Goal: Transaction & Acquisition: Download file/media

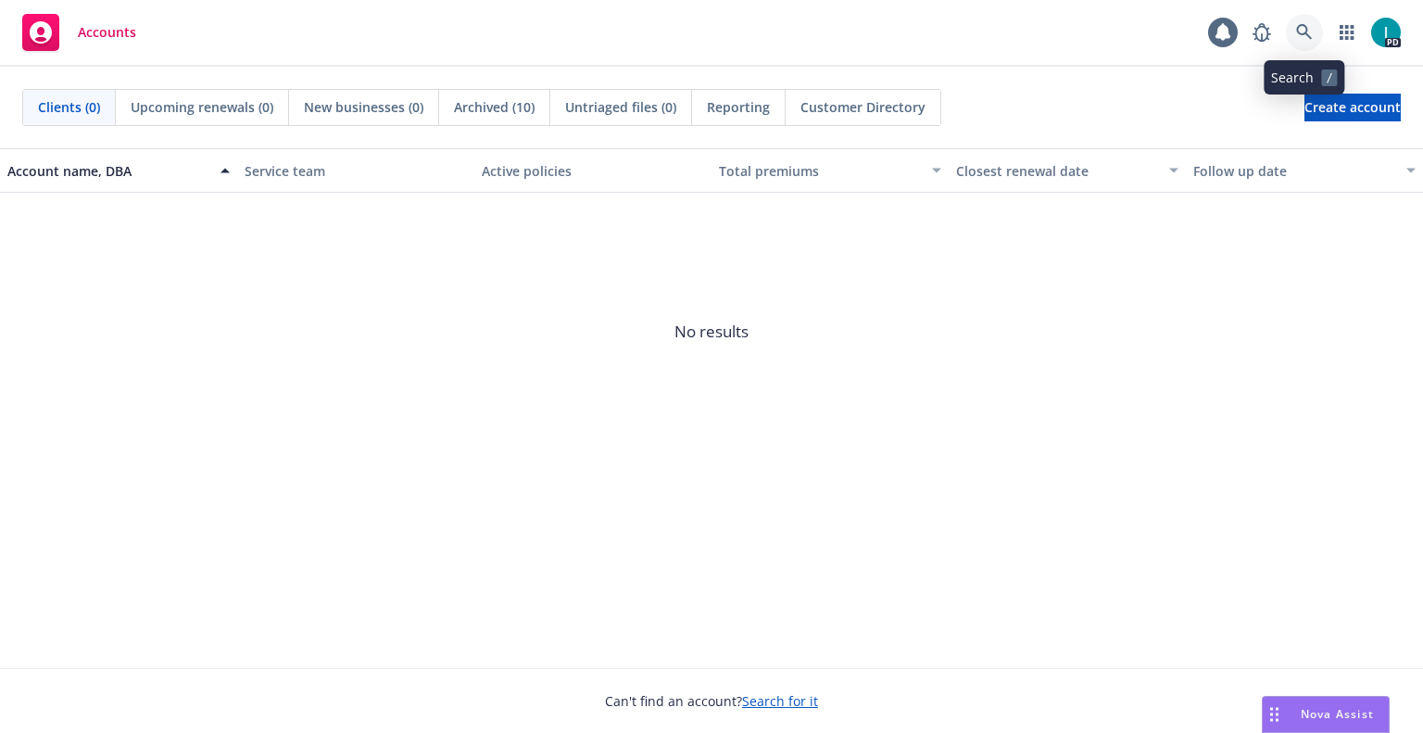
click at [1305, 42] on link at bounding box center [1304, 32] width 37 height 37
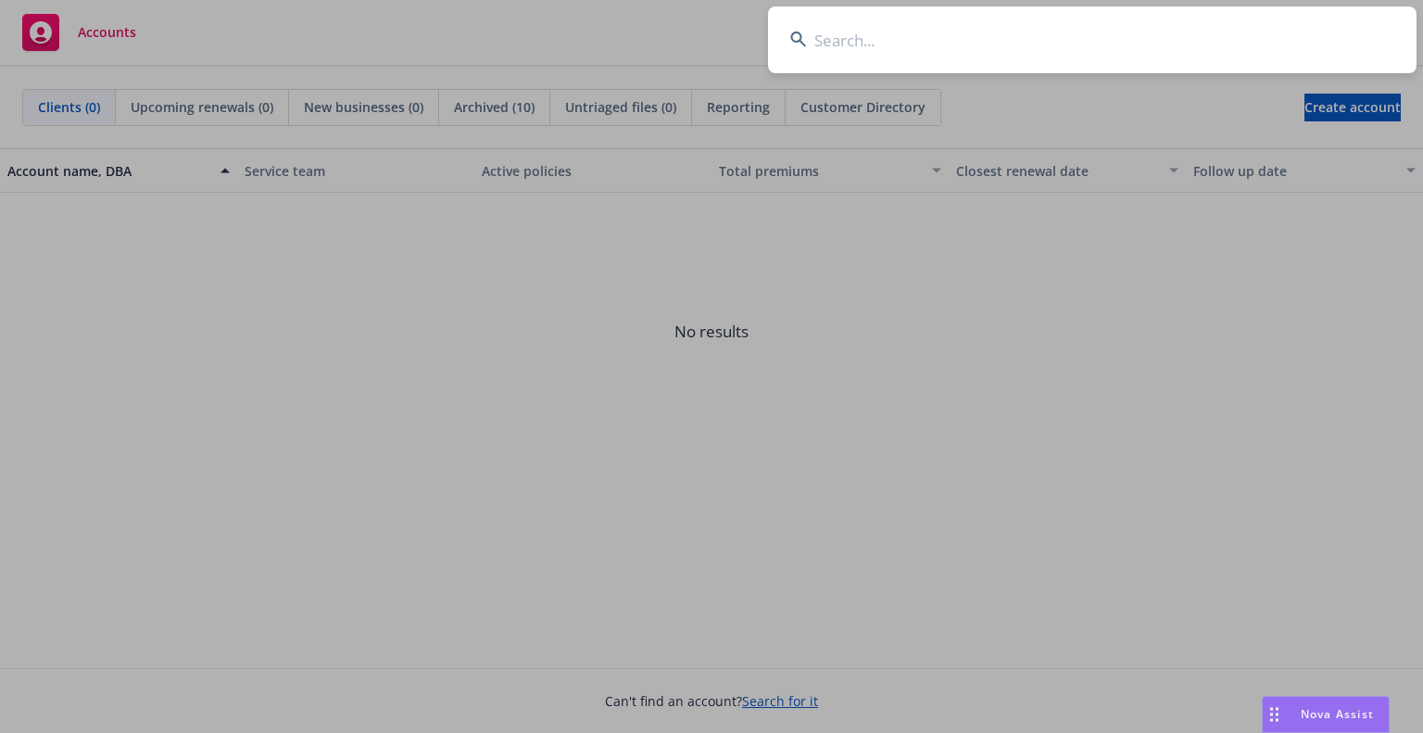
type input "[PERSON_NAME]"
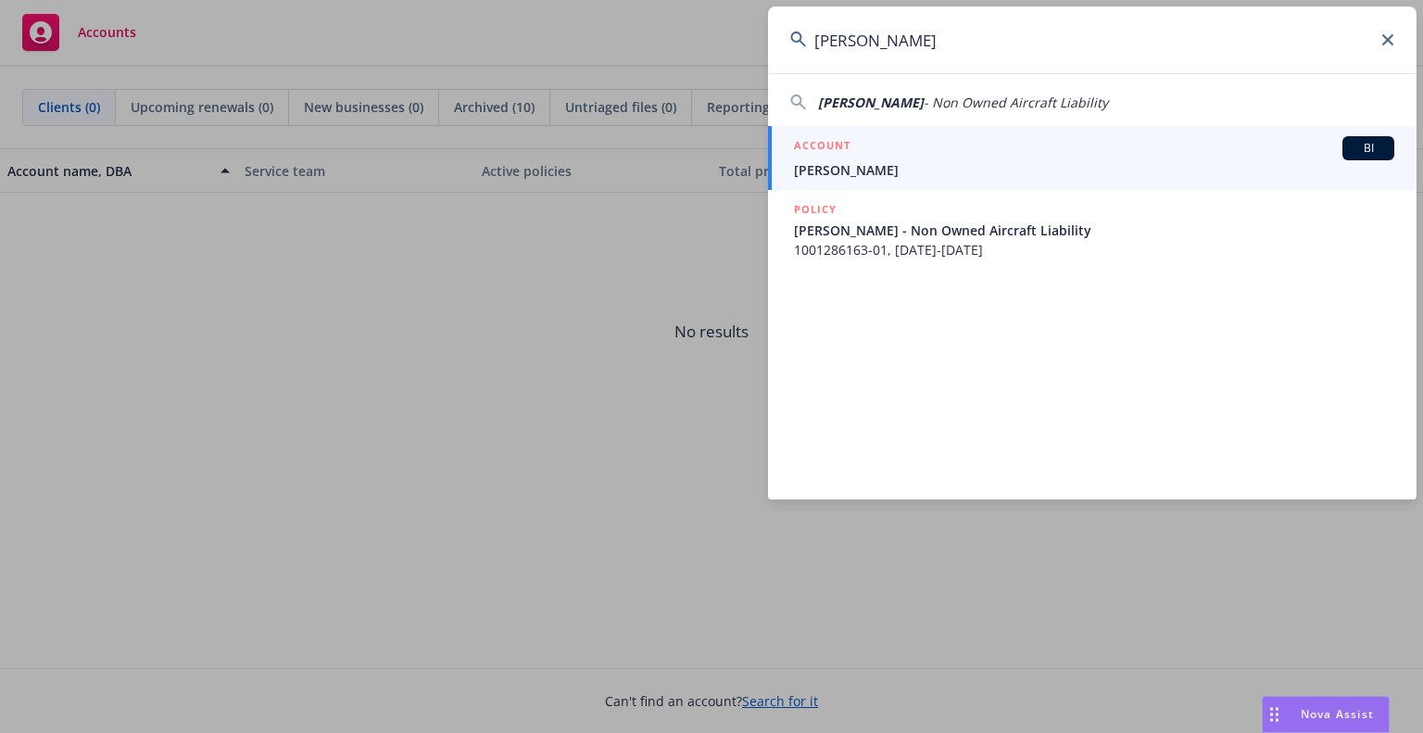
click at [889, 156] on div "ACCOUNT BI" at bounding box center [1094, 148] width 601 height 24
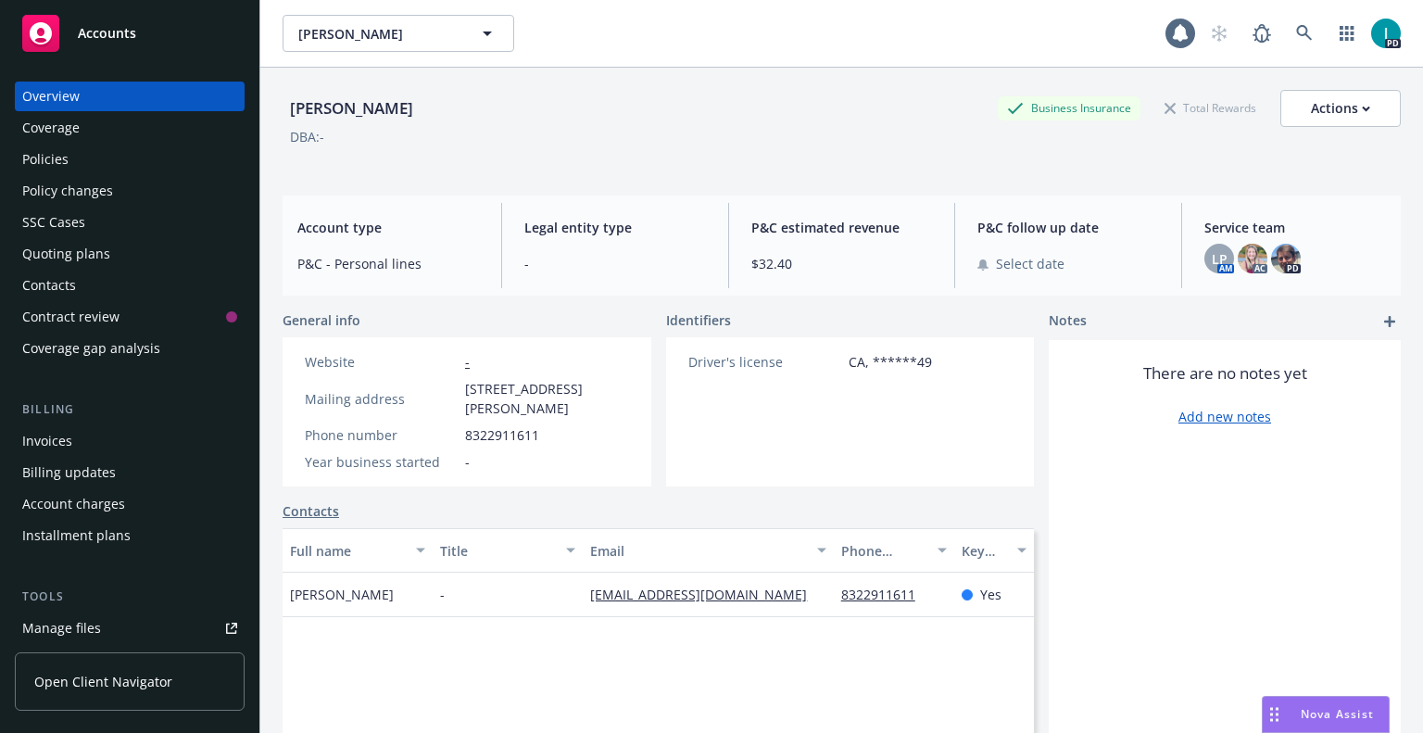
click at [148, 622] on link "Manage files" at bounding box center [130, 628] width 230 height 30
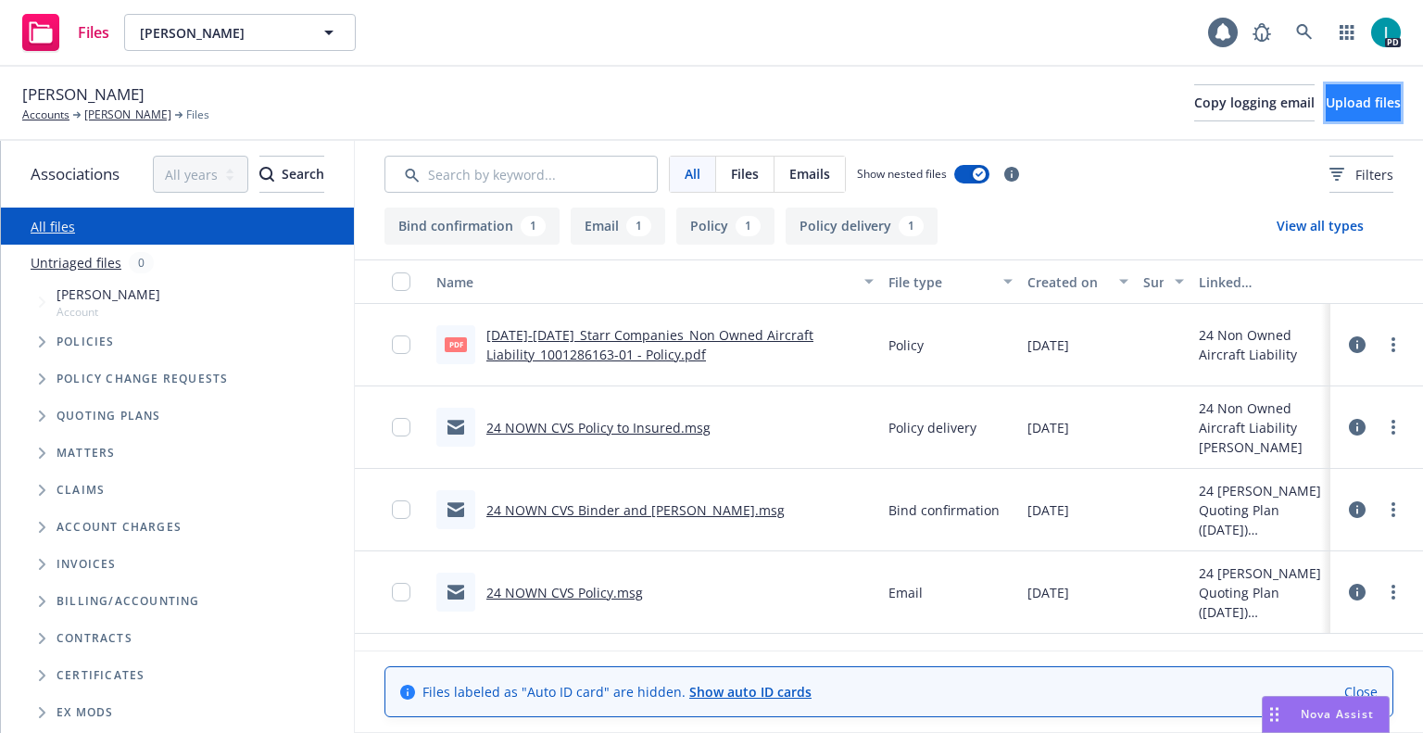
click at [1334, 111] on button "Upload files" at bounding box center [1363, 102] width 75 height 37
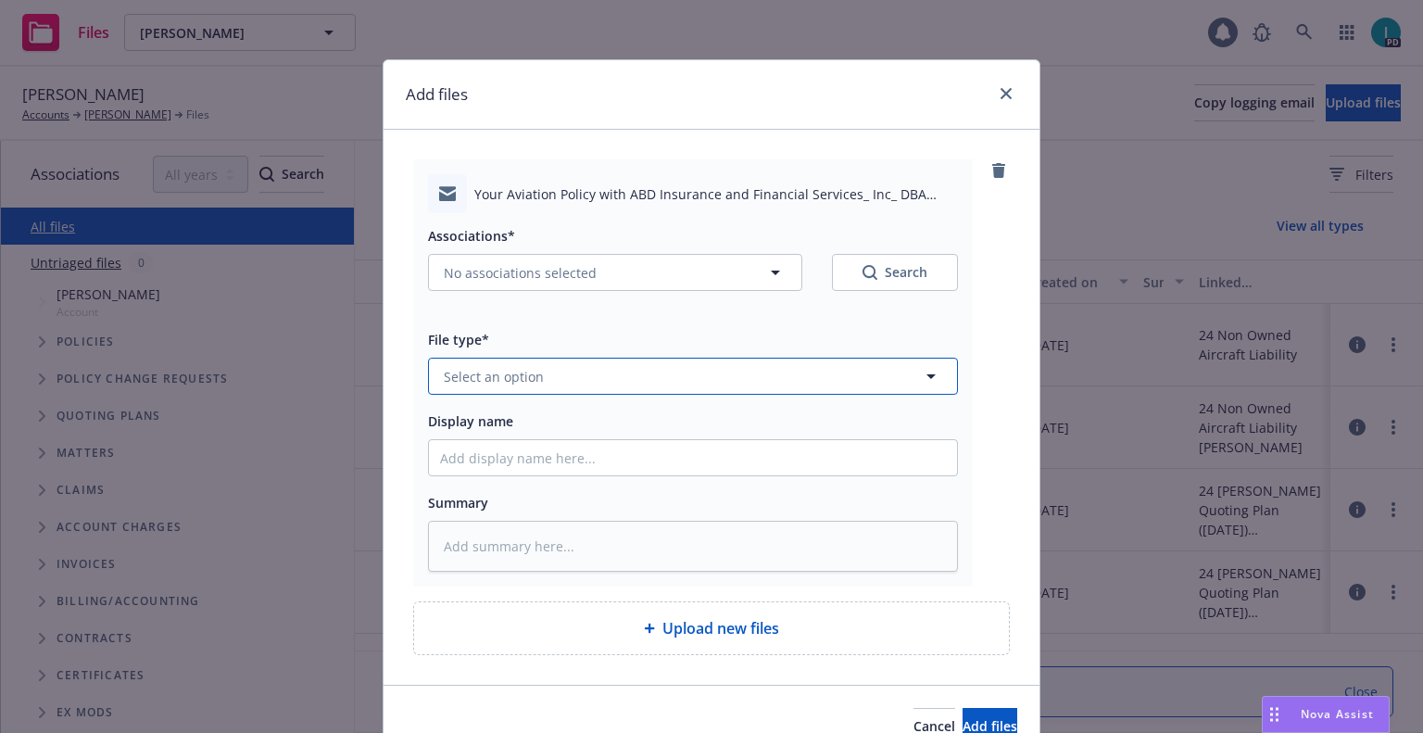
click at [534, 368] on span "Select an option" at bounding box center [494, 376] width 100 height 19
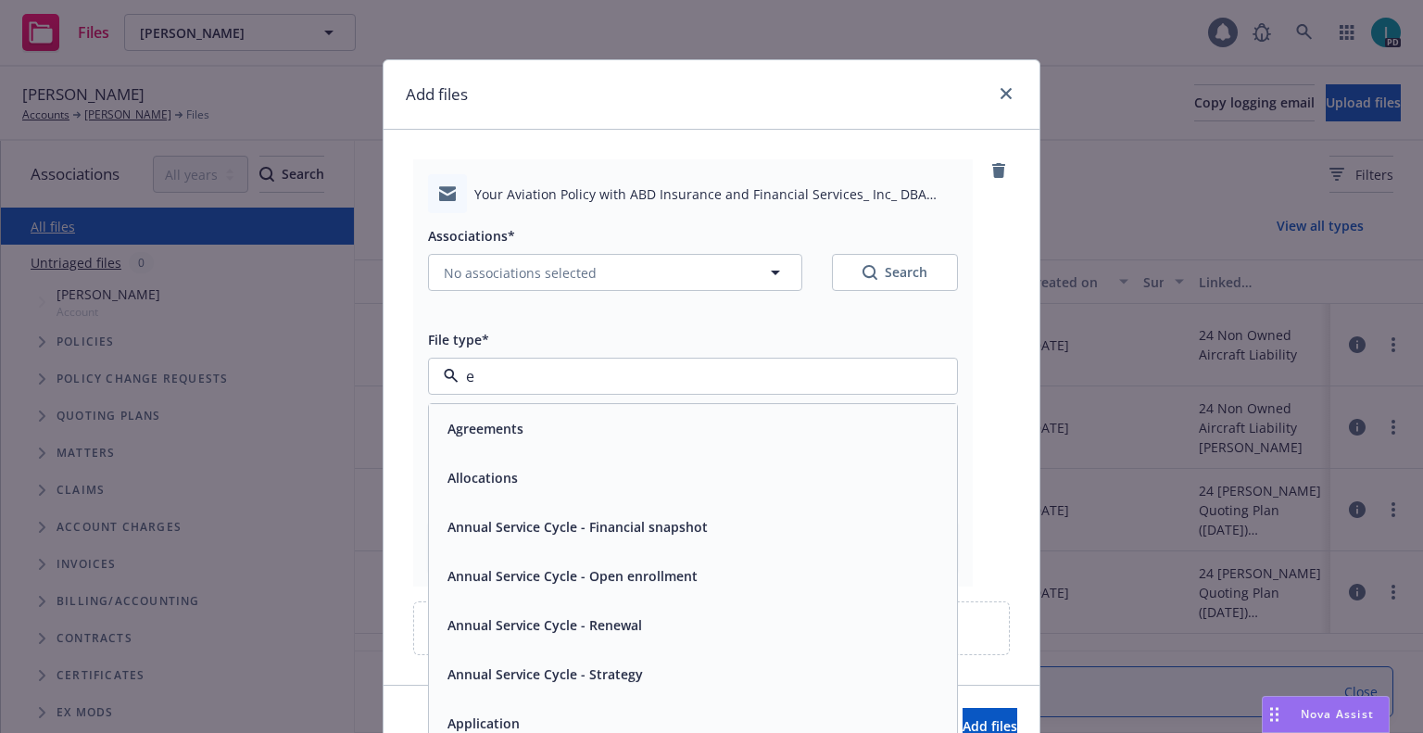
type input "em"
click at [500, 499] on div "Email" at bounding box center [693, 476] width 528 height 49
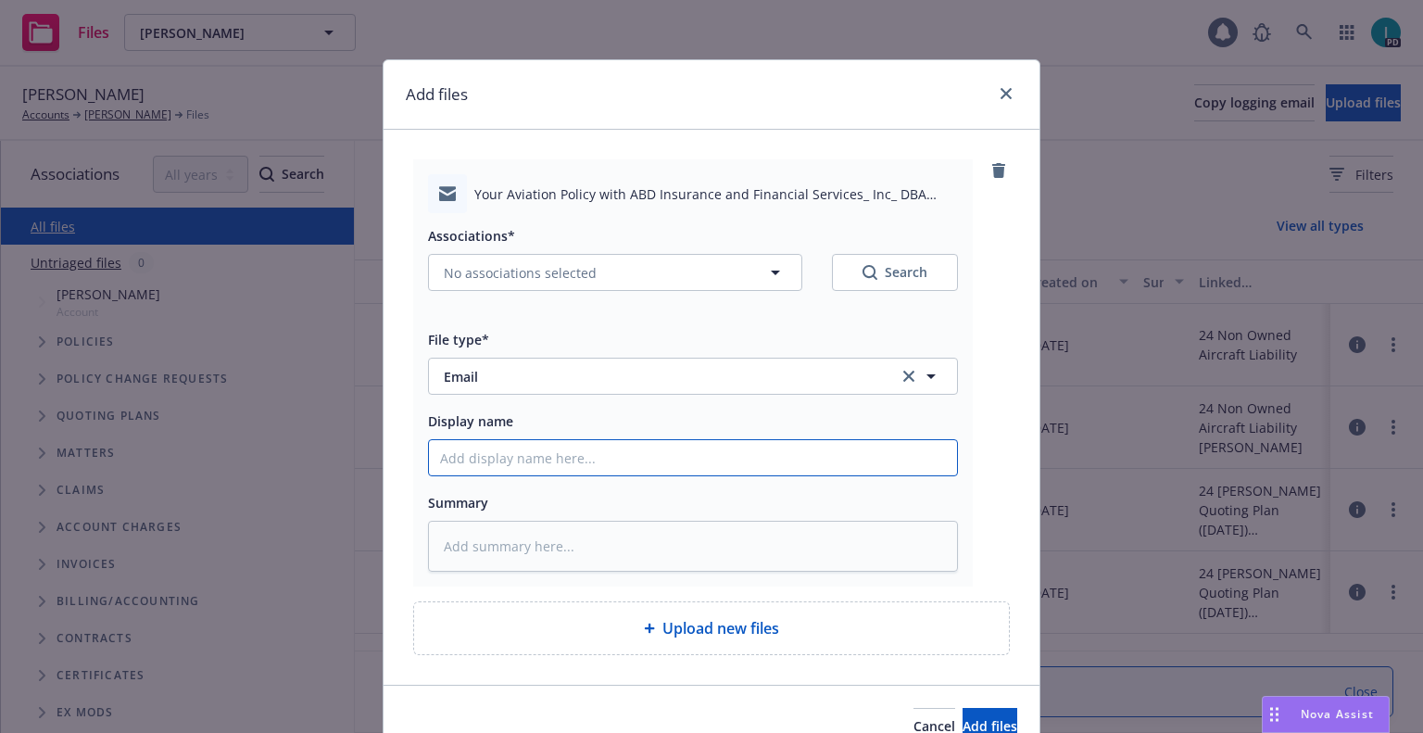
click at [517, 467] on input "Display name" at bounding box center [693, 457] width 528 height 35
type textarea "x"
type input "2"
type textarea "x"
type input "25"
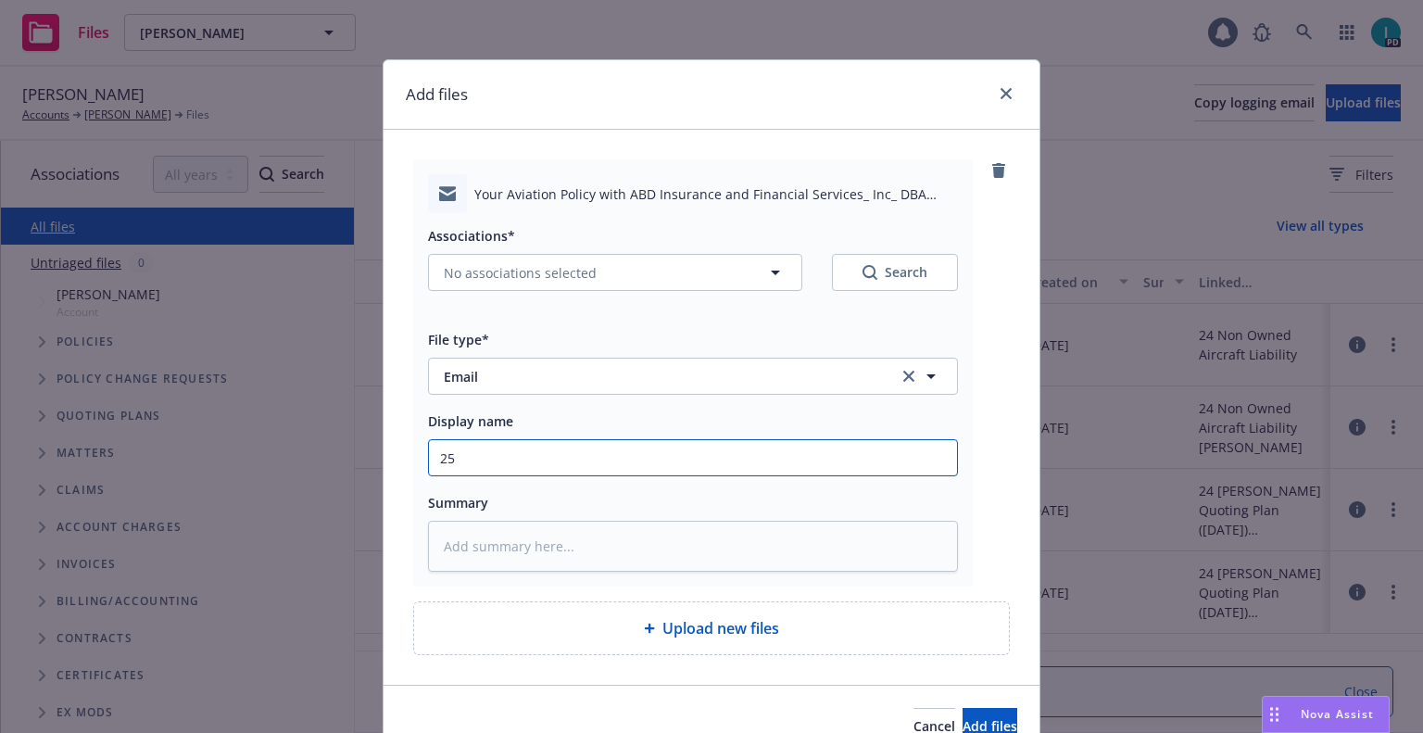
type textarea "x"
type input "25 NOWN CVS Quotes to Insured"
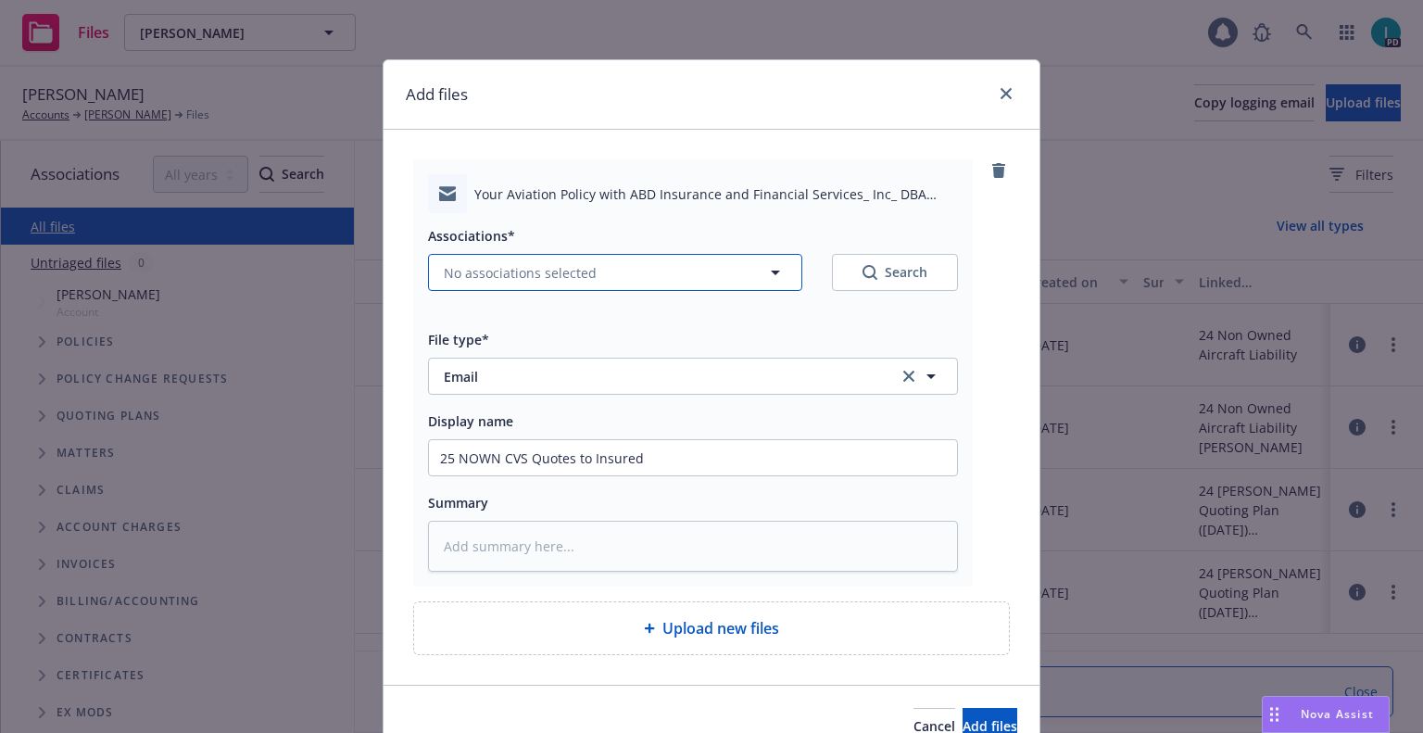
click at [539, 275] on span "No associations selected" at bounding box center [520, 272] width 153 height 19
type textarea "x"
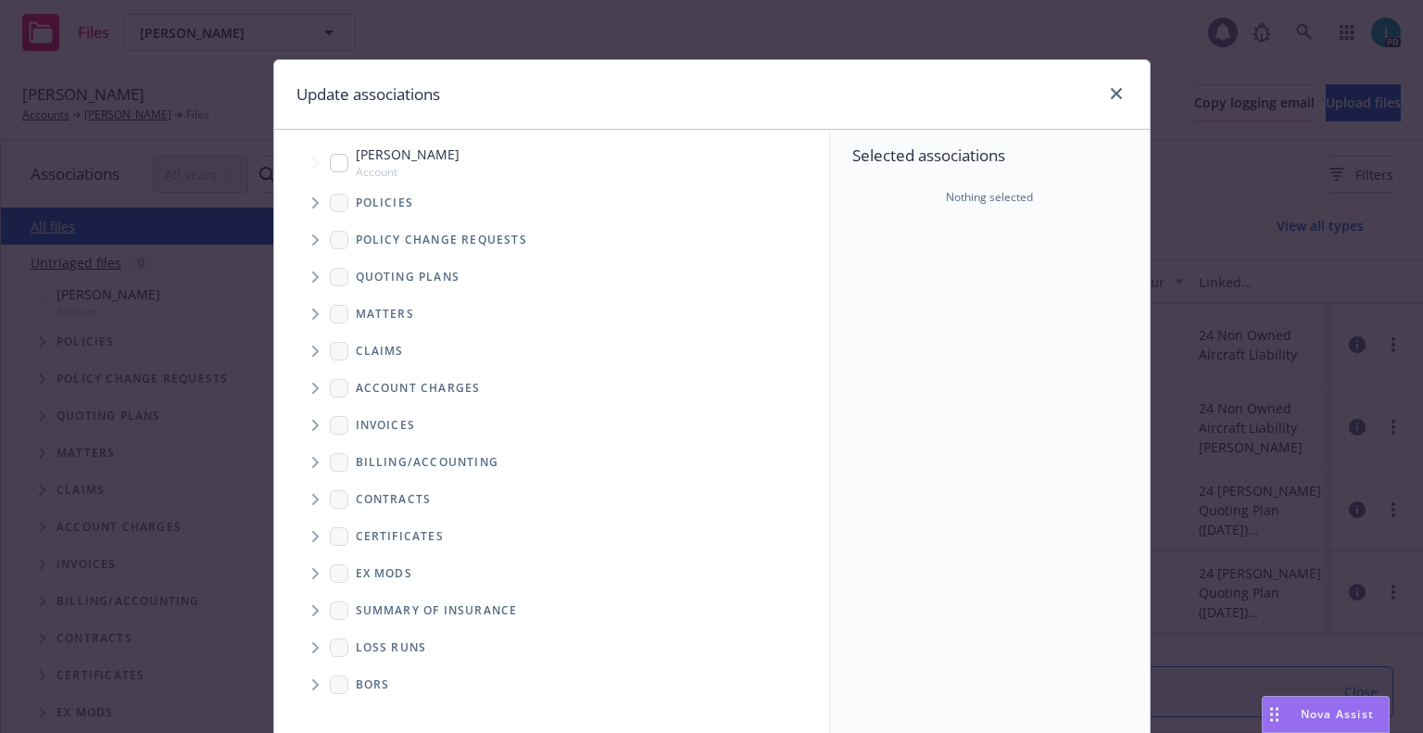
click at [310, 285] on span "Tree Example" at bounding box center [315, 277] width 30 height 30
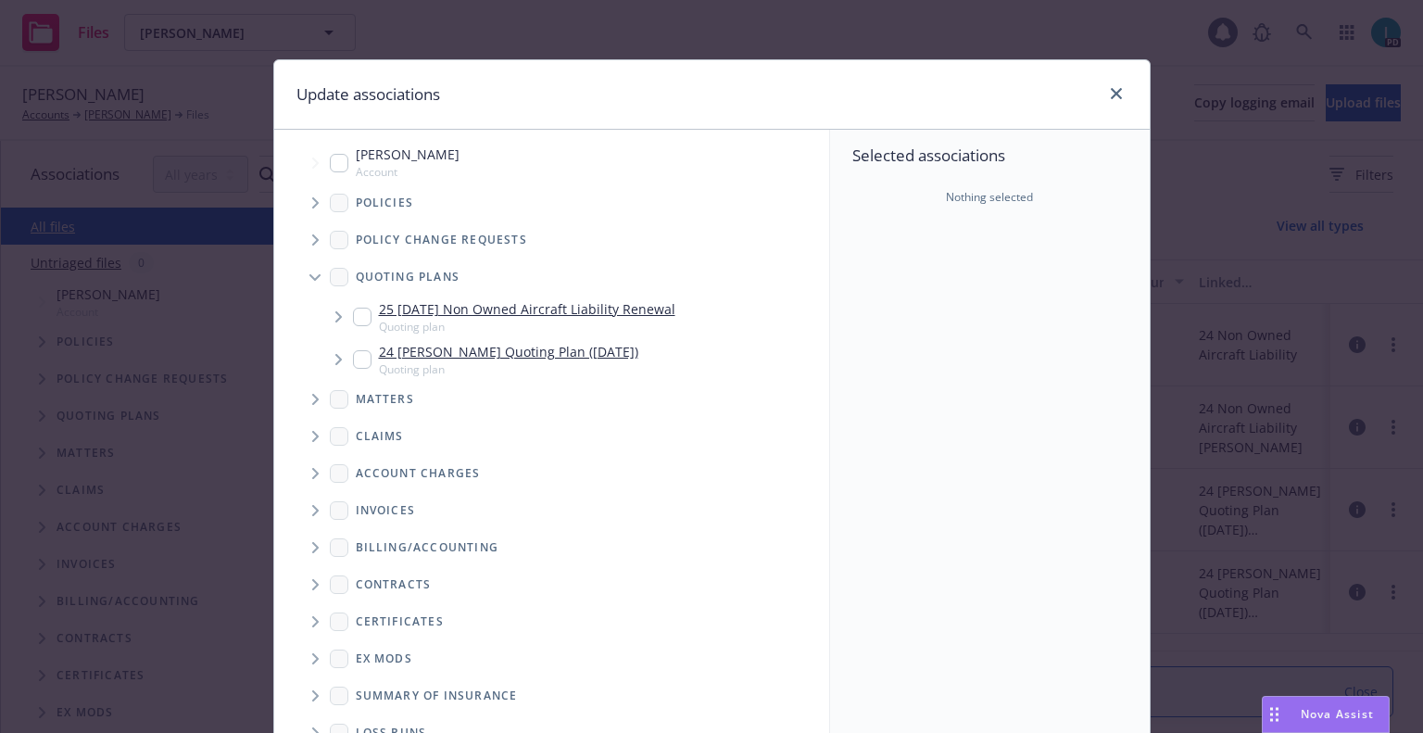
click at [359, 319] on input "Tree Example" at bounding box center [362, 317] width 19 height 19
checkbox input "true"
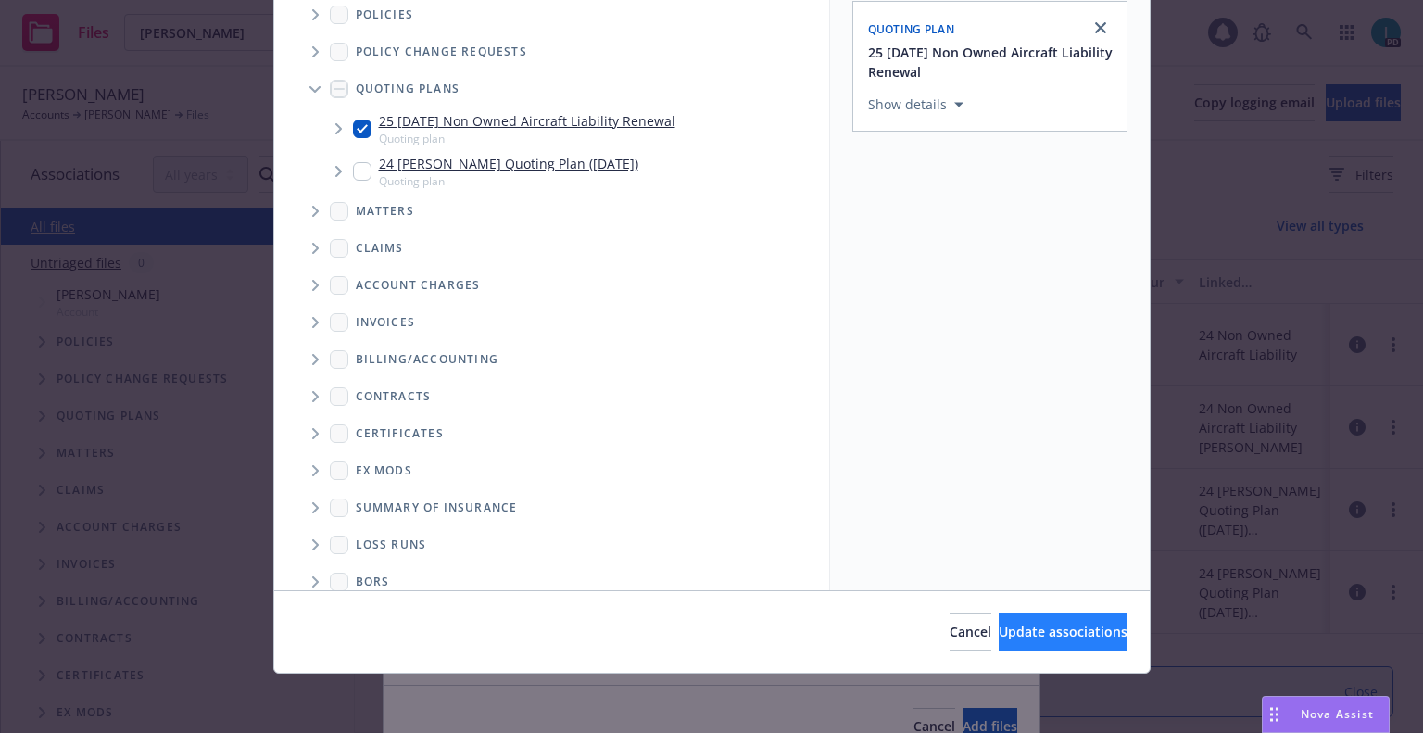
click at [1017, 616] on div "Cancel Update associations" at bounding box center [712, 631] width 876 height 82
click at [1018, 616] on button "Update associations" at bounding box center [1063, 631] width 129 height 37
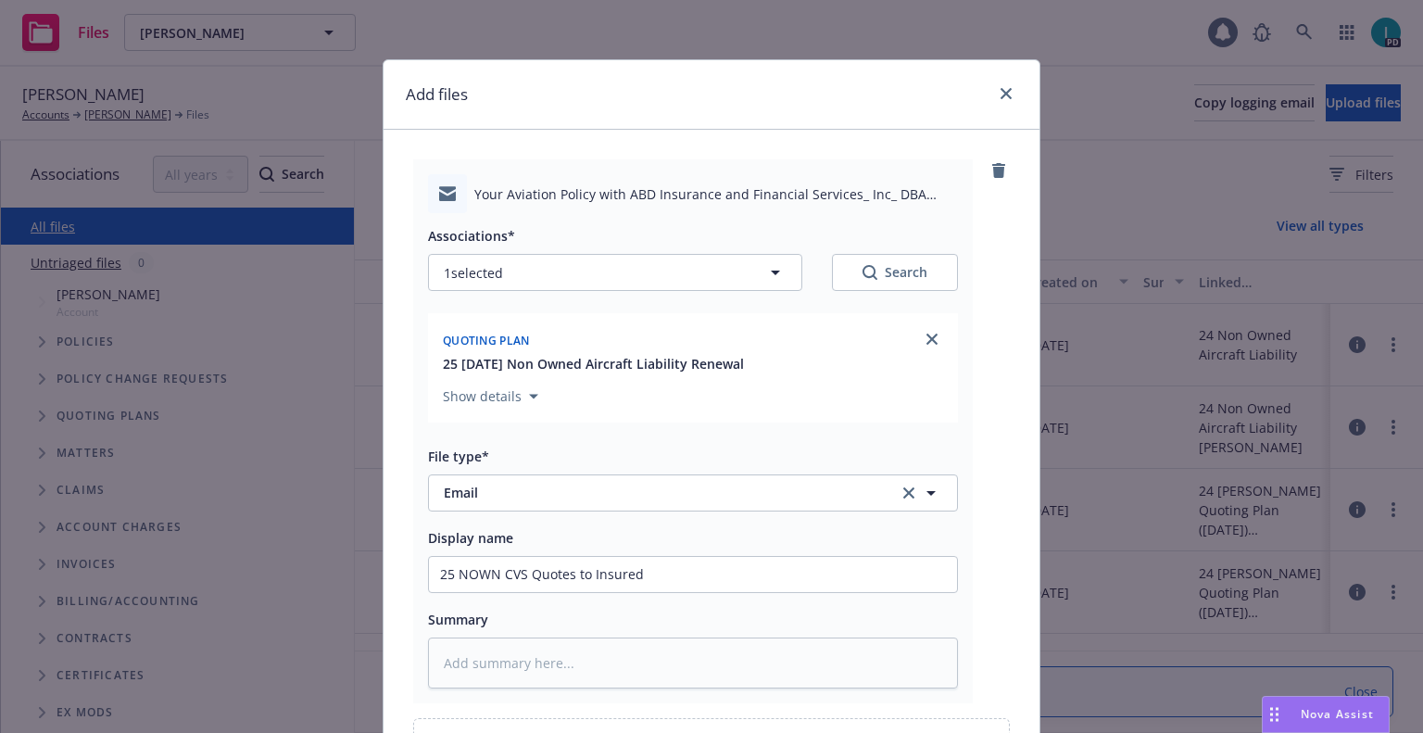
scroll to position [211, 0]
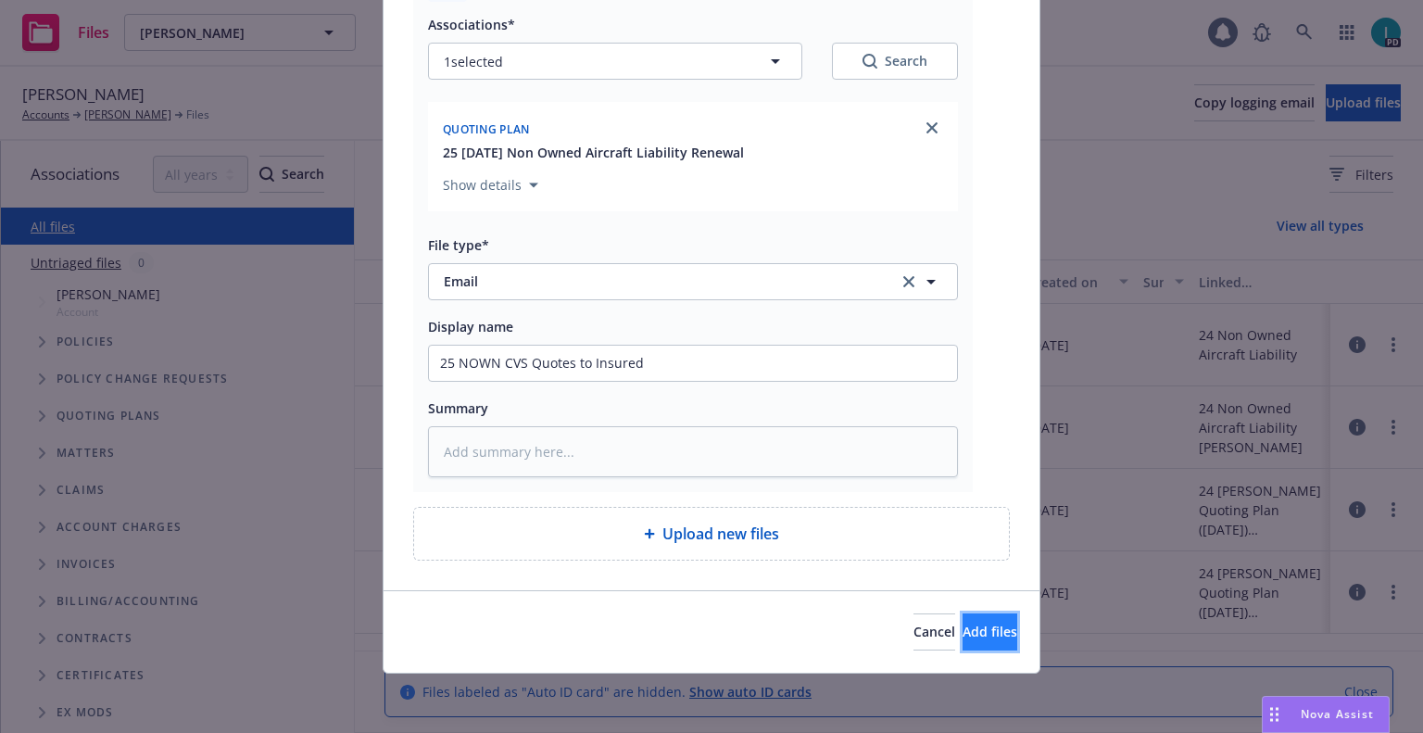
click at [974, 633] on span "Add files" at bounding box center [990, 632] width 55 height 18
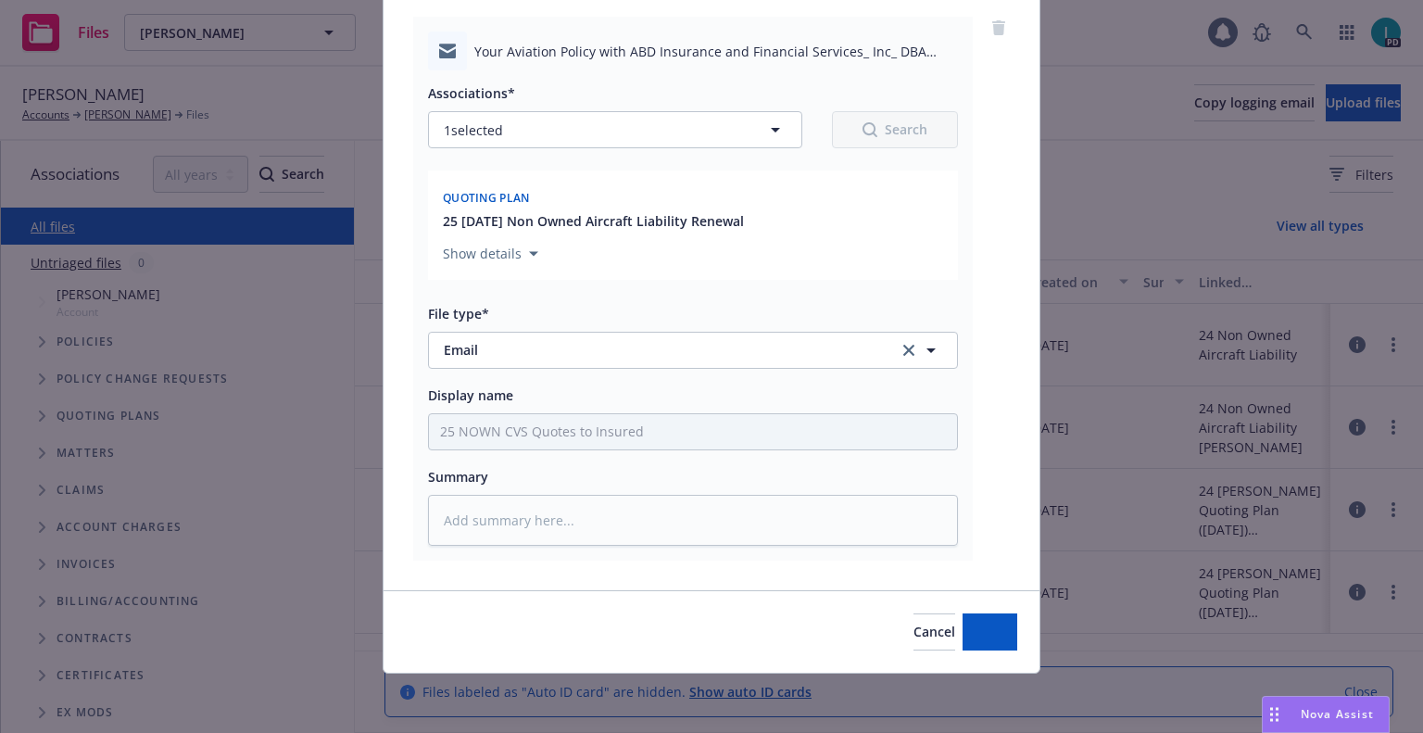
scroll to position [143, 0]
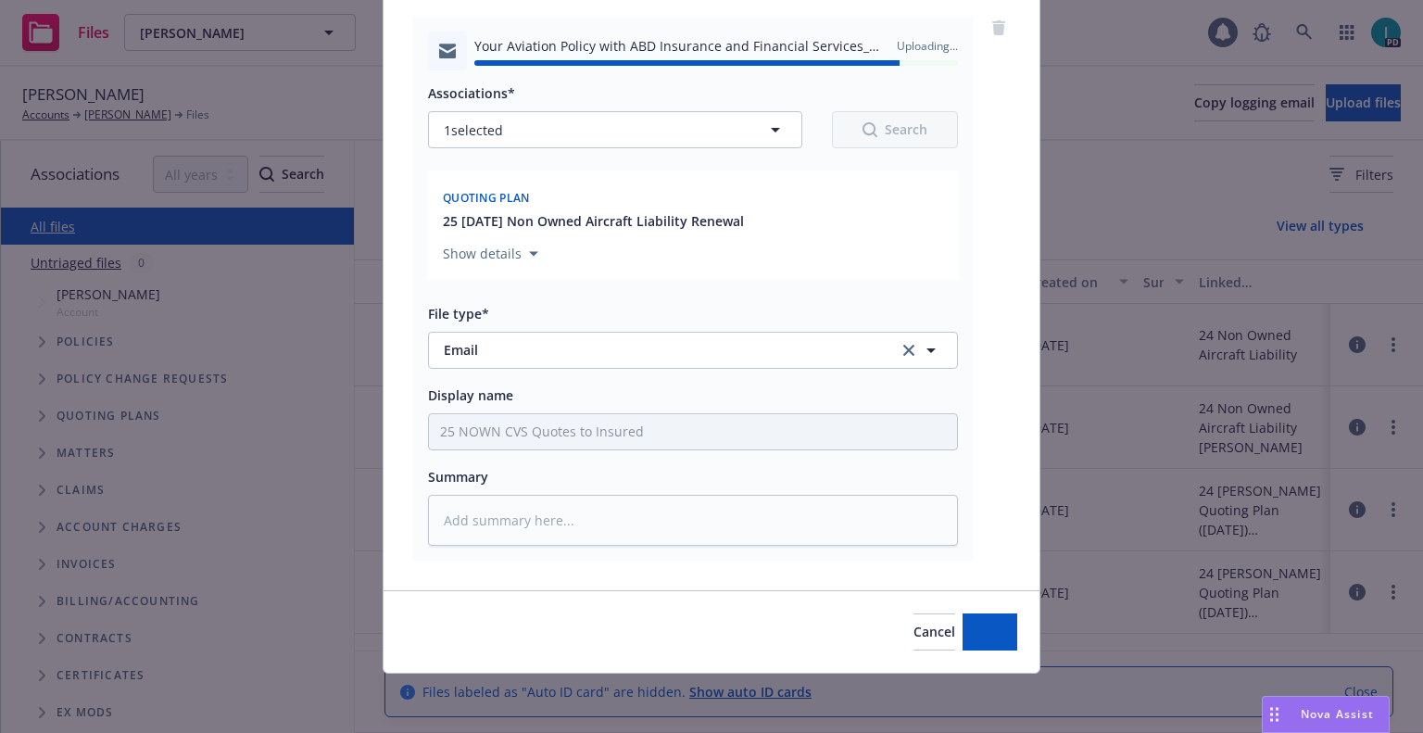
type textarea "x"
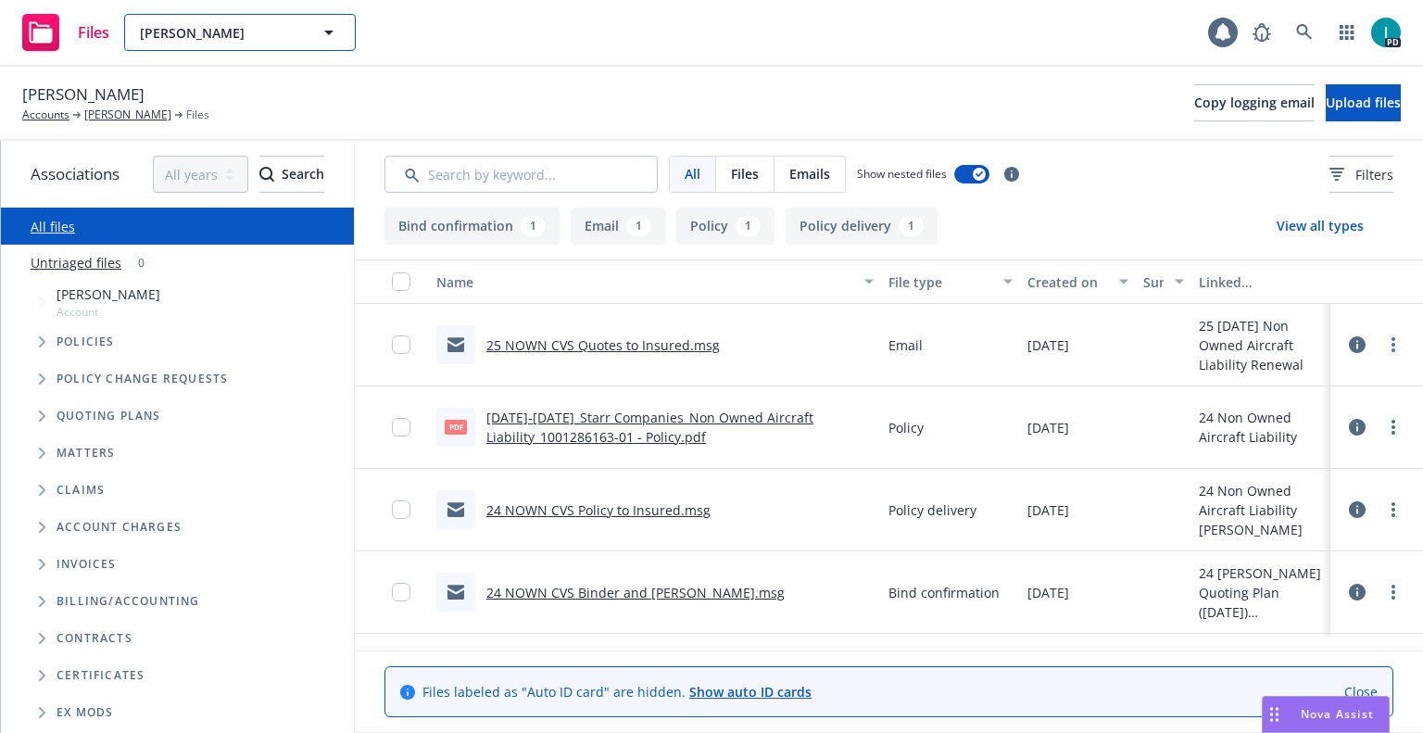
click at [204, 29] on span "Kendall Baley" at bounding box center [220, 32] width 160 height 19
paste input "[PERSON_NAME]"
type input "[PERSON_NAME]"
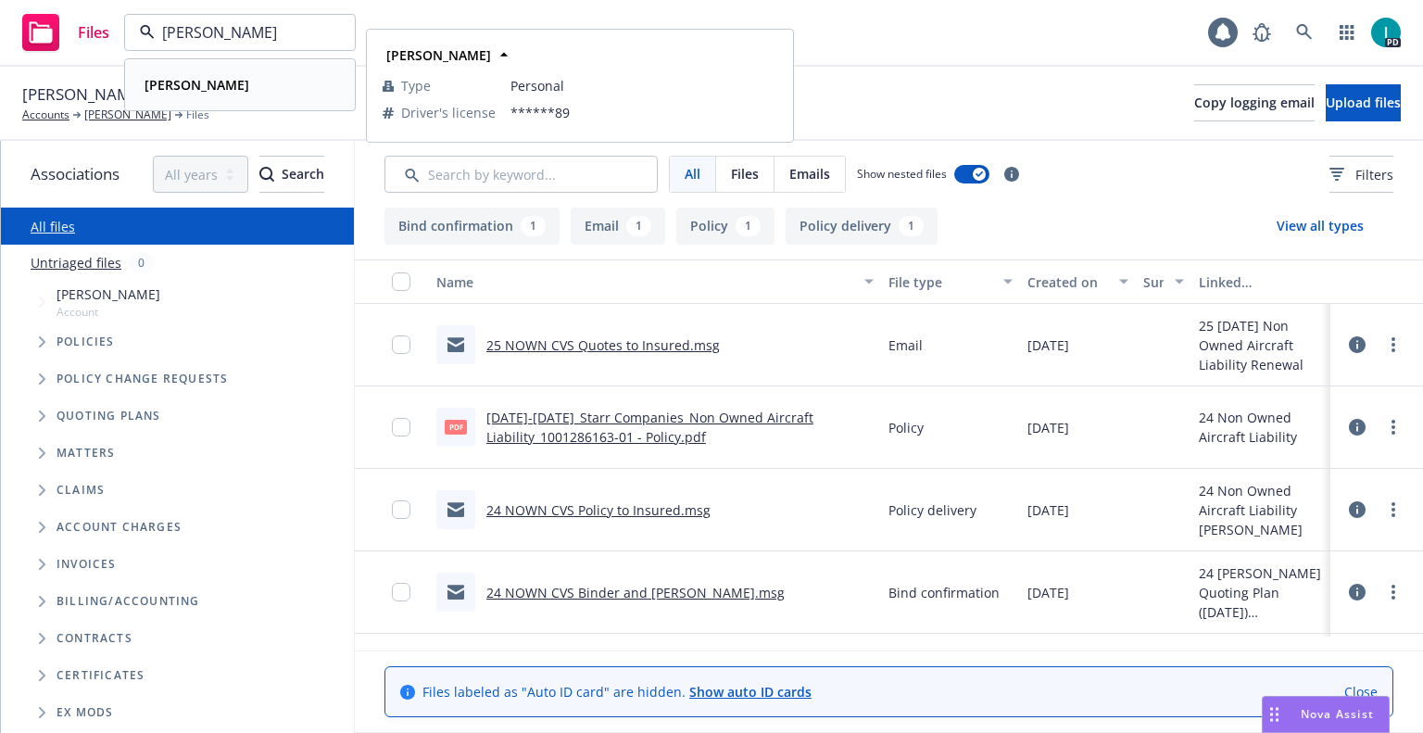
click at [241, 83] on div "[PERSON_NAME]" at bounding box center [240, 84] width 206 height 27
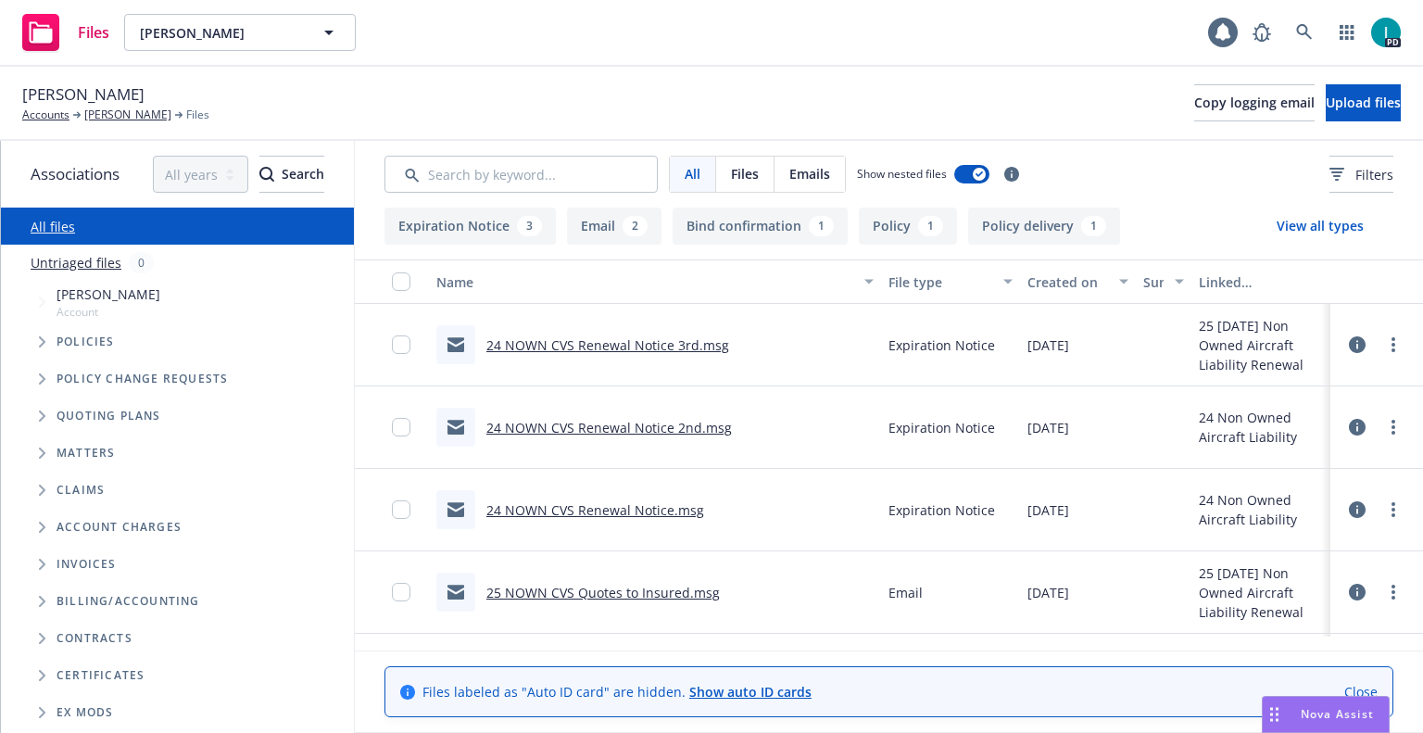
click at [617, 338] on link "24 NOWN CVS Renewal Notice 3rd.msg" at bounding box center [608, 345] width 243 height 18
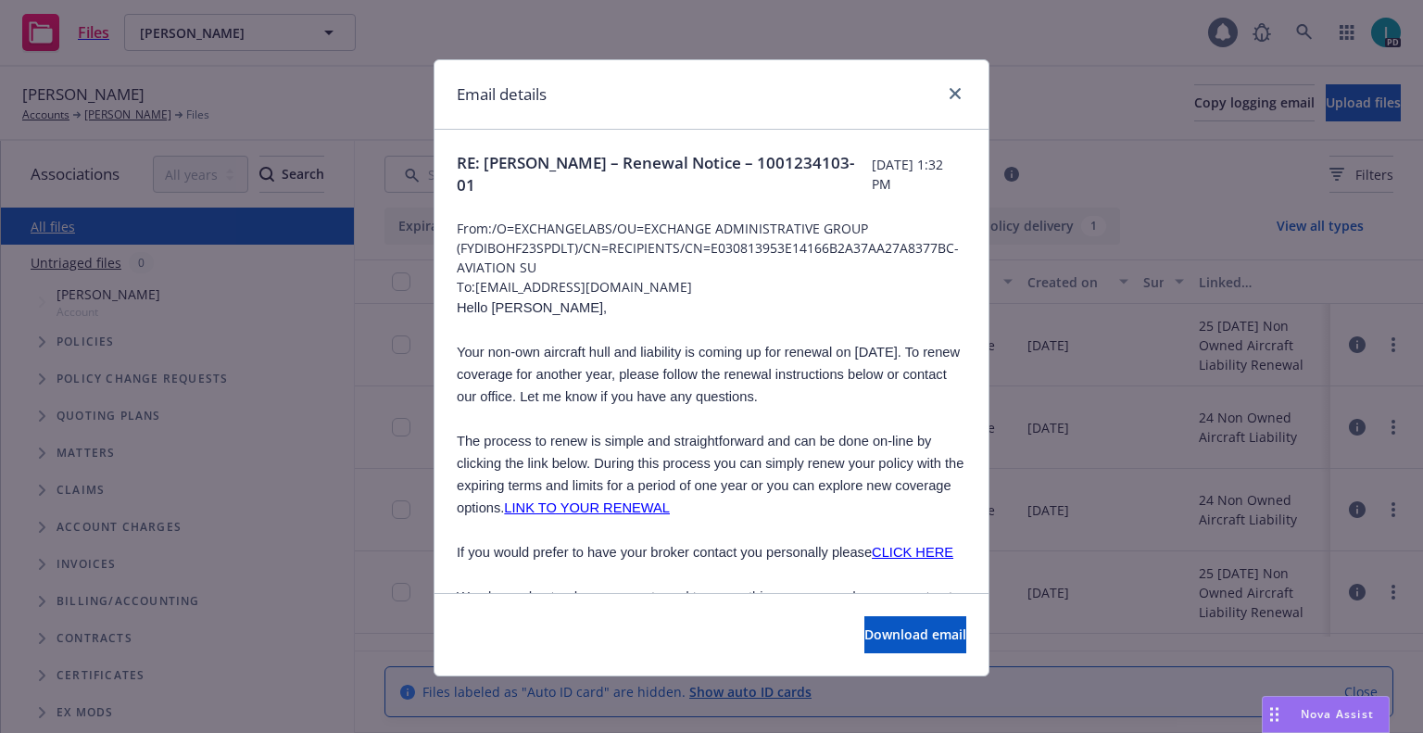
click at [496, 307] on span "Hello Peter," at bounding box center [532, 307] width 150 height 15
copy span "Peter"
drag, startPoint x: 608, startPoint y: 280, endPoint x: 472, endPoint y: 280, distance: 136.2
click at [472, 280] on span "To: zbagend@gmail.com" at bounding box center [712, 286] width 510 height 19
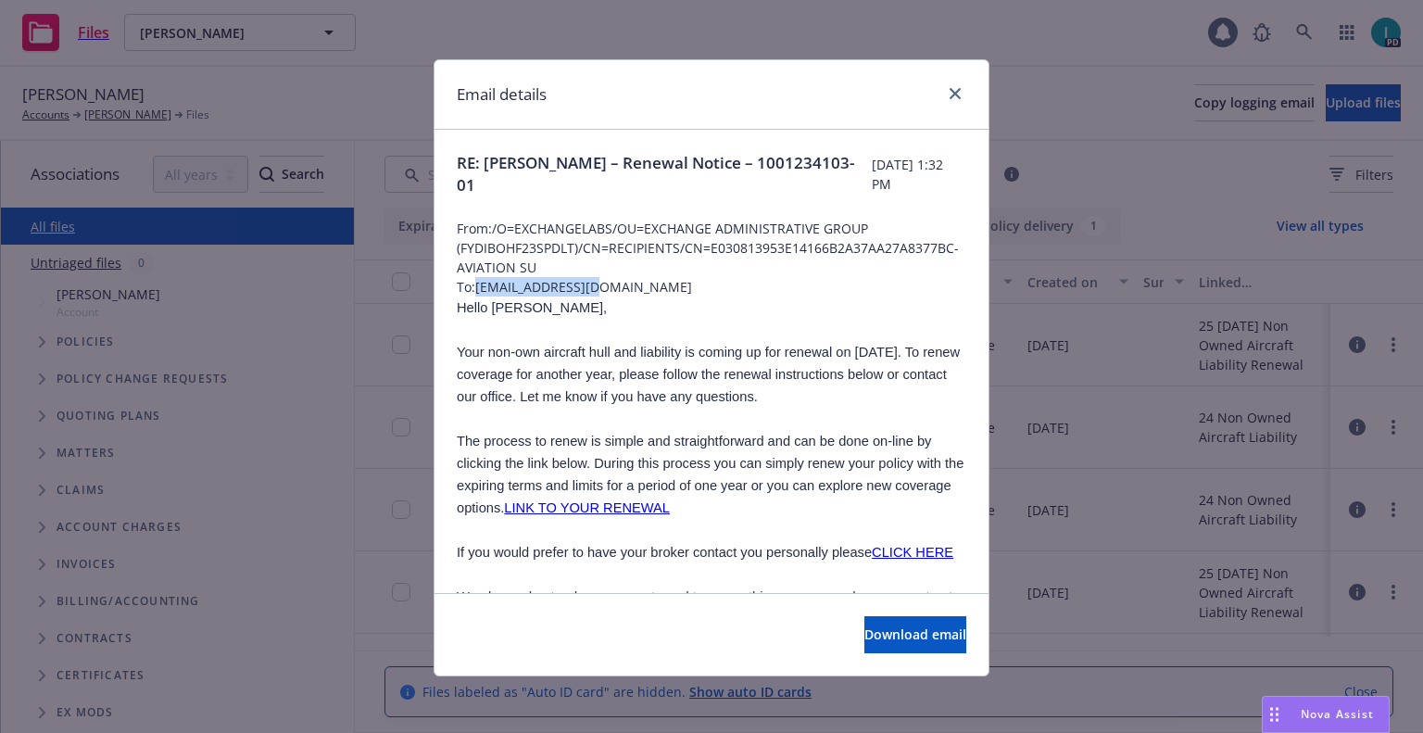
copy span "[EMAIL_ADDRESS][DOMAIN_NAME]"
click at [633, 465] on span "The process to renew is simple and straightforward and can be done on-line by c…" at bounding box center [710, 475] width 507 height 82
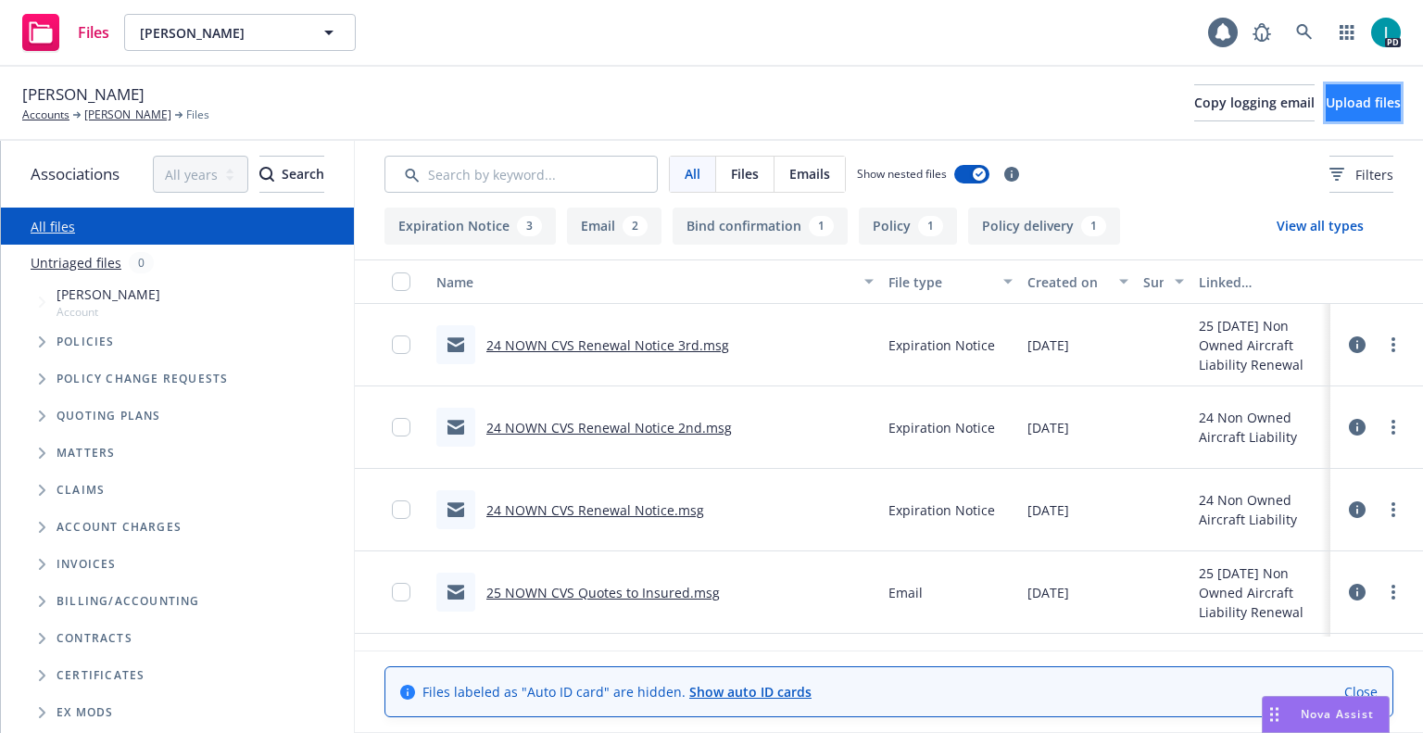
click at [1346, 107] on span "Upload files" at bounding box center [1363, 103] width 75 height 18
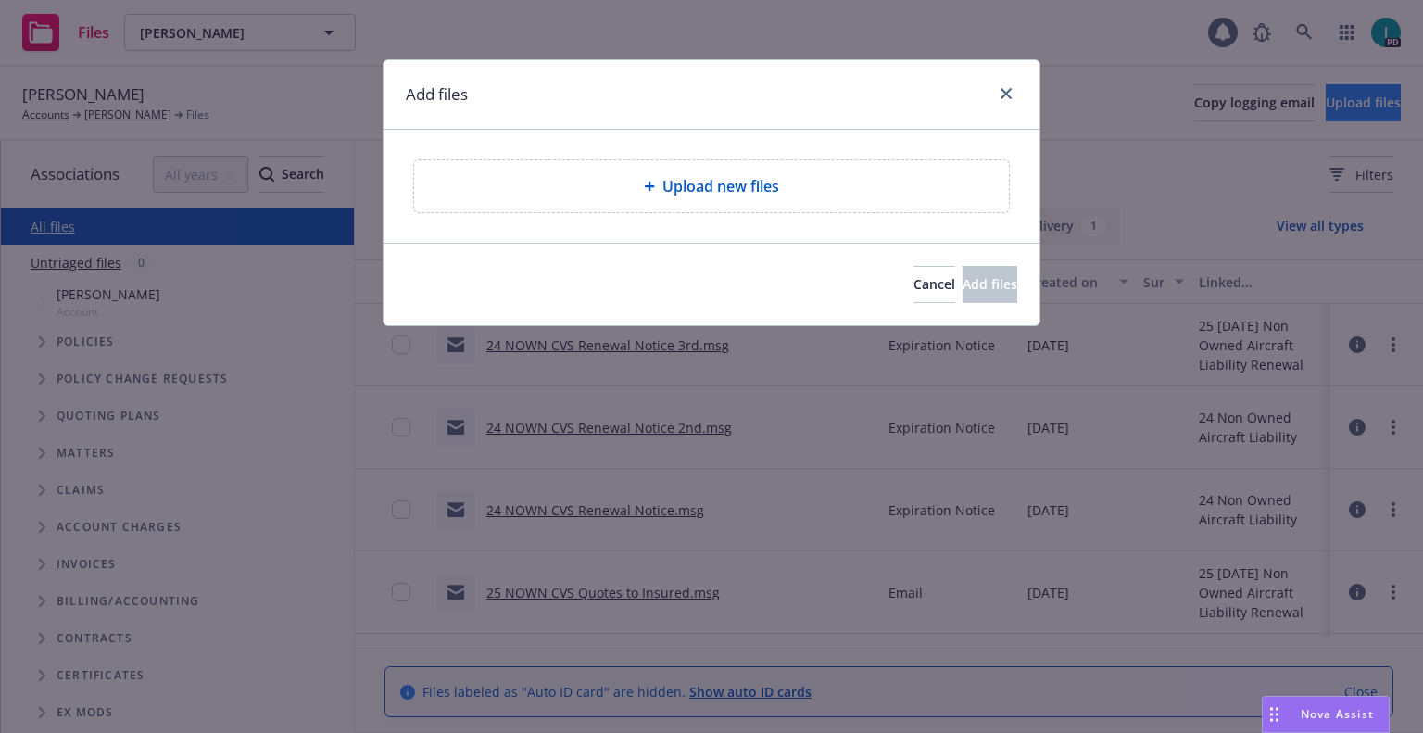
type textarea "x"
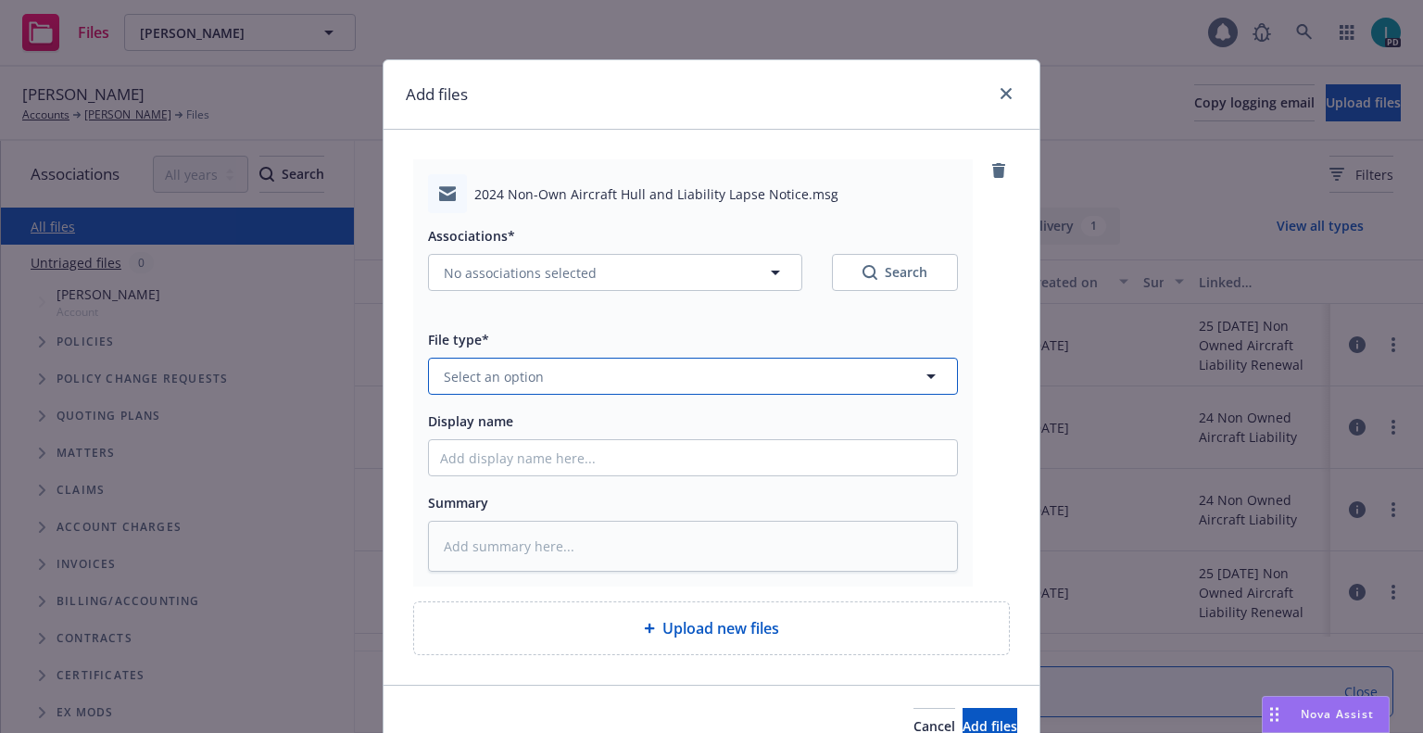
click at [540, 377] on button "Select an option" at bounding box center [693, 376] width 530 height 37
type input "ex"
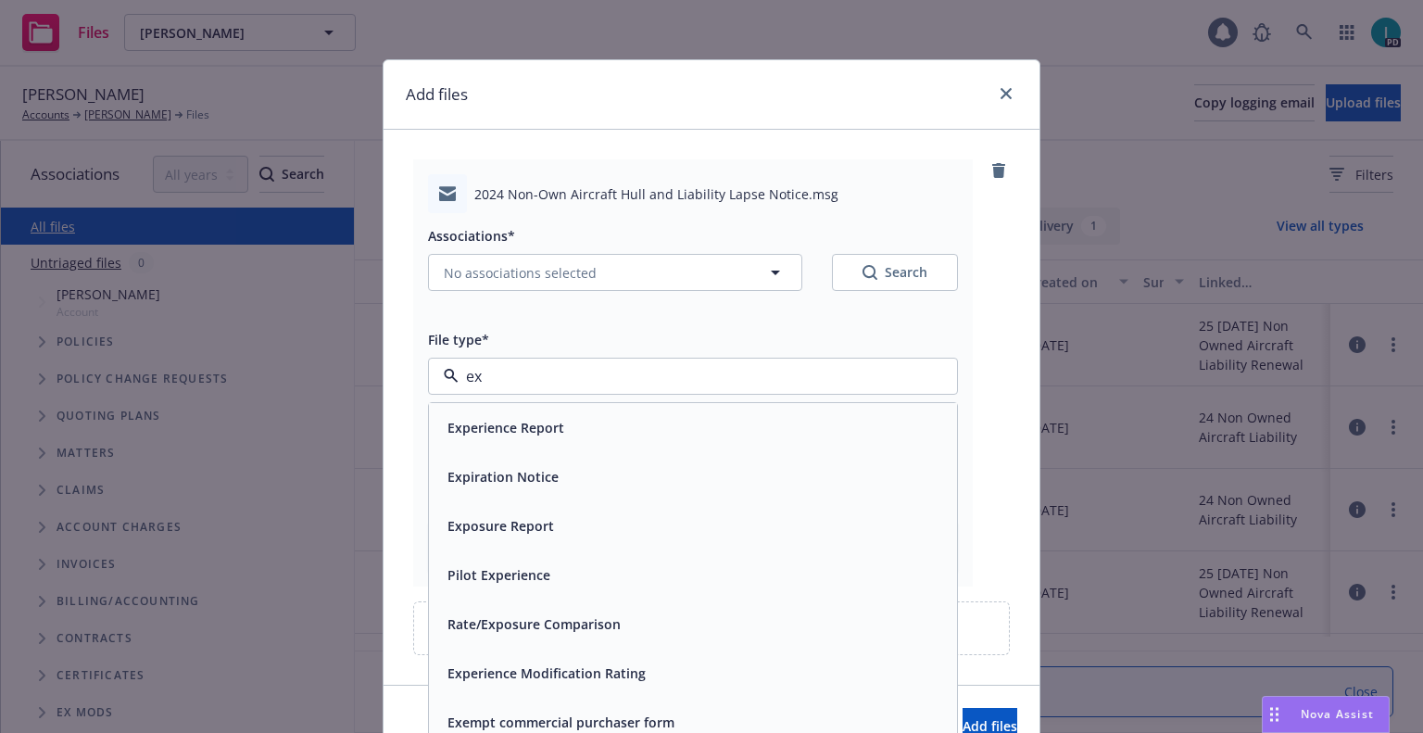
click at [539, 432] on span "Experience Report" at bounding box center [506, 427] width 117 height 19
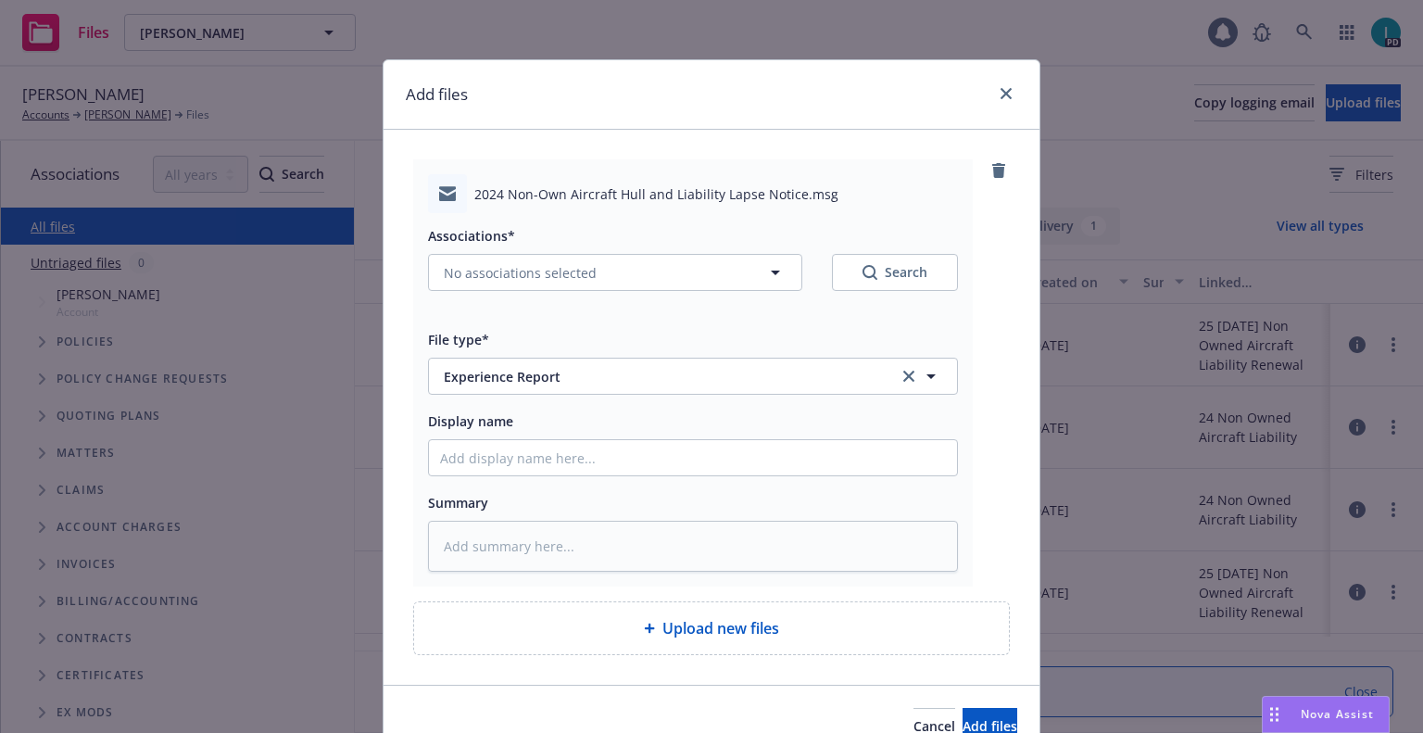
type textarea "x"
click at [532, 390] on button "Experience Report" at bounding box center [693, 376] width 530 height 37
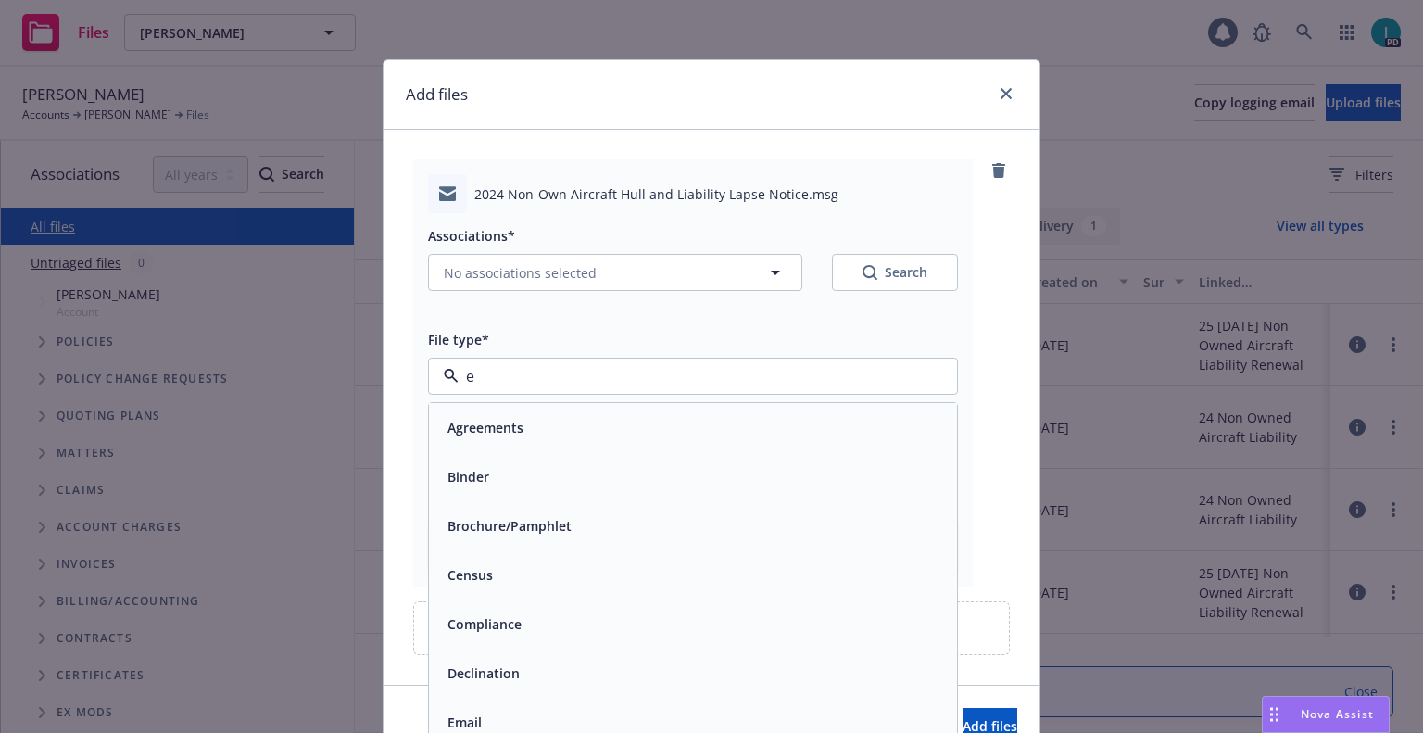
type input "ex"
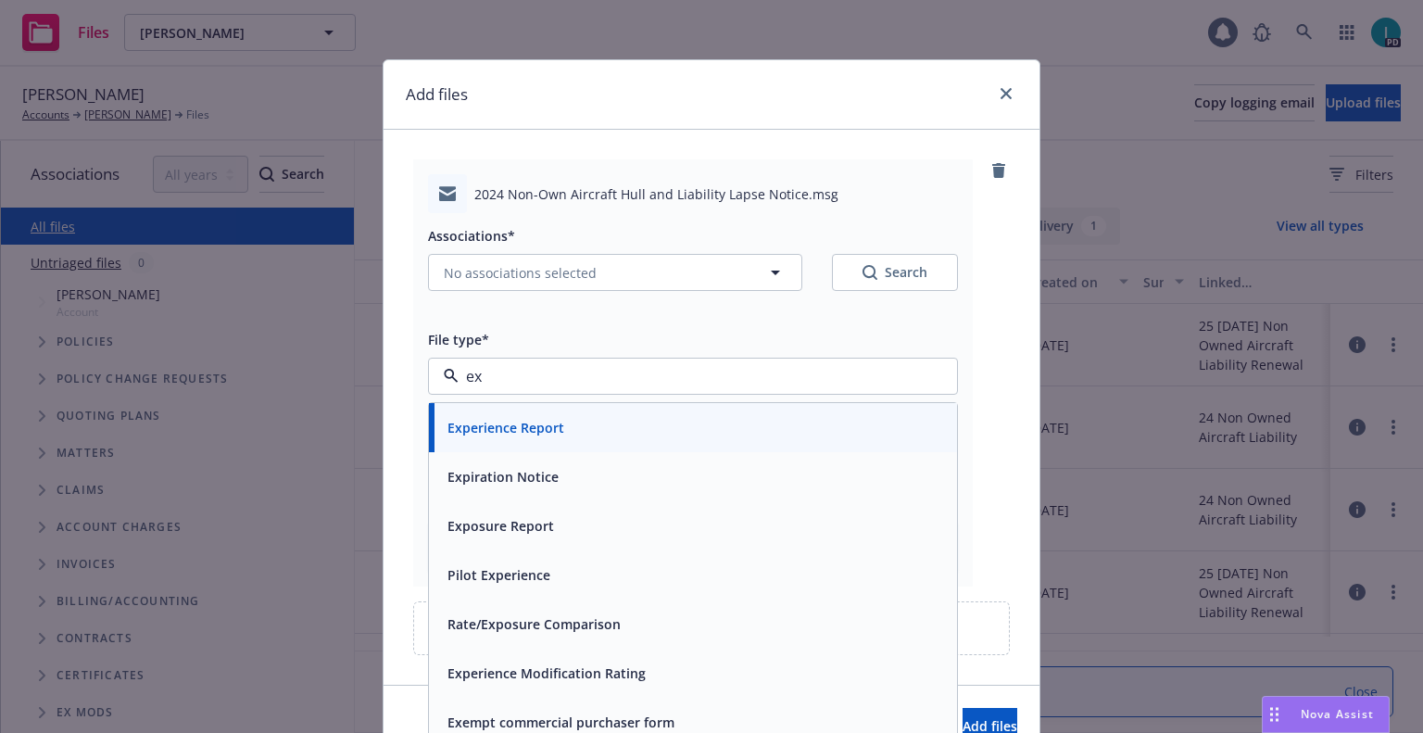
click at [523, 472] on span "Expiration Notice" at bounding box center [503, 476] width 111 height 19
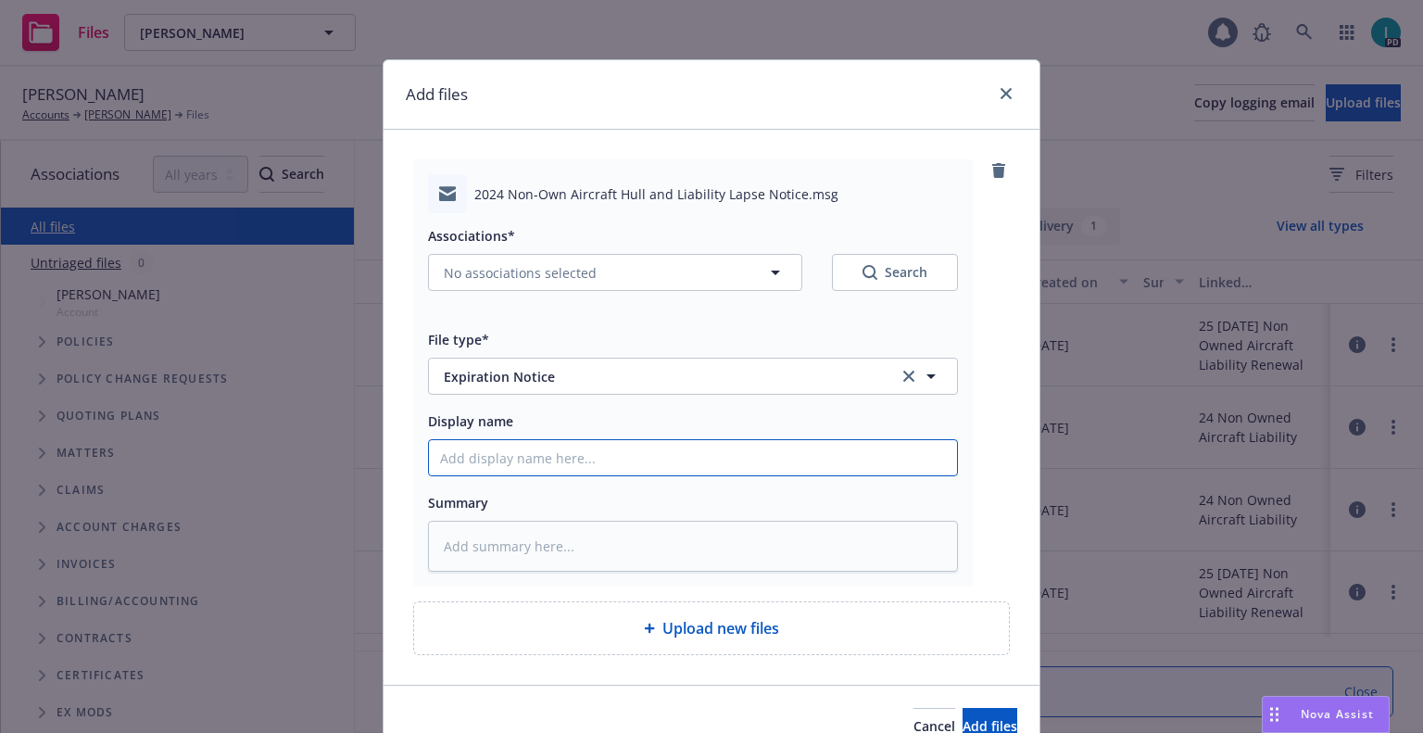
click at [522, 449] on input "Display name" at bounding box center [693, 457] width 528 height 35
type textarea "x"
type input "2"
type textarea "x"
type input "24"
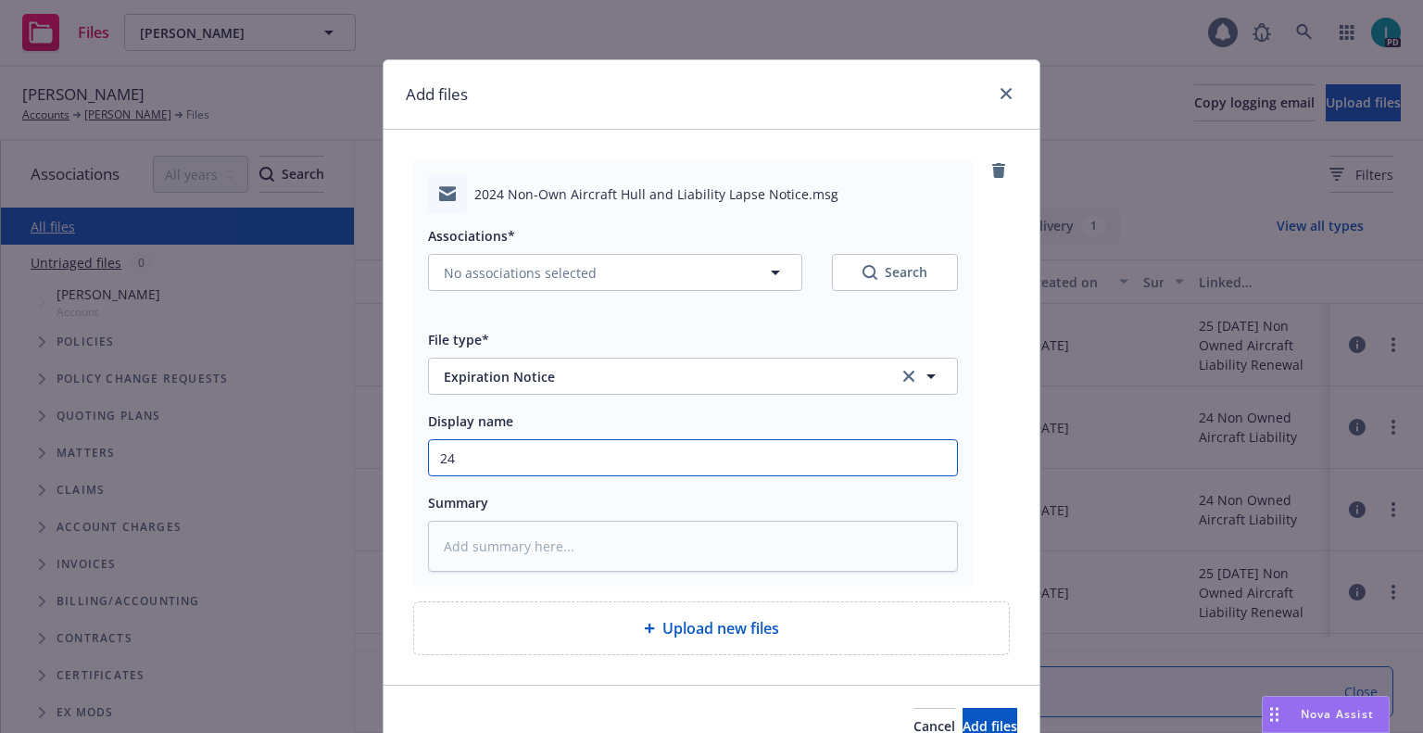
type textarea "x"
type input "24 NOWN CVS Renewal Notice"
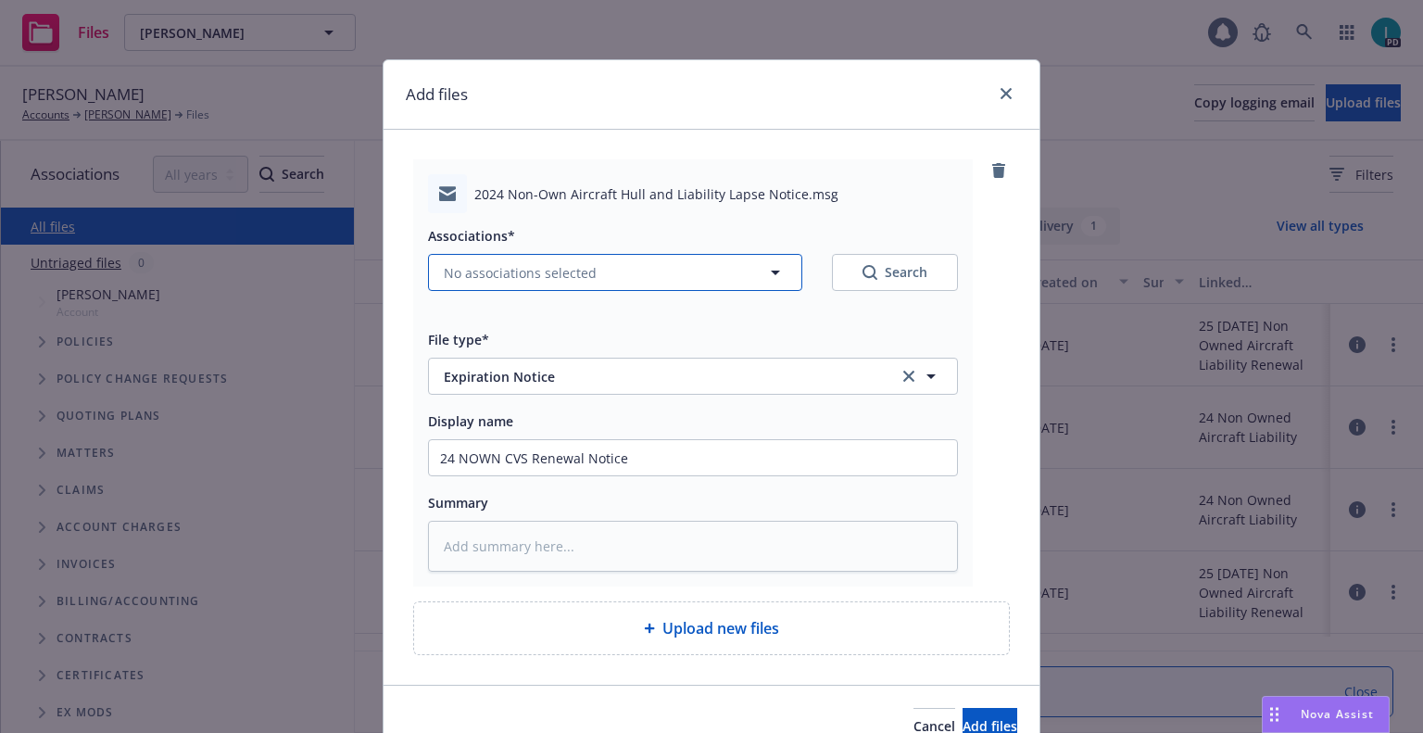
click at [461, 283] on button "No associations selected" at bounding box center [615, 272] width 374 height 37
type textarea "x"
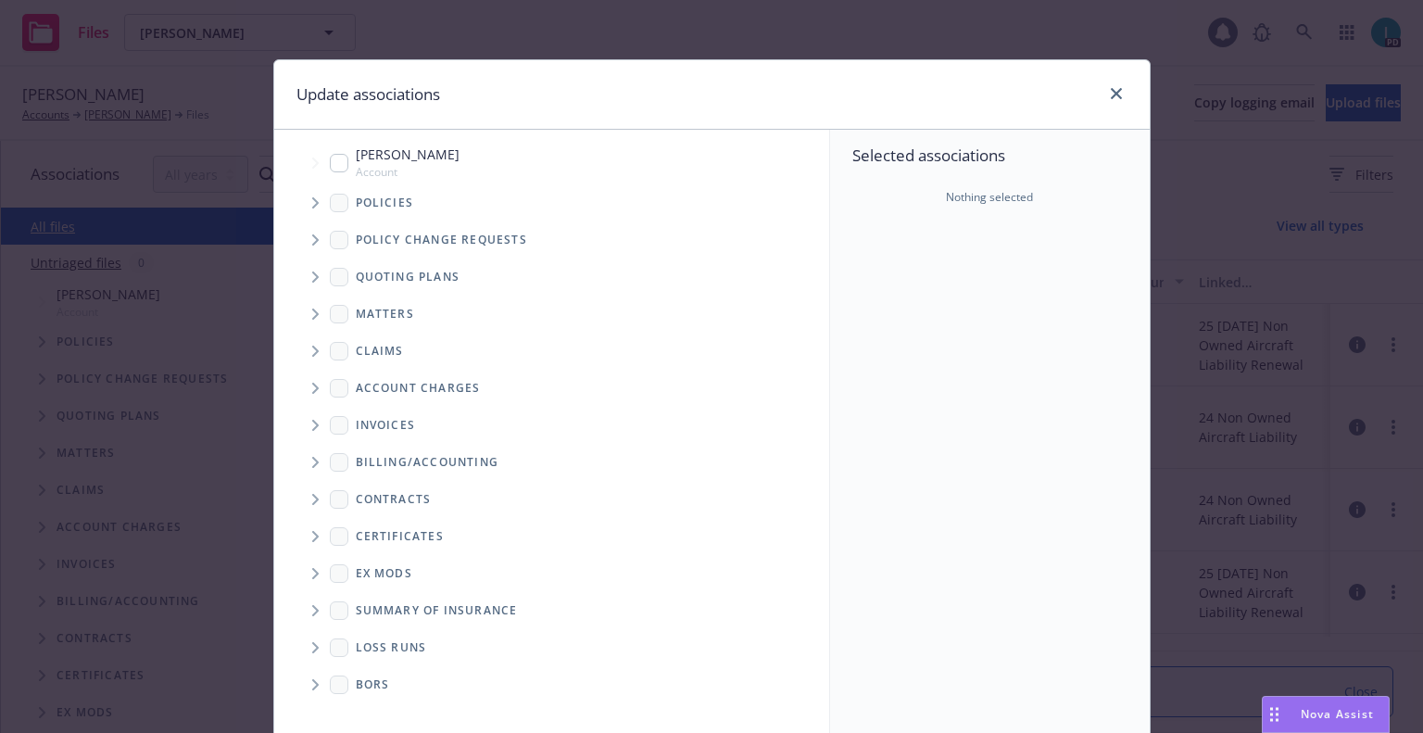
click at [312, 277] on icon "Tree Example" at bounding box center [315, 277] width 6 height 11
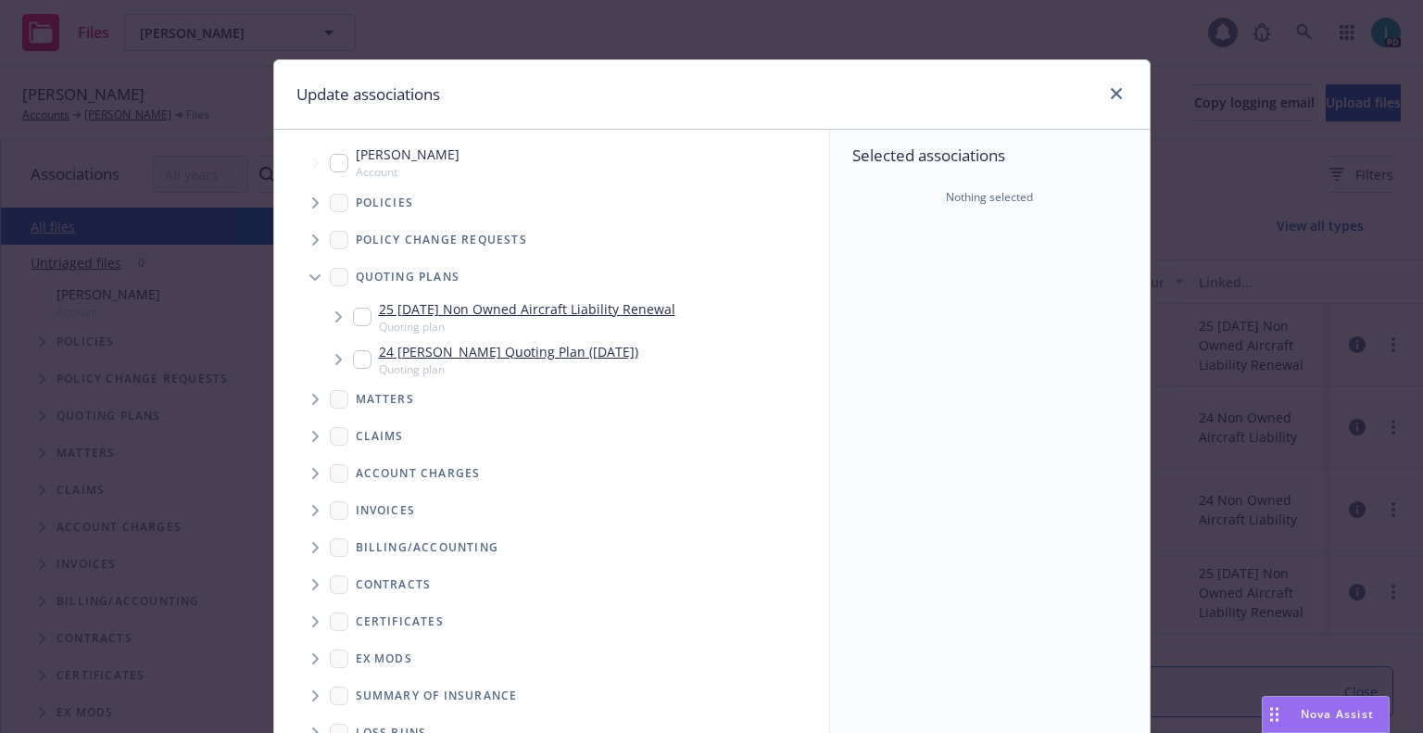
click at [317, 188] on span "Tree Example" at bounding box center [315, 203] width 30 height 30
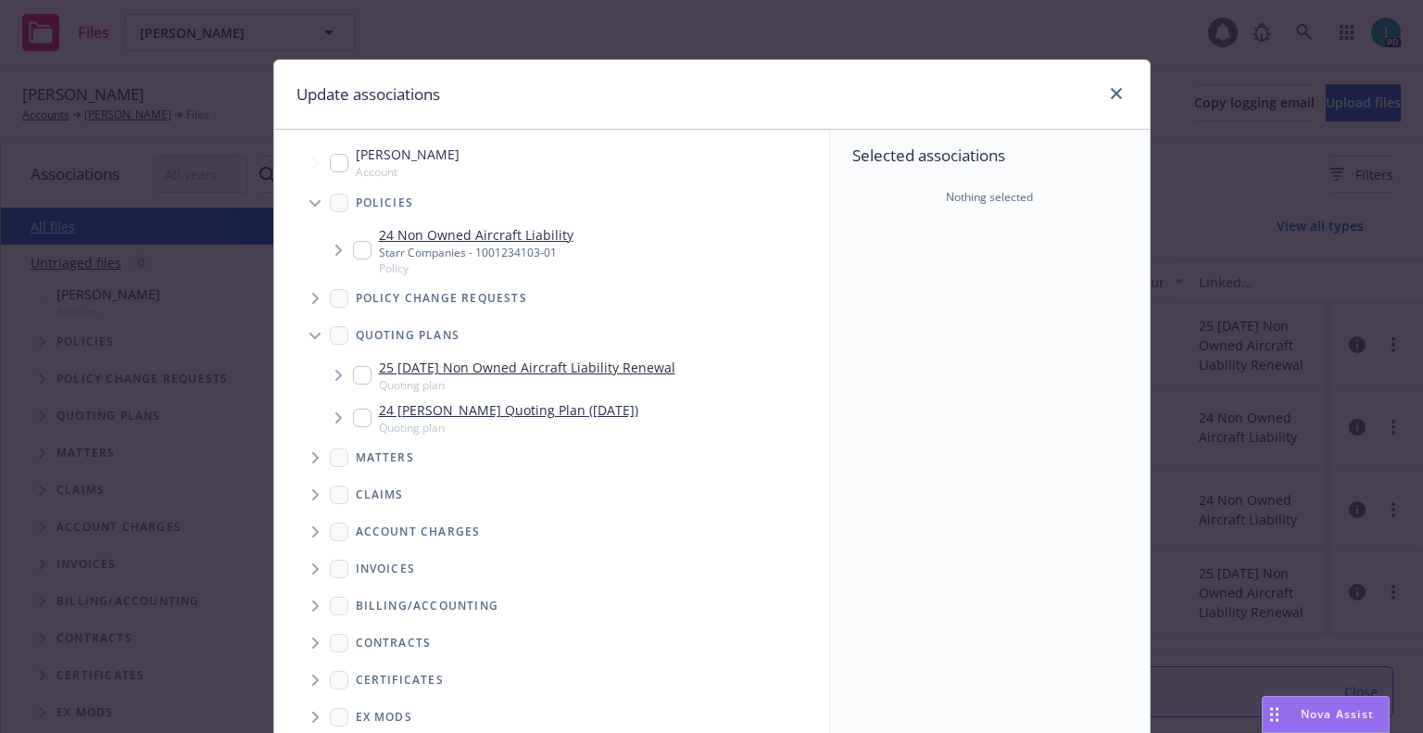
click at [359, 254] on input "Tree Example" at bounding box center [362, 250] width 19 height 19
checkbox input "true"
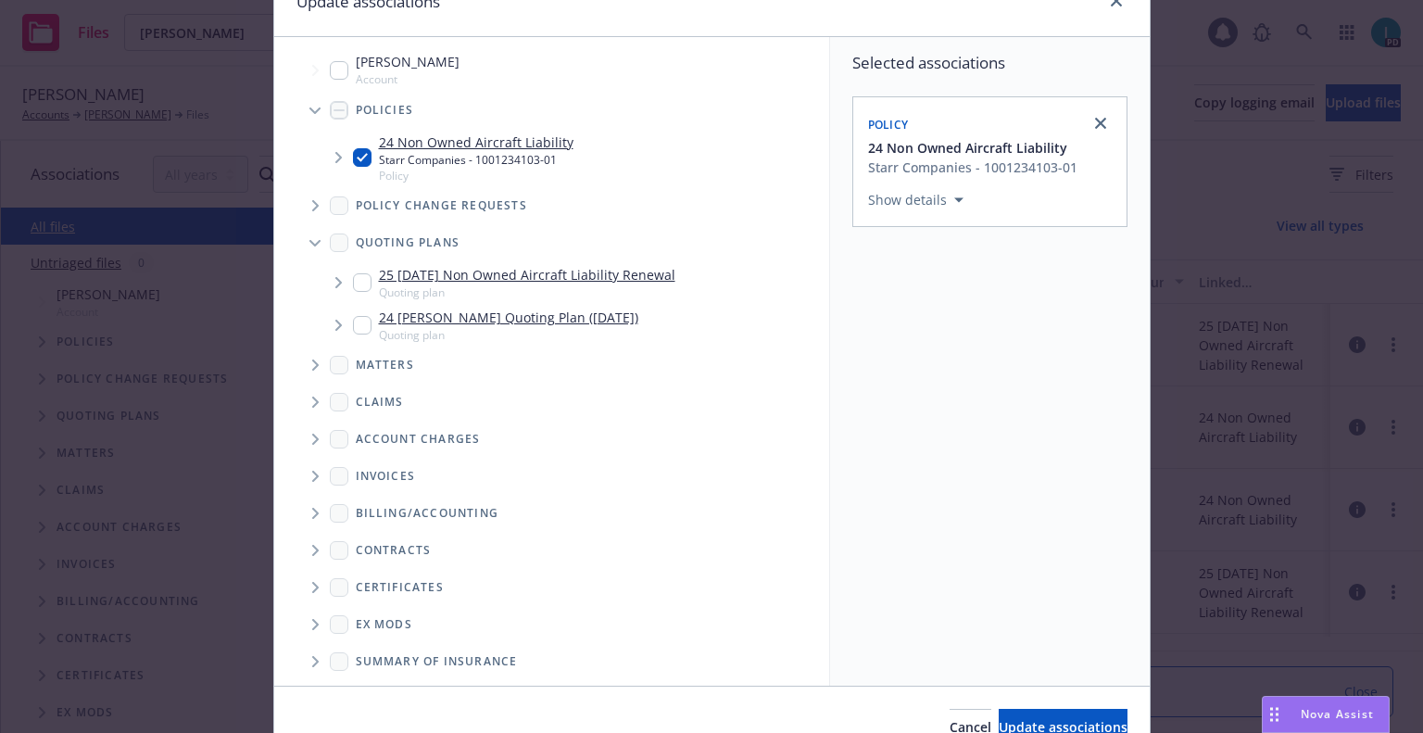
scroll to position [188, 0]
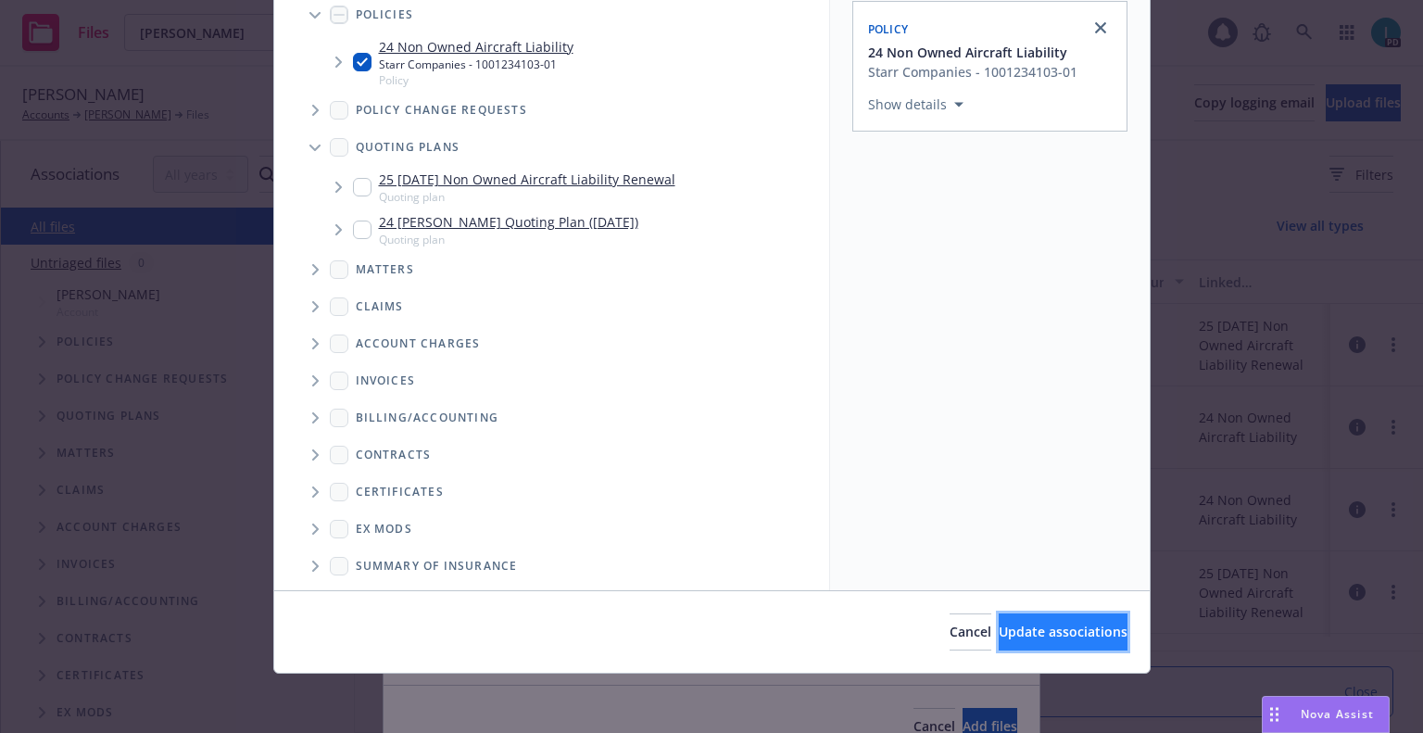
click at [1039, 636] on span "Update associations" at bounding box center [1063, 632] width 129 height 18
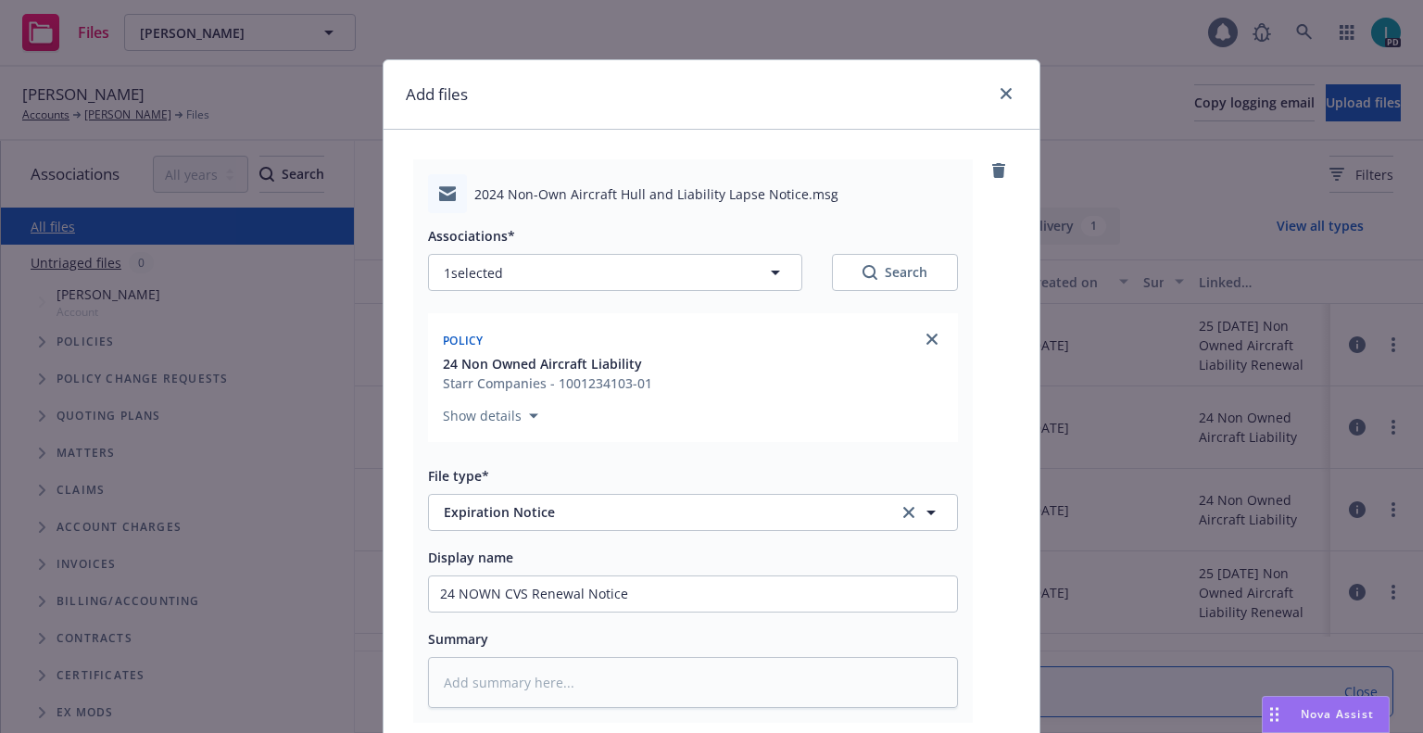
scroll to position [231, 0]
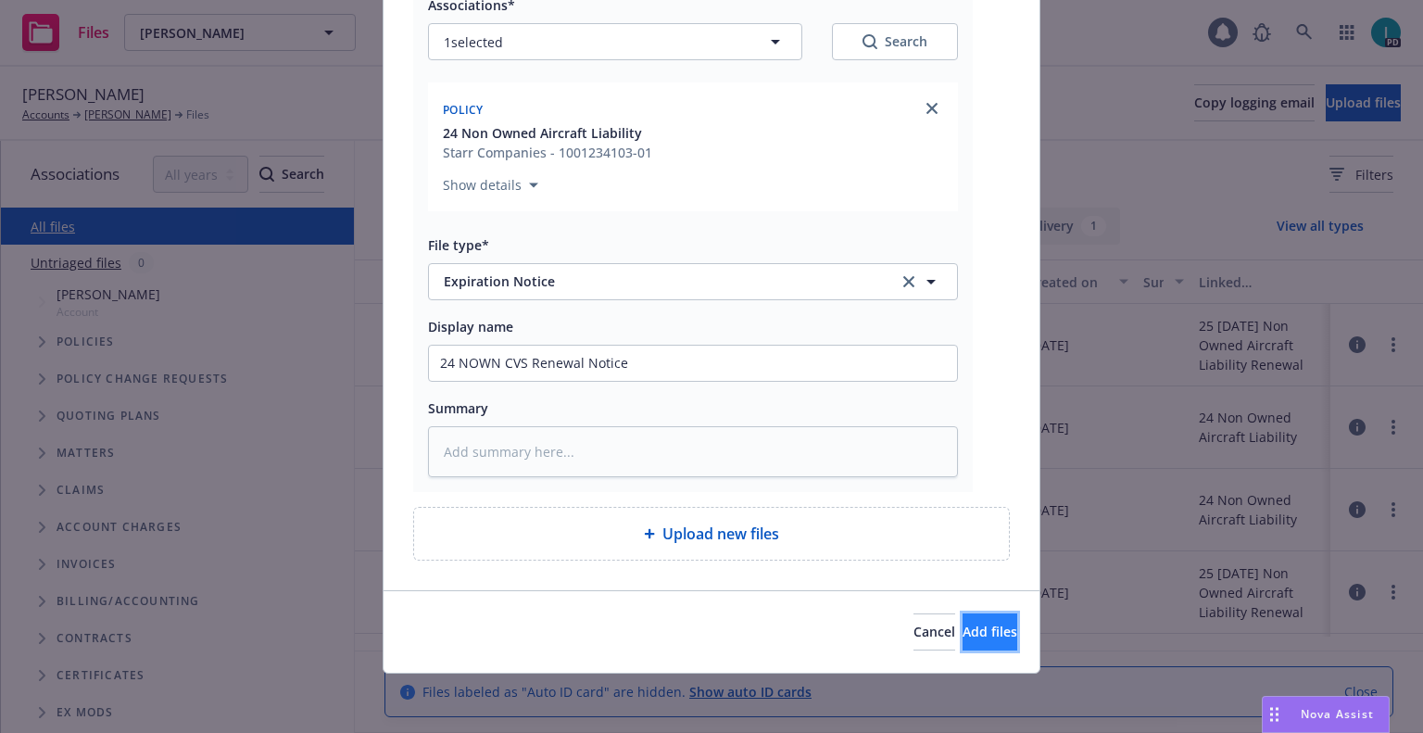
click at [969, 621] on button "Add files" at bounding box center [990, 631] width 55 height 37
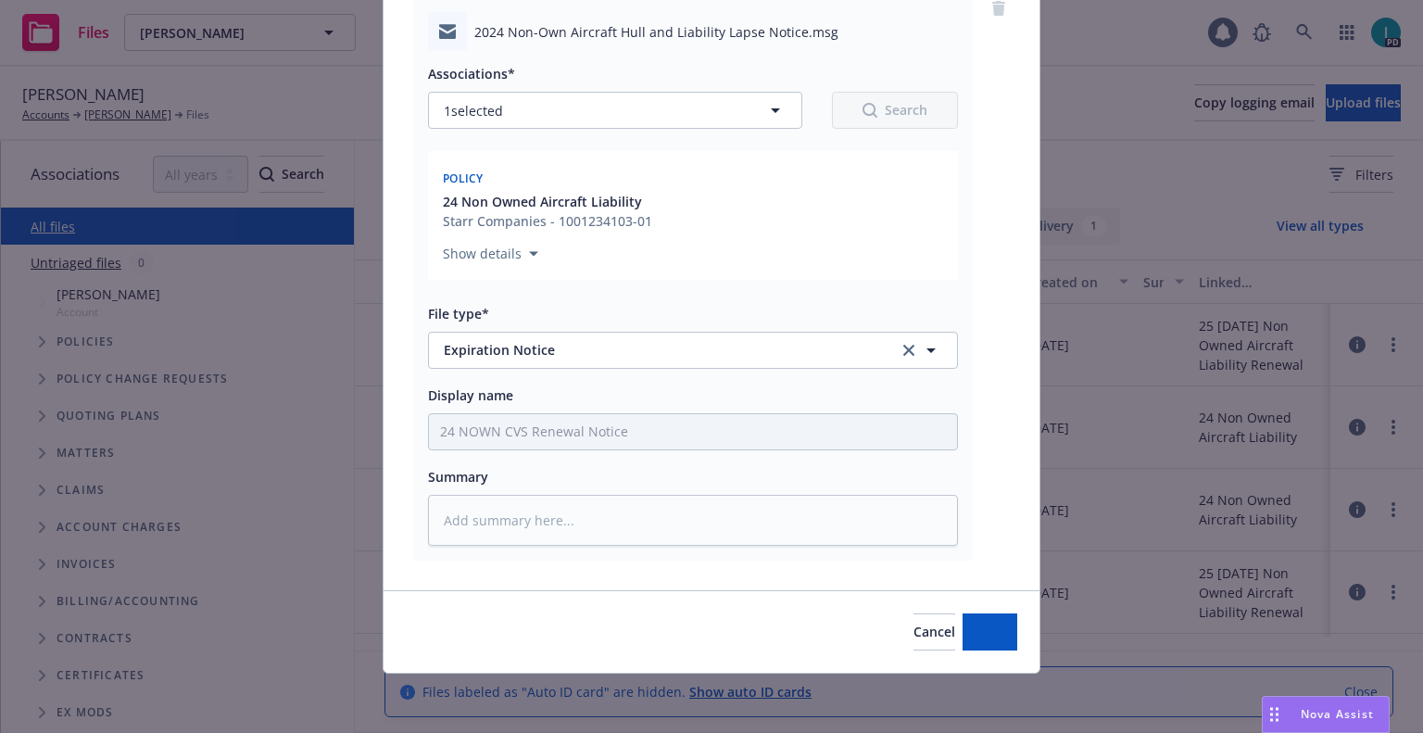
scroll to position [162, 0]
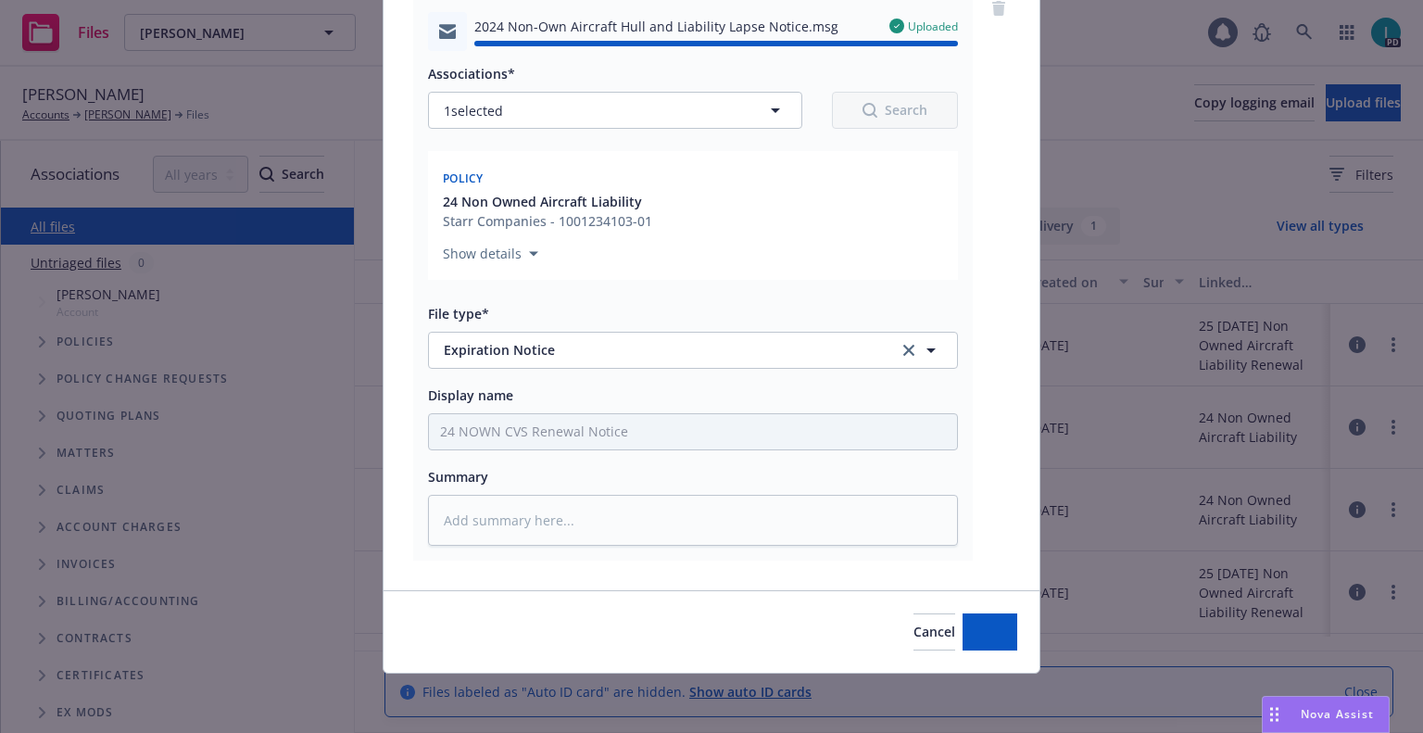
type textarea "x"
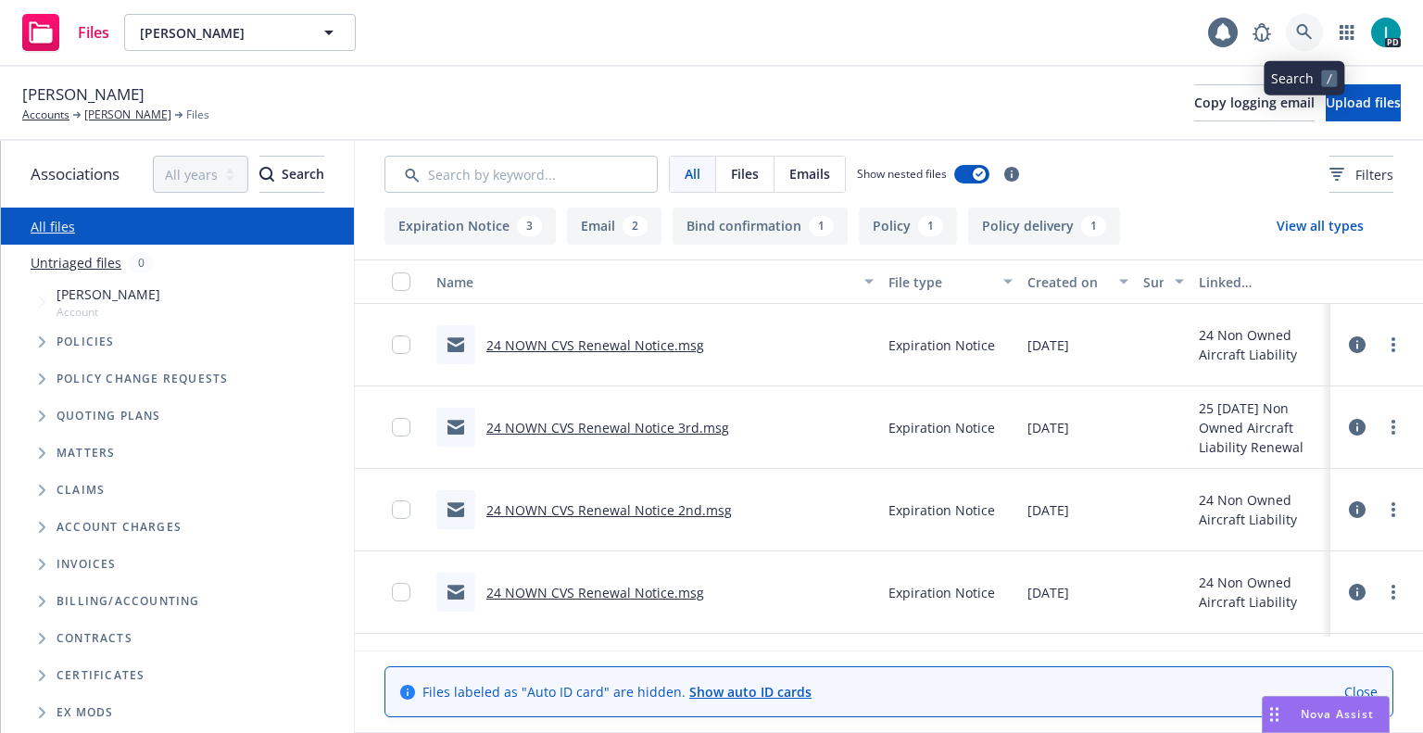
click at [1311, 35] on icon at bounding box center [1304, 32] width 17 height 17
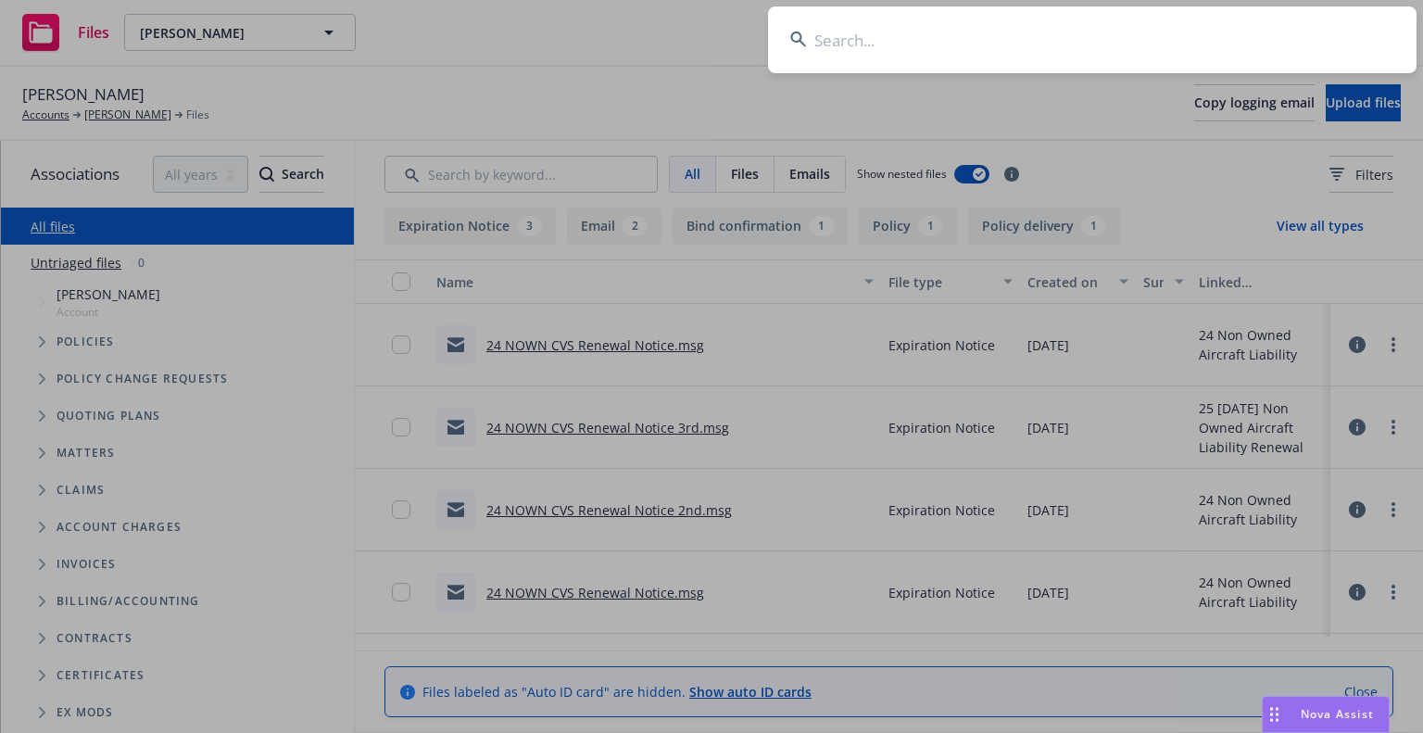
type input "Gavin Spotts"
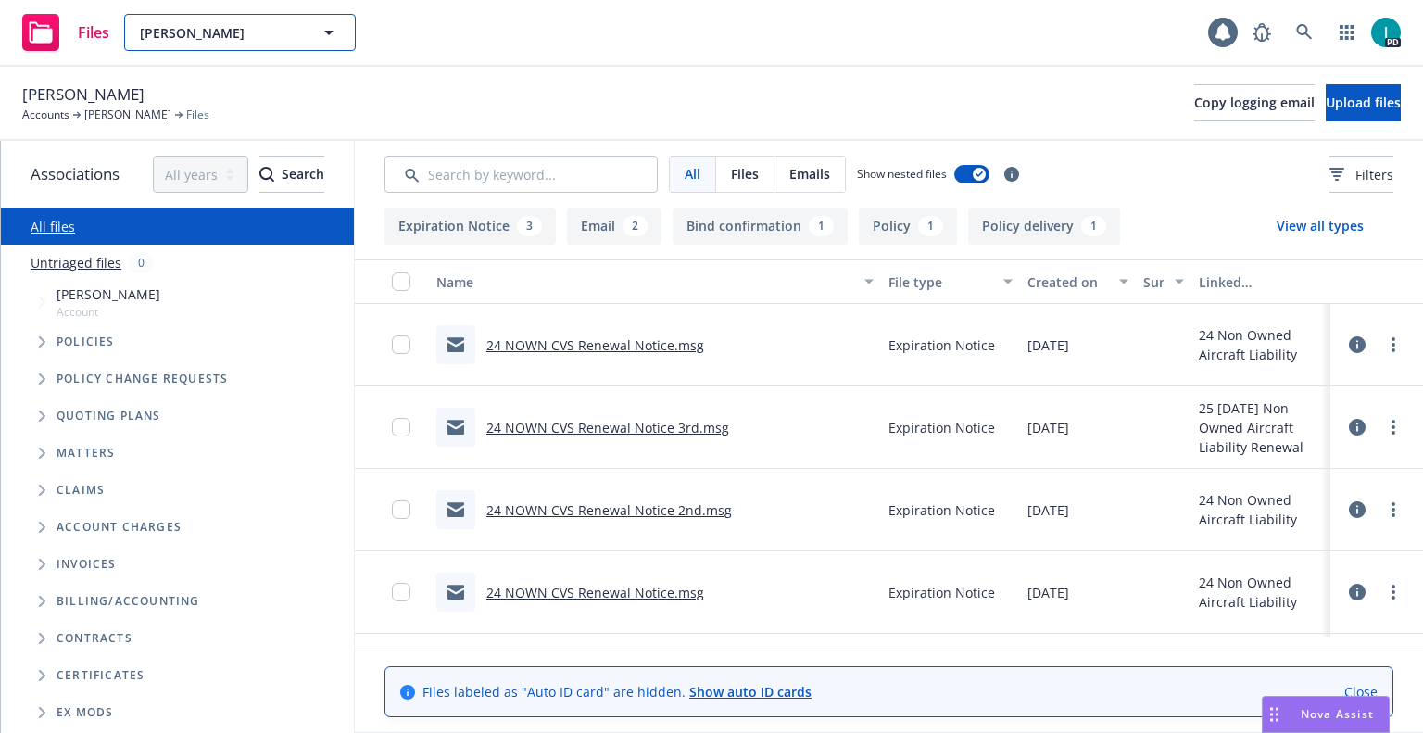
click at [260, 30] on span "[PERSON_NAME]" at bounding box center [220, 32] width 160 height 19
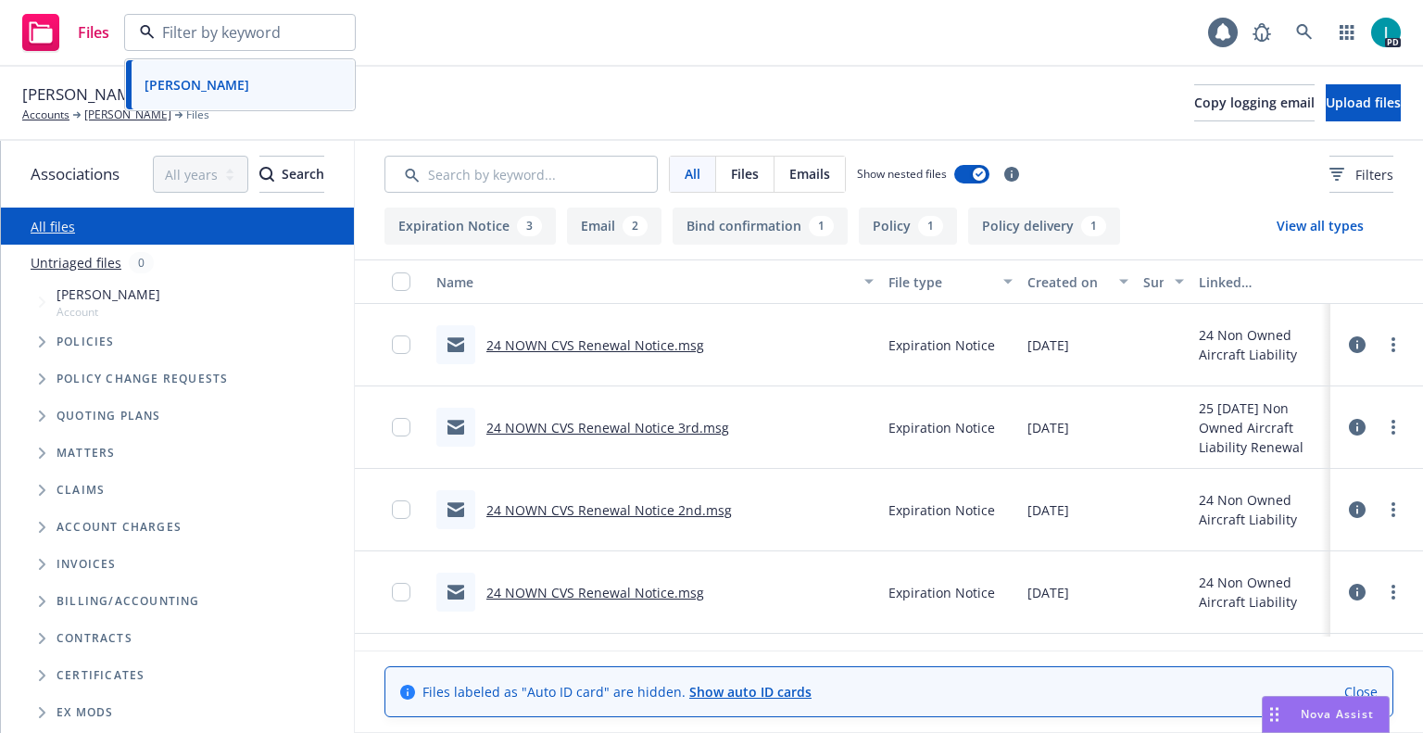
paste input "Gavin Spotts"
type input "Gavin Spotts"
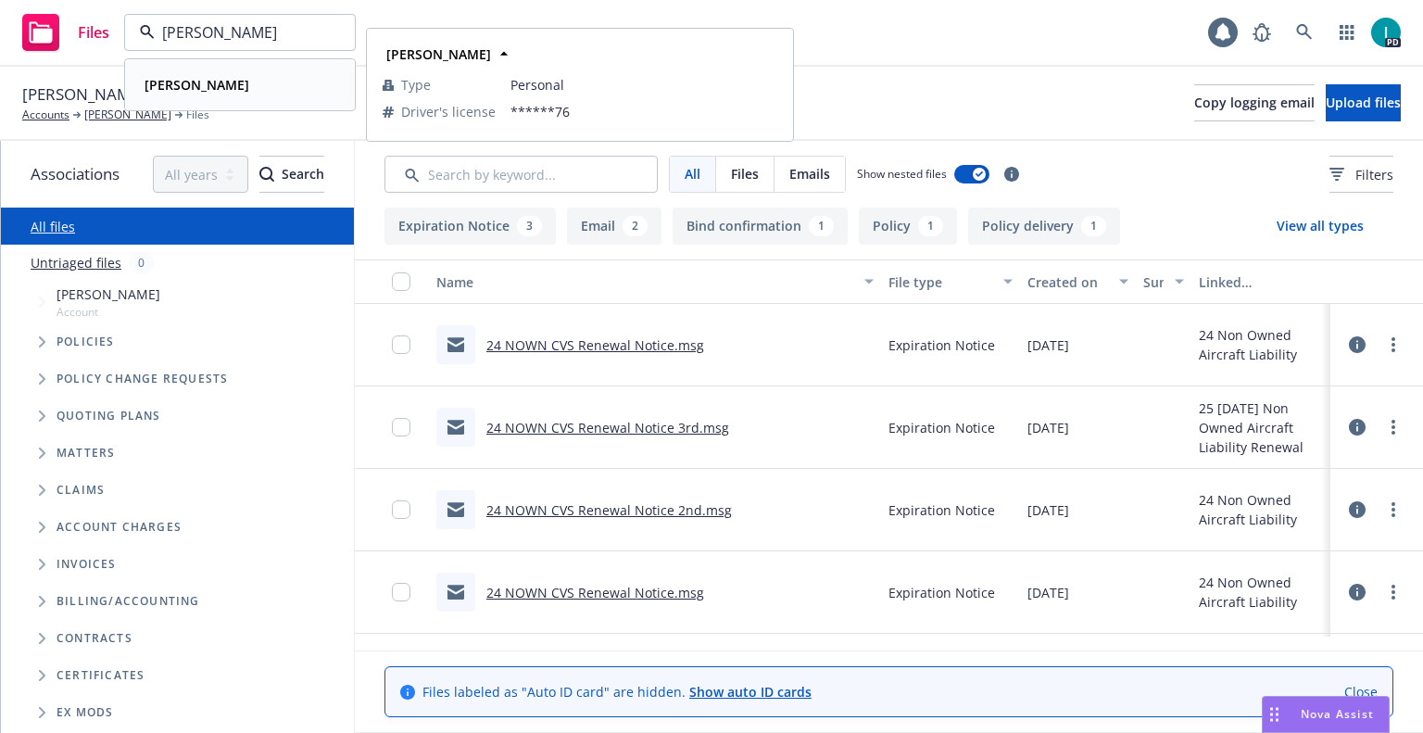
click at [221, 90] on strong "Gavin Spotts" at bounding box center [197, 85] width 105 height 18
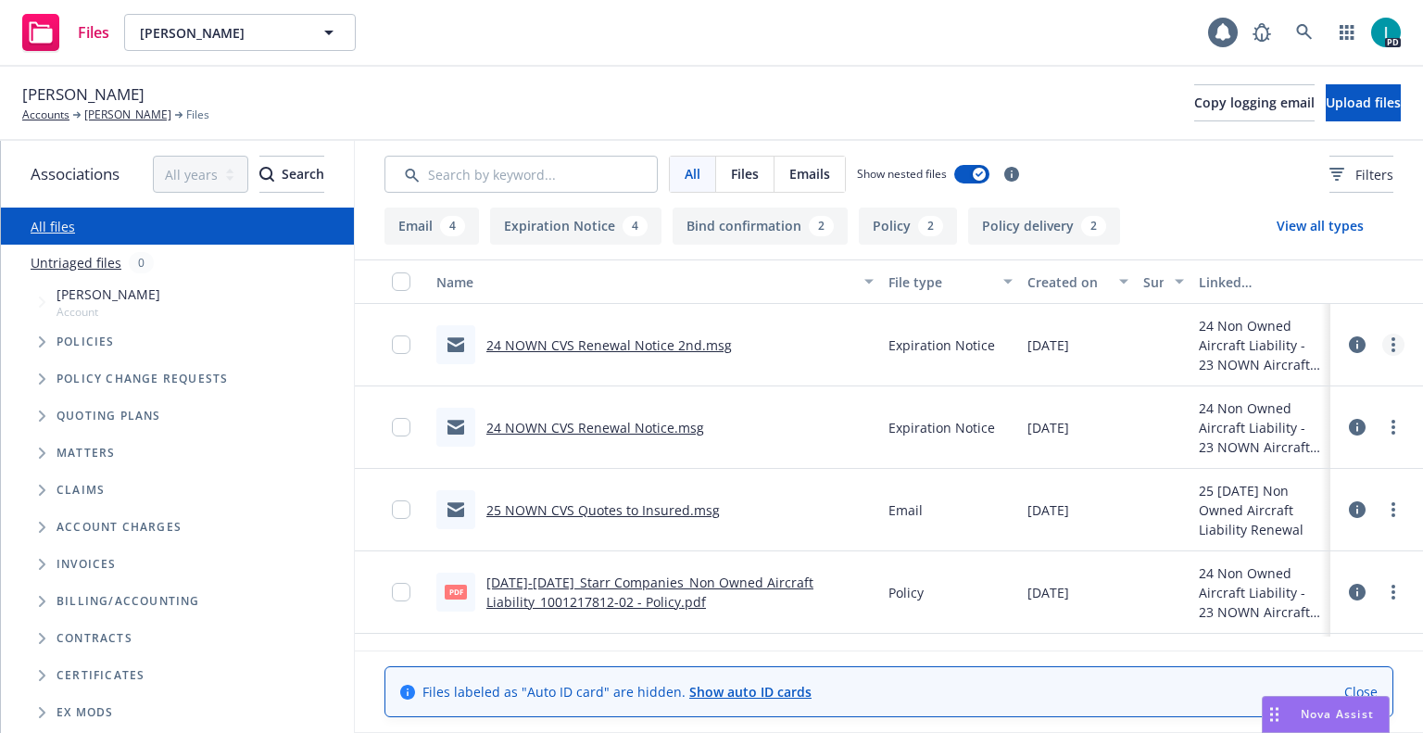
click at [1392, 337] on icon "more" at bounding box center [1394, 344] width 4 height 15
drag, startPoint x: 1283, startPoint y: 413, endPoint x: 1283, endPoint y: 374, distance: 38.9
click at [1283, 413] on link "Download" at bounding box center [1310, 419] width 184 height 37
click at [1326, 98] on span "Upload files" at bounding box center [1363, 103] width 75 height 18
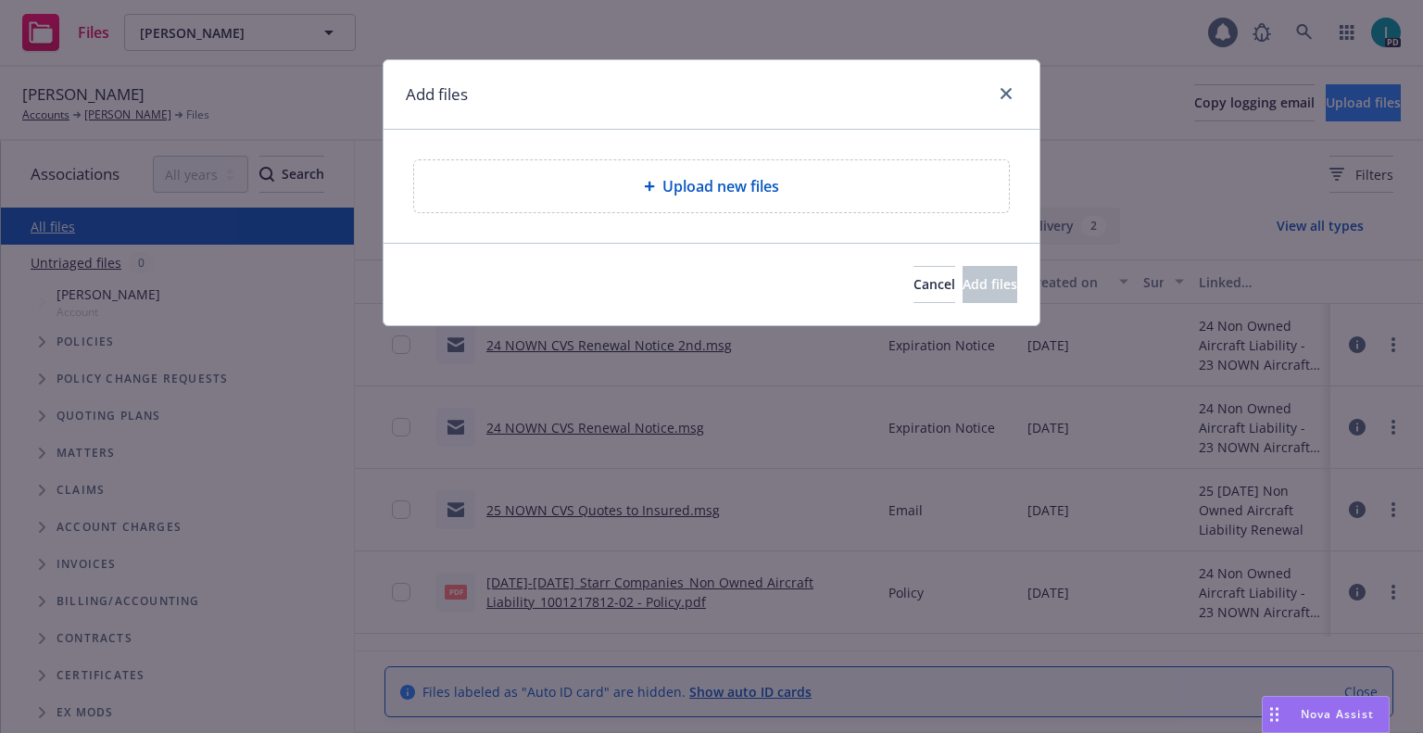
type textarea "x"
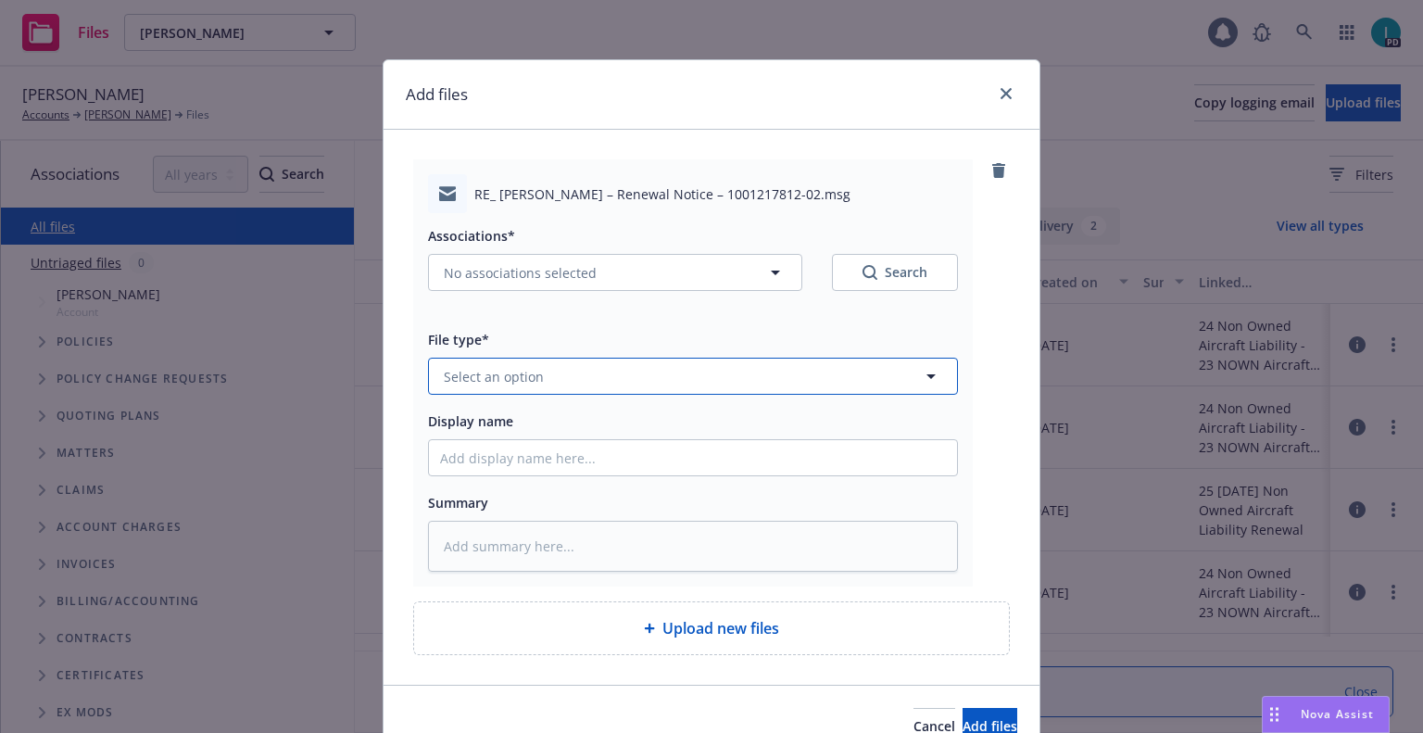
click at [546, 390] on button "Select an option" at bounding box center [693, 376] width 530 height 37
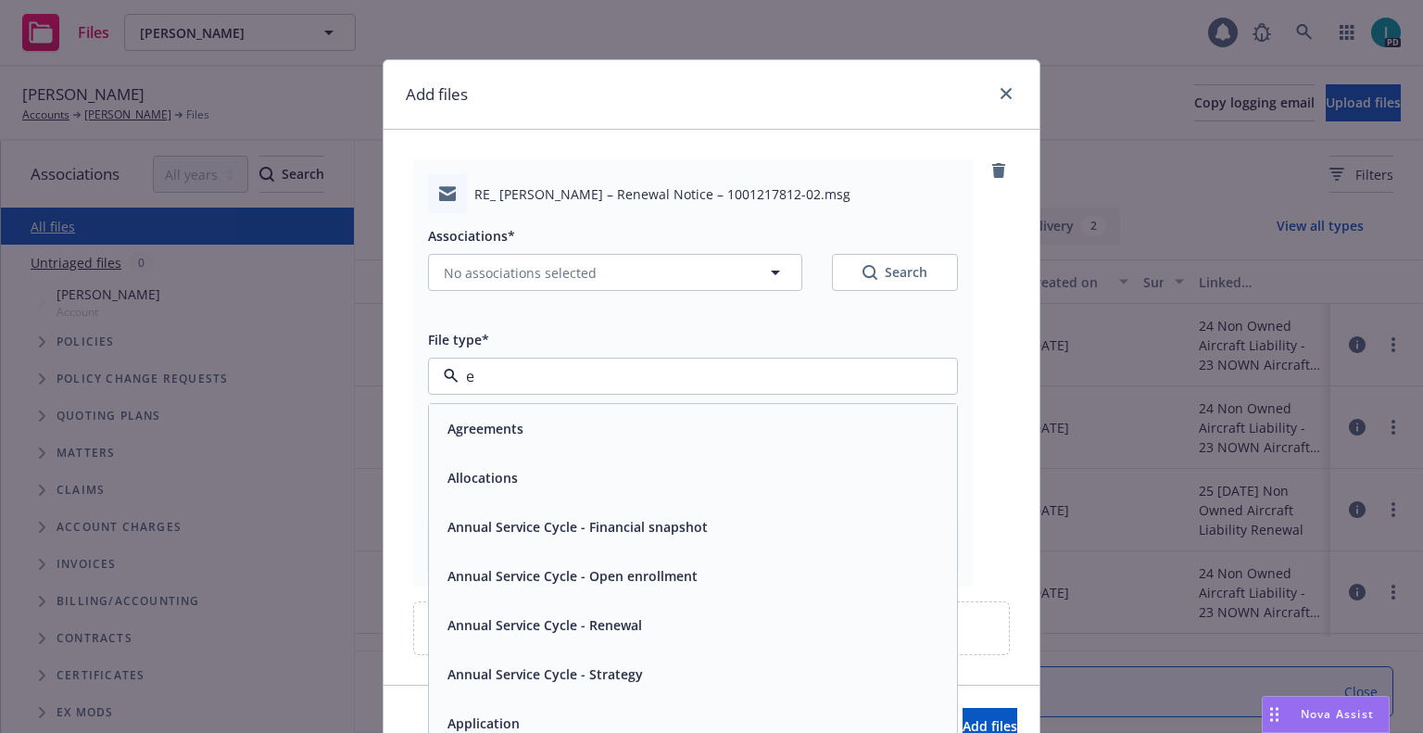
type input "ex"
click at [537, 429] on span "Experience Report" at bounding box center [506, 427] width 117 height 19
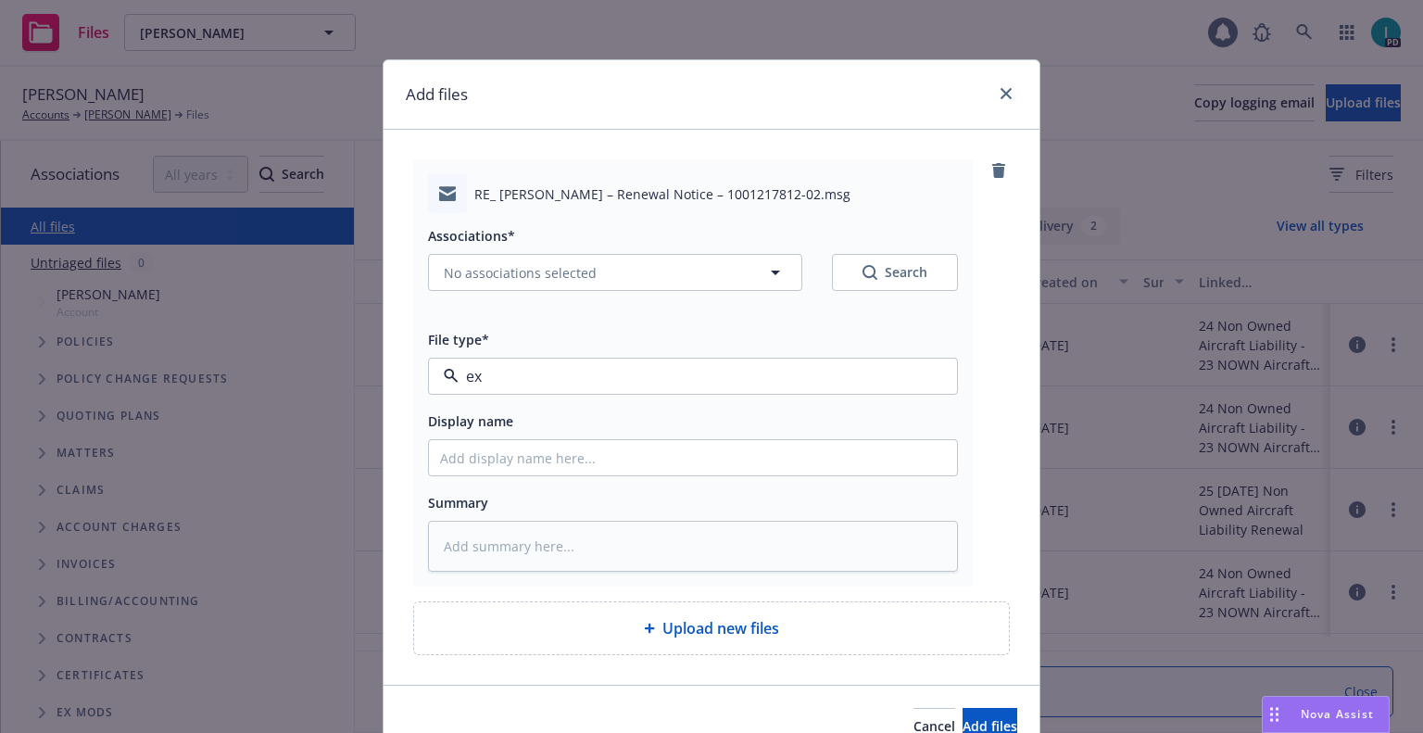
type textarea "x"
type input "Experience Report"
click at [540, 370] on span "Experience Report" at bounding box center [658, 376] width 429 height 19
type input "ex"
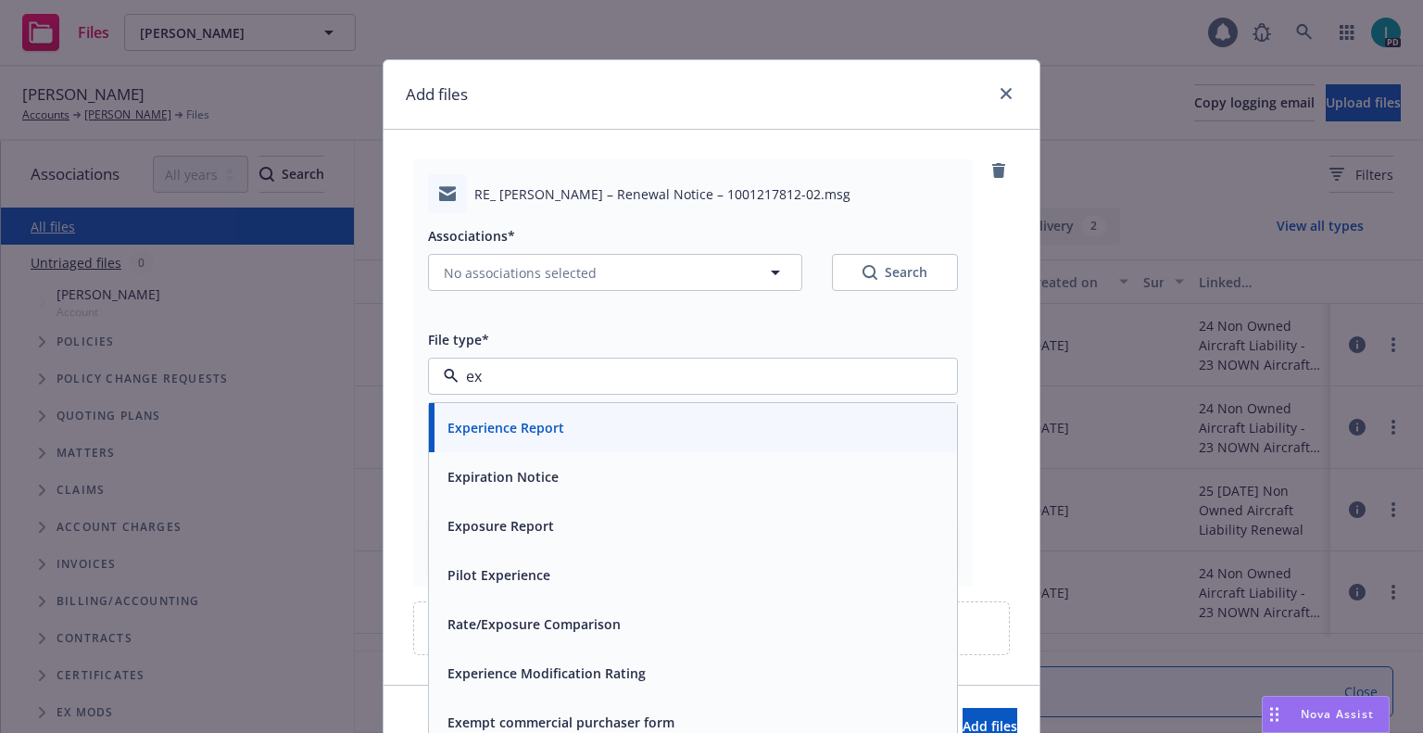
click at [512, 477] on span "Expiration Notice" at bounding box center [503, 476] width 111 height 19
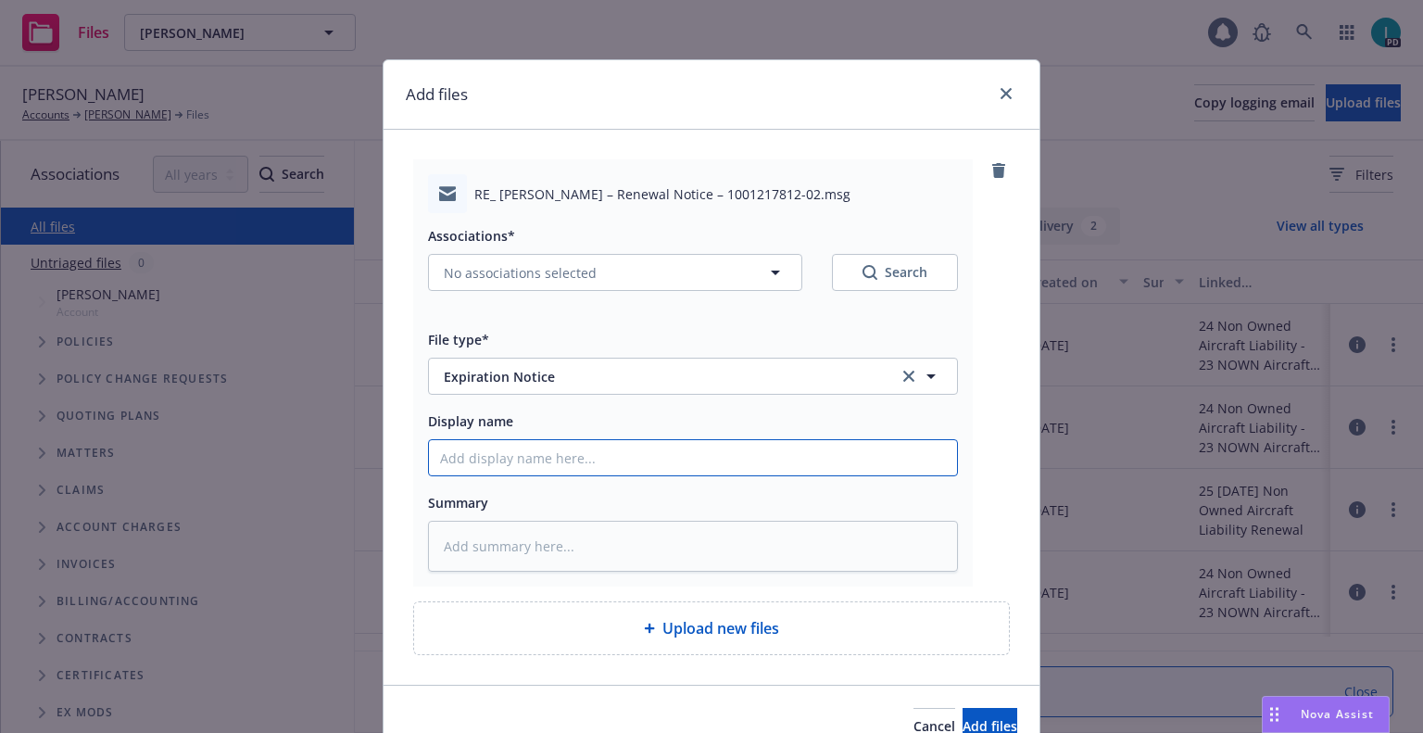
click at [524, 461] on input "Display name" at bounding box center [693, 457] width 528 height 35
type textarea "x"
type input "2"
type textarea "x"
type input "24"
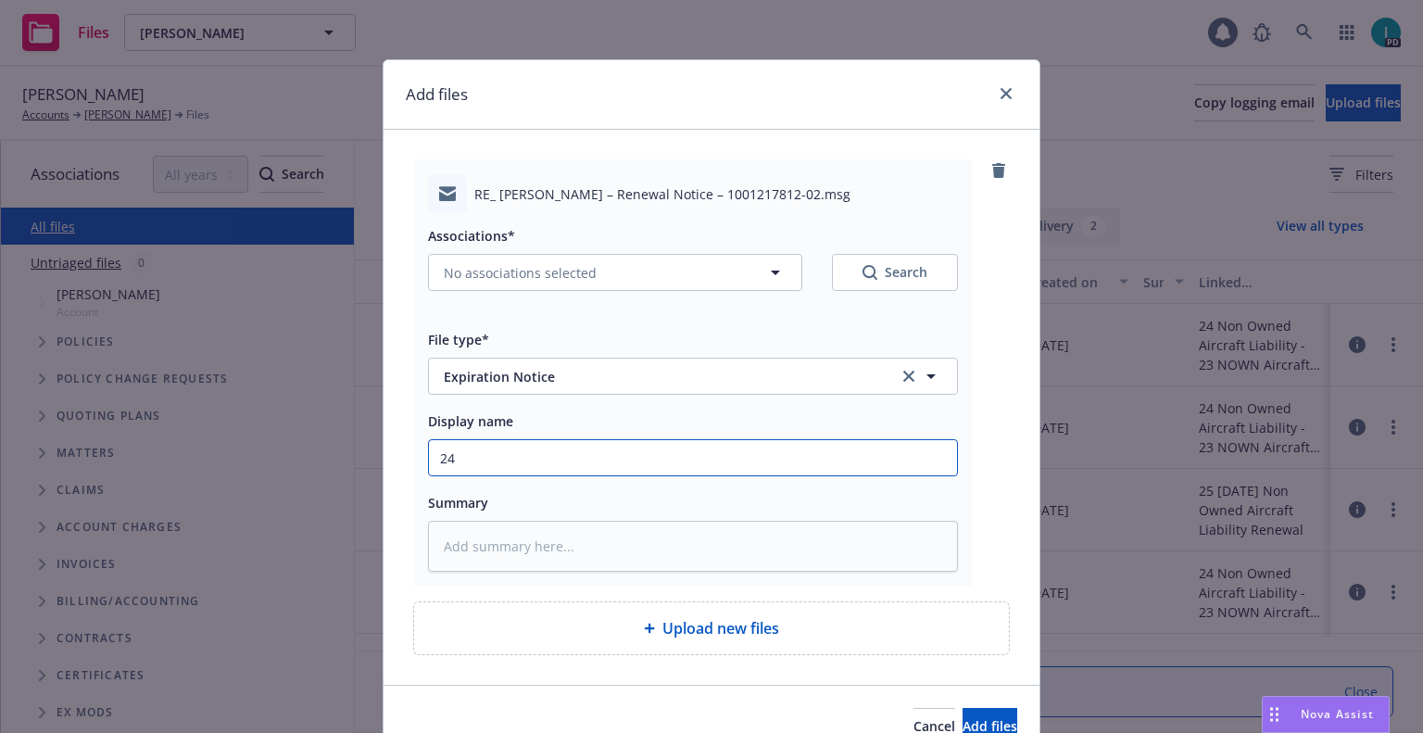
type textarea "x"
type input "24 NOWN CVS Renewal Notice 3rd"
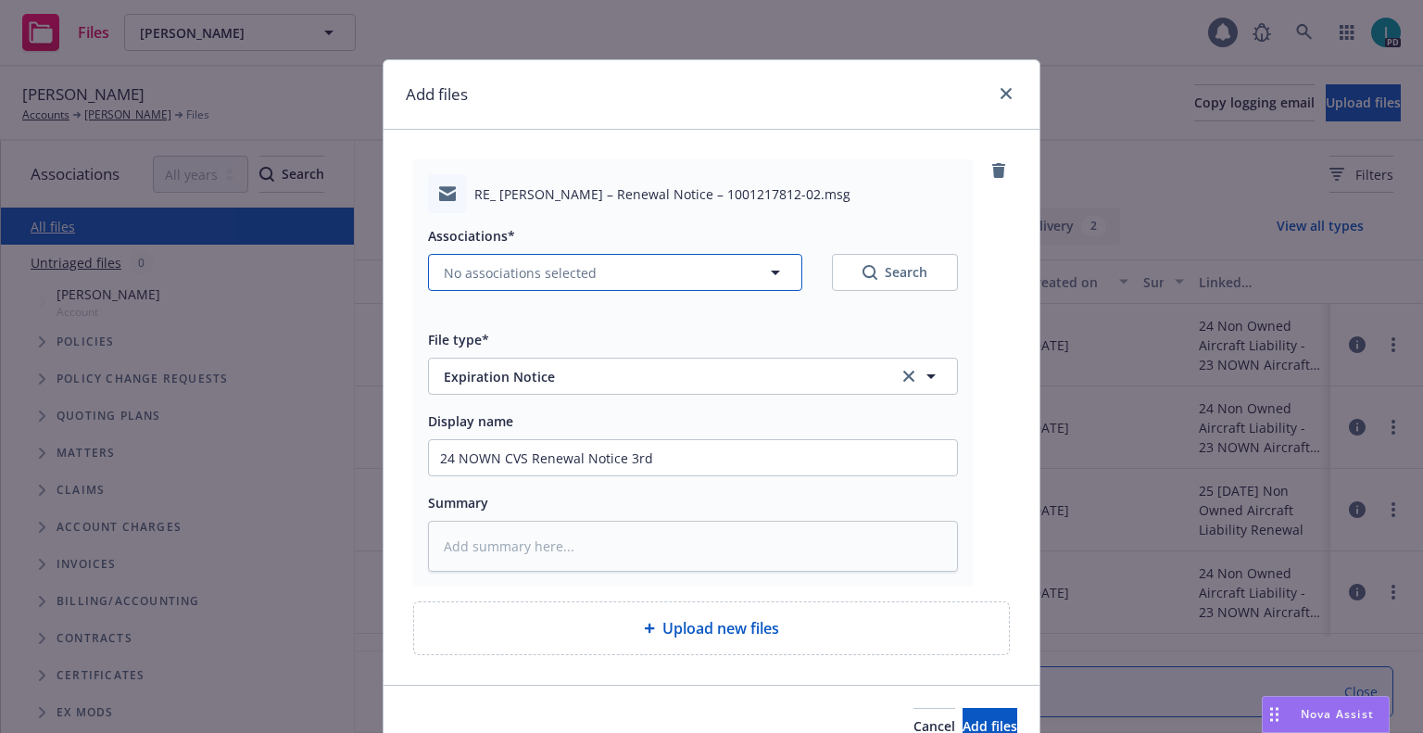
click at [519, 271] on span "No associations selected" at bounding box center [520, 272] width 153 height 19
type textarea "x"
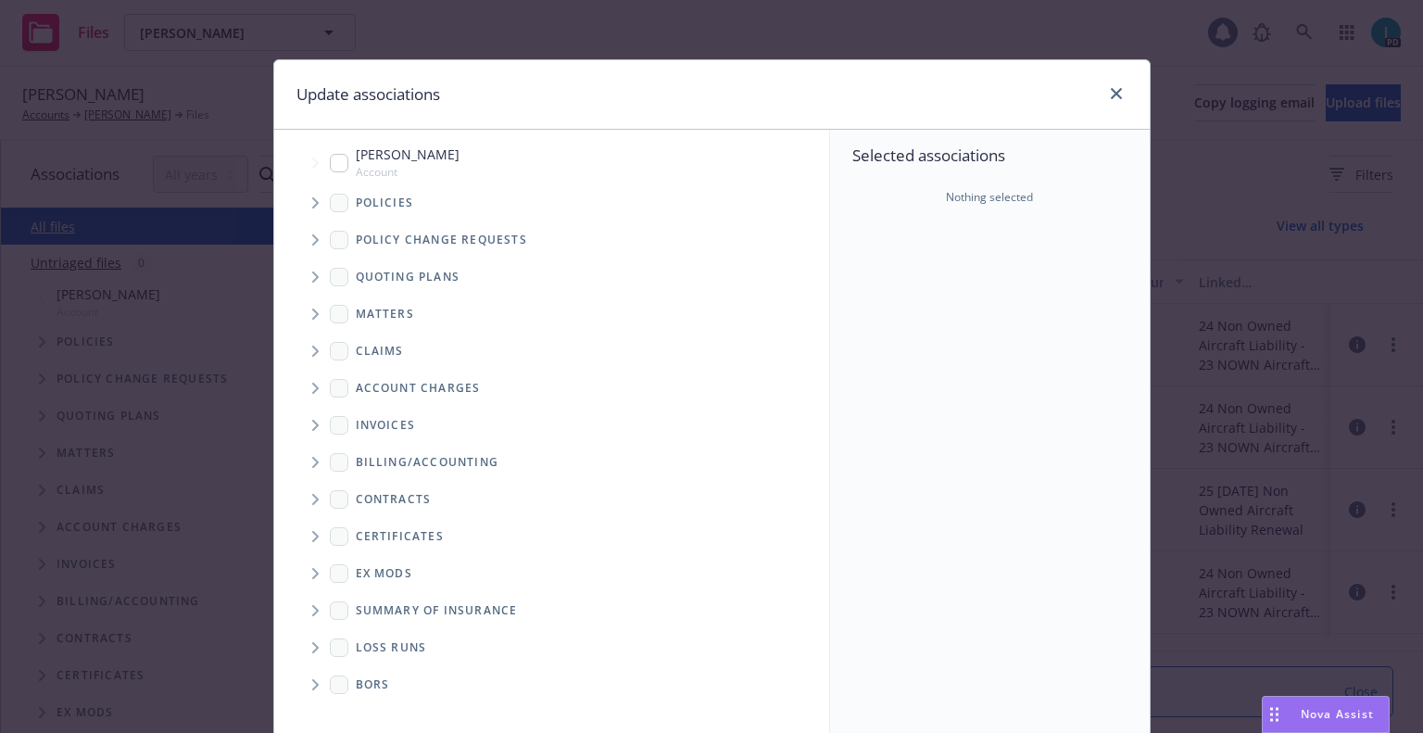
click at [312, 203] on icon "Tree Example" at bounding box center [315, 202] width 7 height 11
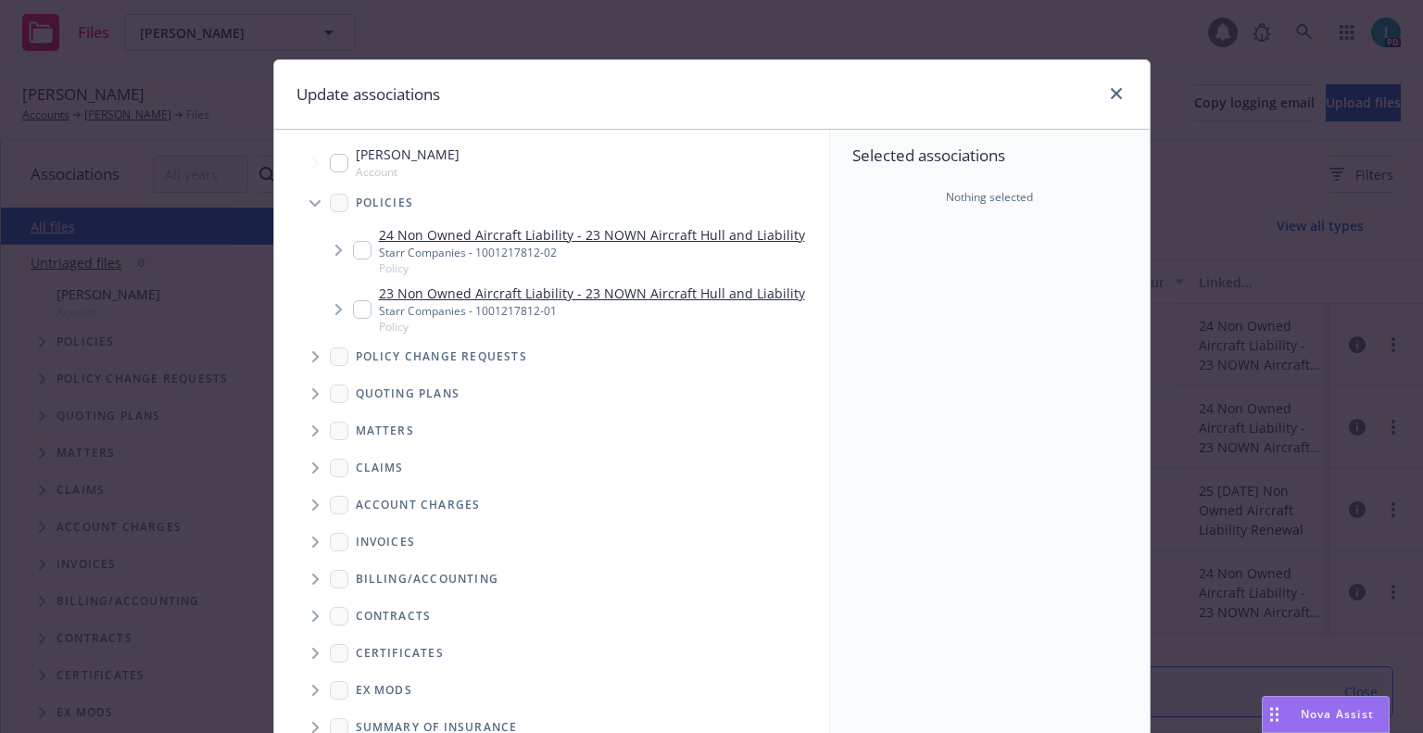
click at [360, 254] on input "Tree Example" at bounding box center [362, 250] width 19 height 19
checkbox input "true"
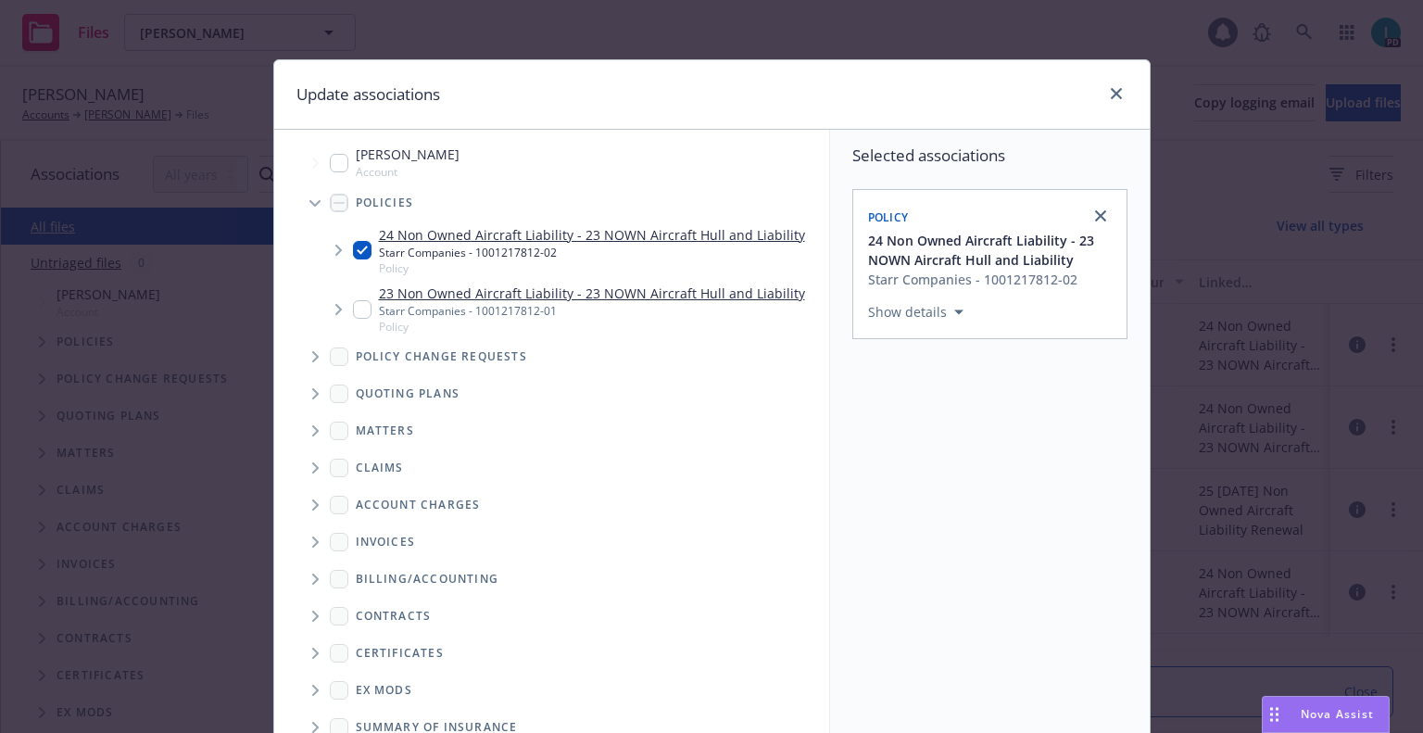
scroll to position [188, 0]
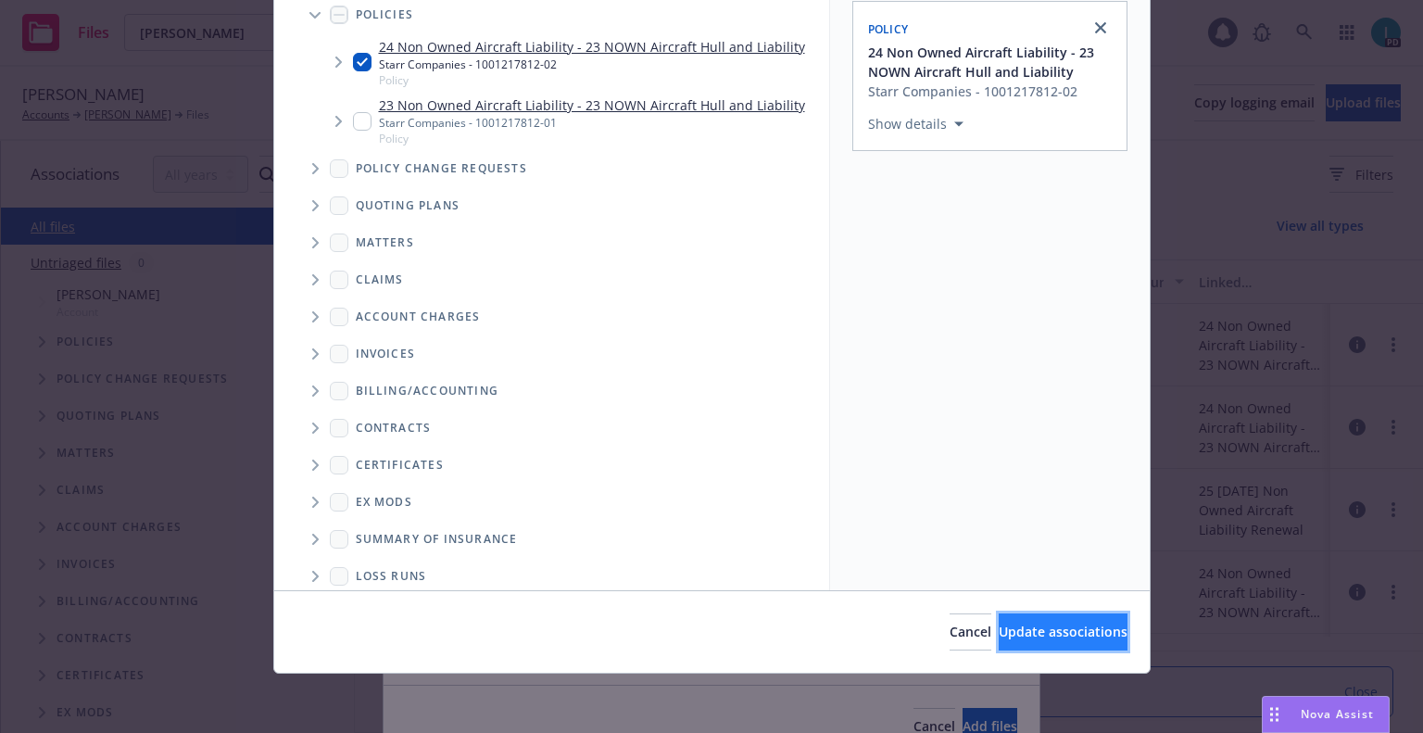
click at [1008, 632] on span "Update associations" at bounding box center [1063, 632] width 129 height 18
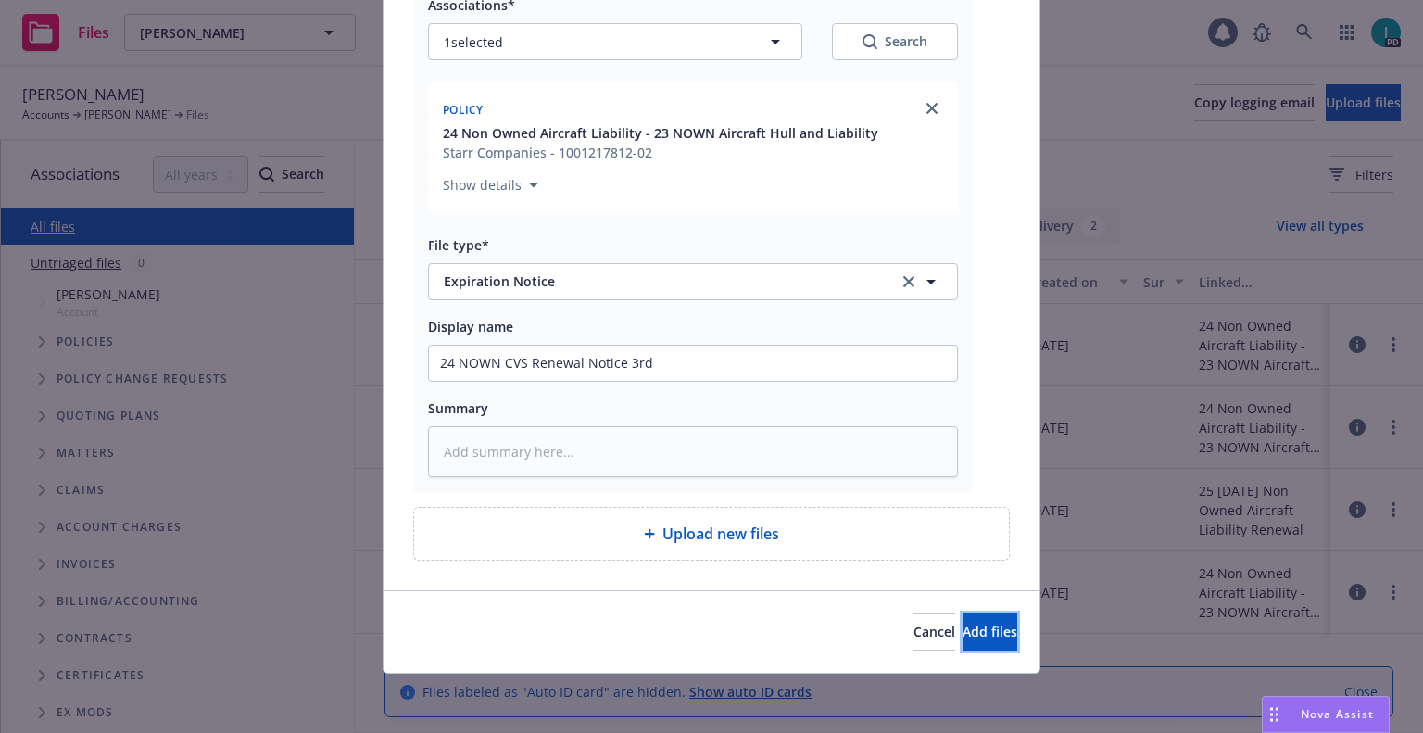
drag, startPoint x: 971, startPoint y: 641, endPoint x: 897, endPoint y: 494, distance: 164.9
click at [972, 641] on button "Add files" at bounding box center [990, 631] width 55 height 37
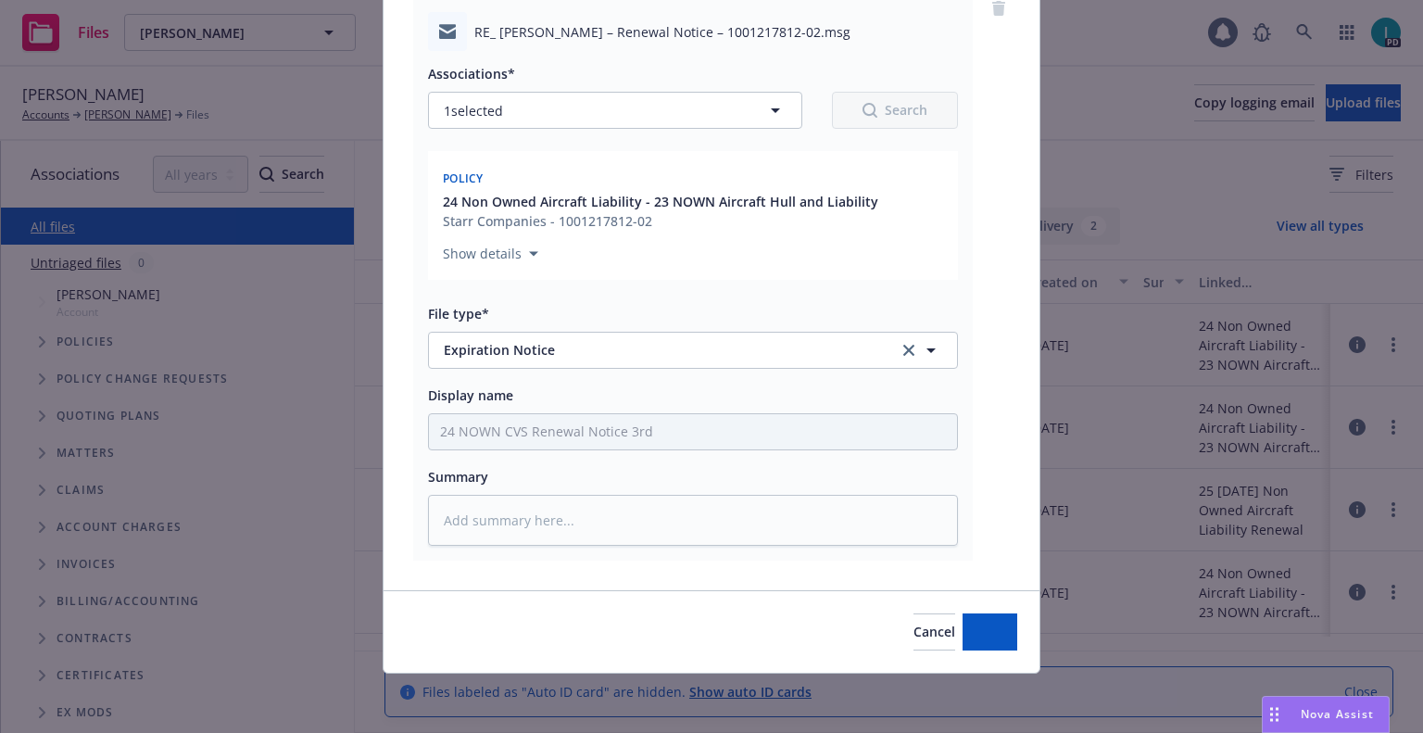
type textarea "x"
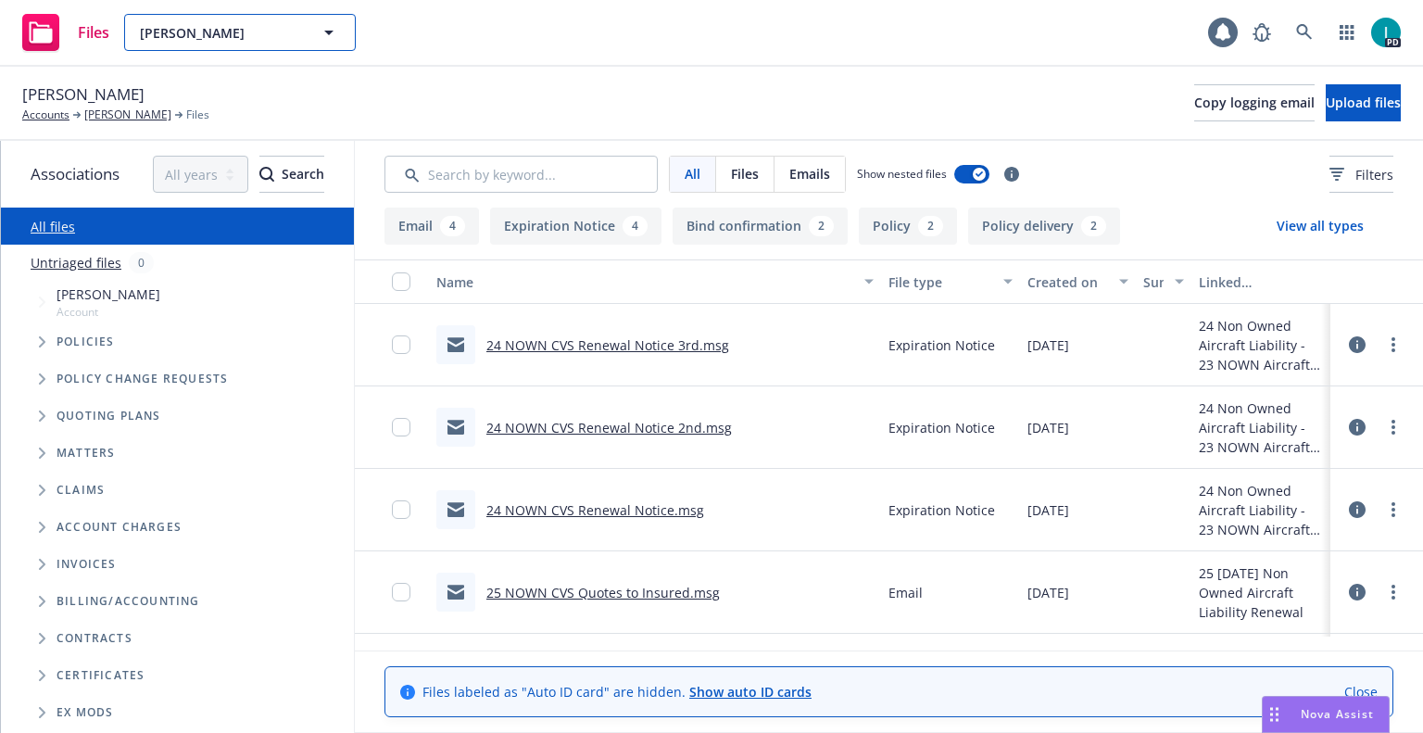
click at [185, 19] on button "Gavin Spotts" at bounding box center [240, 32] width 232 height 37
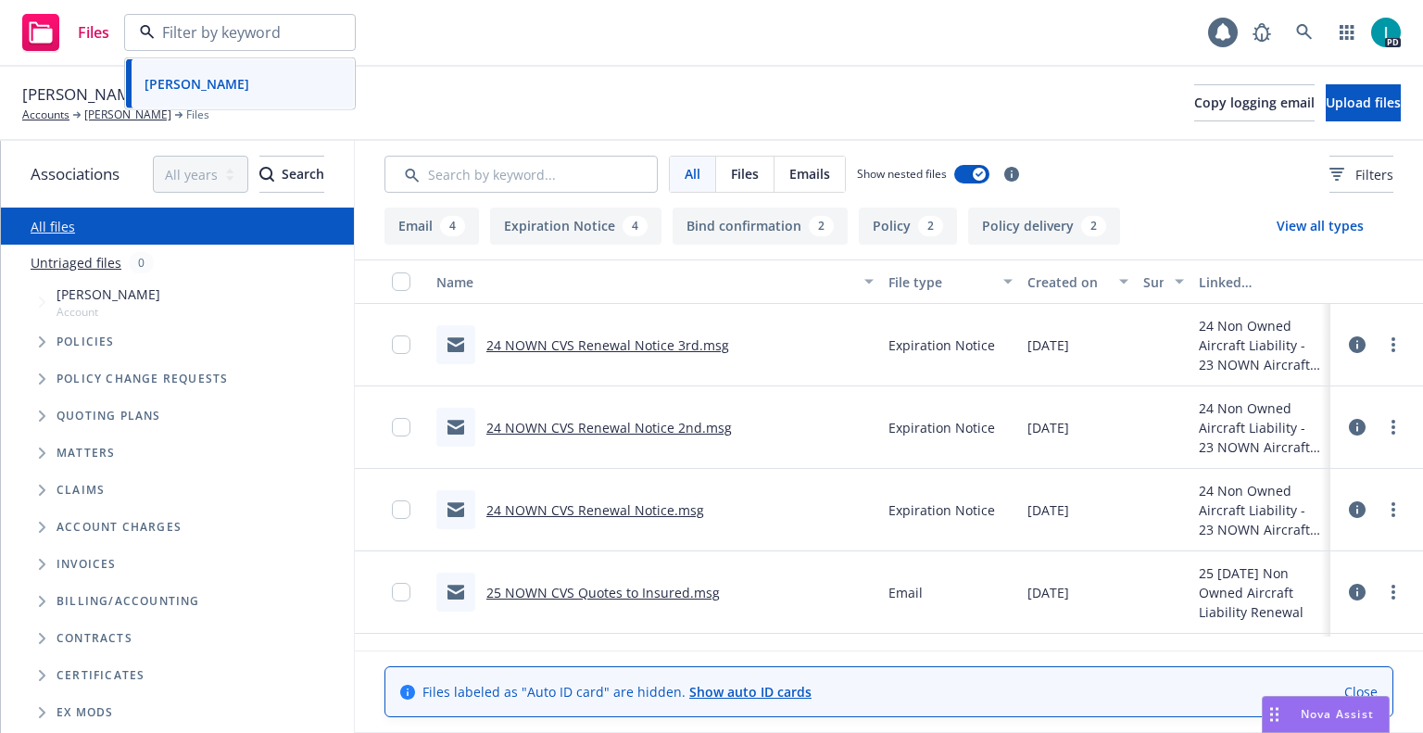
paste input "Masahiro Suzuki"
type input "Masahiro Suzuki"
click at [223, 88] on strong "Masahiro Suzuki" at bounding box center [197, 85] width 105 height 18
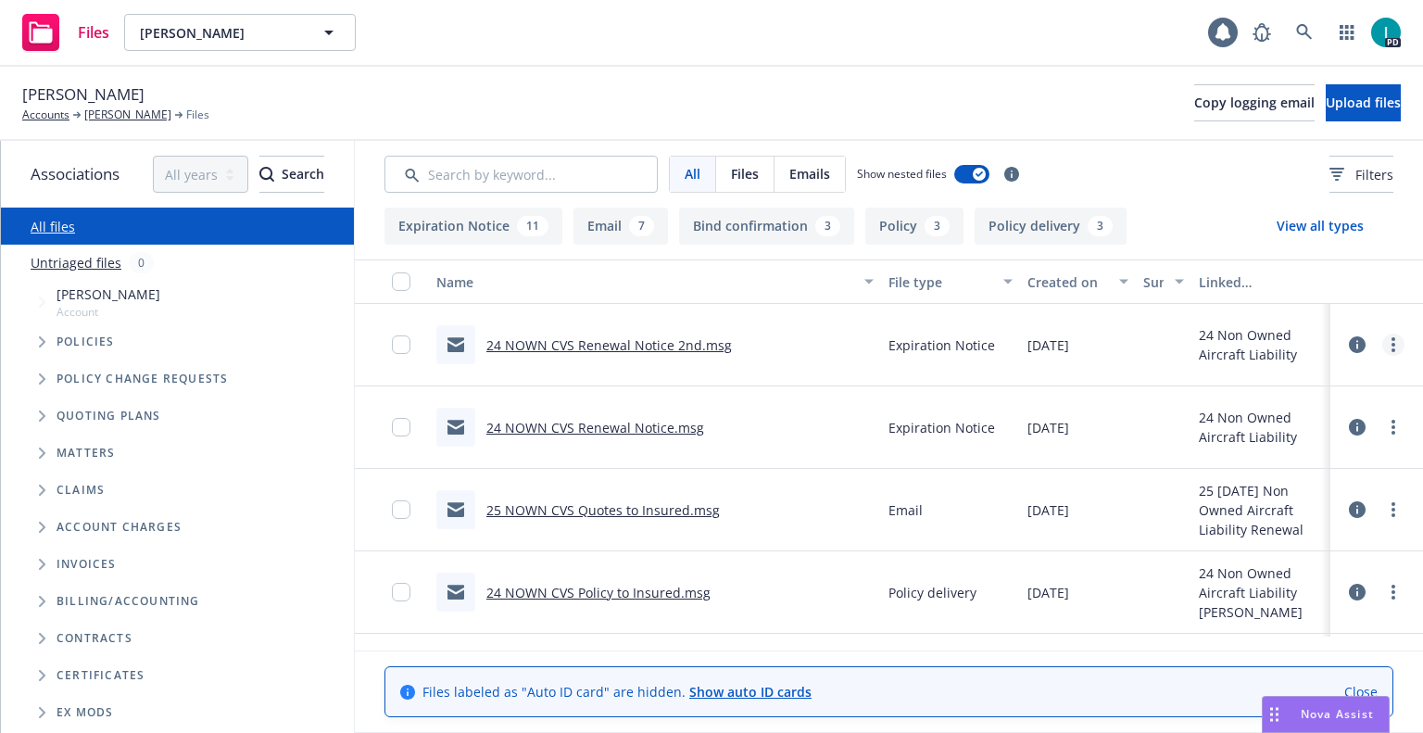
click at [1386, 344] on link "more" at bounding box center [1394, 345] width 22 height 22
click at [1283, 434] on link "Download" at bounding box center [1310, 419] width 184 height 37
click at [1326, 84] on button "Upload files" at bounding box center [1363, 102] width 75 height 37
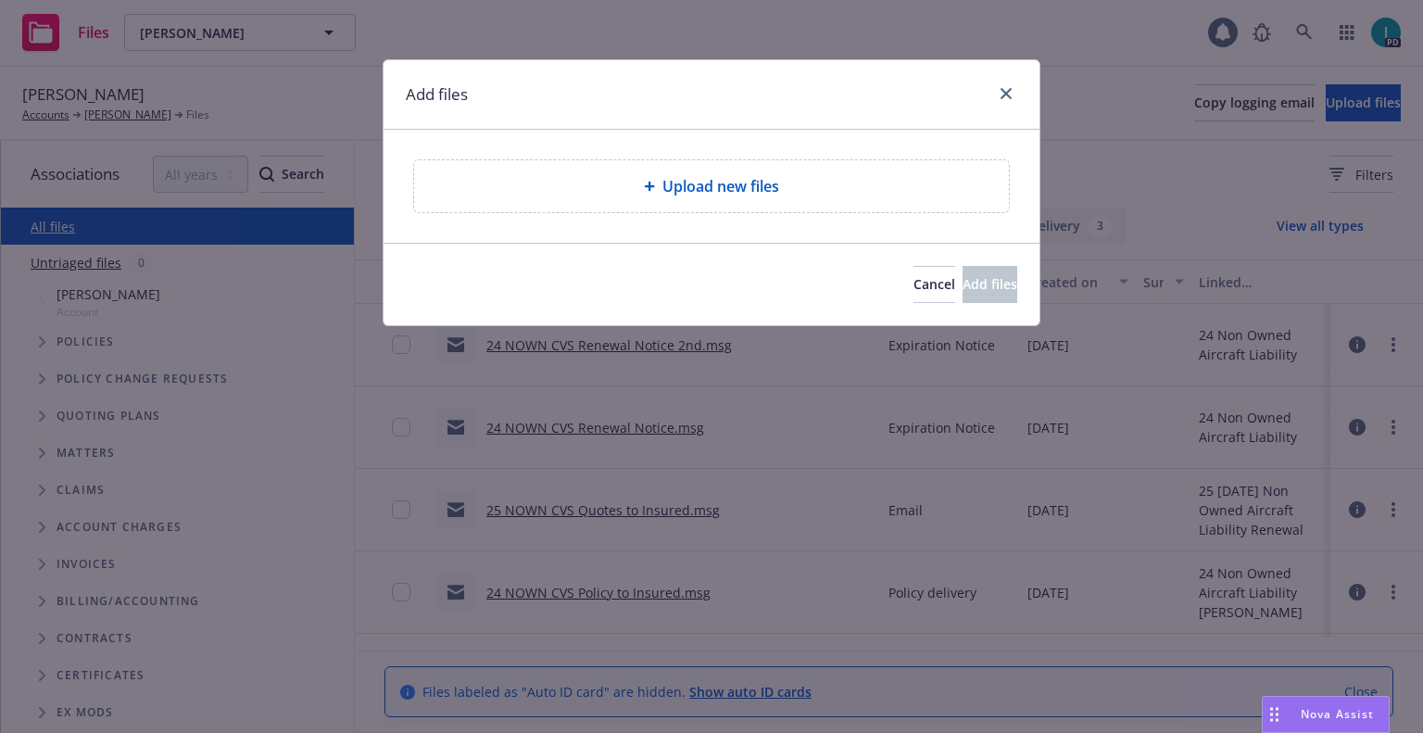
type textarea "x"
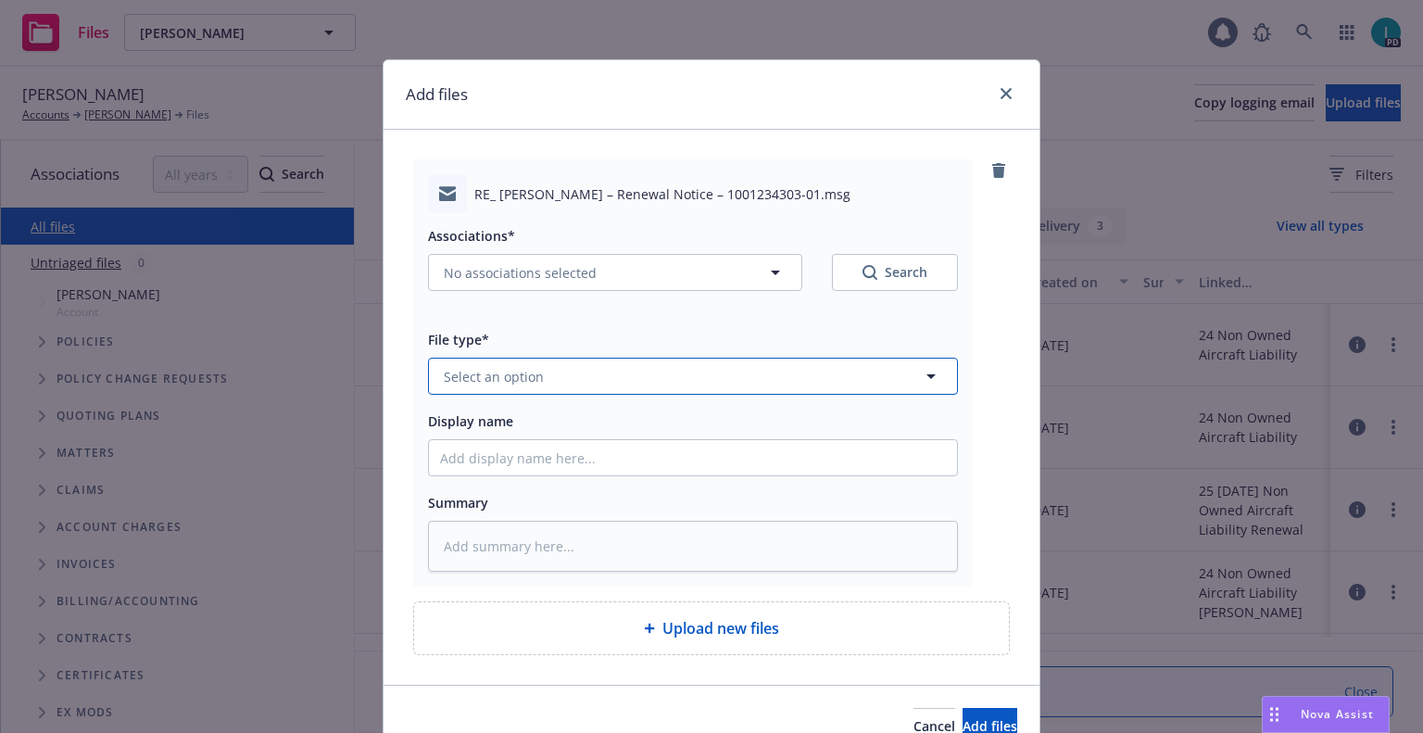
click at [540, 382] on button "Select an option" at bounding box center [693, 376] width 530 height 37
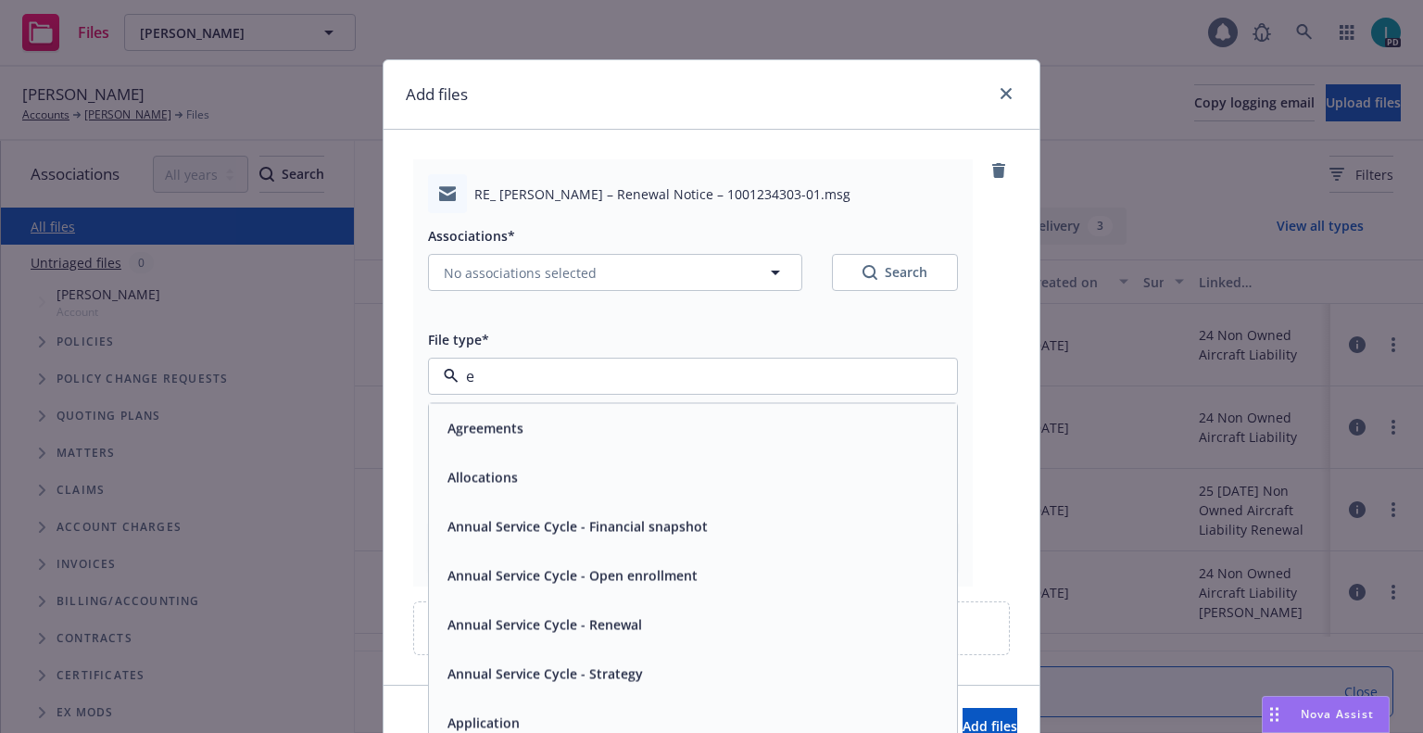
type input "em"
click at [503, 377] on input "em" at bounding box center [689, 376] width 461 height 22
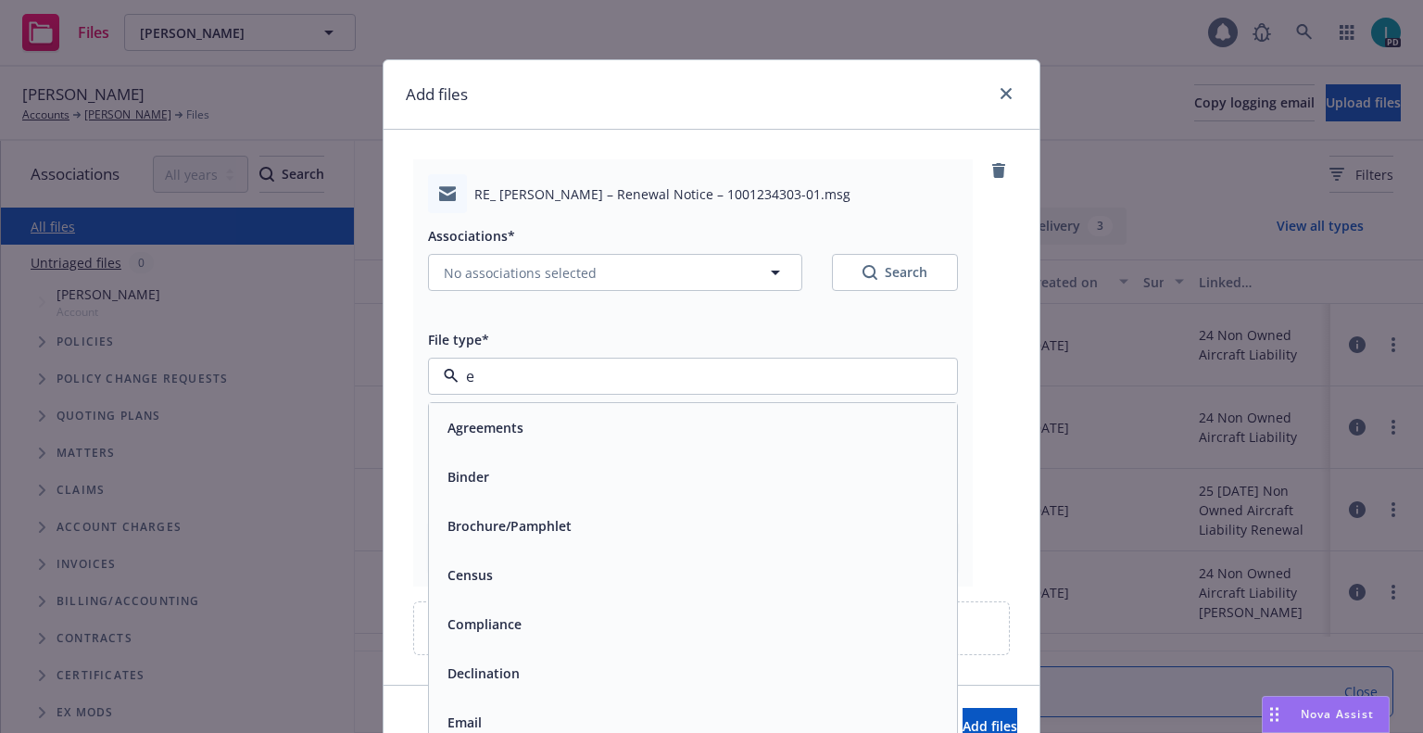
type input "ex"
click at [484, 470] on span "Expiration Notice" at bounding box center [503, 476] width 111 height 19
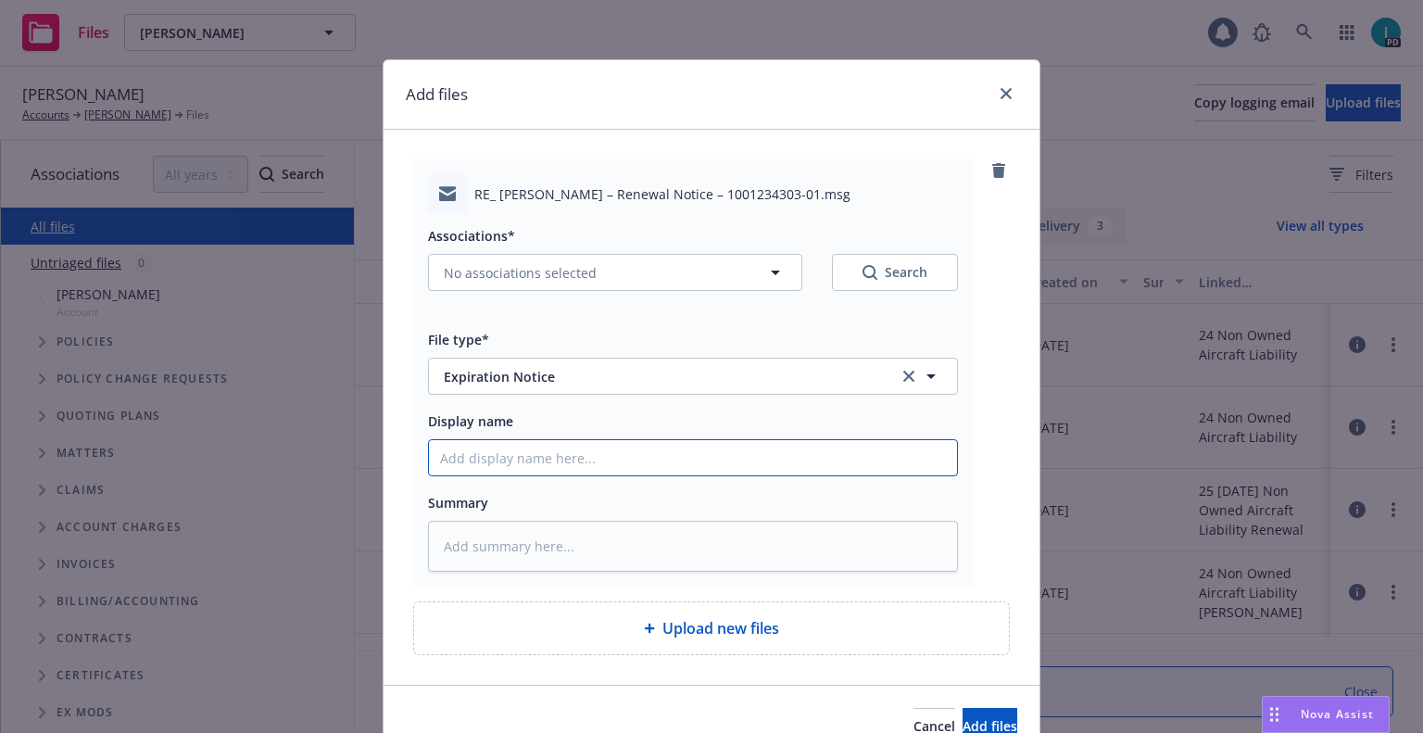
click at [488, 467] on input "Display name" at bounding box center [693, 457] width 528 height 35
type textarea "x"
type input "2"
type textarea "x"
type input "24"
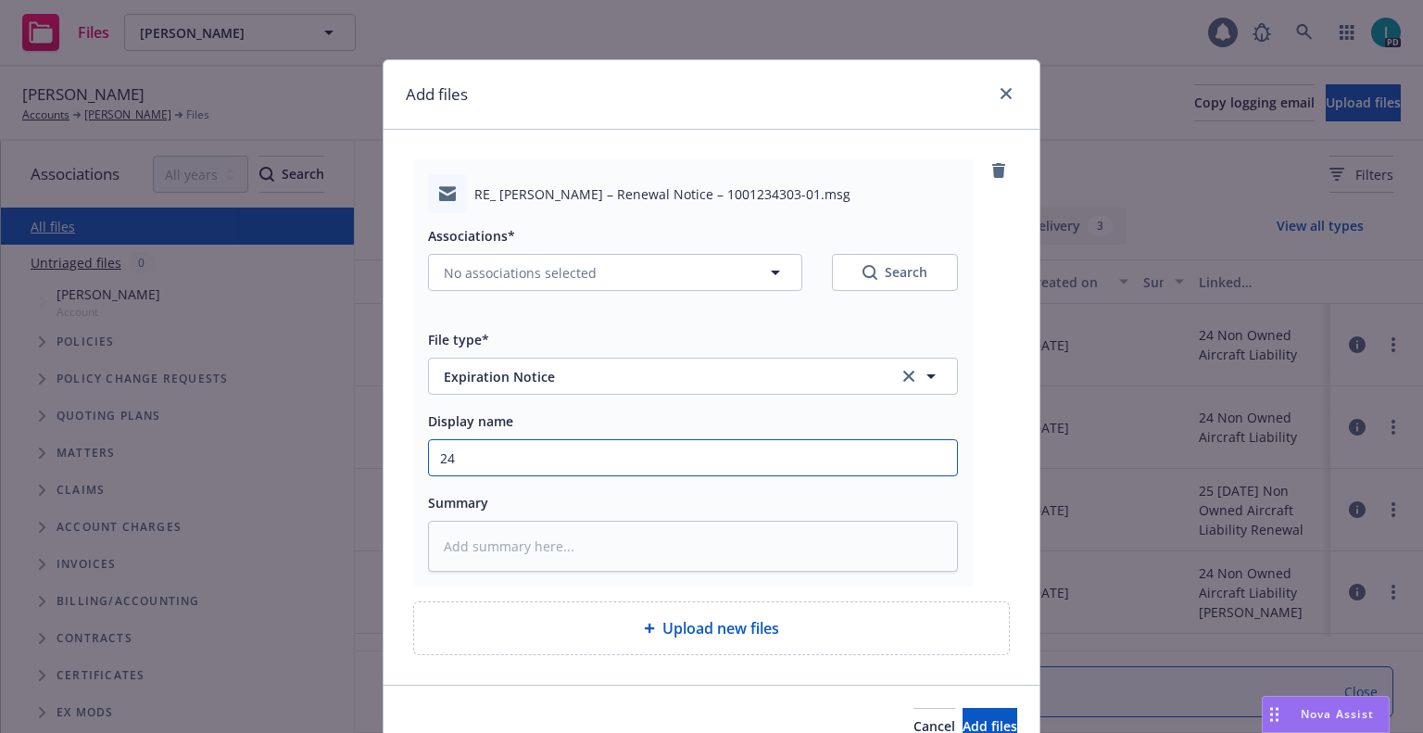
type textarea "x"
type input "24 NOWN CVS Renewal Notice 3rd"
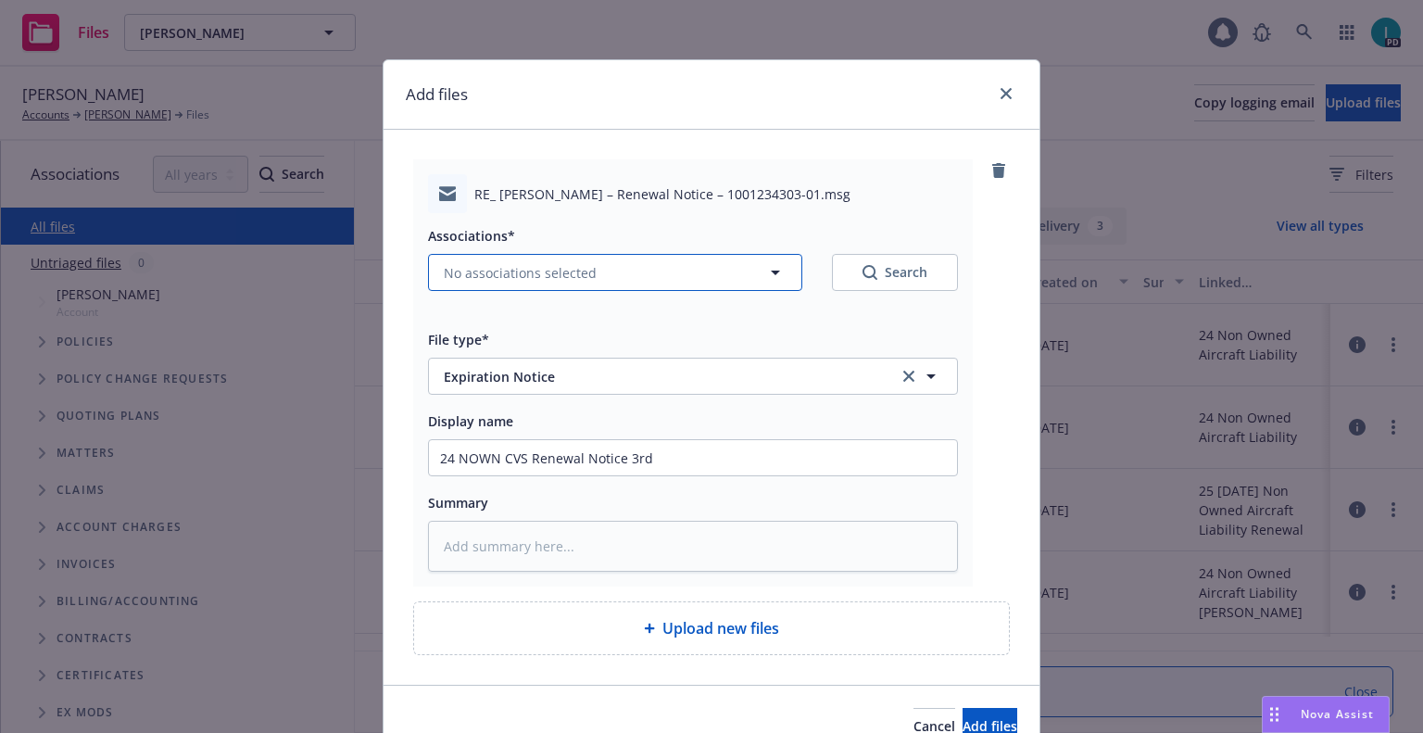
click at [495, 280] on span "No associations selected" at bounding box center [520, 272] width 153 height 19
type textarea "x"
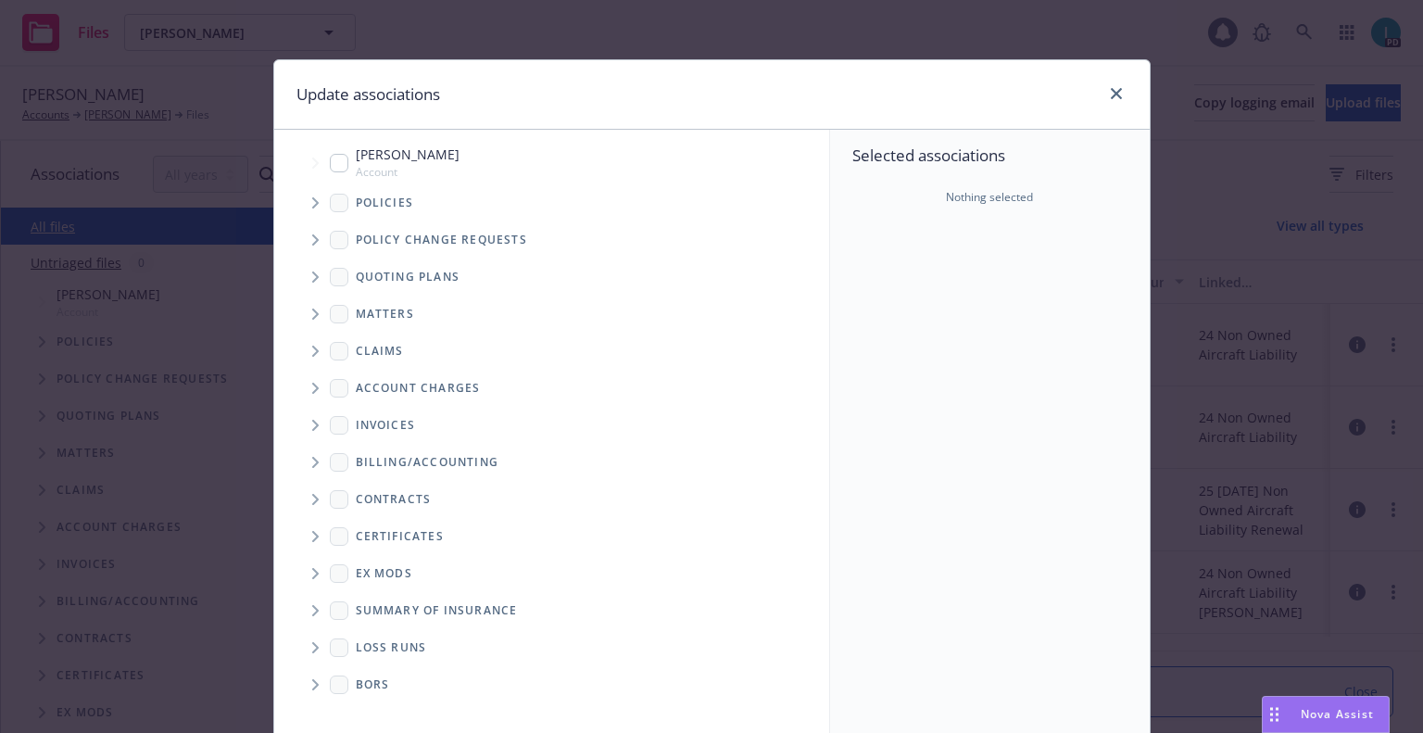
click at [312, 208] on icon "Tree Example" at bounding box center [315, 202] width 6 height 11
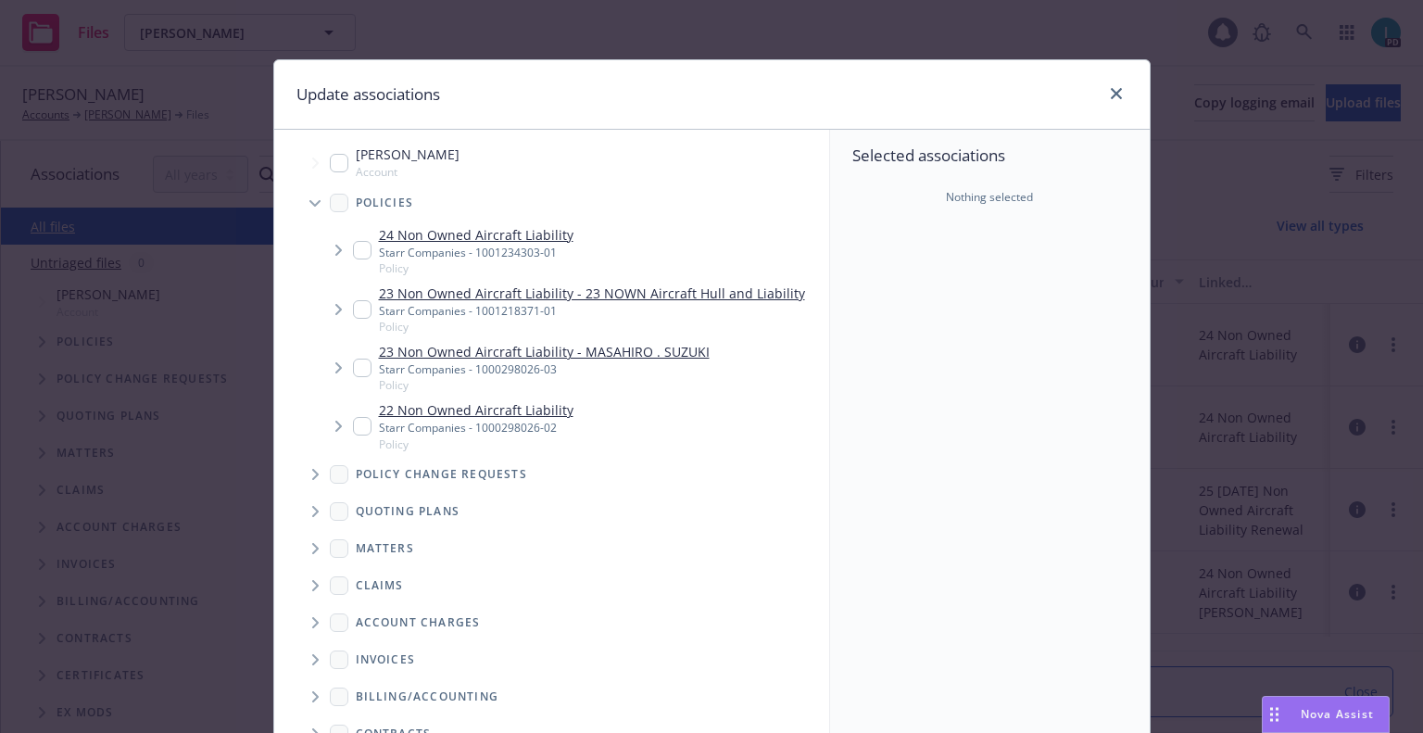
click at [353, 255] on input "Tree Example" at bounding box center [362, 250] width 19 height 19
checkbox input "true"
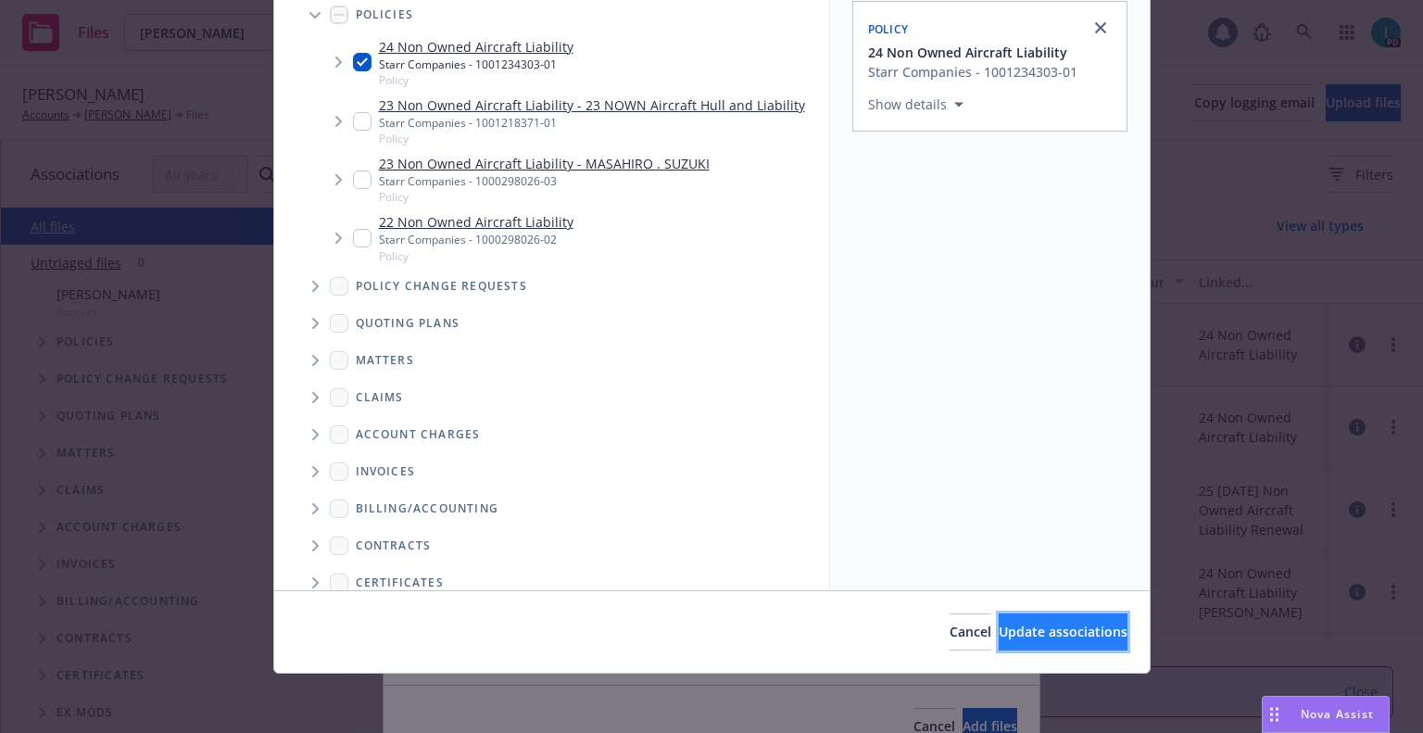
click at [1043, 621] on button "Update associations" at bounding box center [1063, 631] width 129 height 37
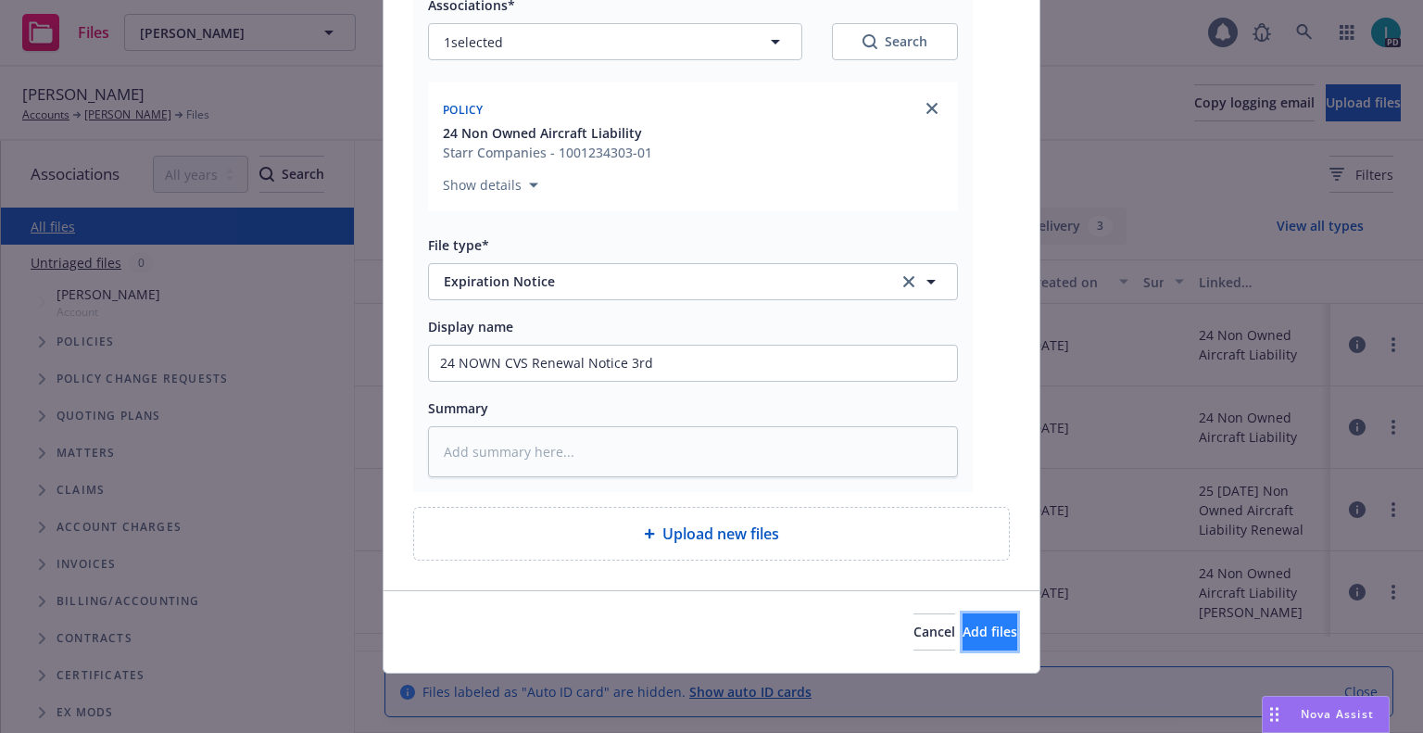
click at [963, 630] on span "Add files" at bounding box center [990, 632] width 55 height 18
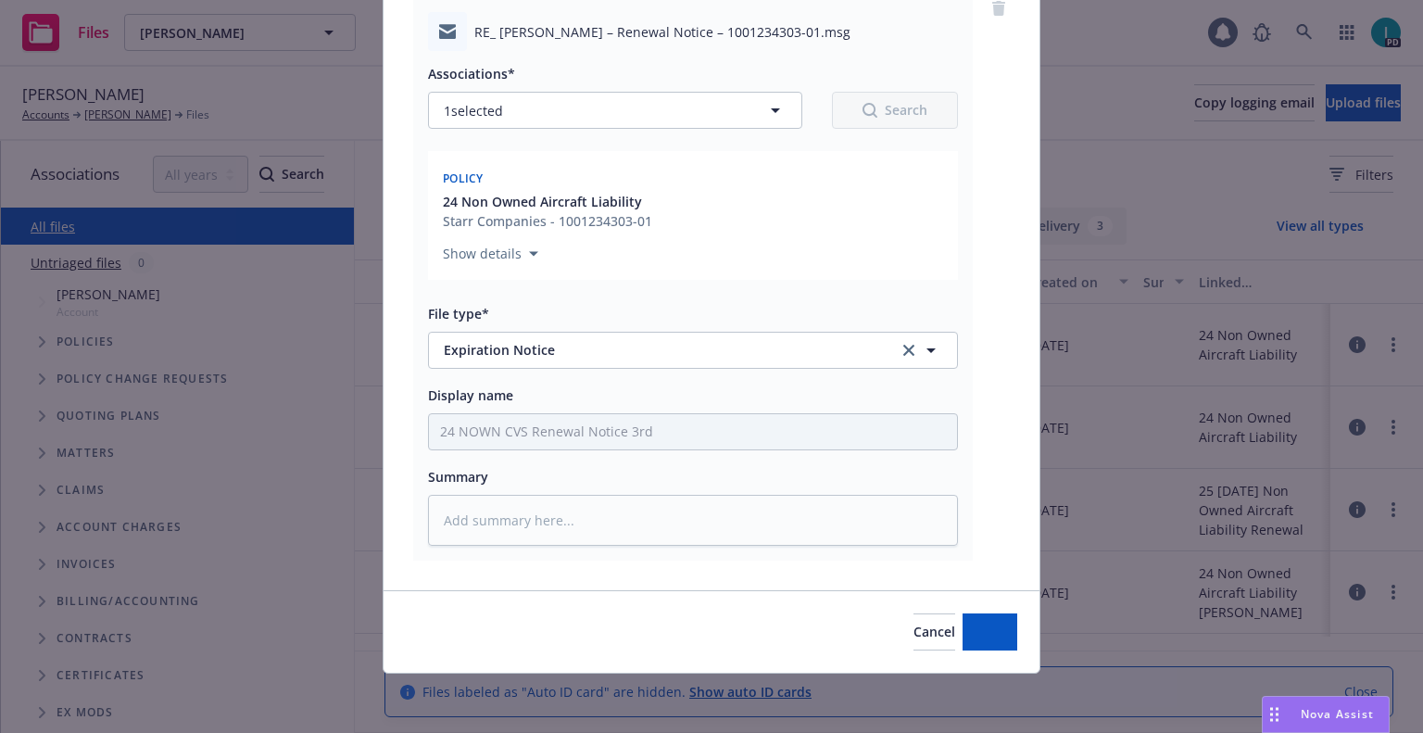
scroll to position [162, 0]
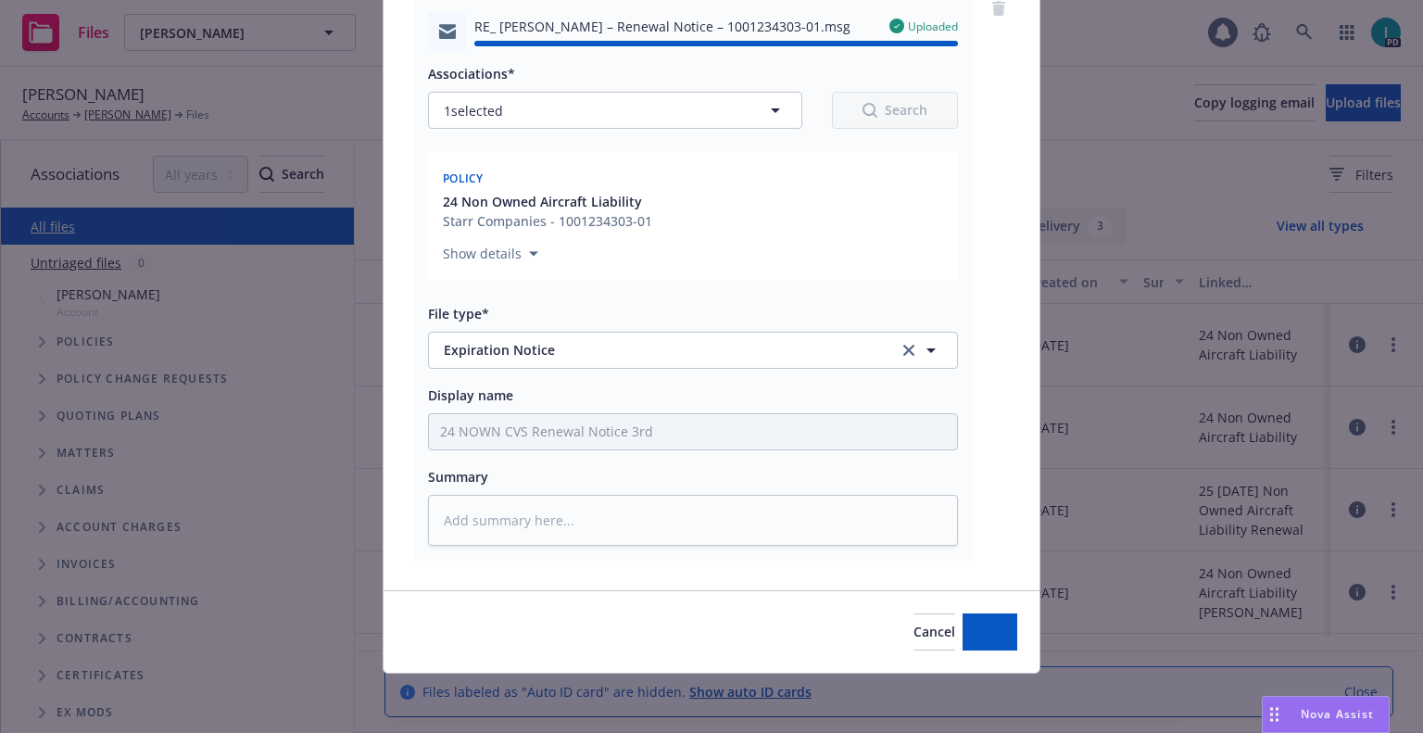
type textarea "x"
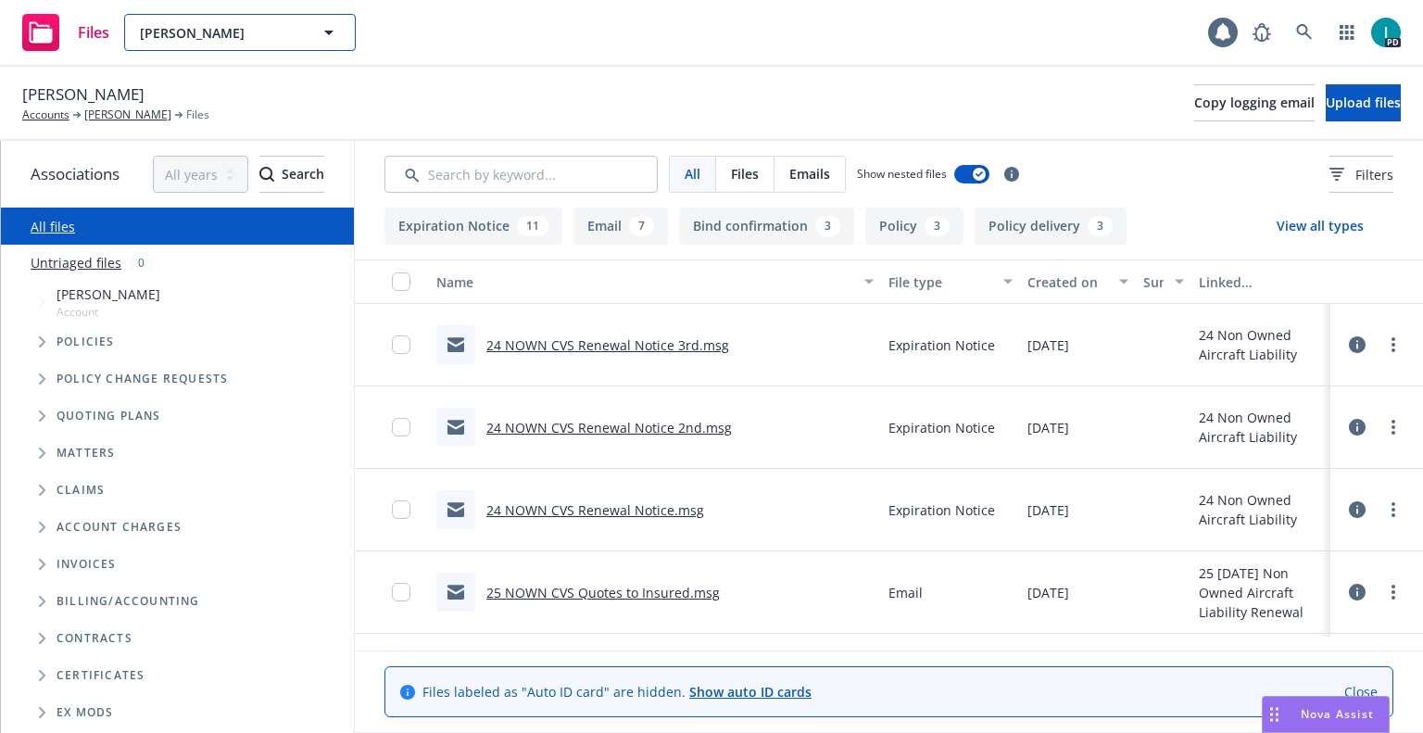
click at [225, 31] on span "Masahiro Suzuki" at bounding box center [220, 32] width 160 height 19
paste input "Clay Gardiner"
type input "Clay Gardiner"
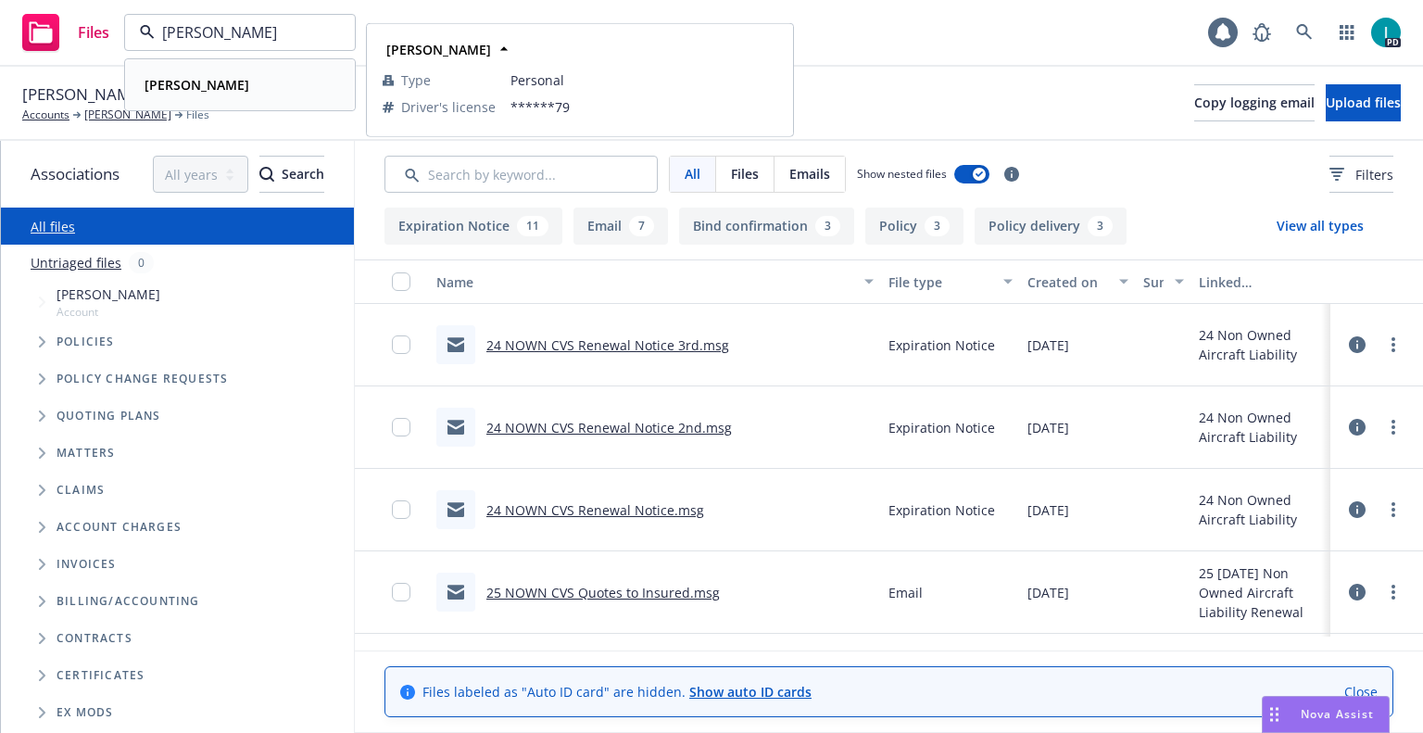
click at [256, 85] on div "Clay Gardiner" at bounding box center [240, 84] width 206 height 27
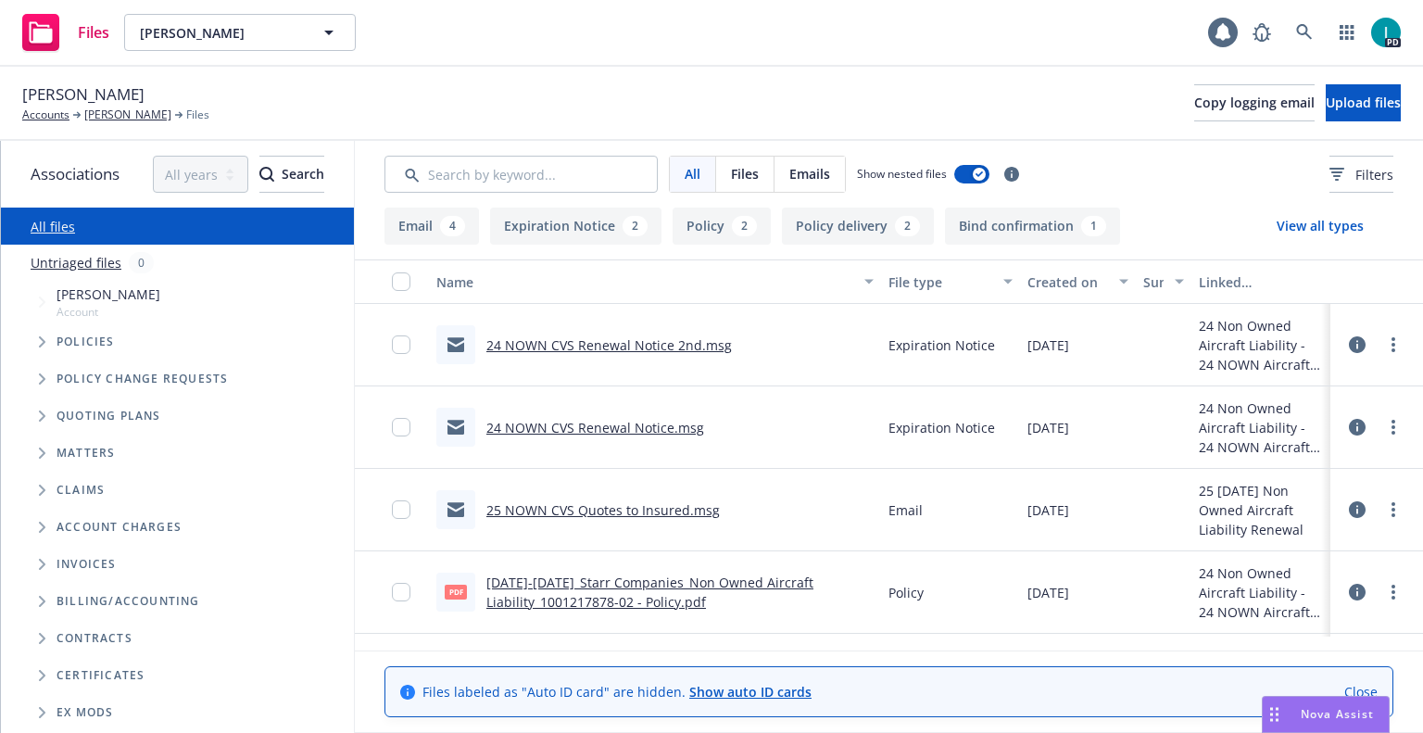
click at [1386, 333] on div at bounding box center [1377, 344] width 56 height 37
click at [1393, 341] on icon "more" at bounding box center [1394, 344] width 4 height 15
click at [1335, 413] on link "Download" at bounding box center [1310, 419] width 184 height 37
click at [1352, 86] on button "Upload files" at bounding box center [1363, 102] width 75 height 37
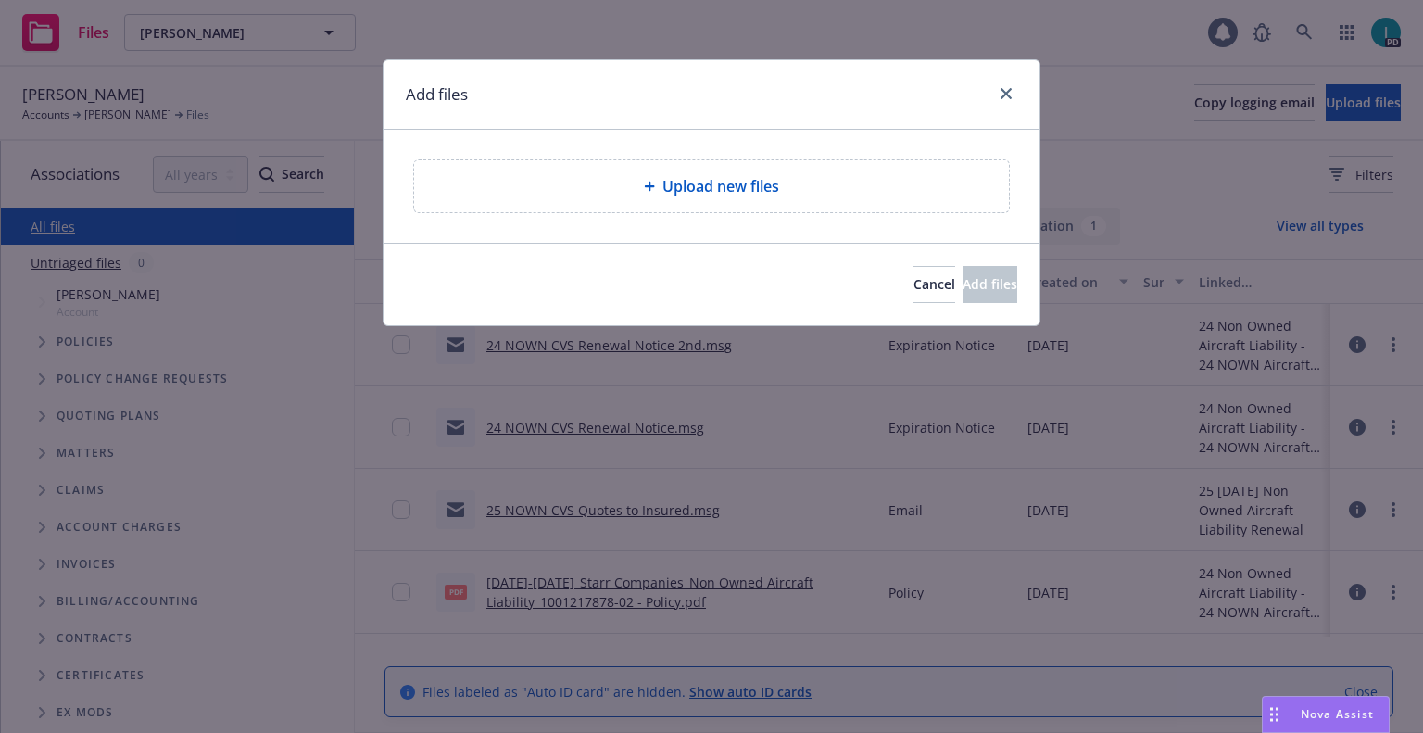
type textarea "x"
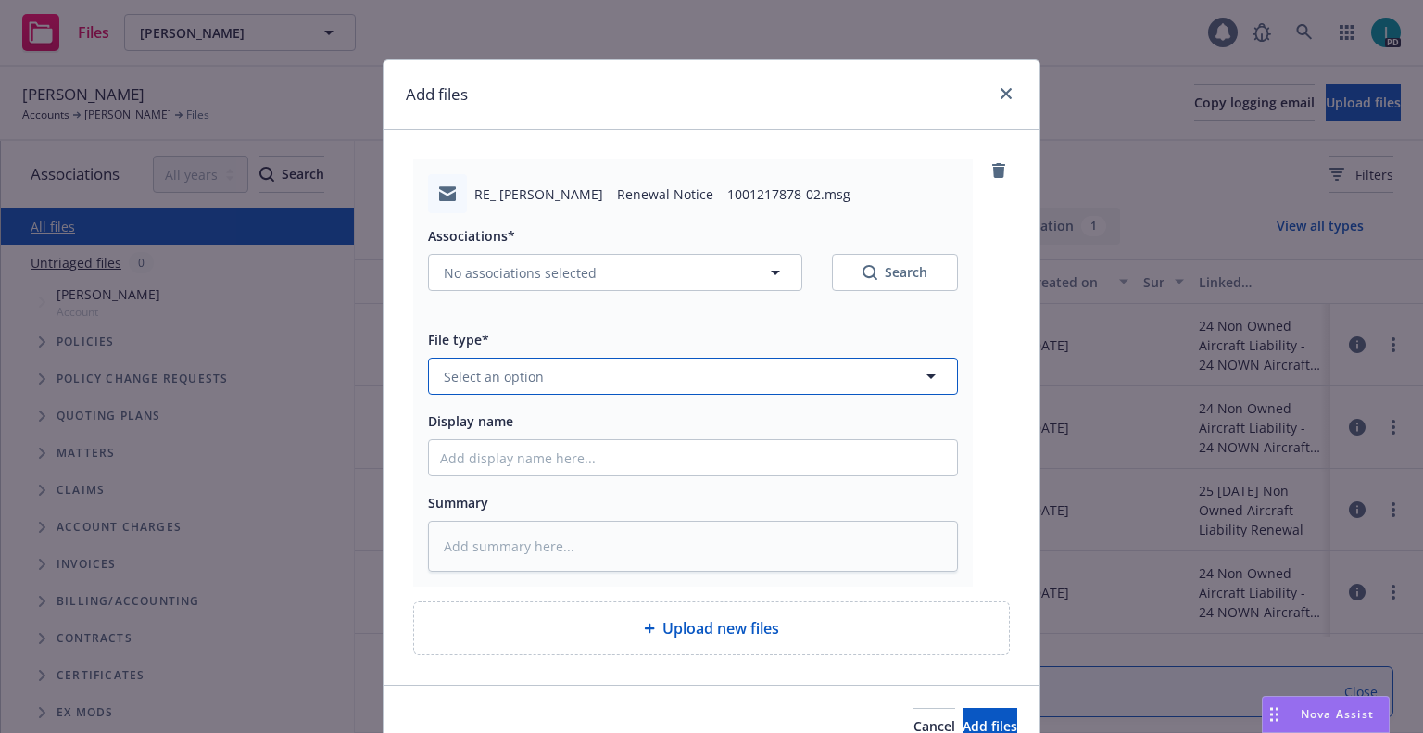
click at [496, 377] on span "Select an option" at bounding box center [494, 376] width 100 height 19
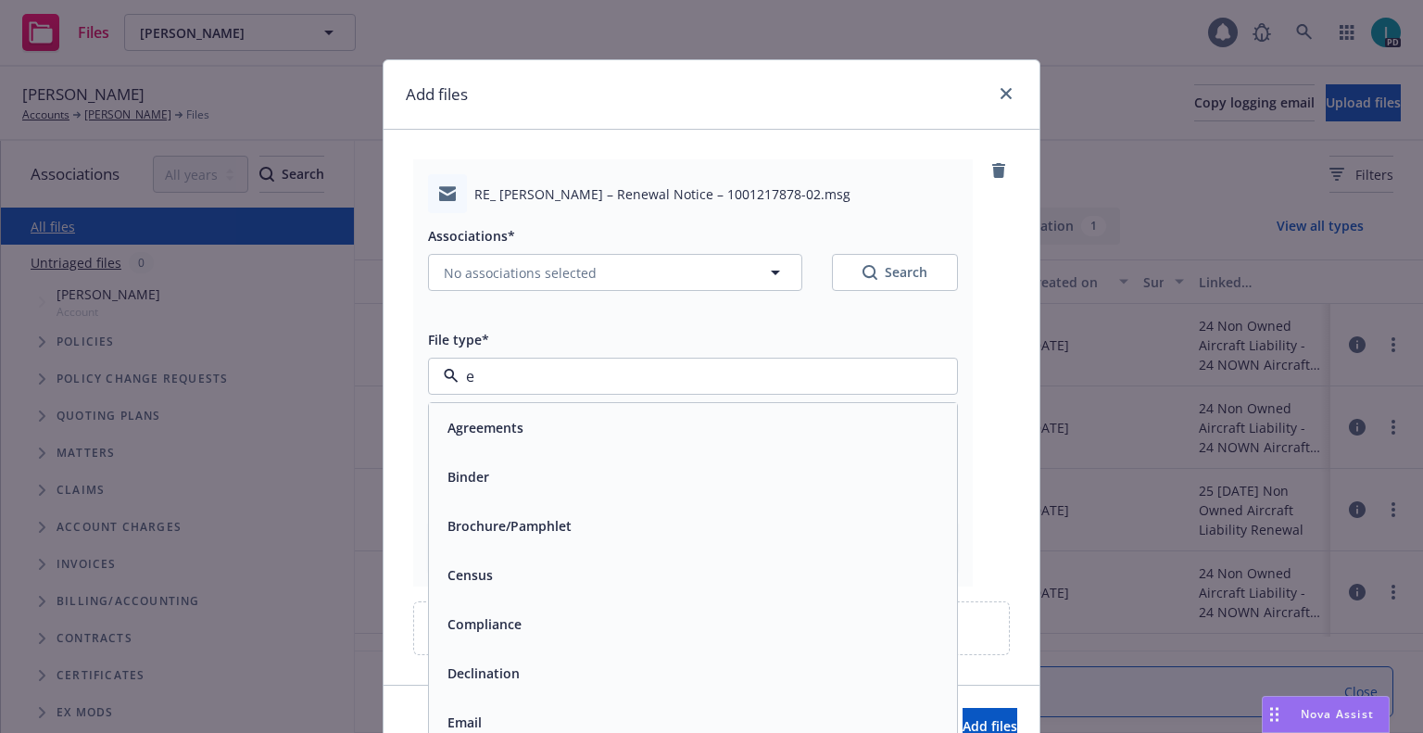
type input "ex"
click at [510, 466] on div "Expiration Notice" at bounding box center [501, 476] width 122 height 27
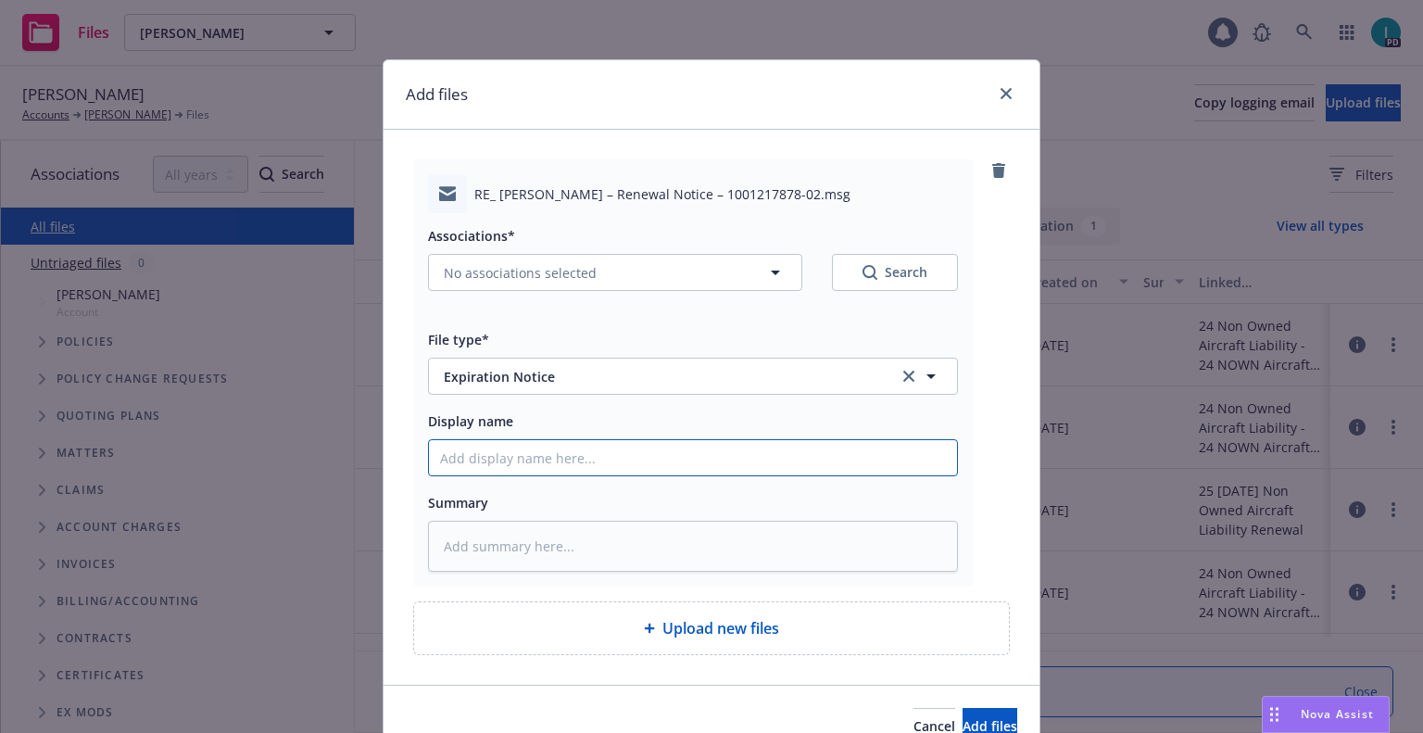
click at [510, 466] on input "Display name" at bounding box center [693, 457] width 528 height 35
type textarea "x"
type input "2"
type textarea "x"
type input "25"
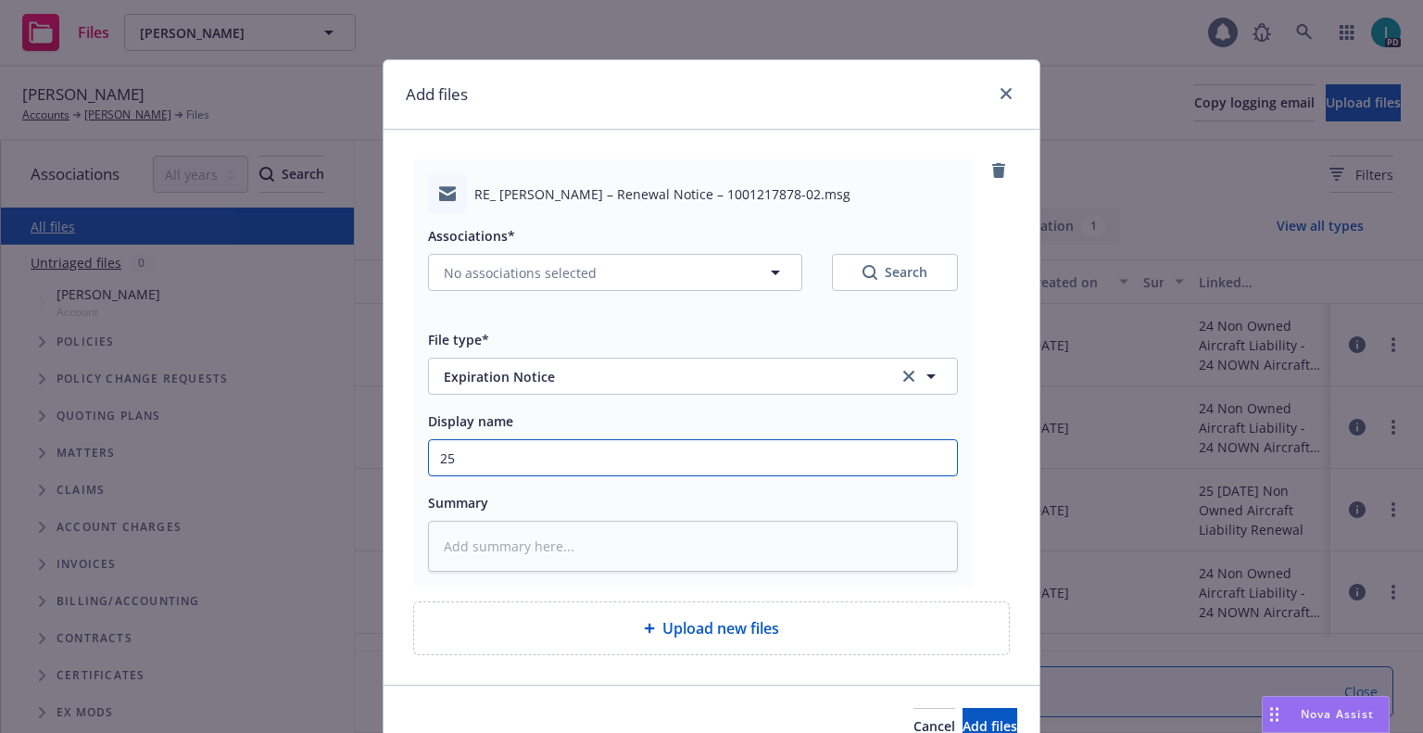
type textarea "x"
type input "25"
click at [541, 448] on input "25" at bounding box center [693, 457] width 528 height 35
type textarea "x"
type input "2"
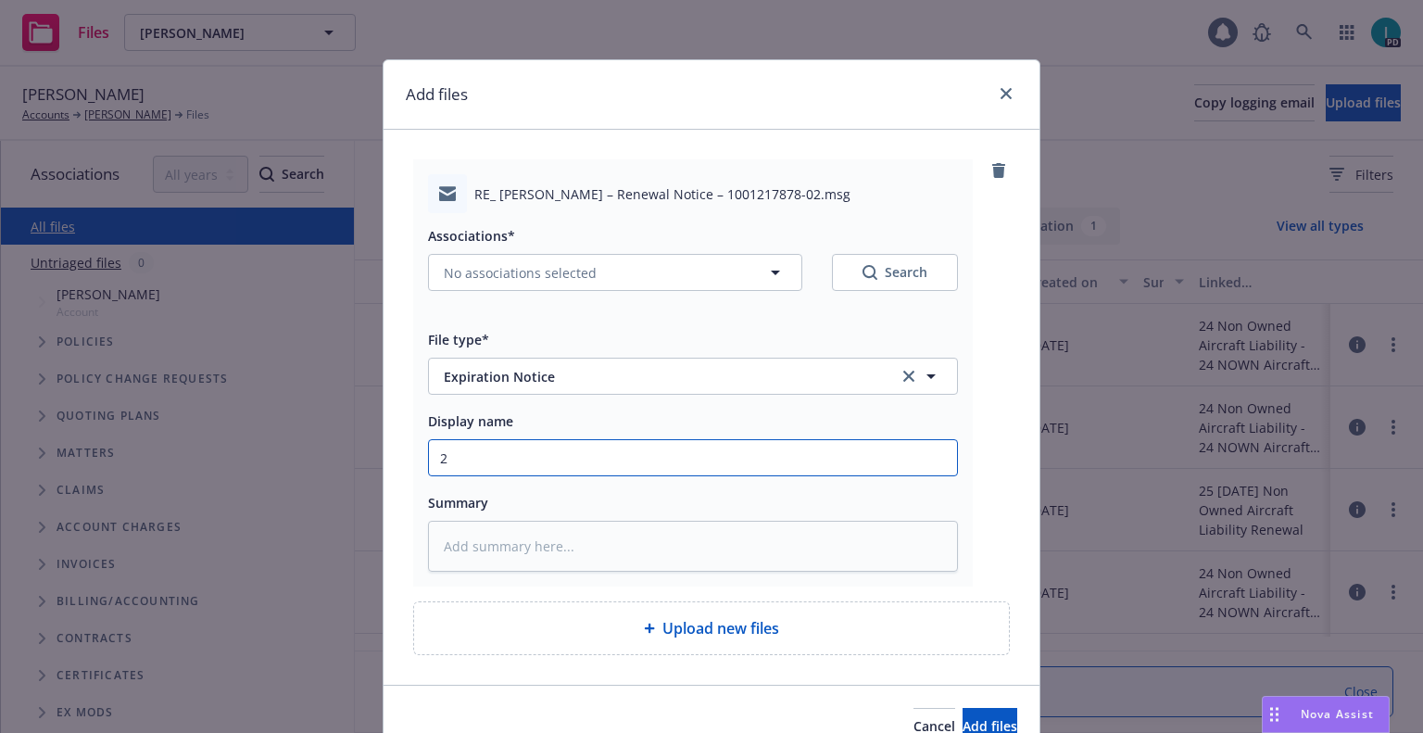
type textarea "x"
type input "24"
type textarea "x"
type input "24 NOWN CVS Renewal Notice 3rd"
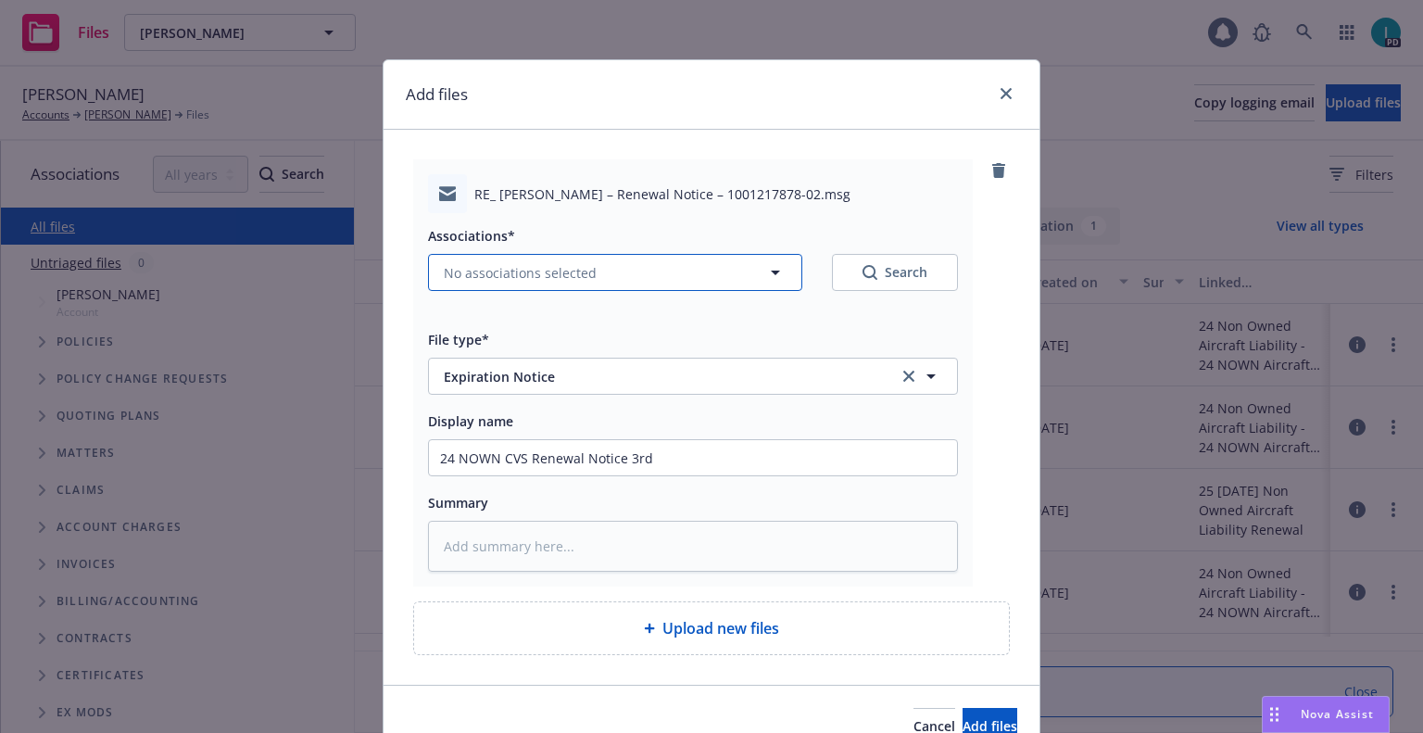
click at [495, 275] on span "No associations selected" at bounding box center [520, 272] width 153 height 19
type textarea "x"
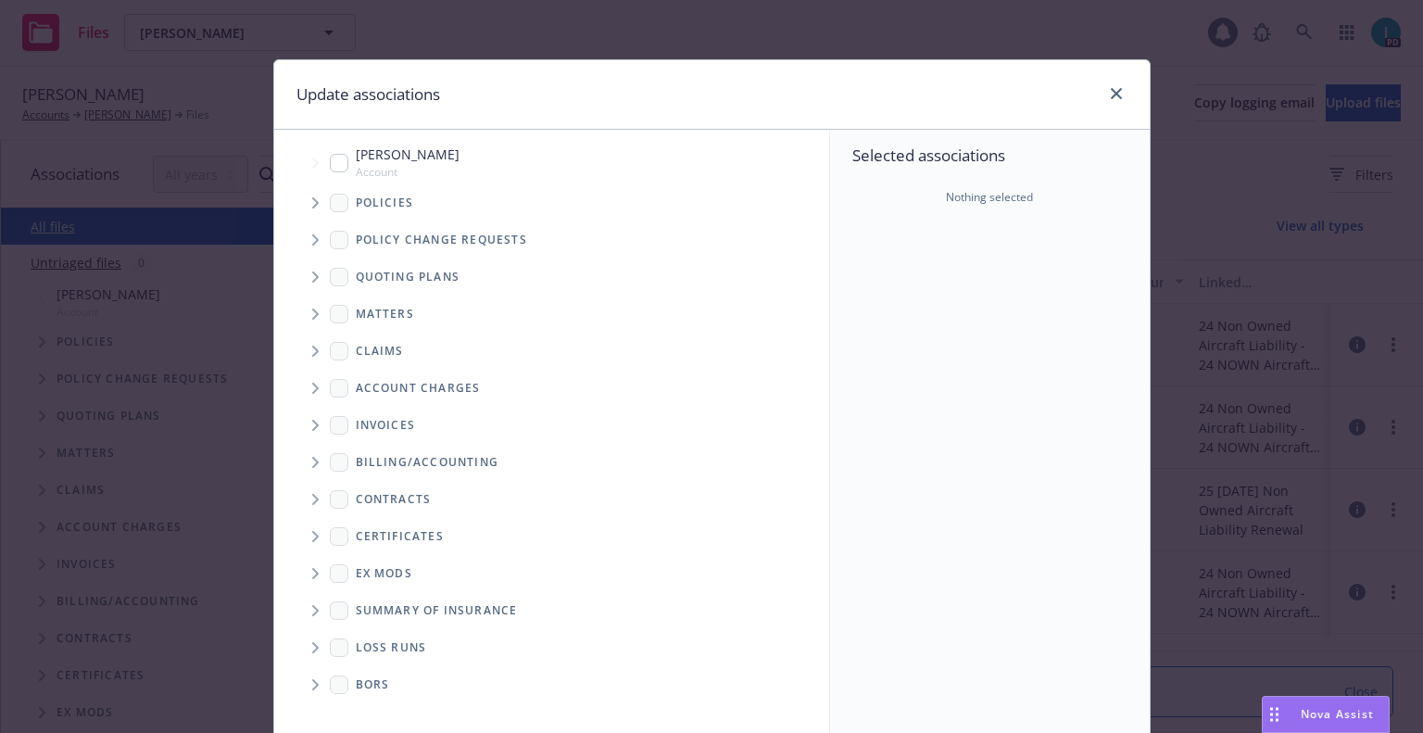
click at [312, 212] on span "Tree Example" at bounding box center [315, 203] width 30 height 30
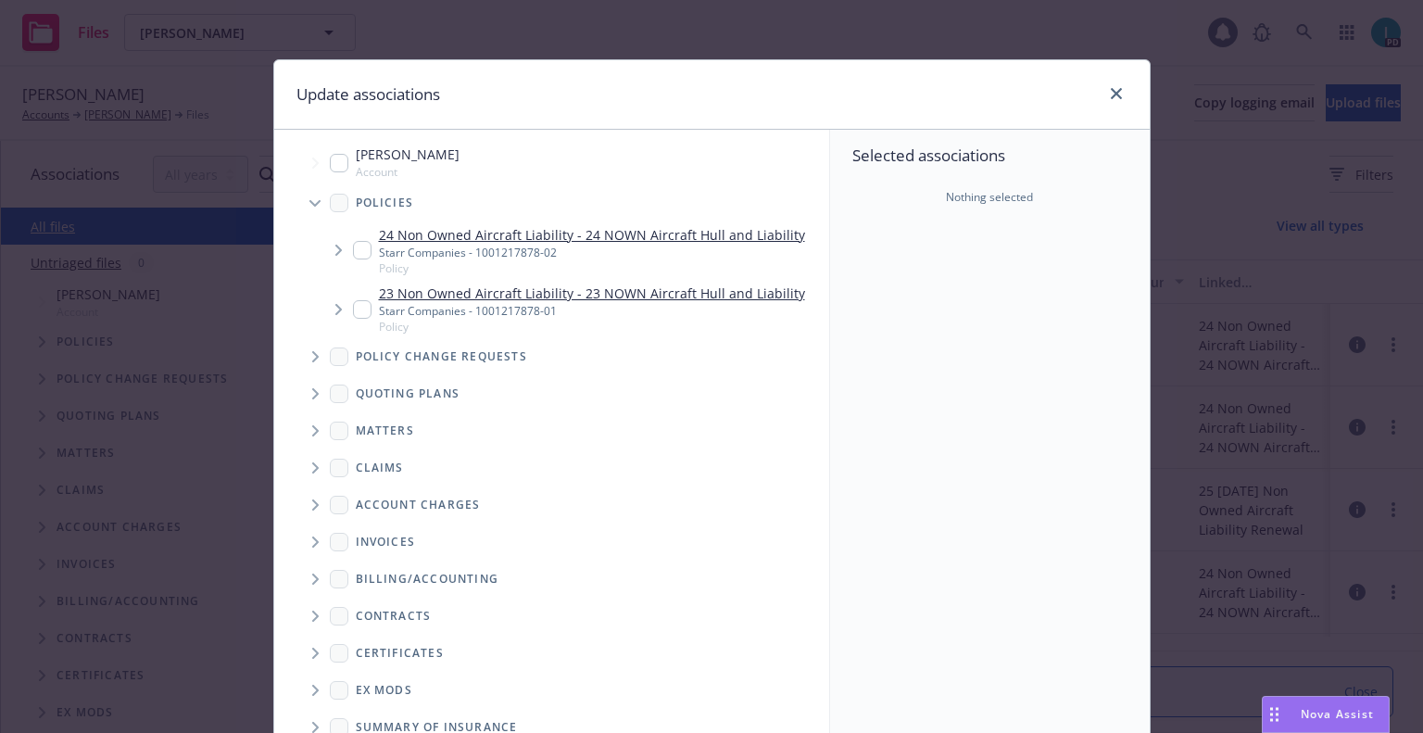
click at [360, 255] on input "Tree Example" at bounding box center [362, 250] width 19 height 19
checkbox input "true"
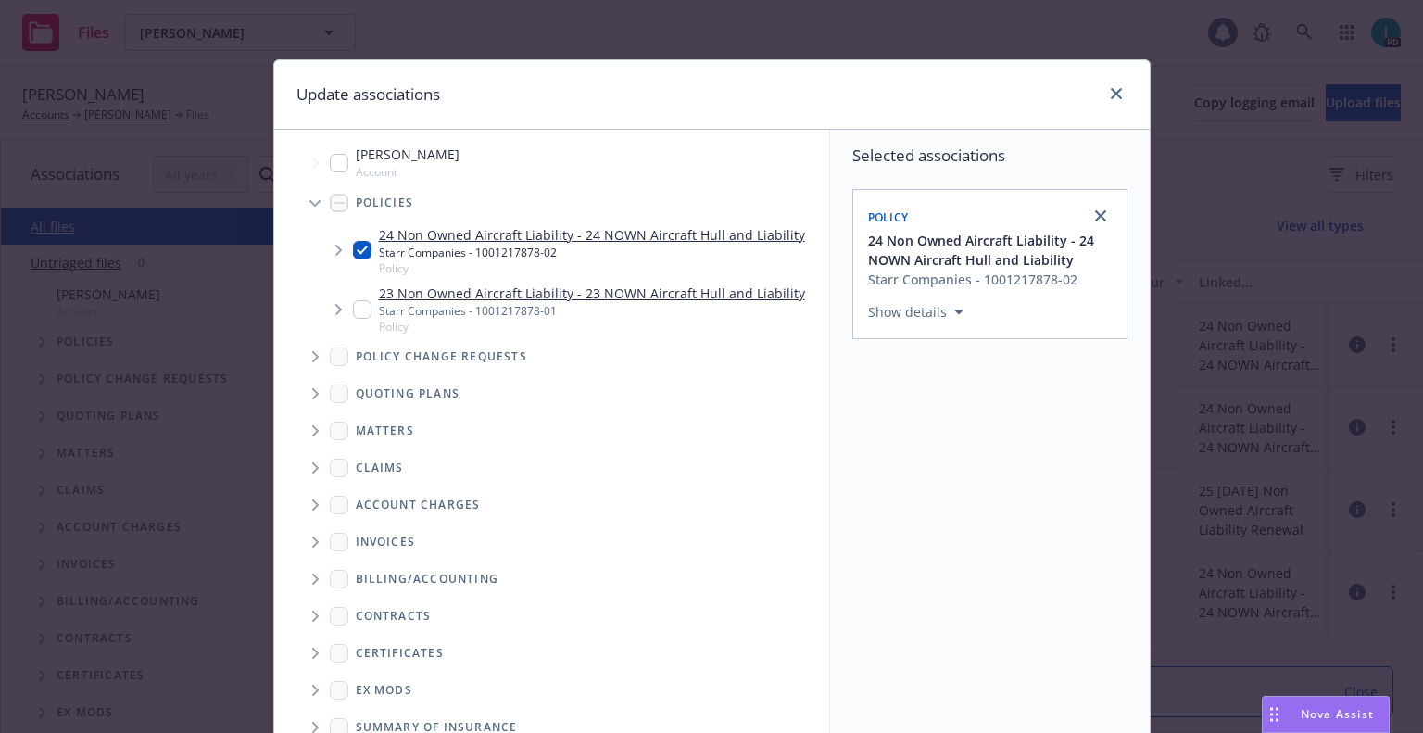
scroll to position [188, 0]
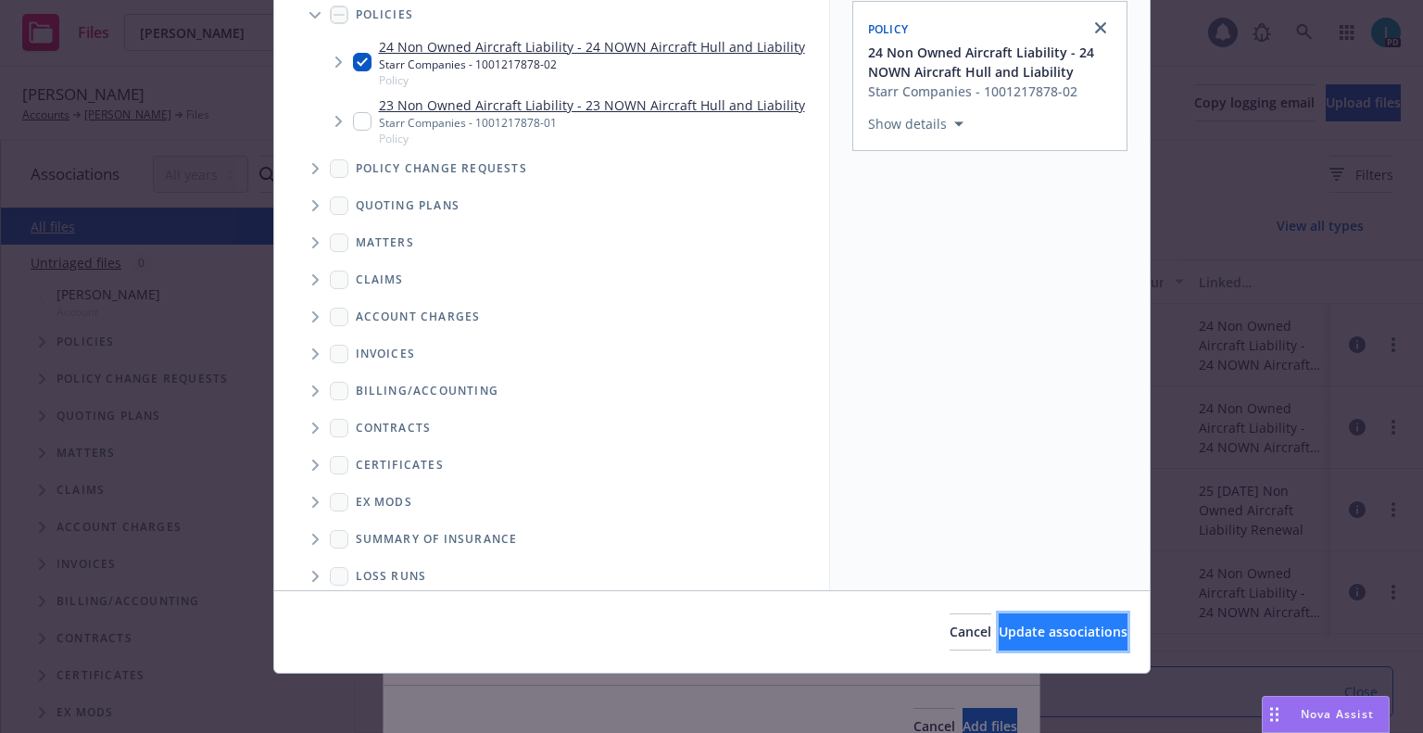
click at [1057, 630] on span "Update associations" at bounding box center [1063, 632] width 129 height 18
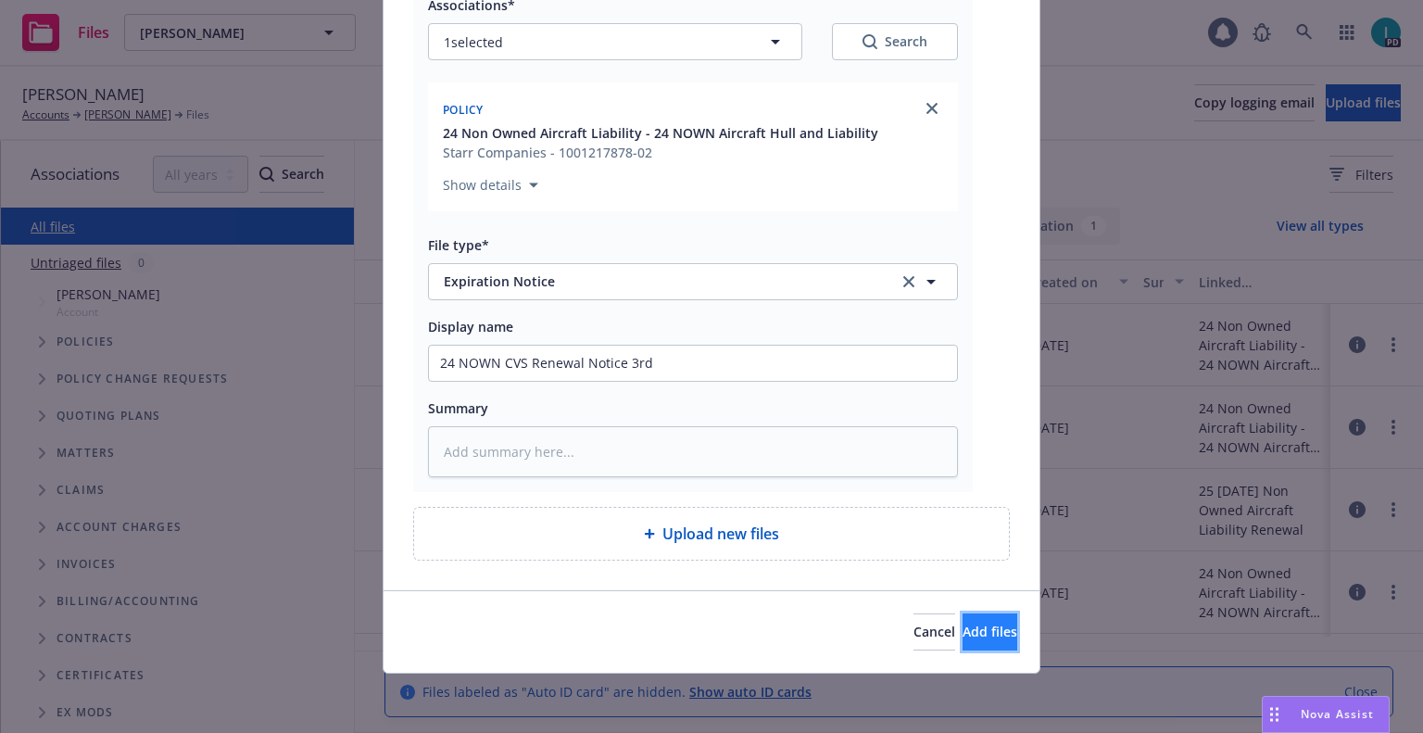
click at [987, 639] on button "Add files" at bounding box center [990, 631] width 55 height 37
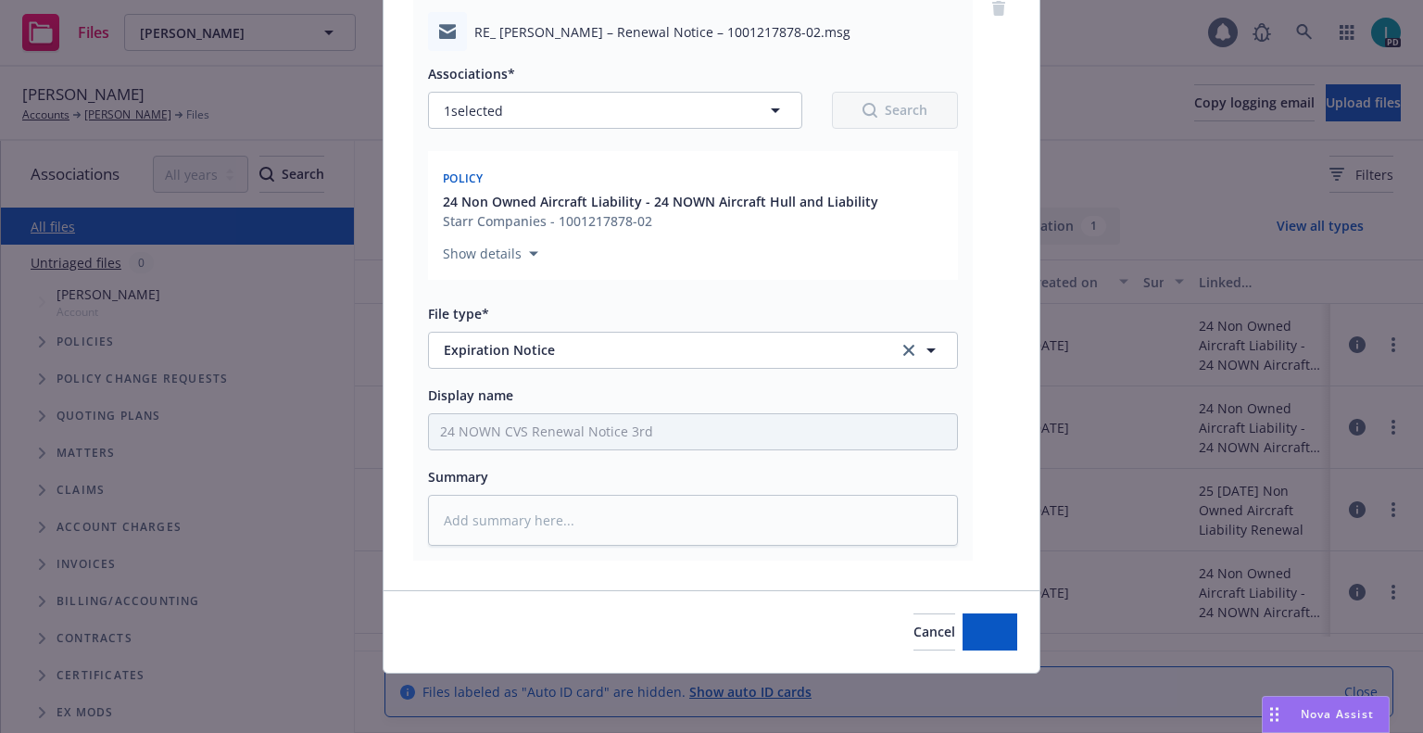
type textarea "x"
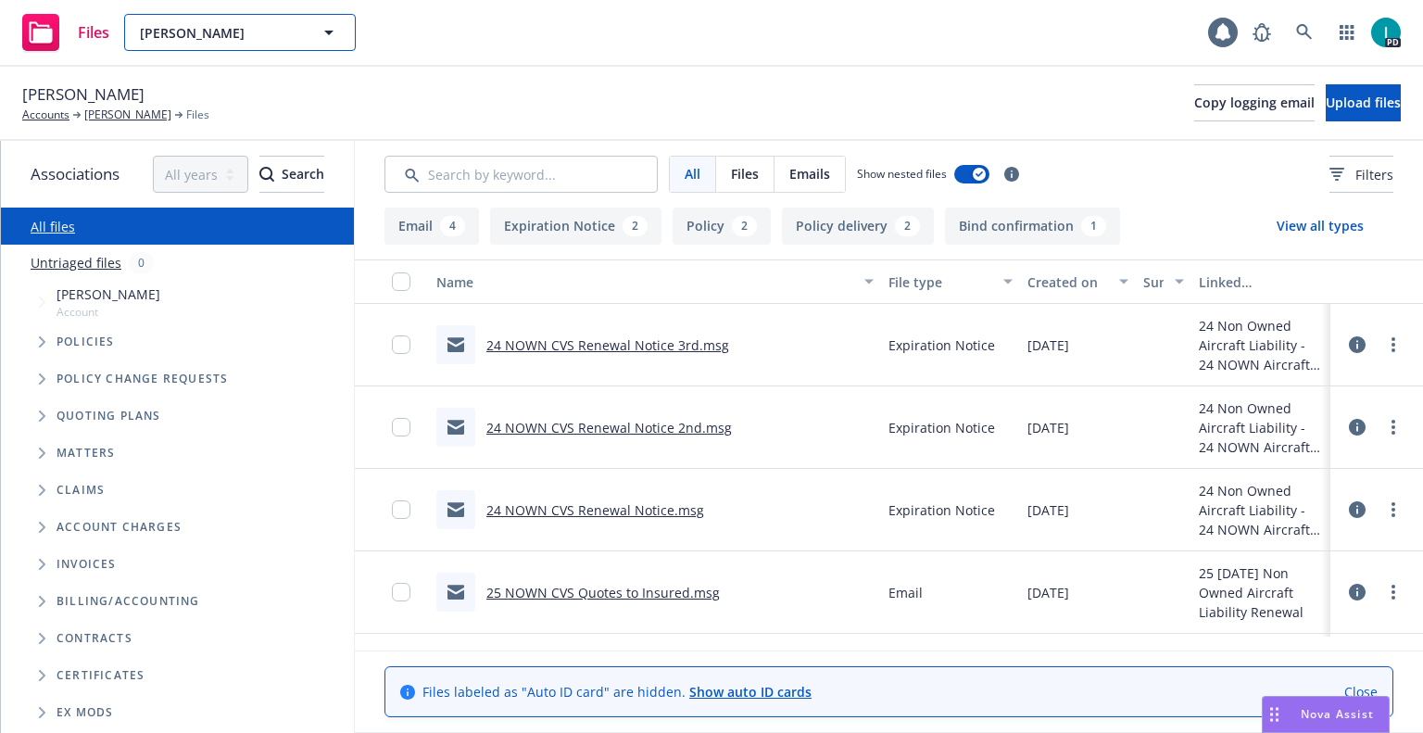
click at [219, 37] on span "Clay Gardiner" at bounding box center [220, 32] width 160 height 19
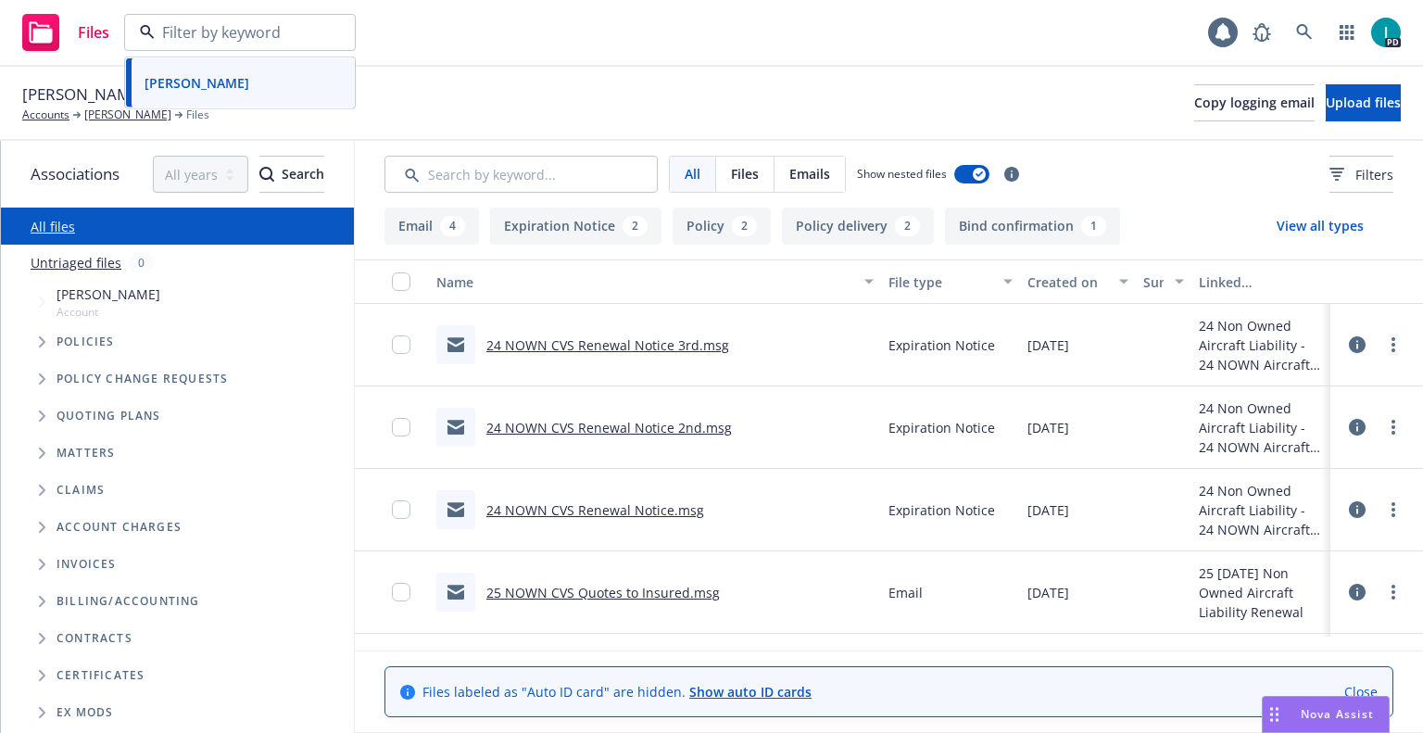
paste input "Francis Rotondi"
type input "Francis Rotondi"
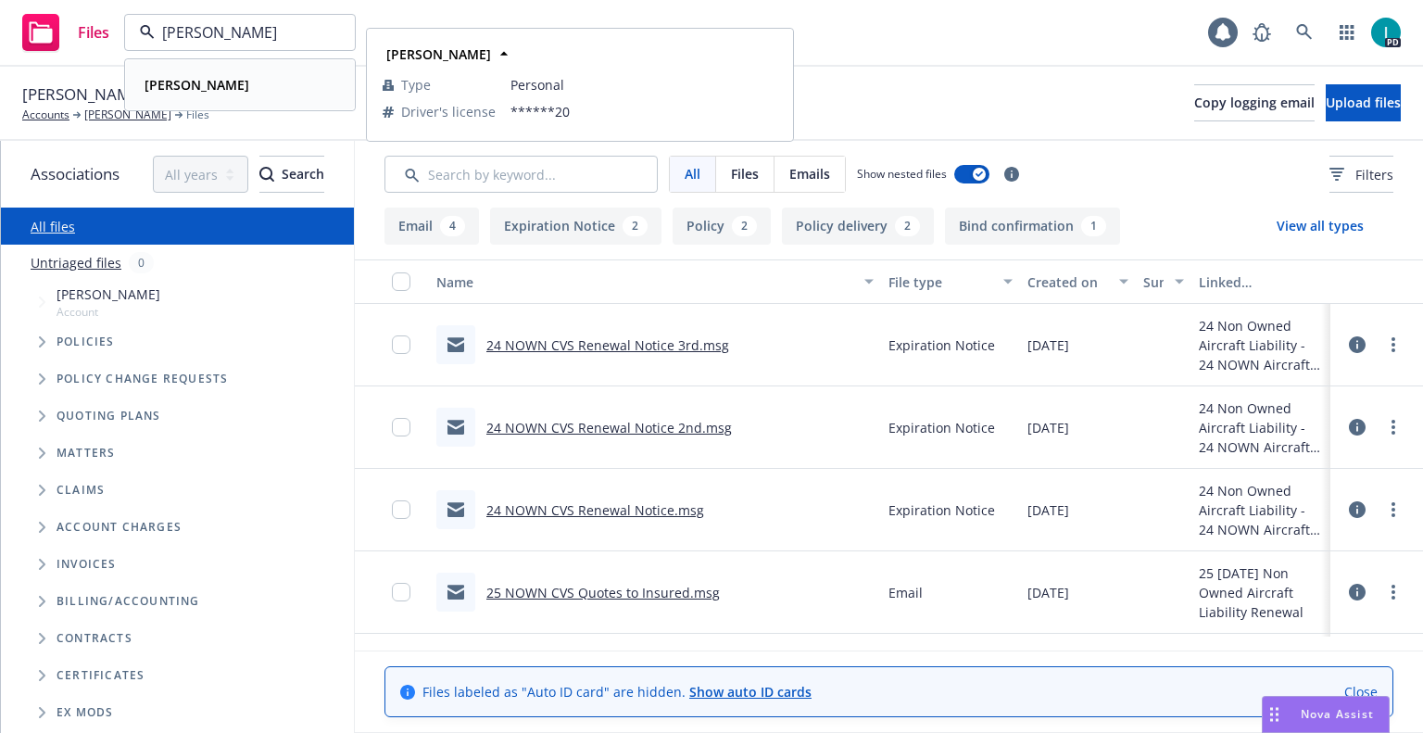
click at [277, 89] on div "Francis Rotondi" at bounding box center [240, 84] width 206 height 27
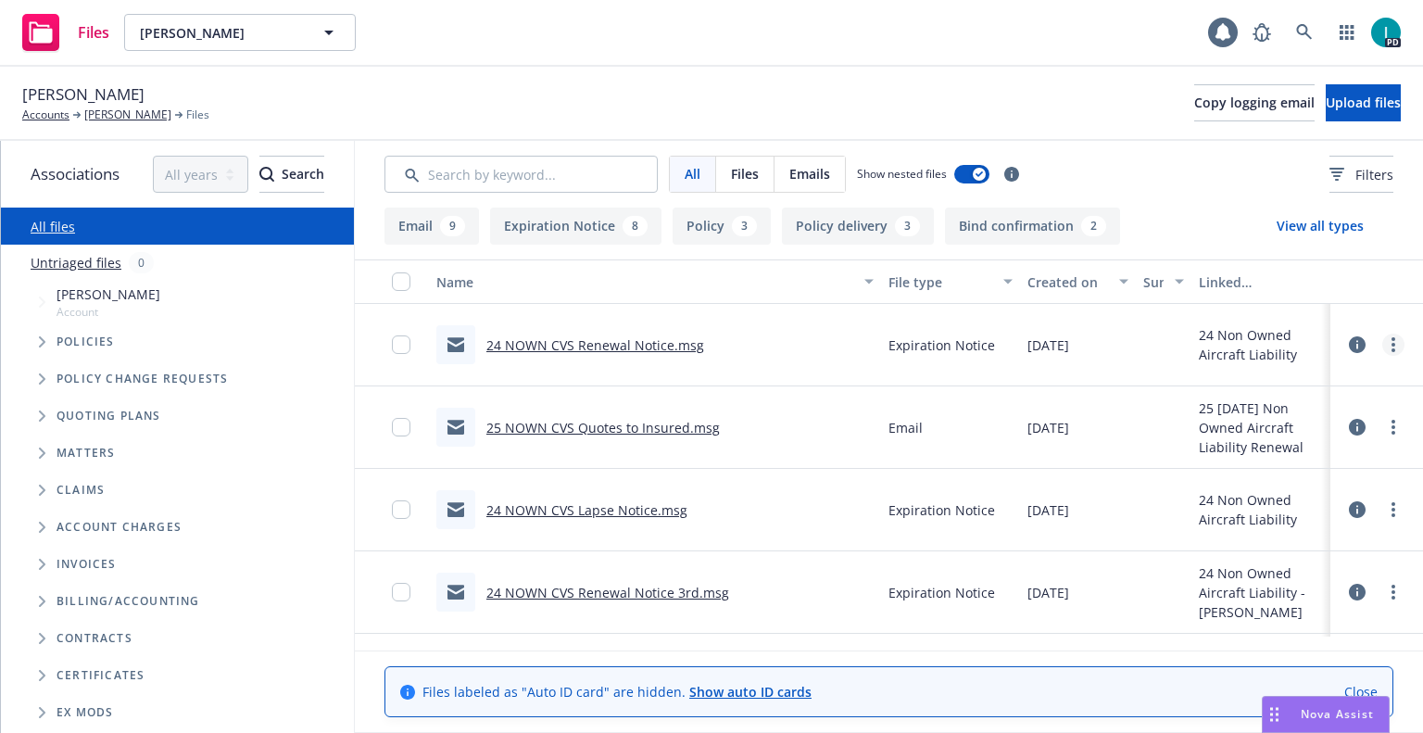
click at [1392, 343] on icon "more" at bounding box center [1394, 344] width 4 height 15
click at [1290, 422] on link "Download" at bounding box center [1310, 419] width 184 height 37
click at [1326, 107] on span "Upload files" at bounding box center [1363, 103] width 75 height 18
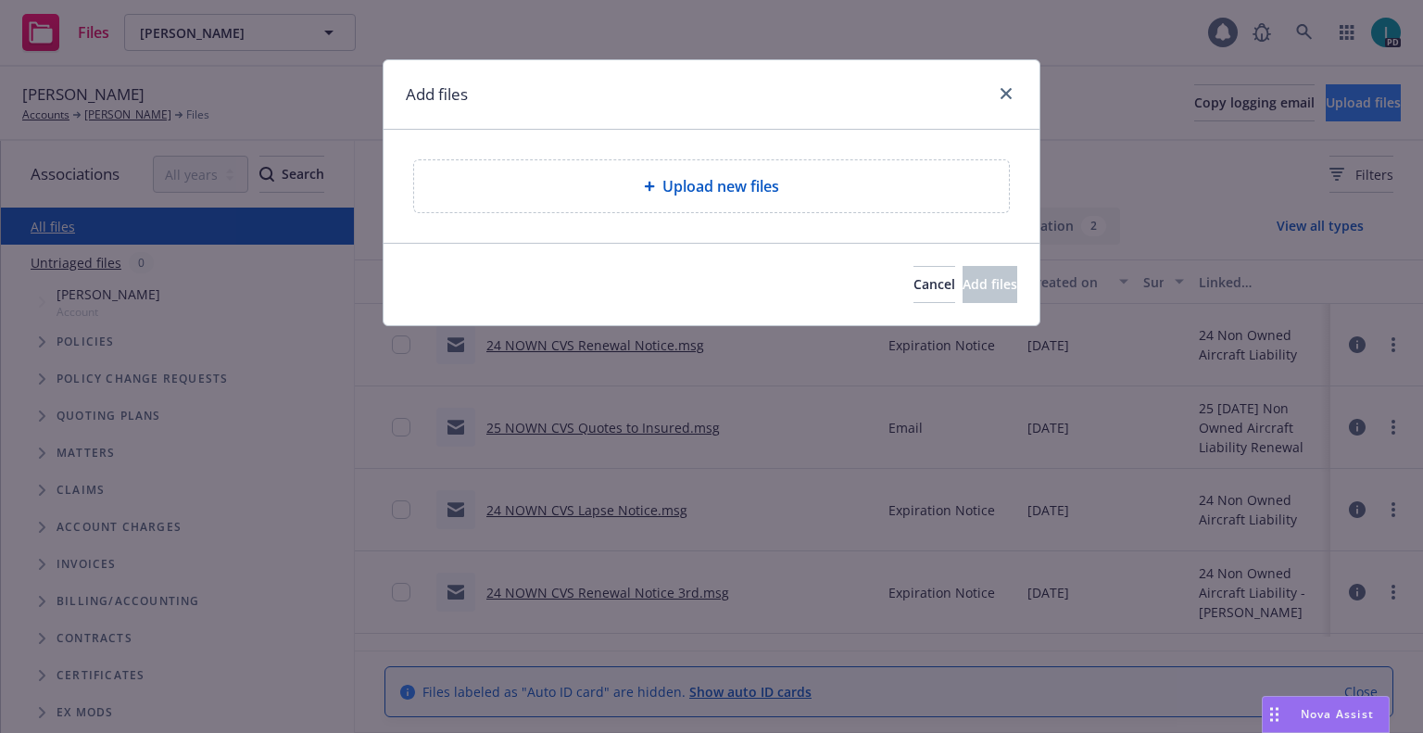
type textarea "x"
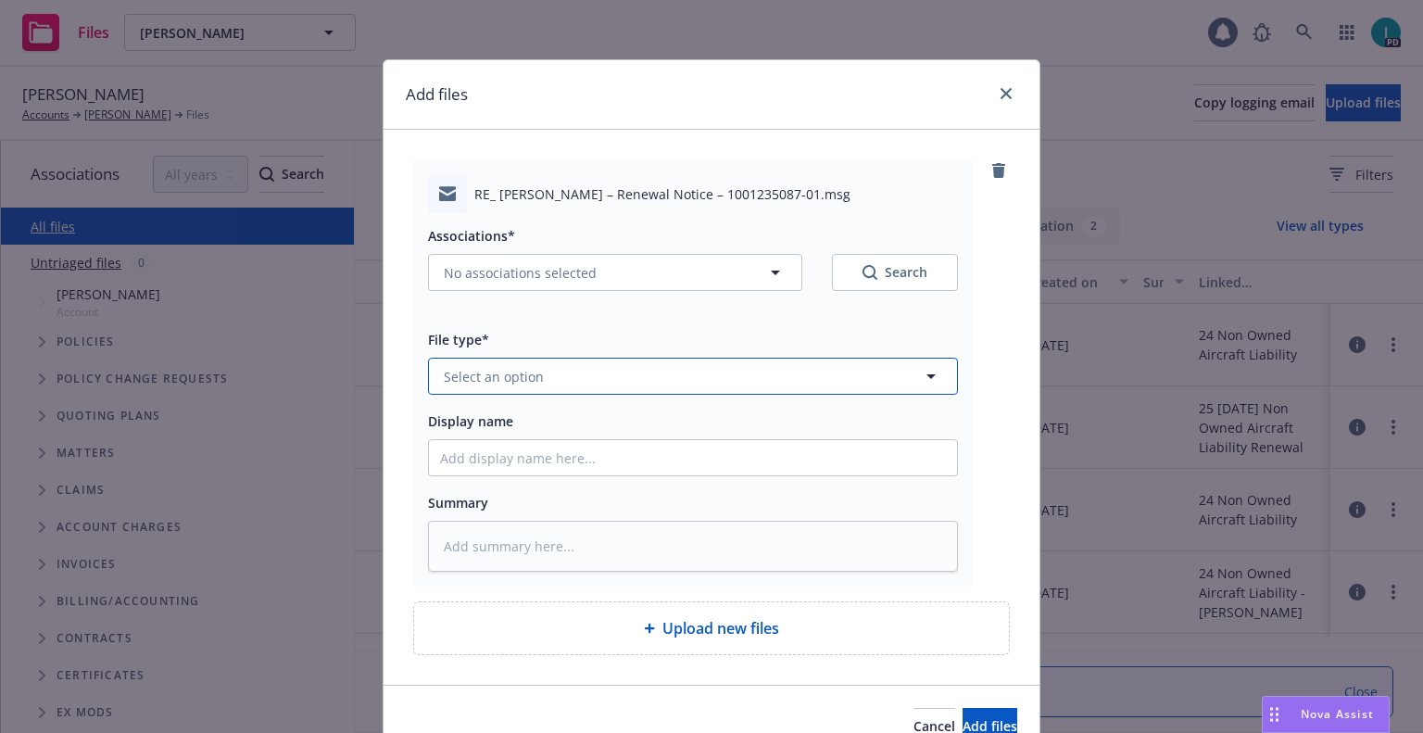
click at [482, 377] on span "Select an option" at bounding box center [494, 376] width 100 height 19
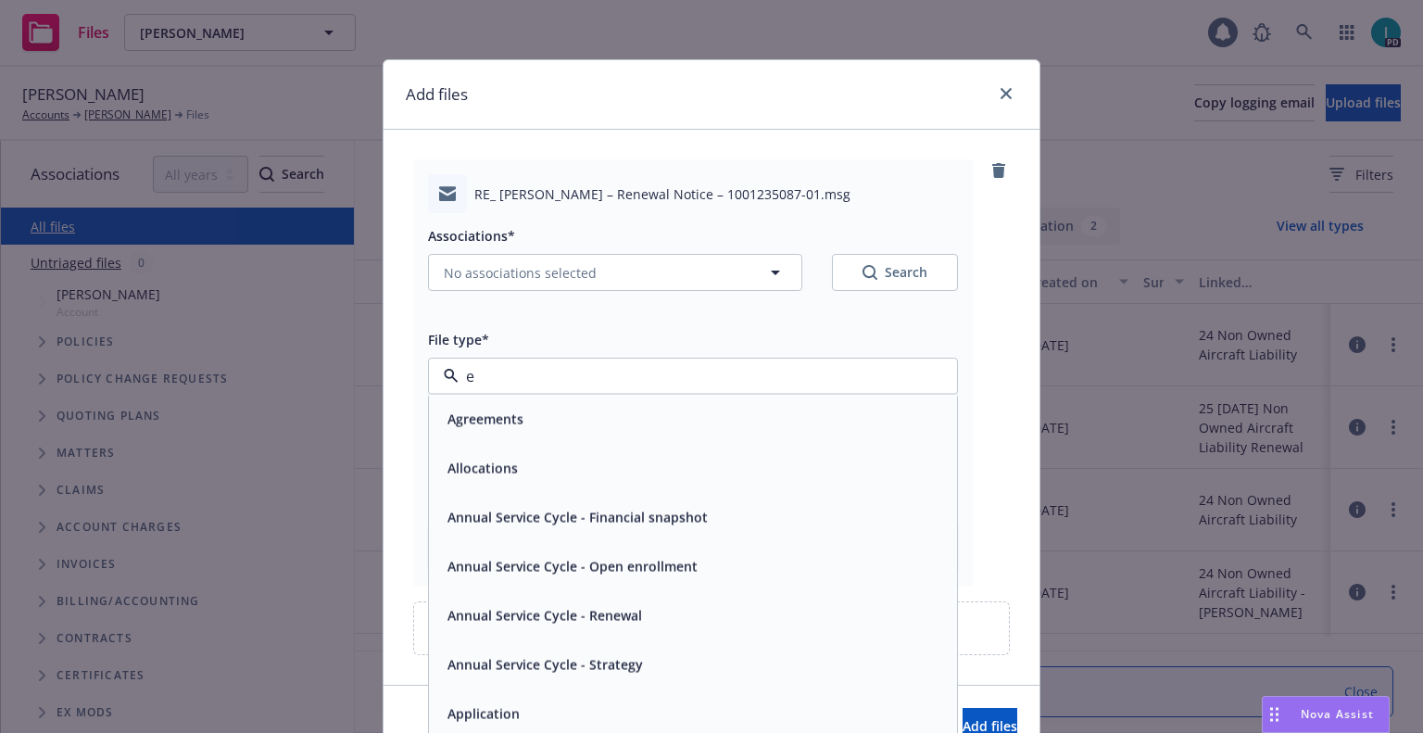
type input "ex"
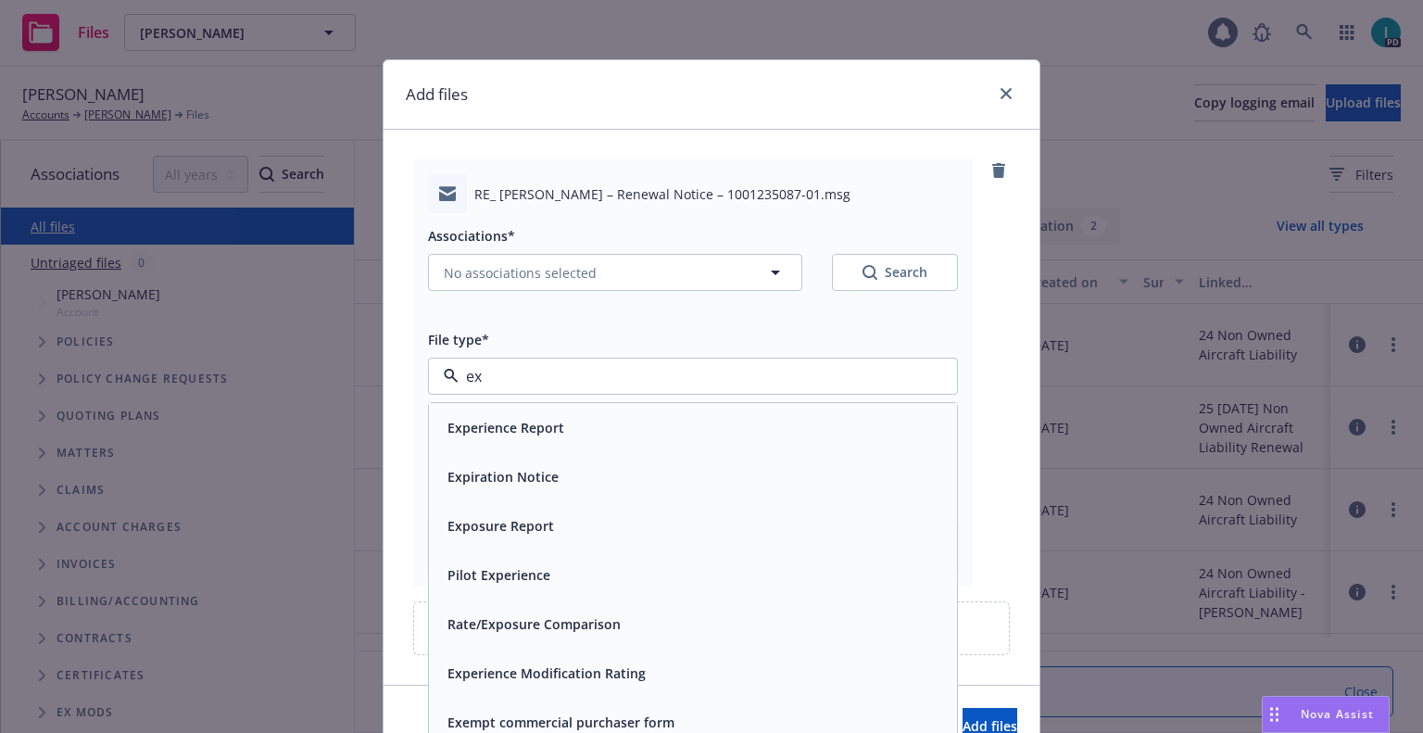
click at [515, 480] on span "Expiration Notice" at bounding box center [503, 476] width 111 height 19
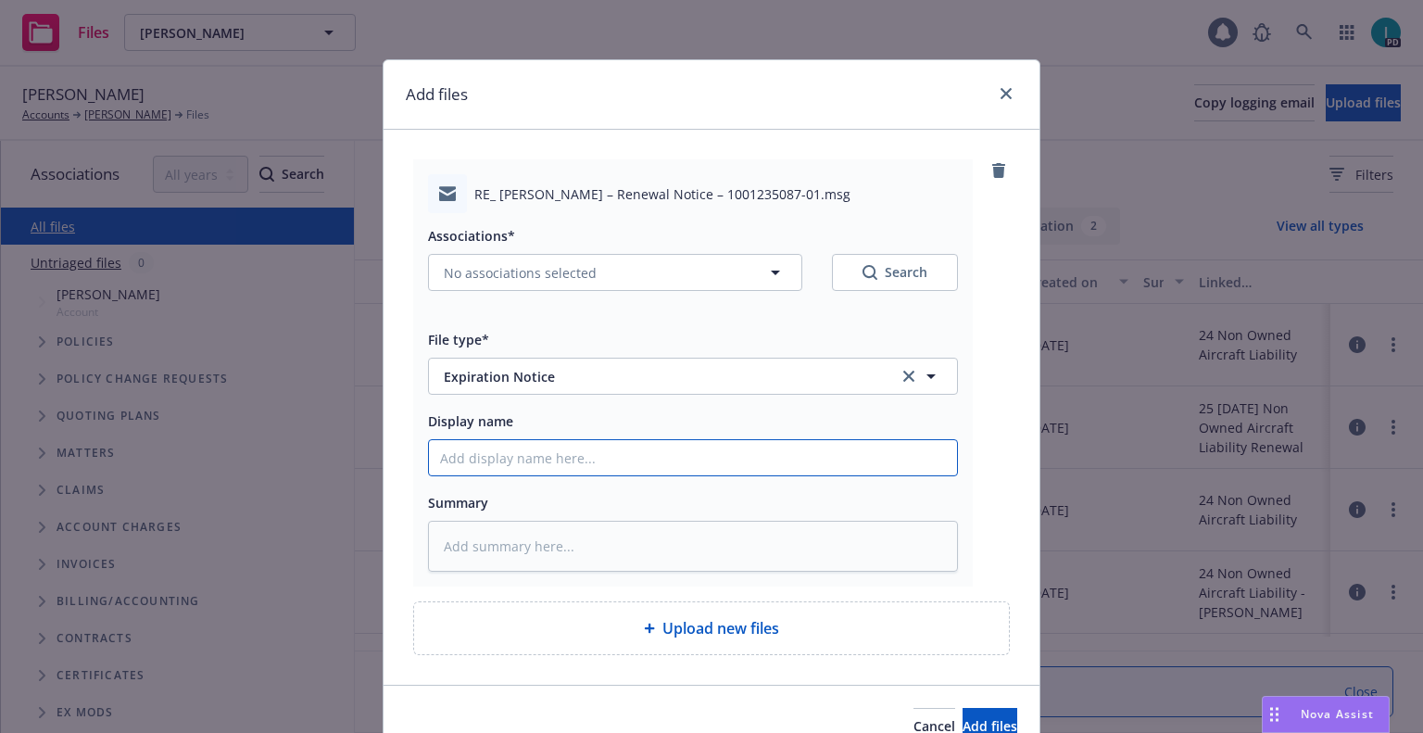
click at [519, 458] on input "Display name" at bounding box center [693, 457] width 528 height 35
type textarea "x"
type input "2"
type textarea "x"
type input "24"
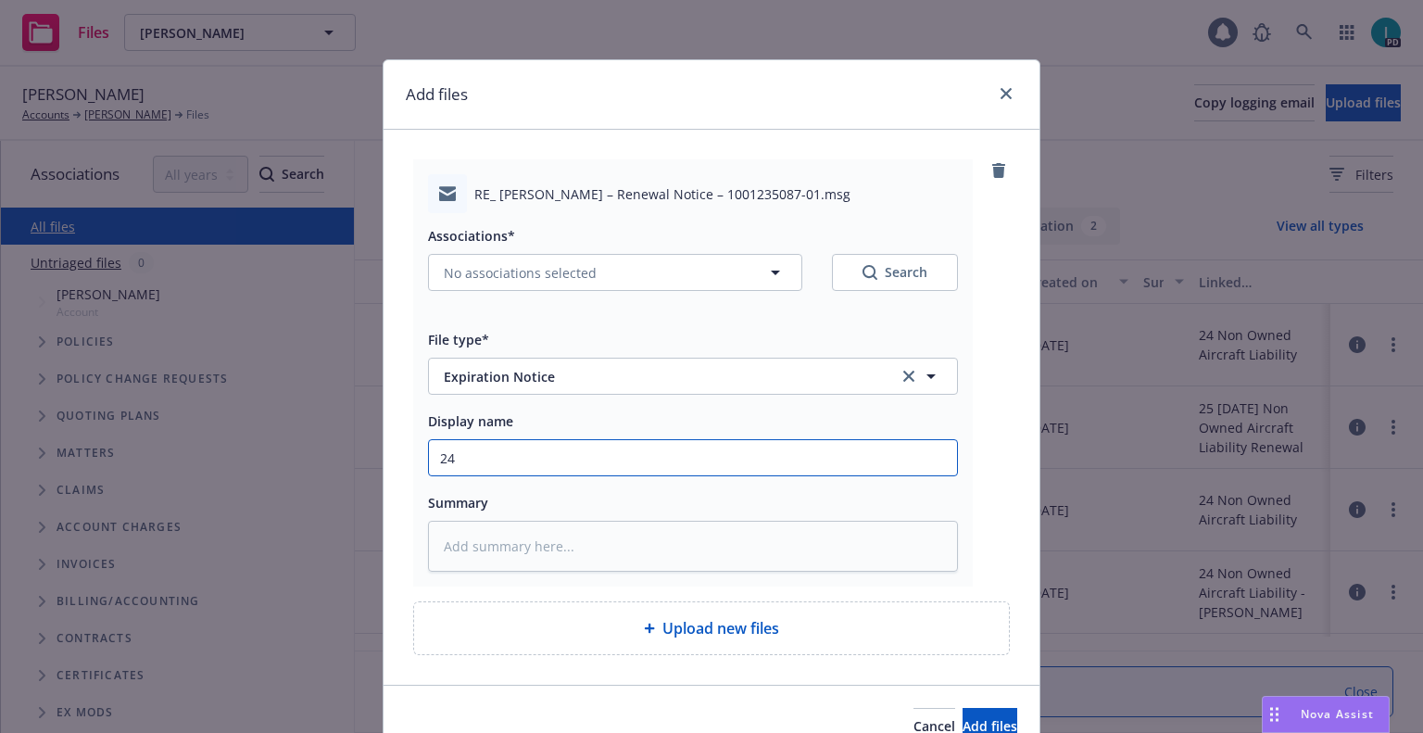
type textarea "x"
type input "24 NOWN CVS Renewal Notice 2nd"
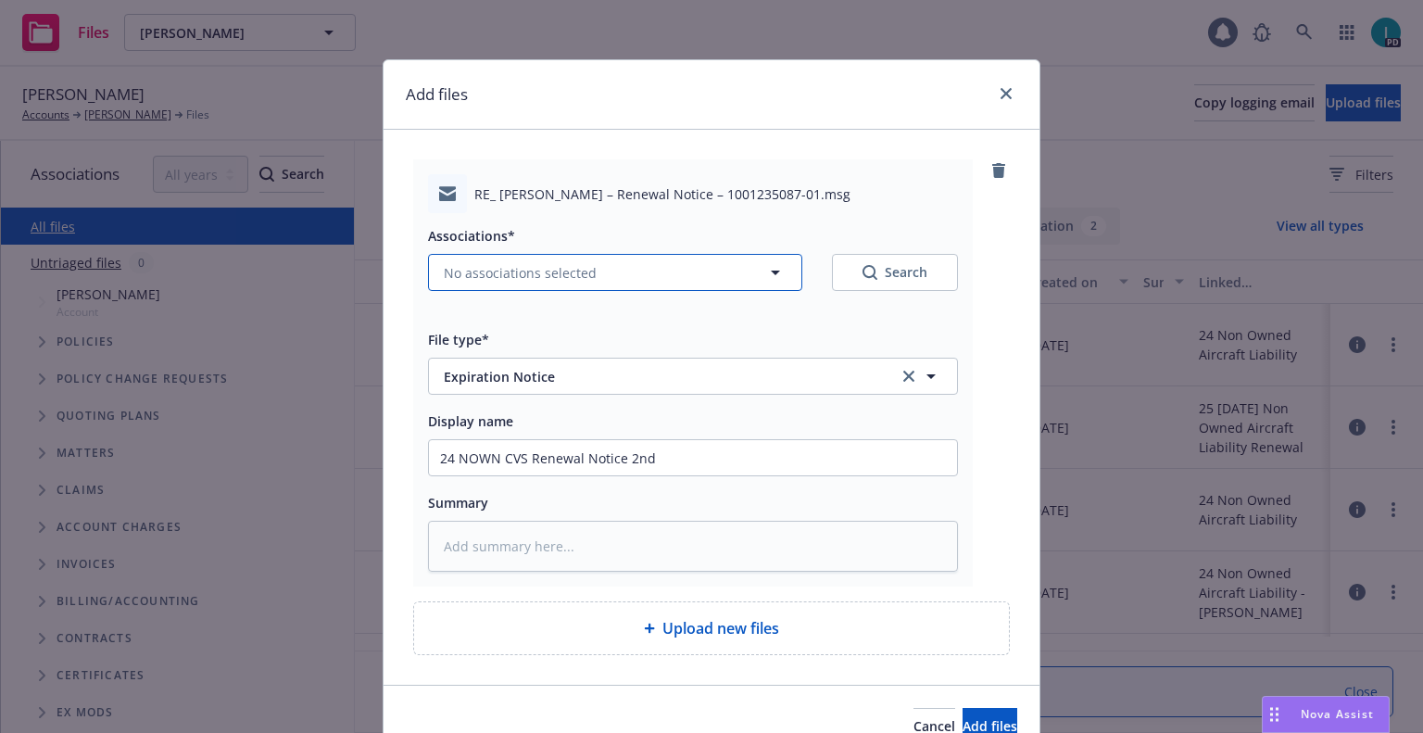
click at [527, 271] on span "No associations selected" at bounding box center [520, 272] width 153 height 19
type textarea "x"
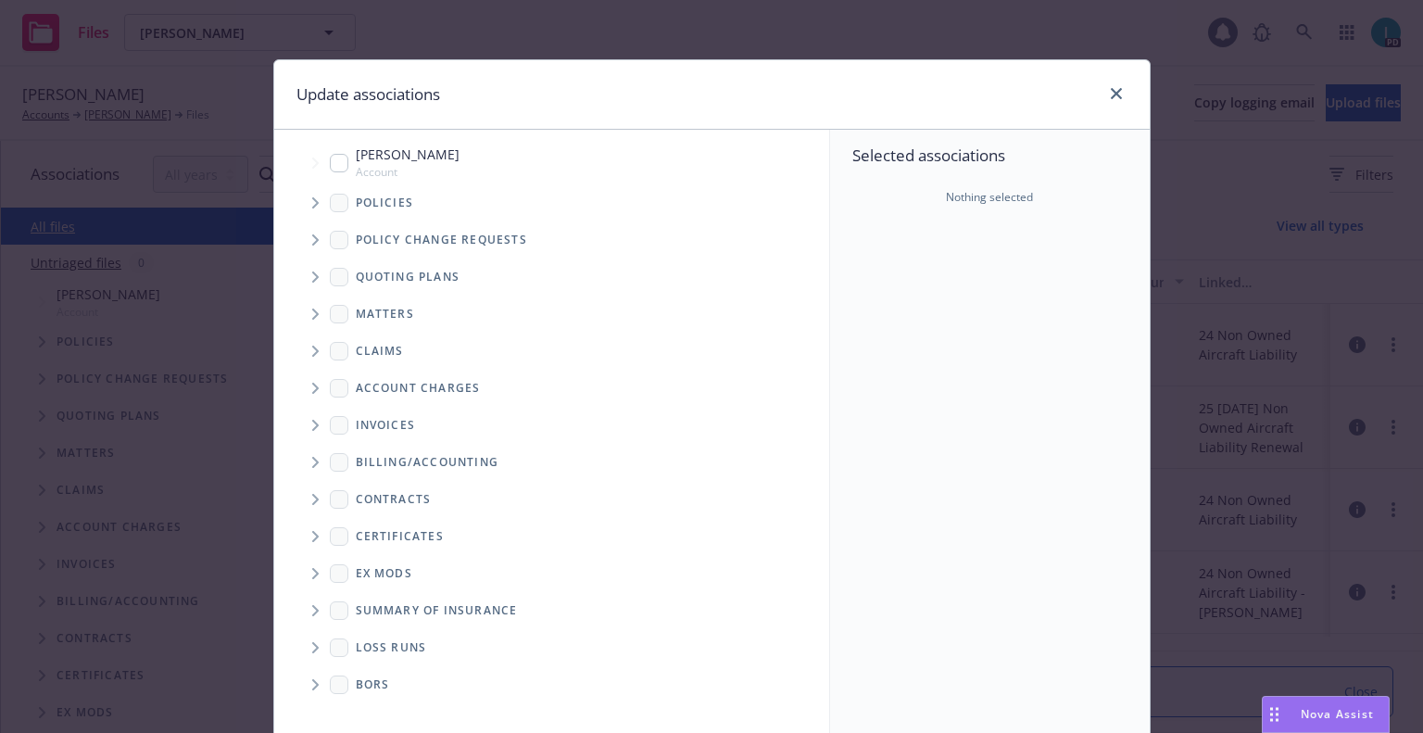
click at [309, 210] on span "Tree Example" at bounding box center [315, 203] width 30 height 30
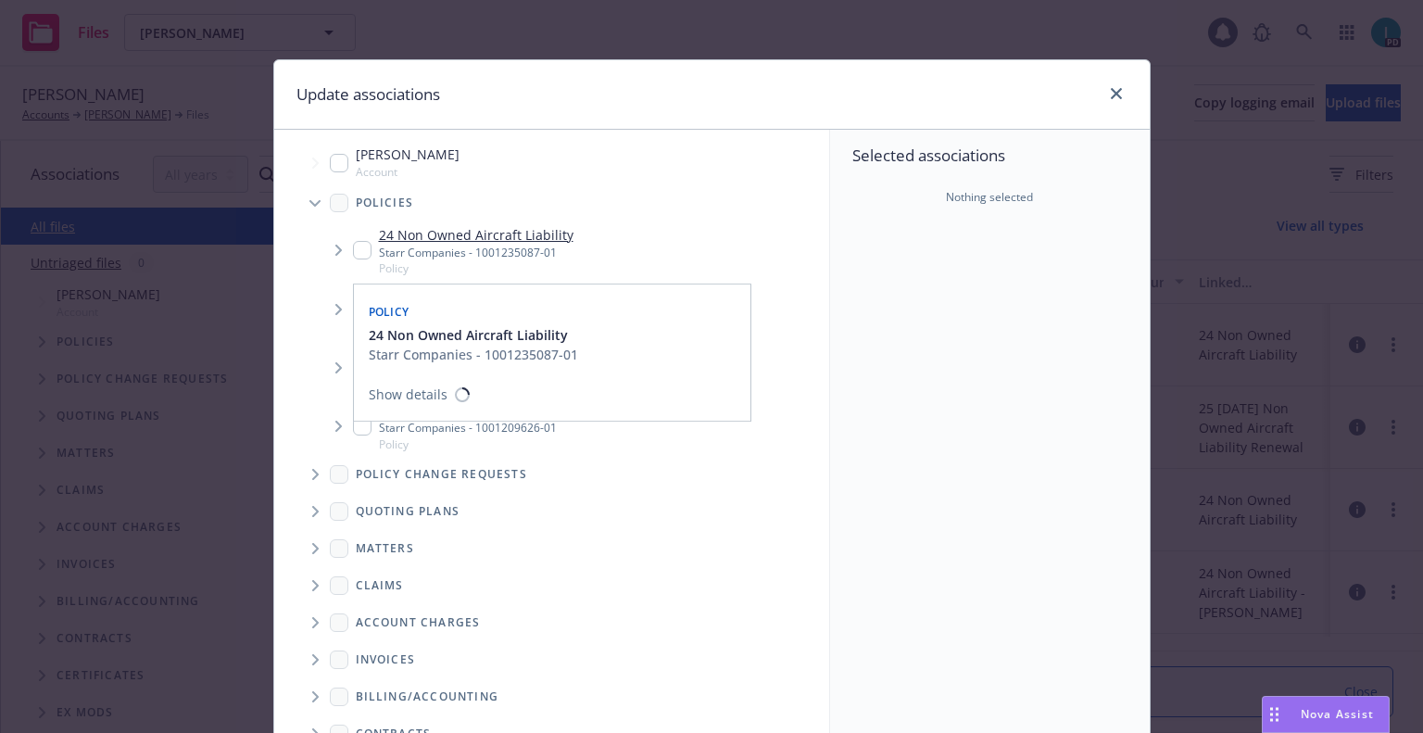
click at [353, 253] on input "Tree Example" at bounding box center [362, 250] width 19 height 19
checkbox input "true"
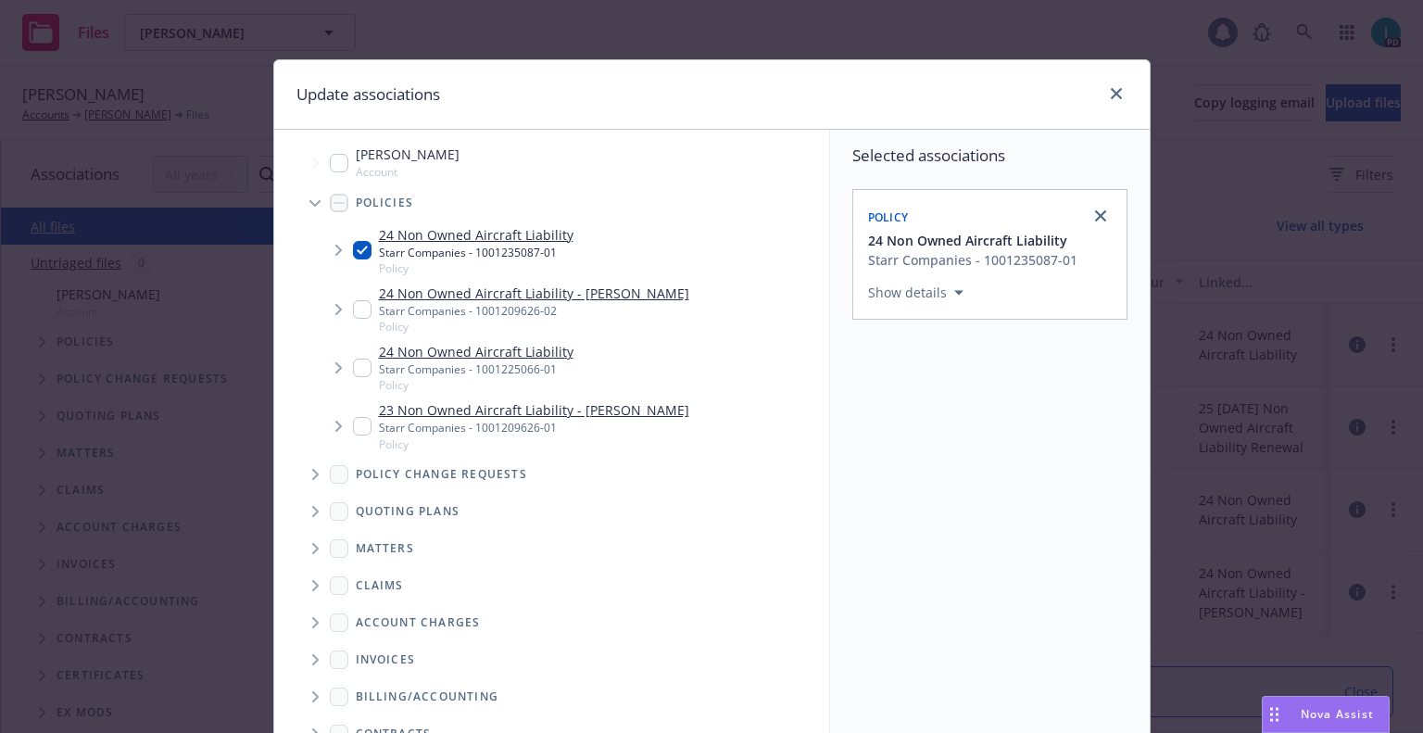
scroll to position [188, 0]
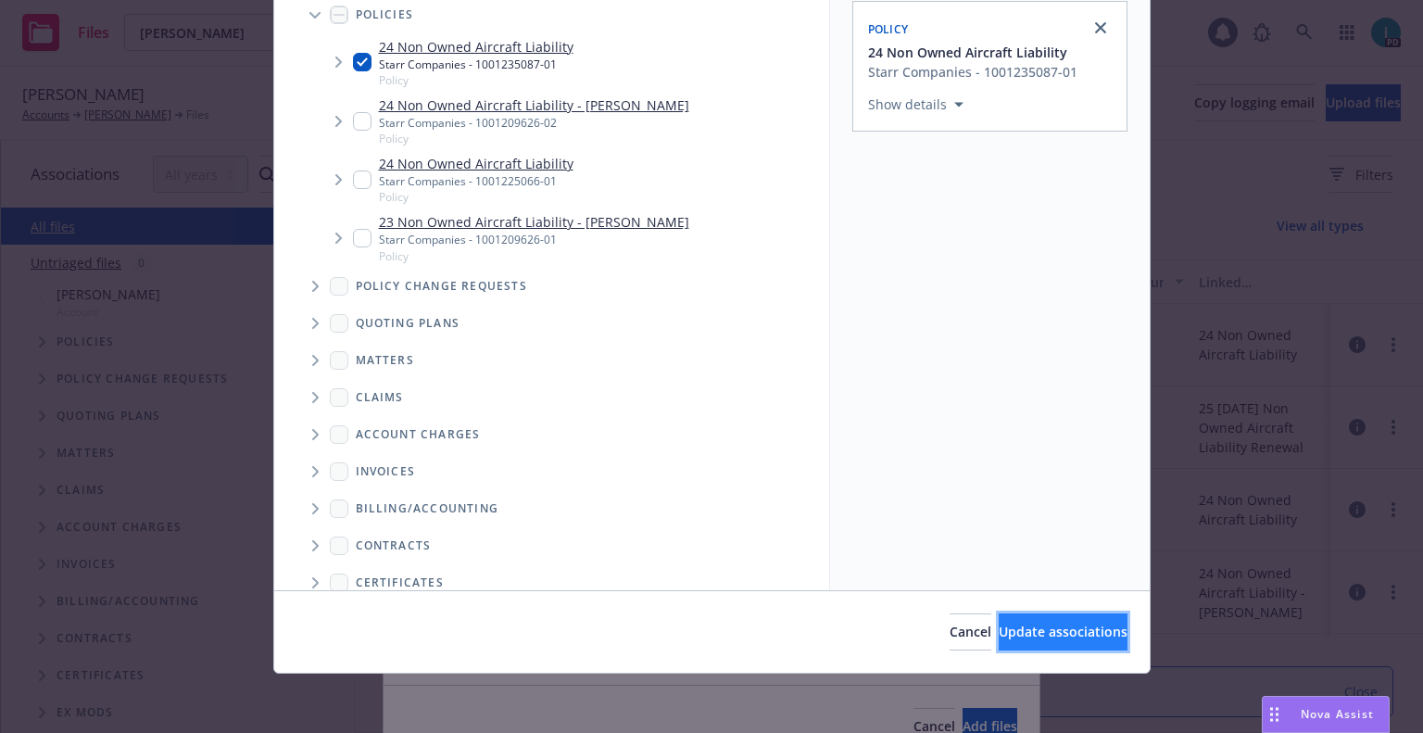
click at [1037, 625] on span "Update associations" at bounding box center [1063, 632] width 129 height 18
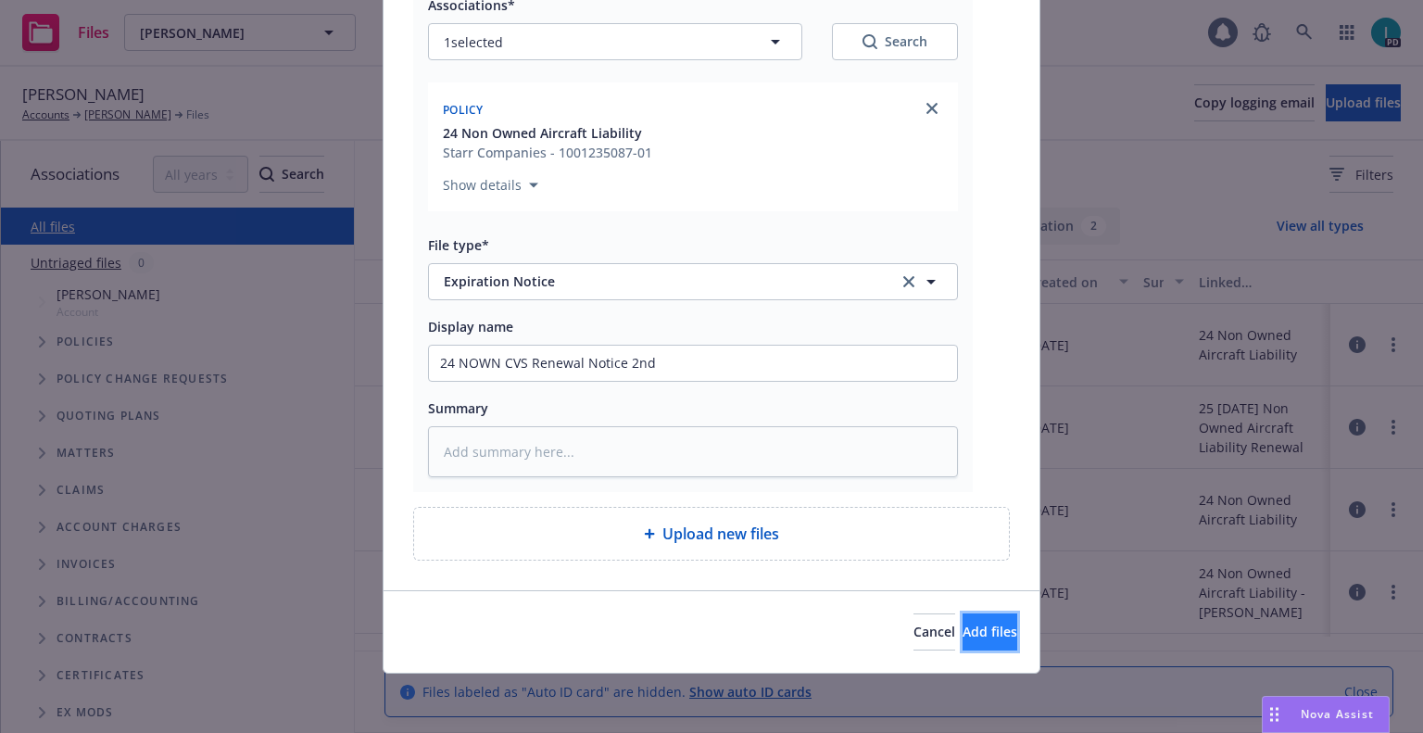
click at [963, 620] on button "Add files" at bounding box center [990, 631] width 55 height 37
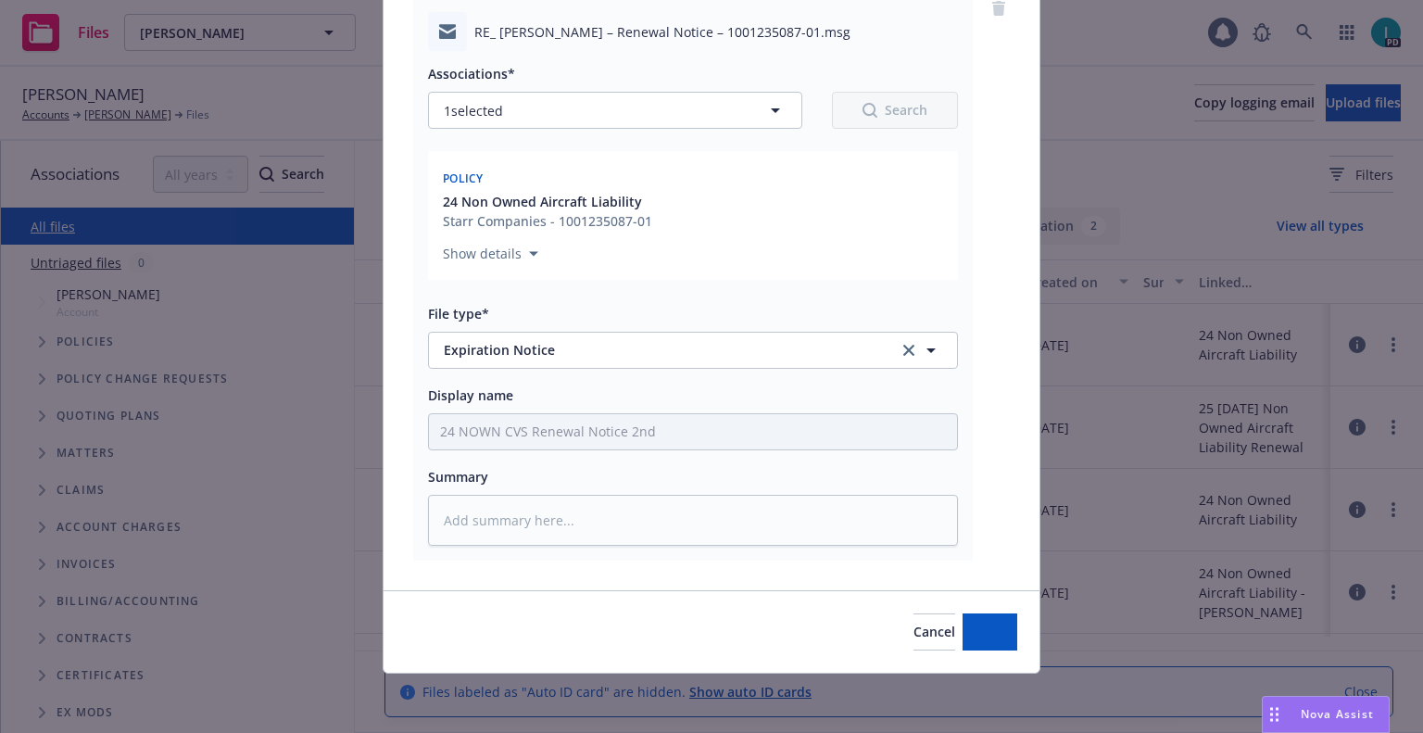
scroll to position [162, 0]
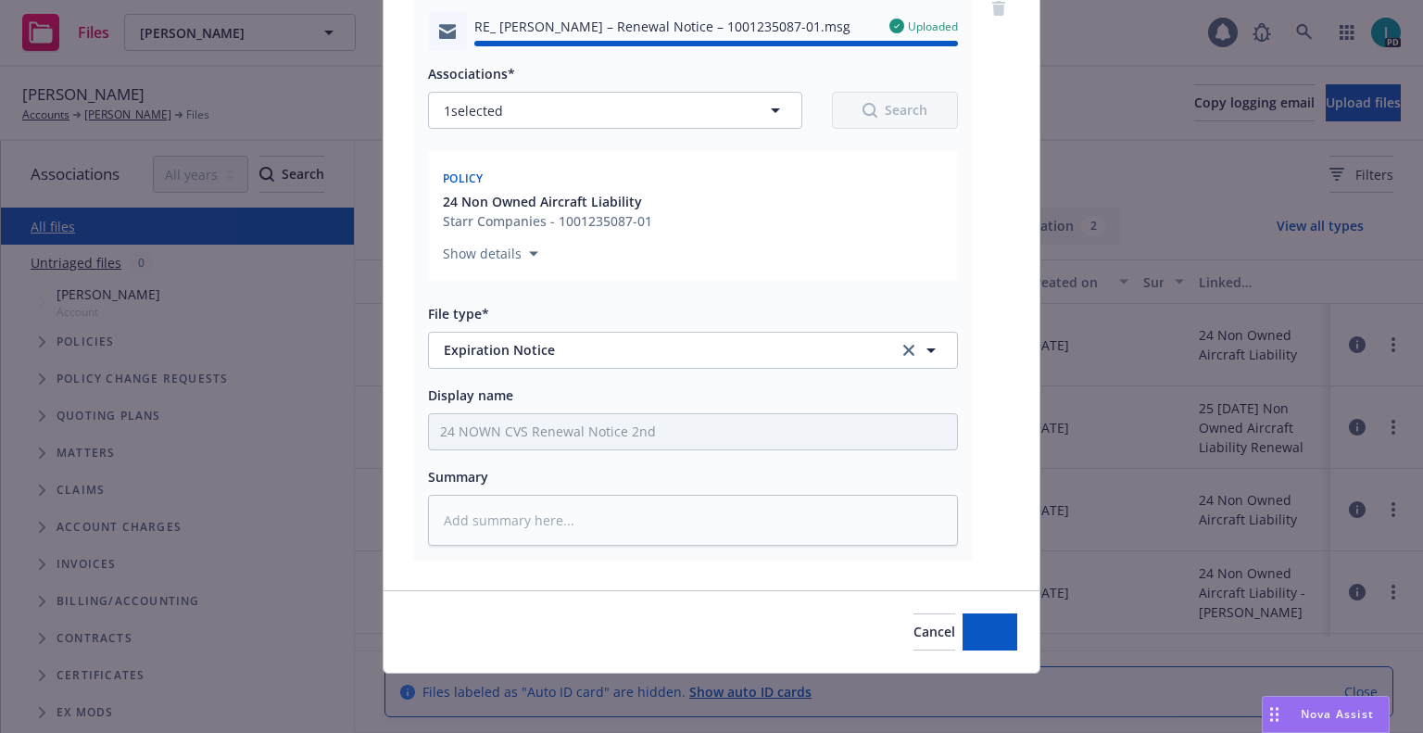
type textarea "x"
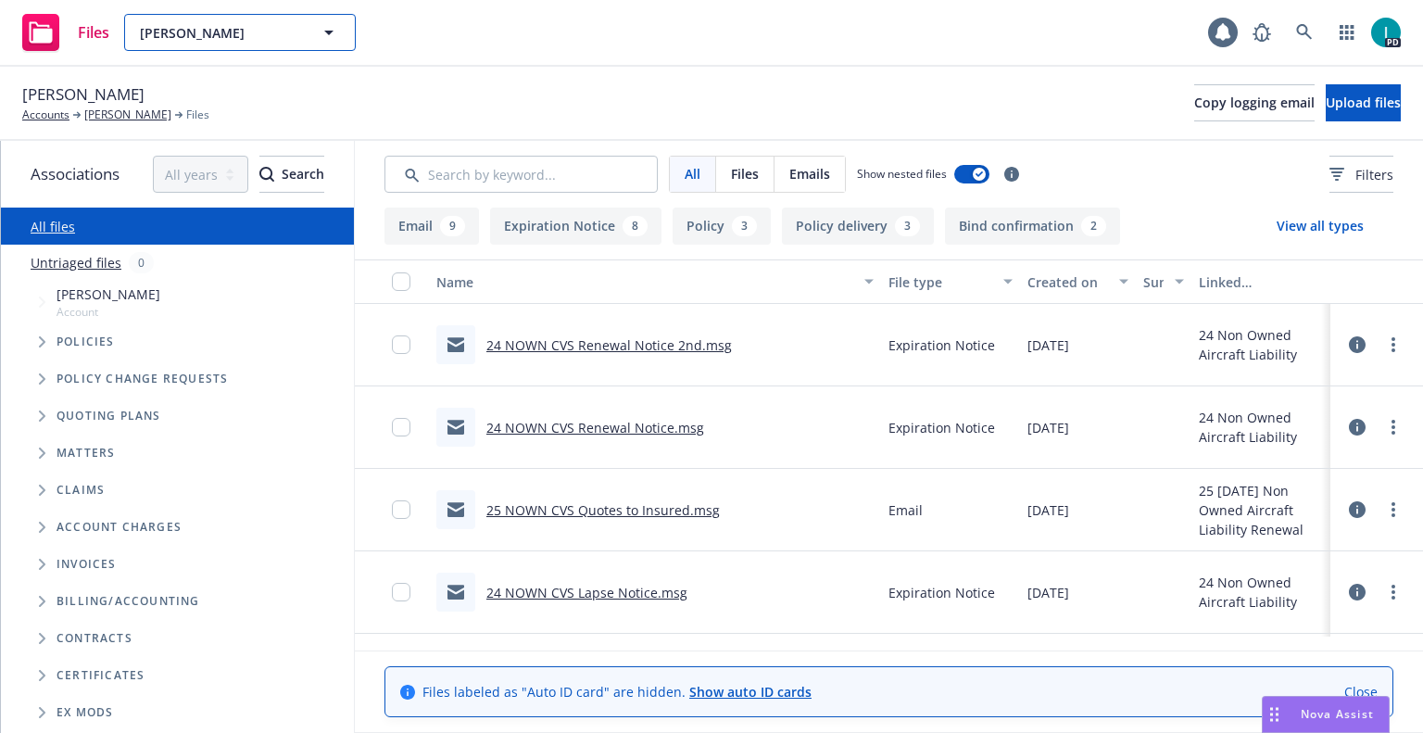
click at [271, 27] on span "Francis Rotondi" at bounding box center [220, 32] width 160 height 19
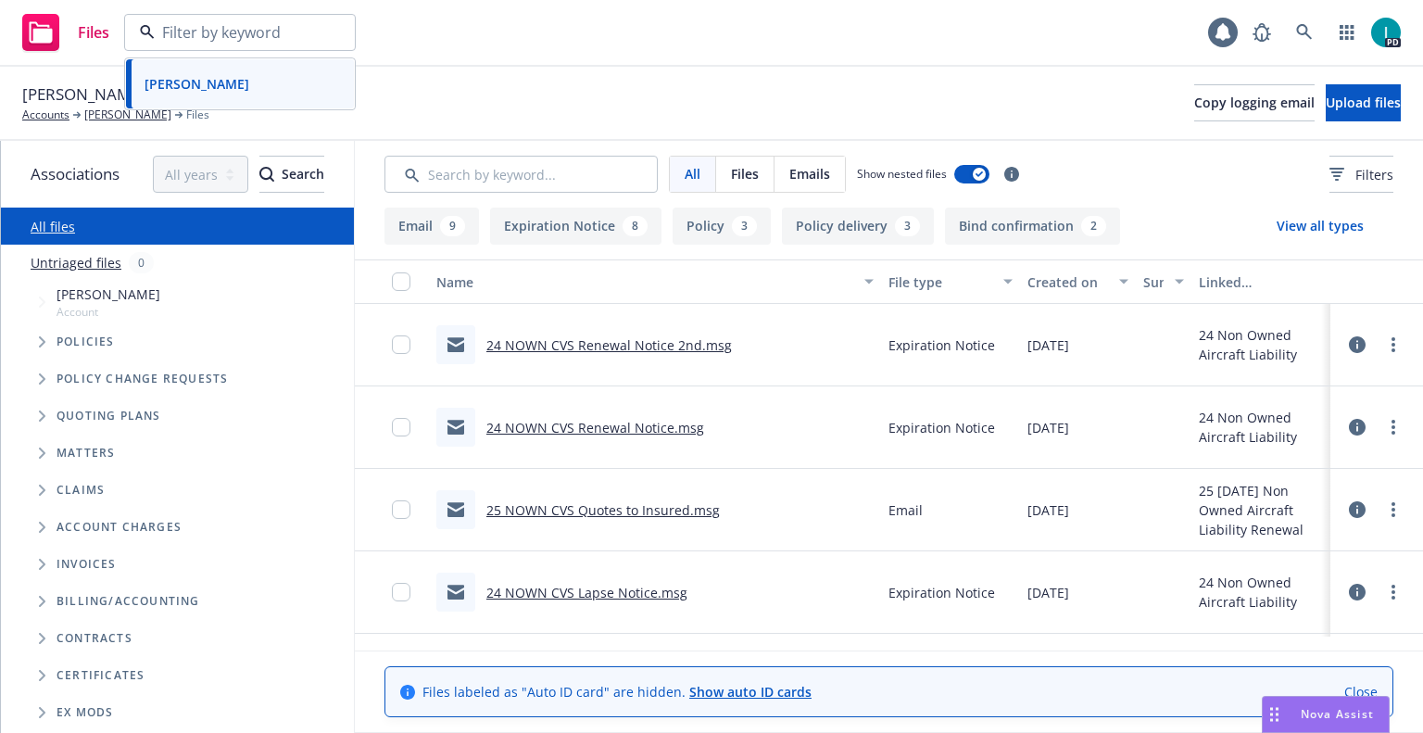
paste input "amir Jreij"
type input "samir Jreij"
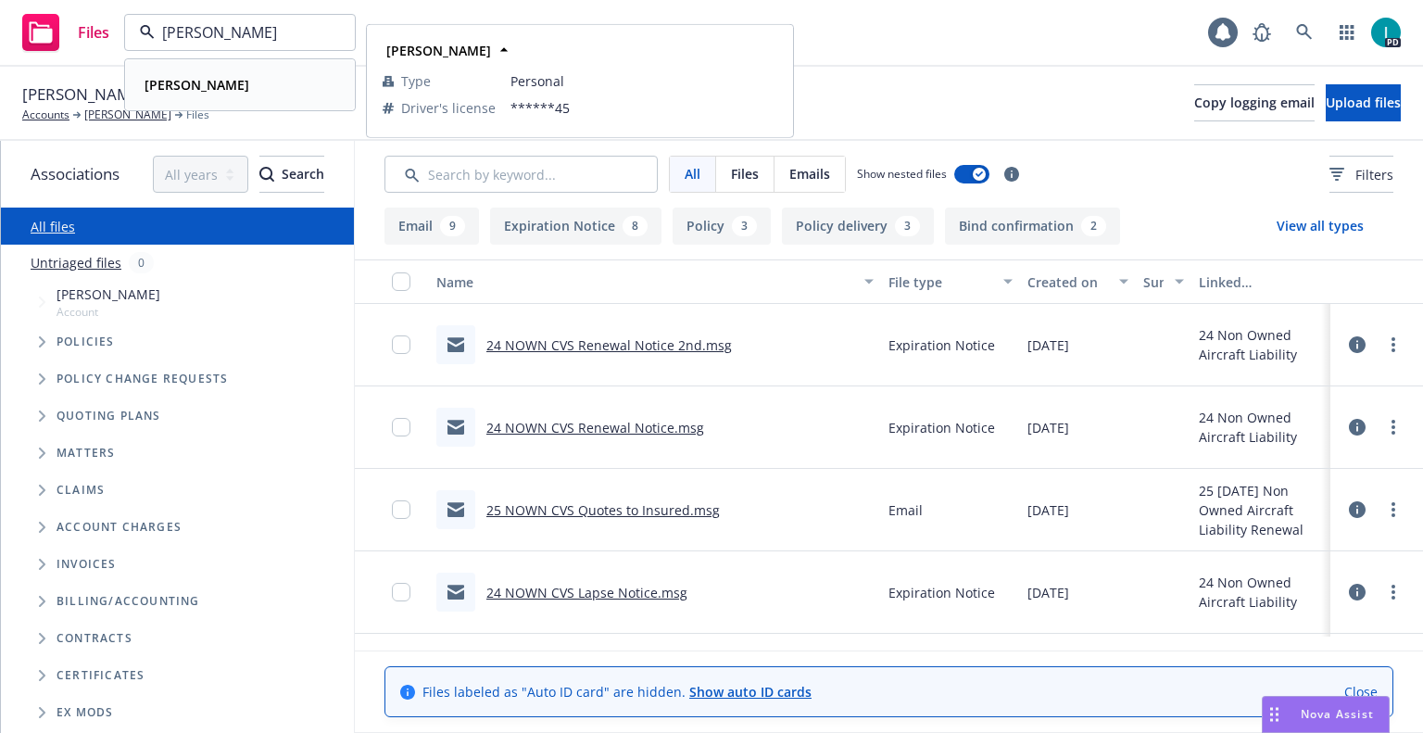
click at [241, 96] on div "Samir Jreij" at bounding box center [240, 84] width 206 height 27
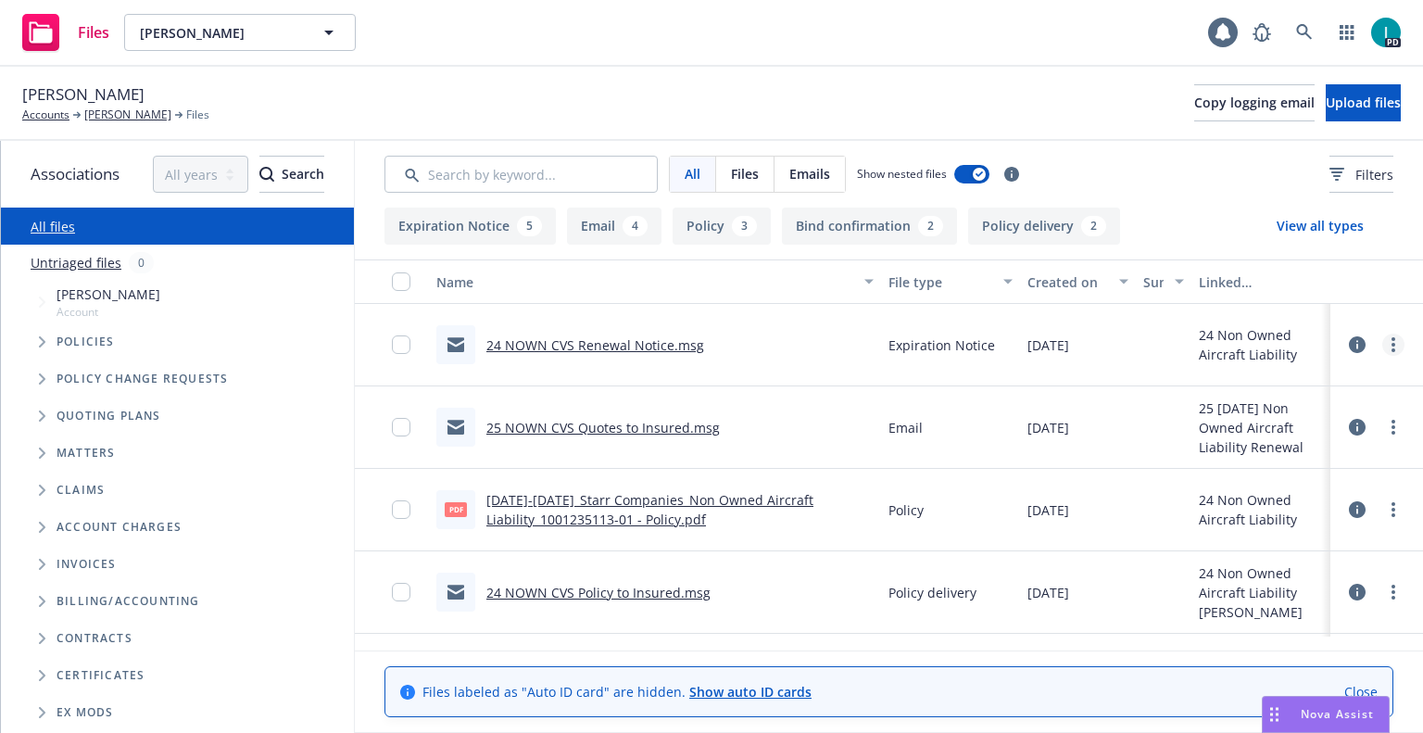
click at [1397, 345] on link "more" at bounding box center [1394, 345] width 22 height 22
click at [1309, 423] on link "Download" at bounding box center [1310, 419] width 184 height 37
click at [1326, 110] on span "Upload files" at bounding box center [1363, 103] width 75 height 18
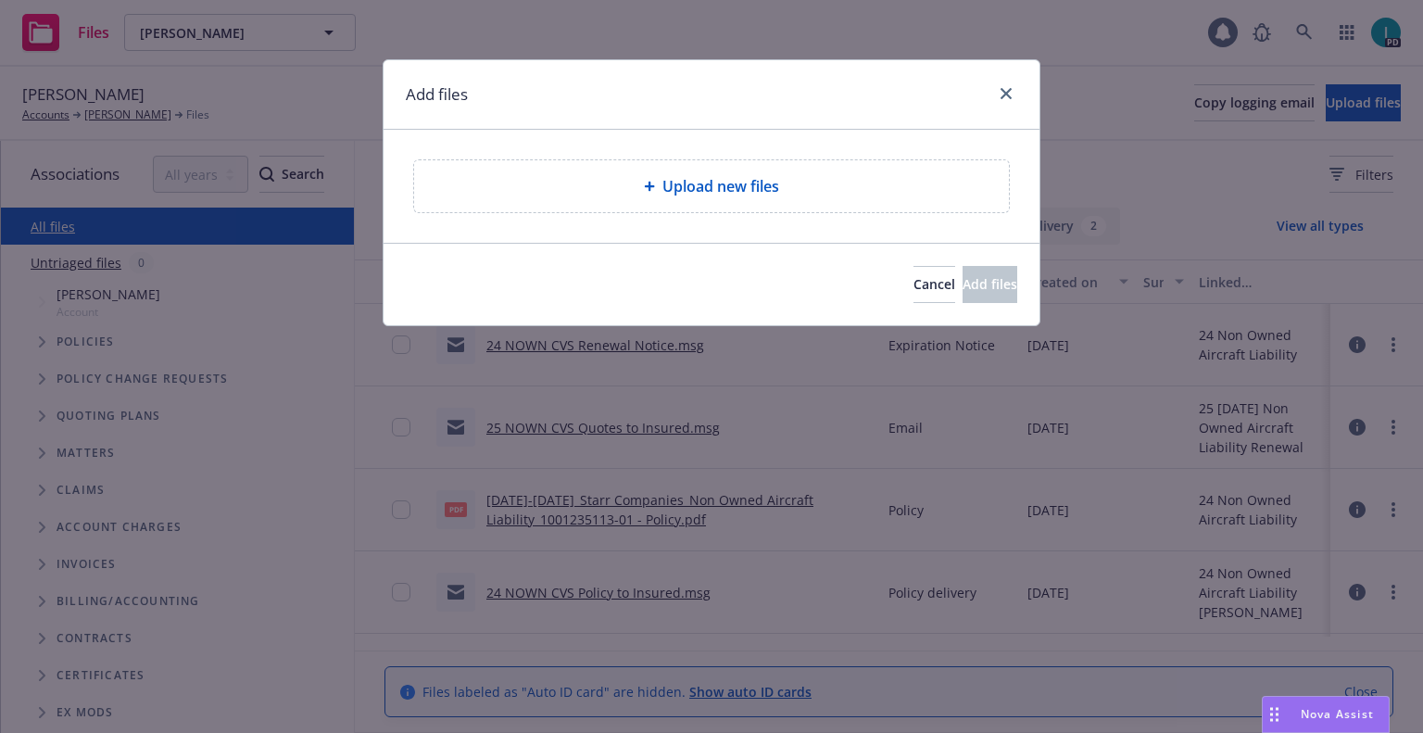
type textarea "x"
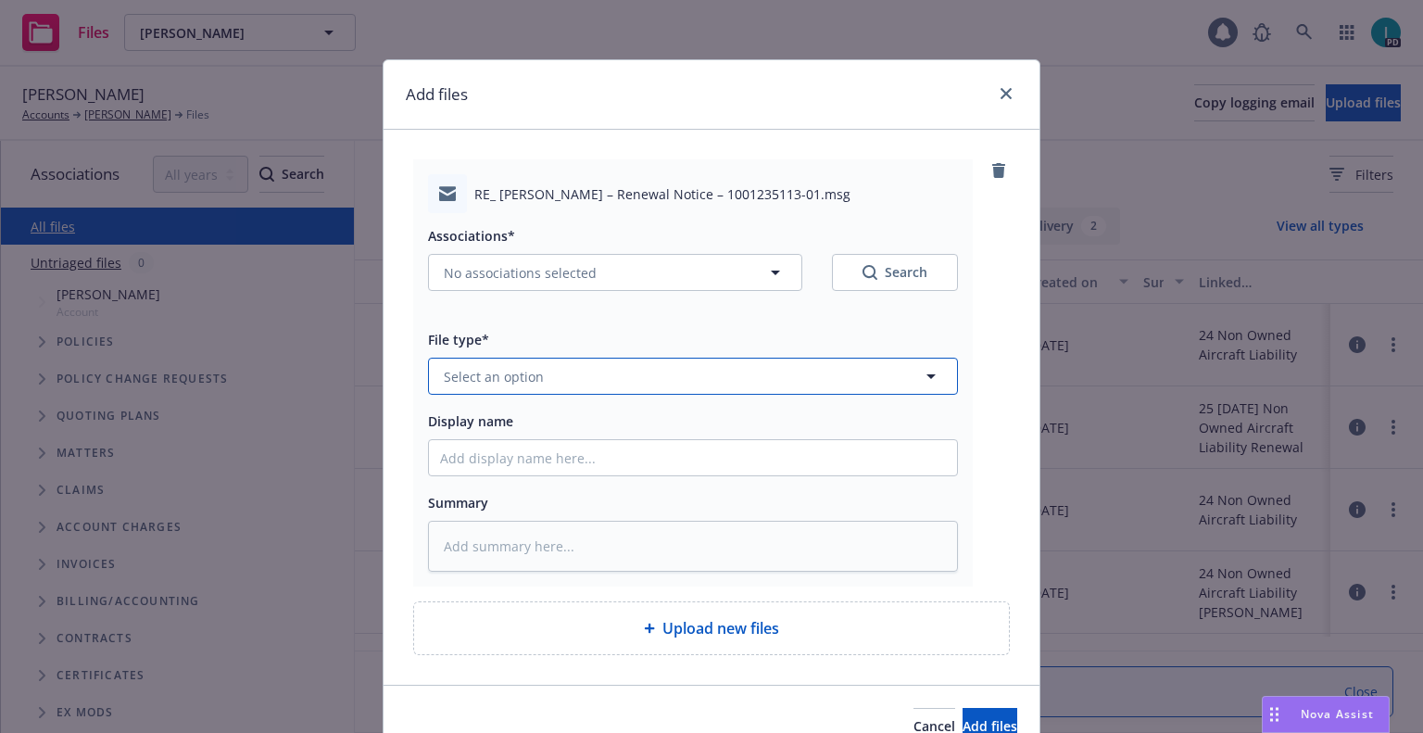
click at [513, 360] on button "Select an option" at bounding box center [693, 376] width 530 height 37
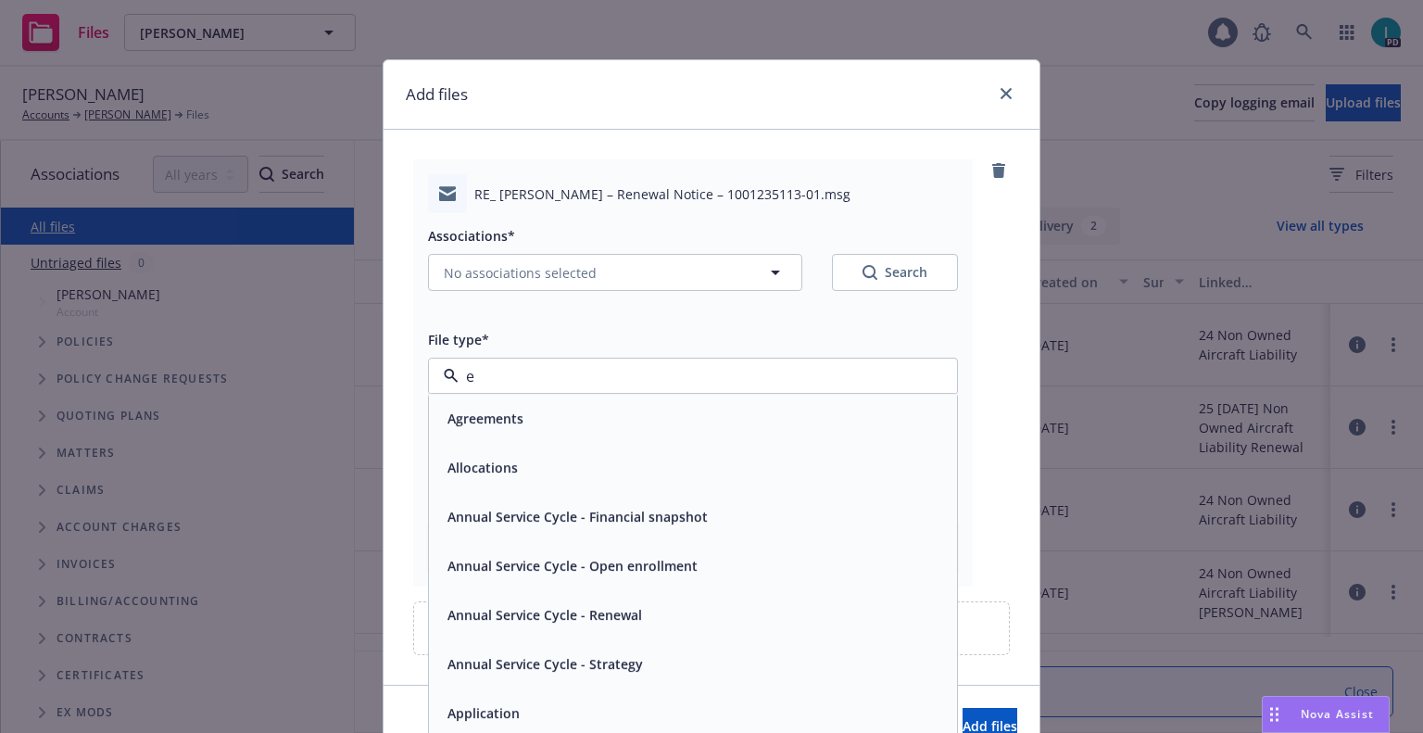
type input "ex"
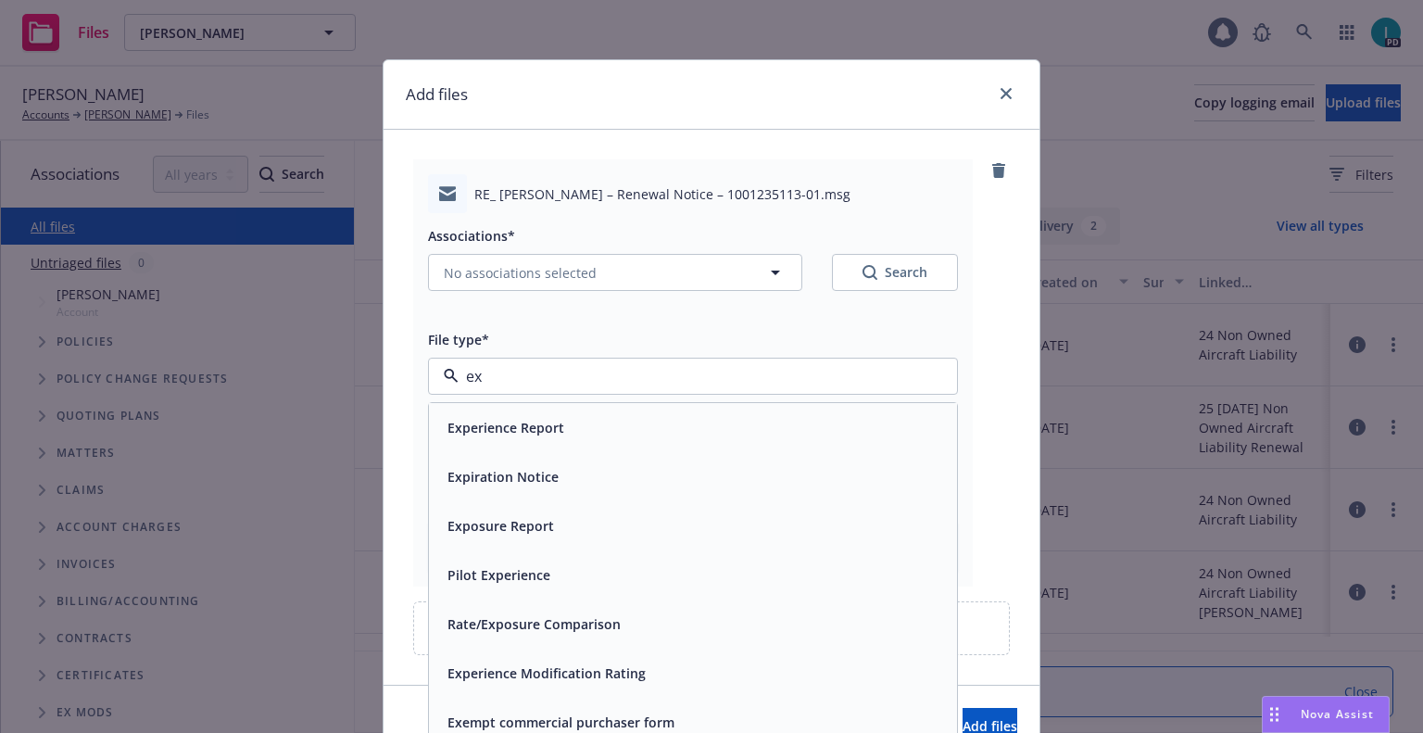
click at [525, 422] on span "Experience Report" at bounding box center [506, 427] width 117 height 19
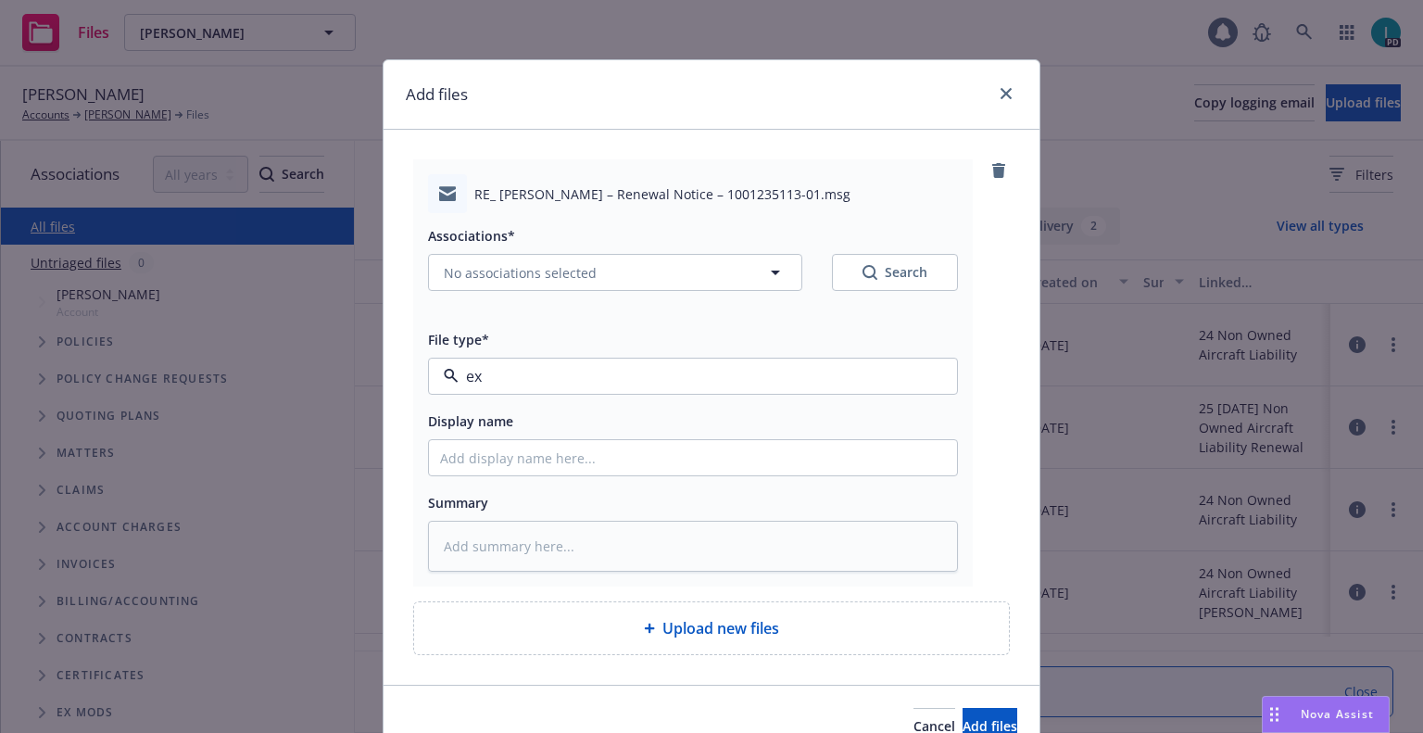
type textarea "x"
click at [525, 370] on span "Experience Report" at bounding box center [658, 376] width 429 height 19
type input "ex"
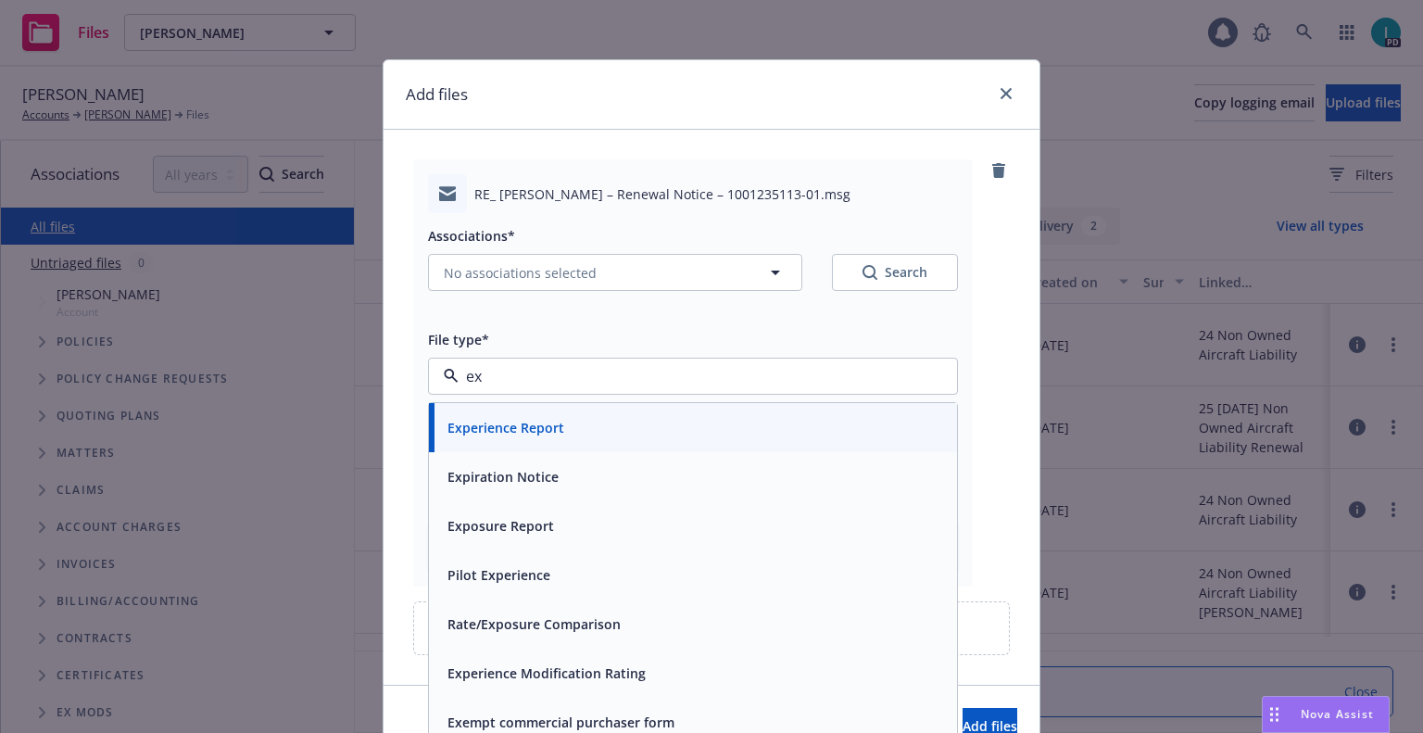
click at [518, 487] on span "Expiration Notice" at bounding box center [503, 476] width 111 height 19
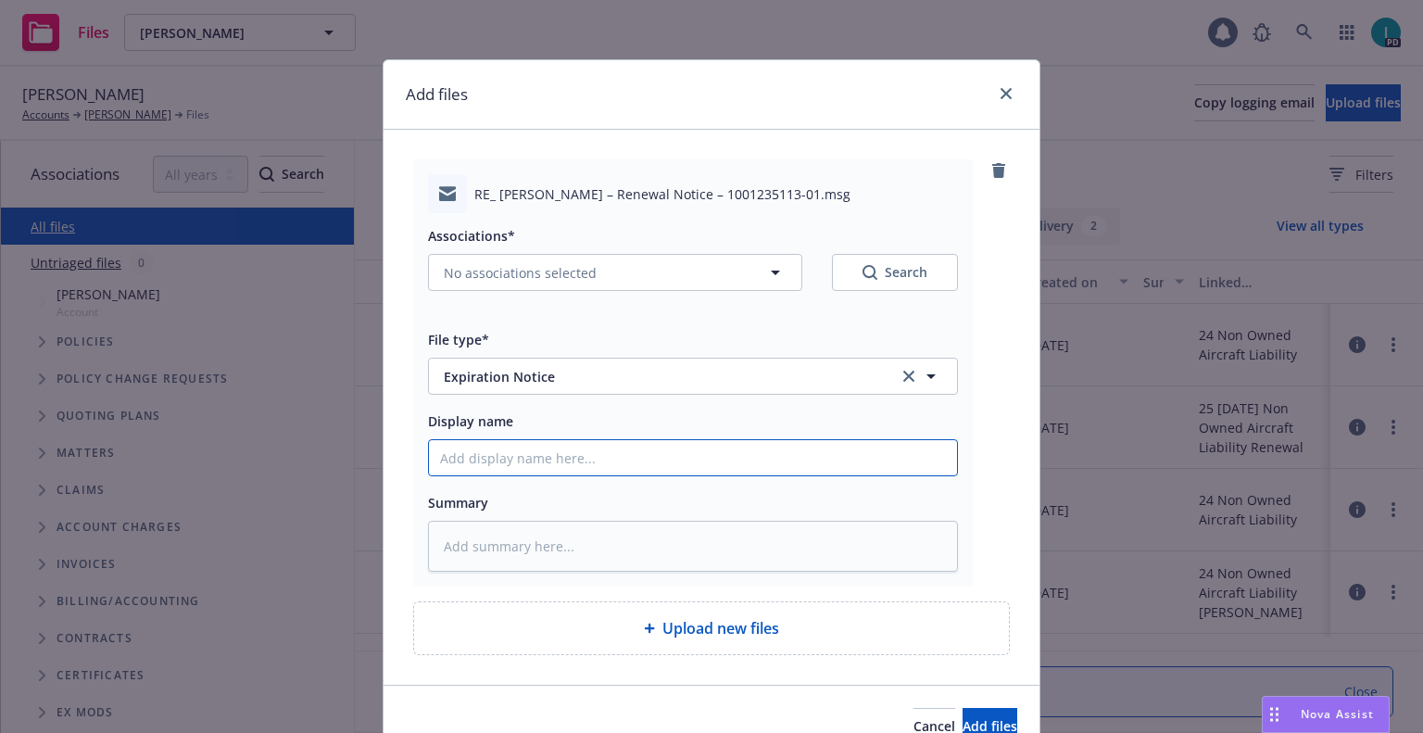
click at [519, 449] on input "Display name" at bounding box center [693, 457] width 528 height 35
type textarea "x"
type input "2"
type textarea "x"
type input "24"
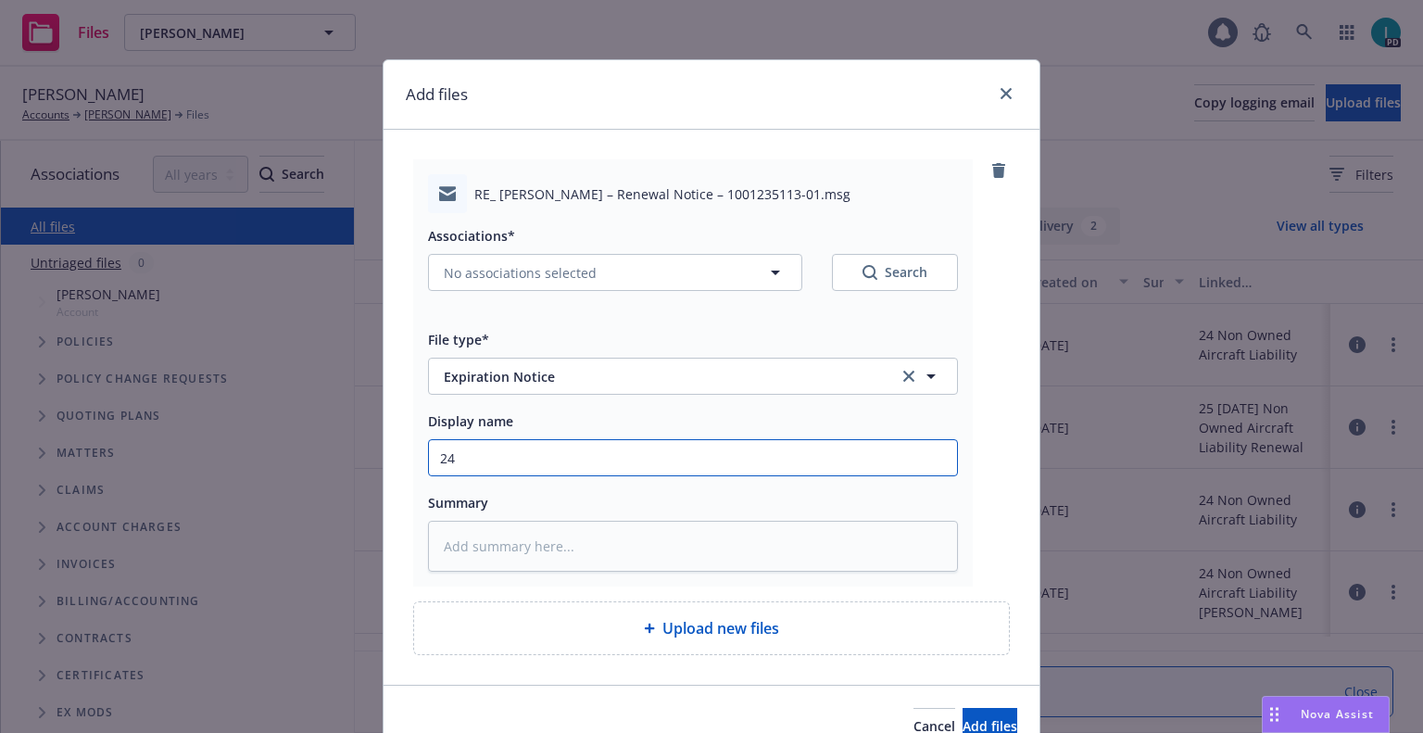
type textarea "x"
type input "24 NOWN CVS Renewal Notice 2nd"
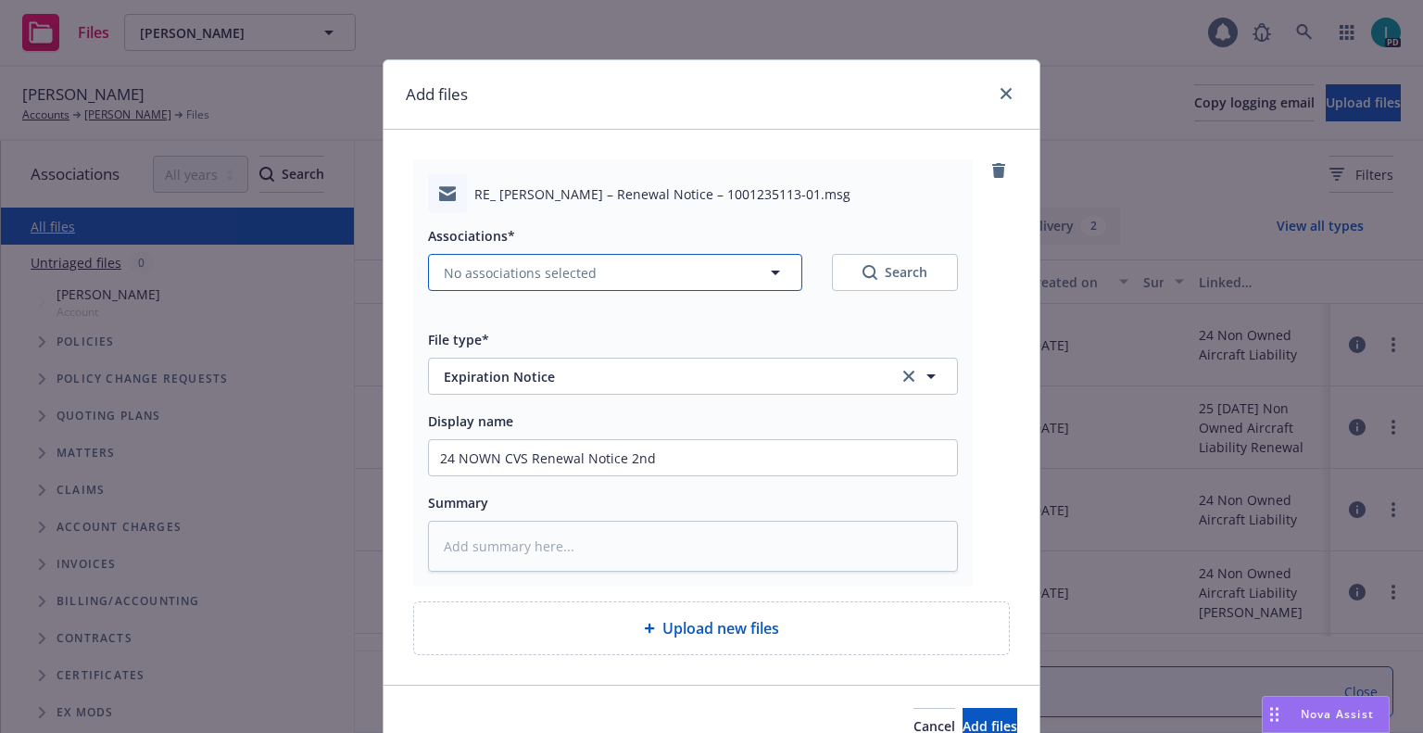
click at [486, 284] on button "No associations selected" at bounding box center [615, 272] width 374 height 37
type textarea "x"
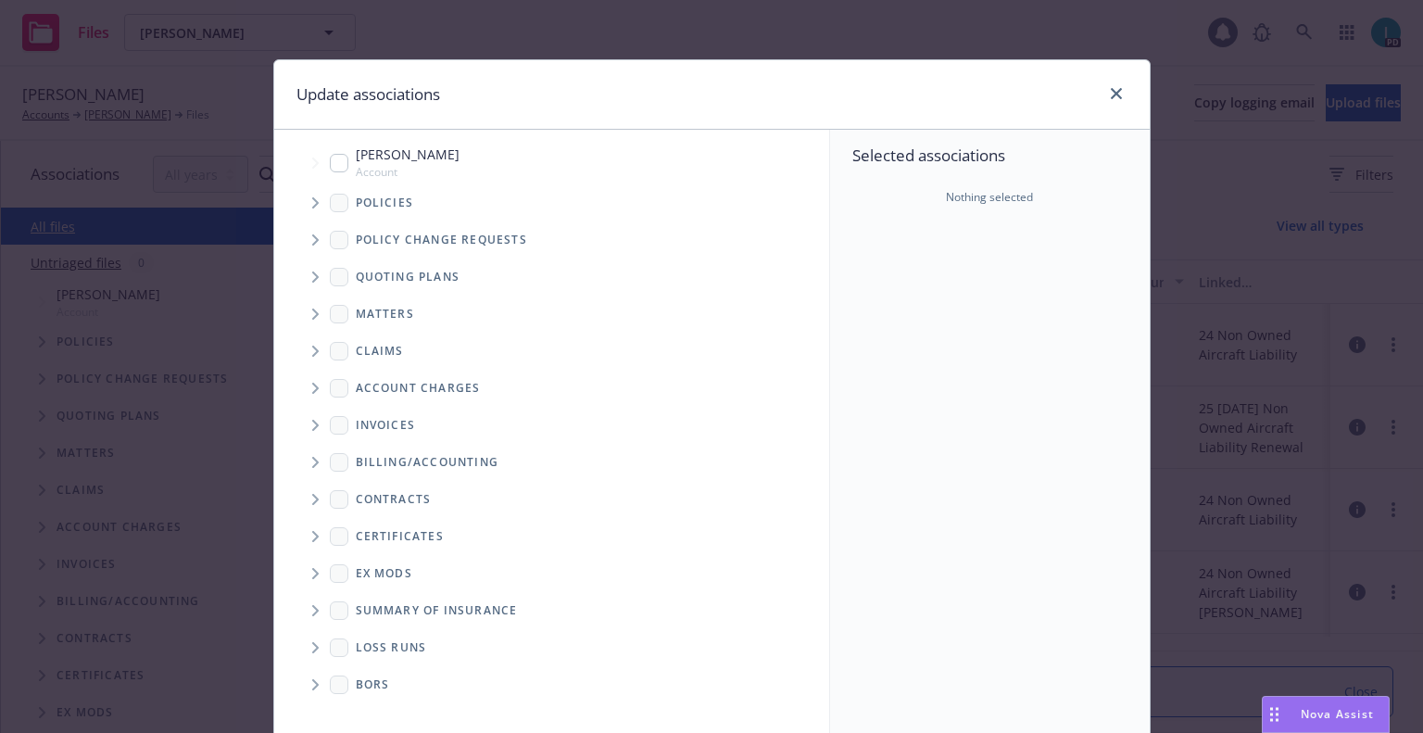
click at [300, 197] on span "Tree Example" at bounding box center [315, 203] width 30 height 30
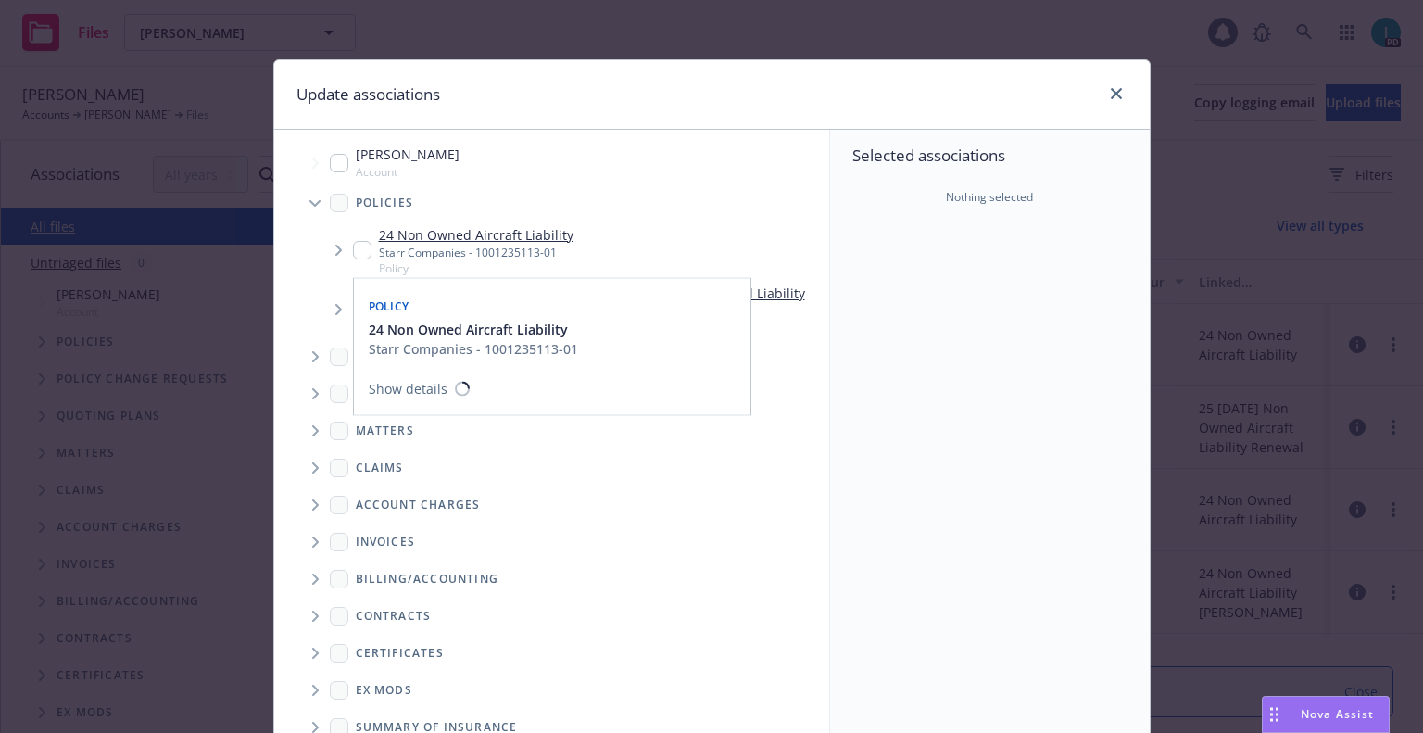
click at [360, 246] on input "Tree Example" at bounding box center [362, 250] width 19 height 19
checkbox input "true"
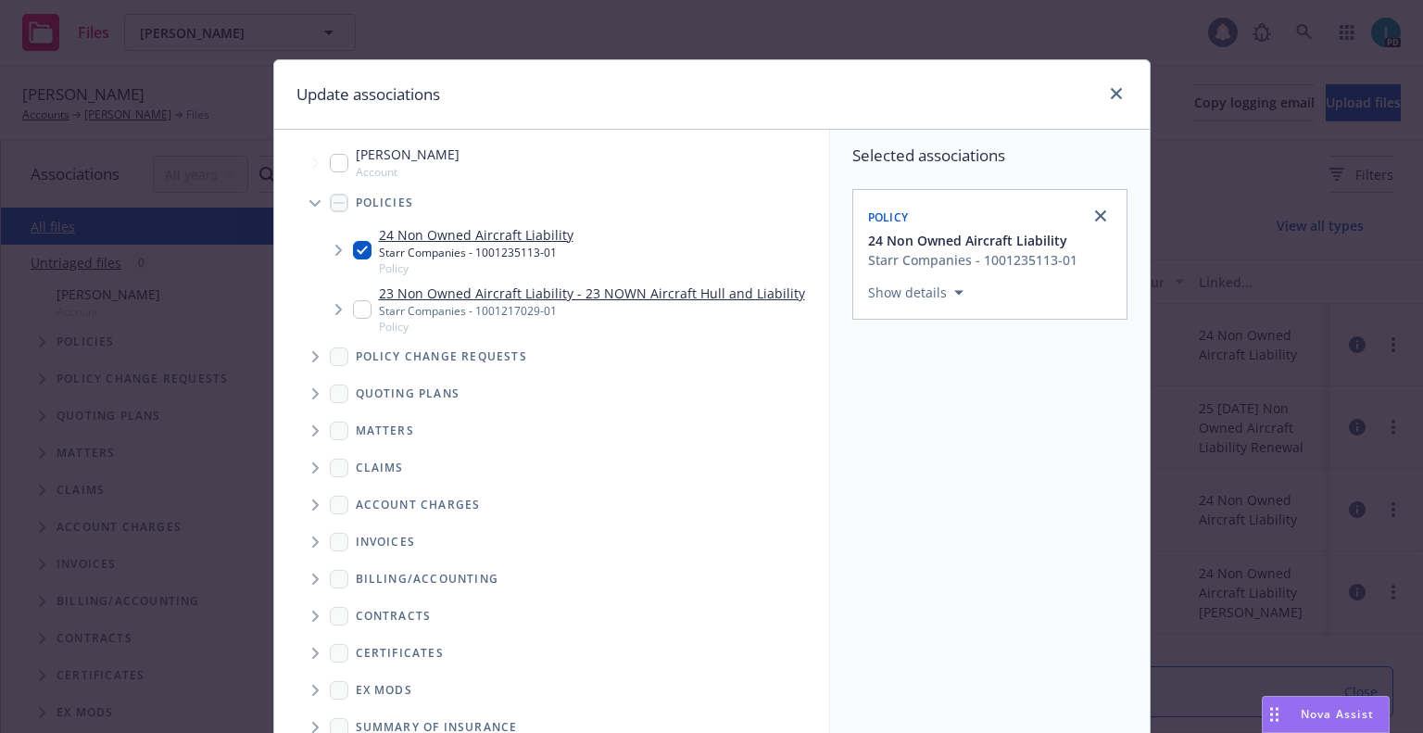
scroll to position [188, 0]
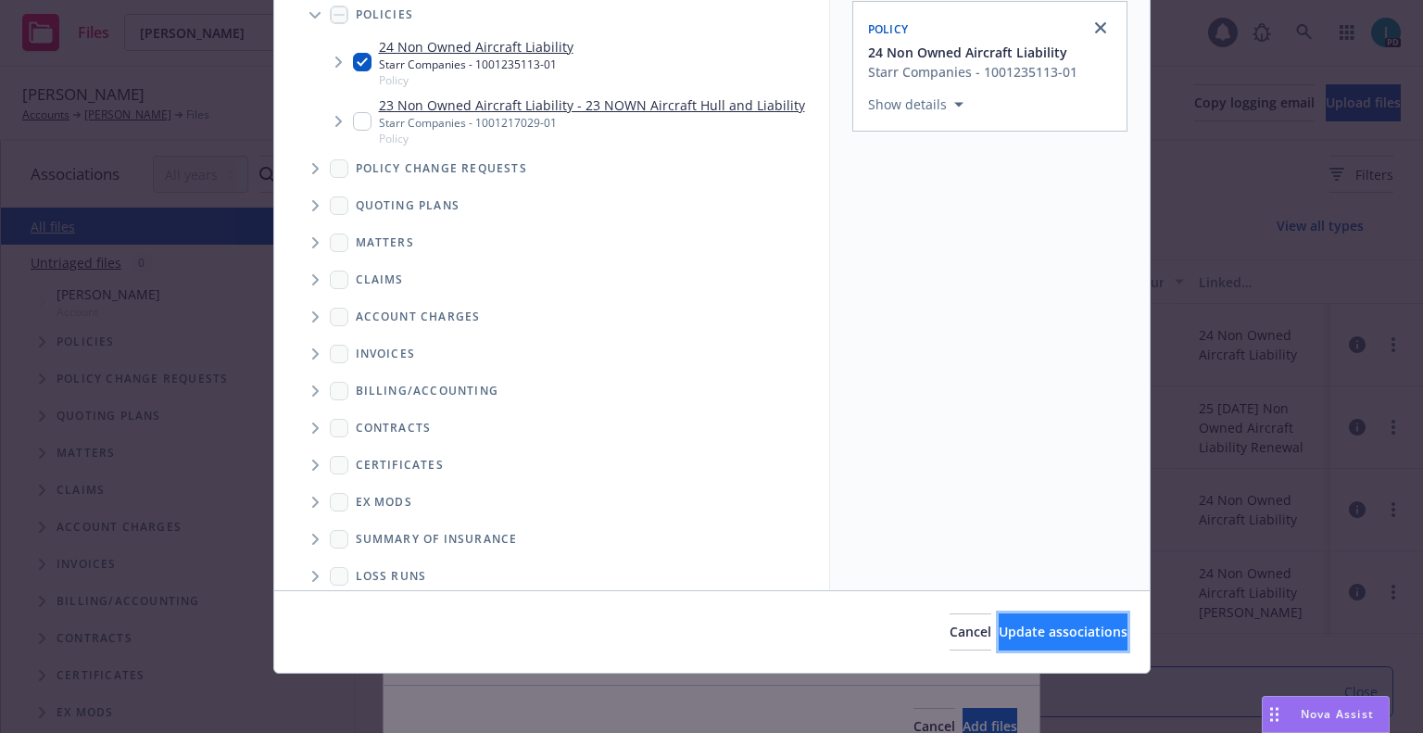
click at [1021, 613] on button "Update associations" at bounding box center [1063, 631] width 129 height 37
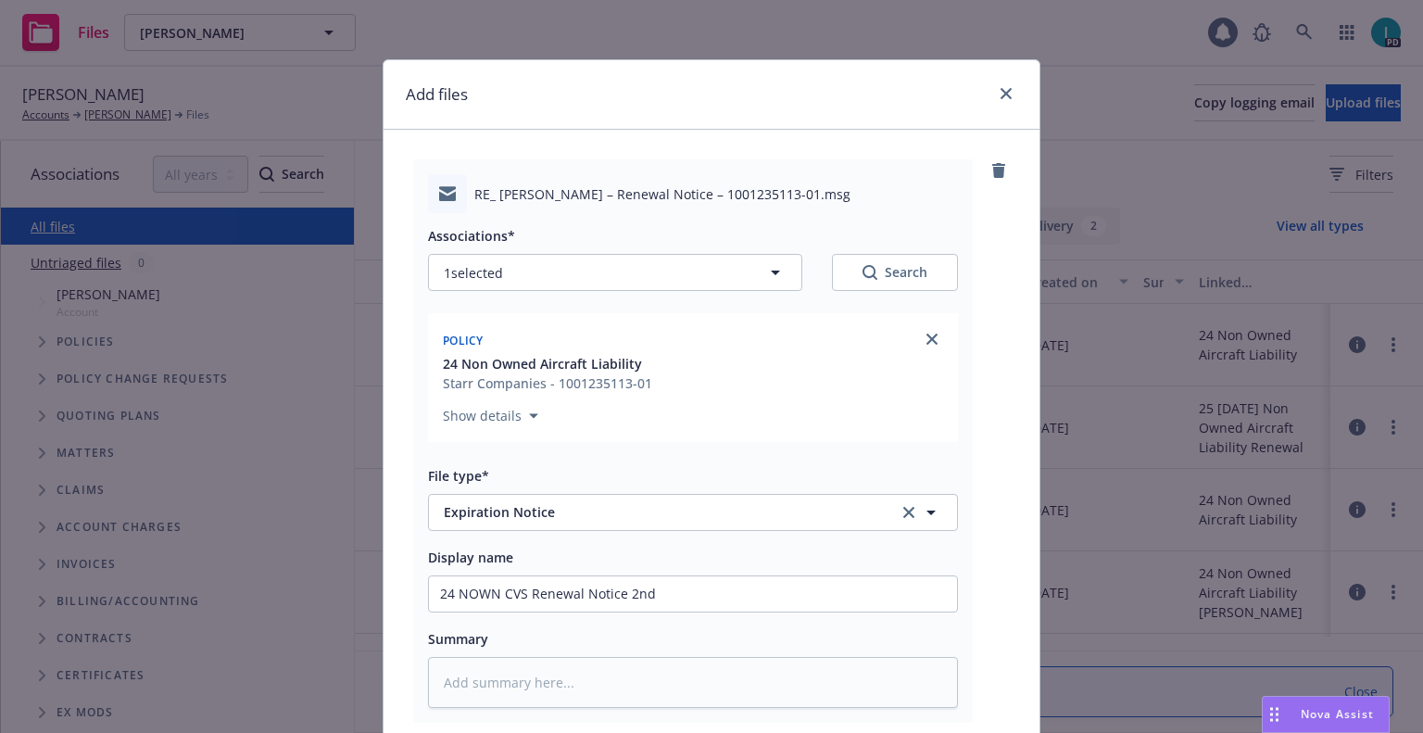
scroll to position [231, 0]
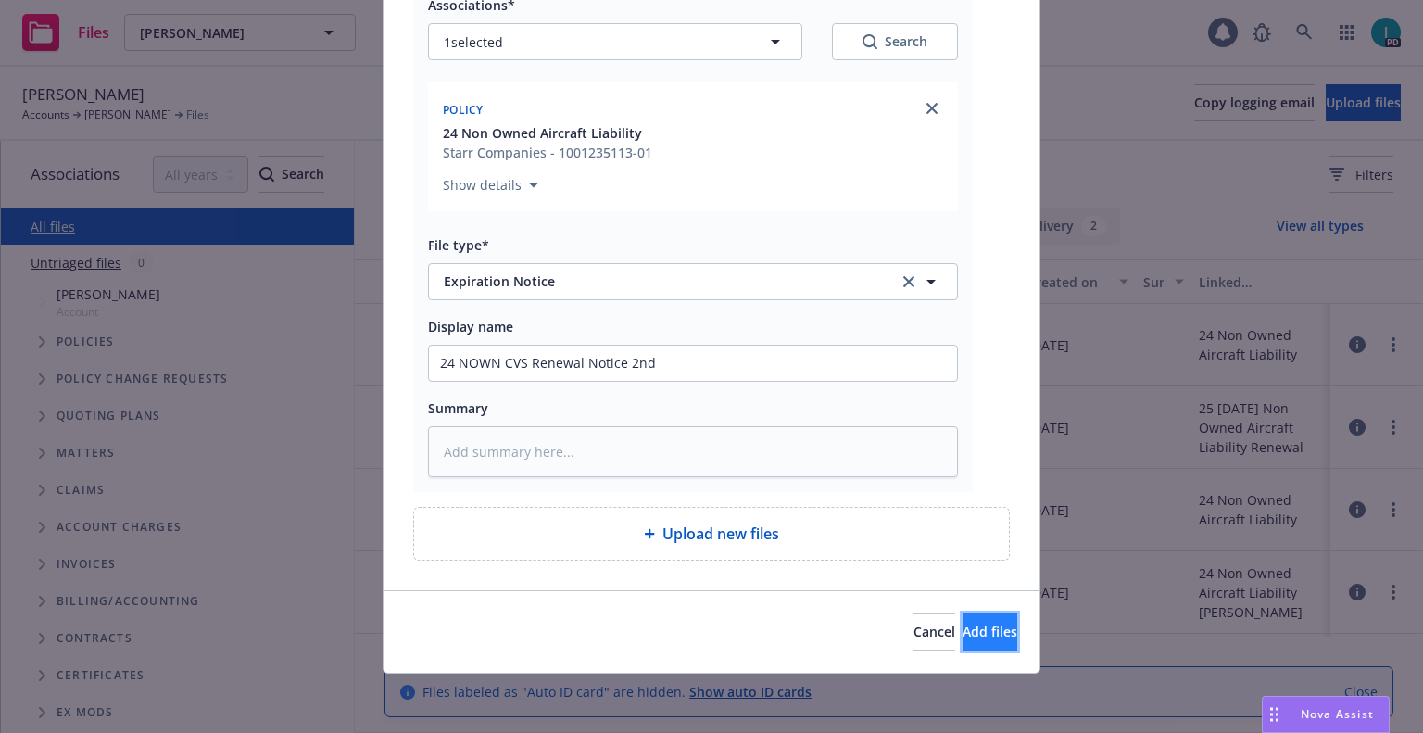
click at [963, 635] on span "Add files" at bounding box center [990, 632] width 55 height 18
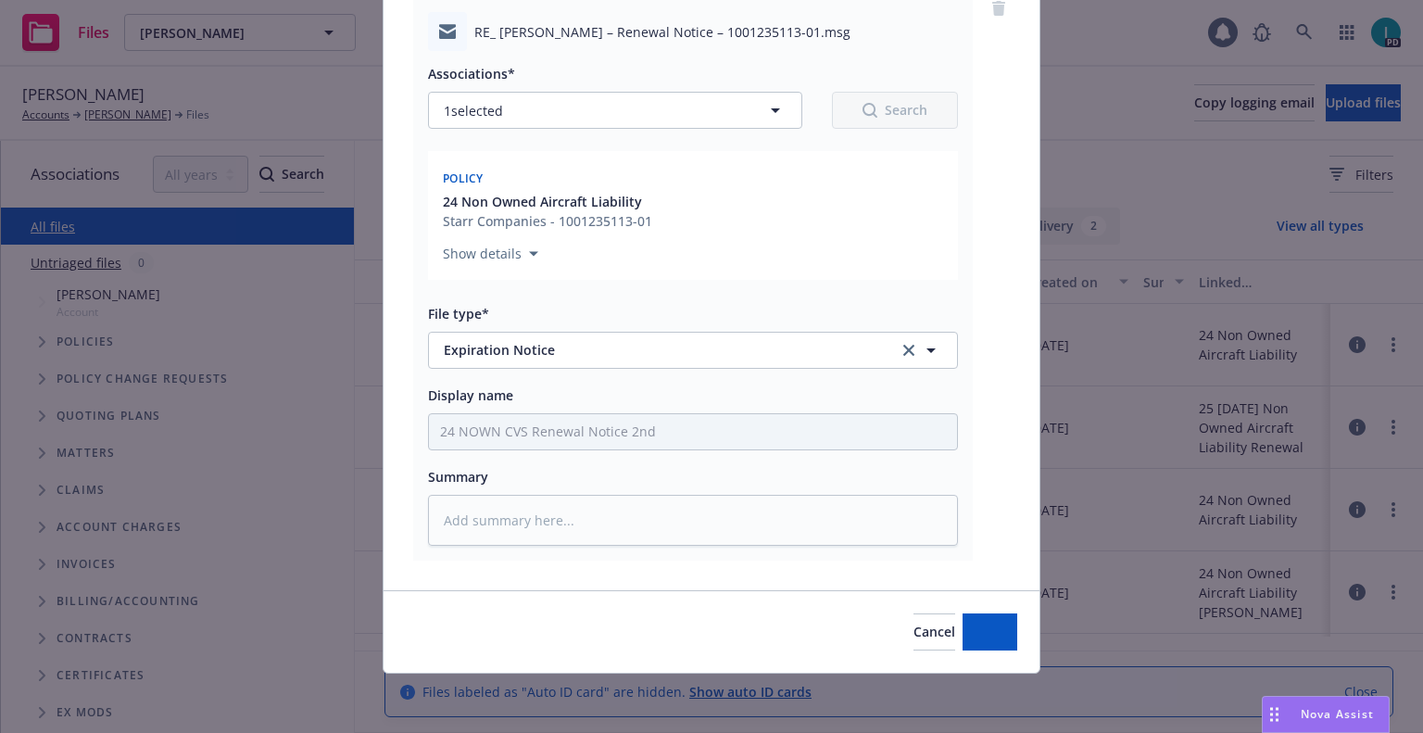
scroll to position [162, 0]
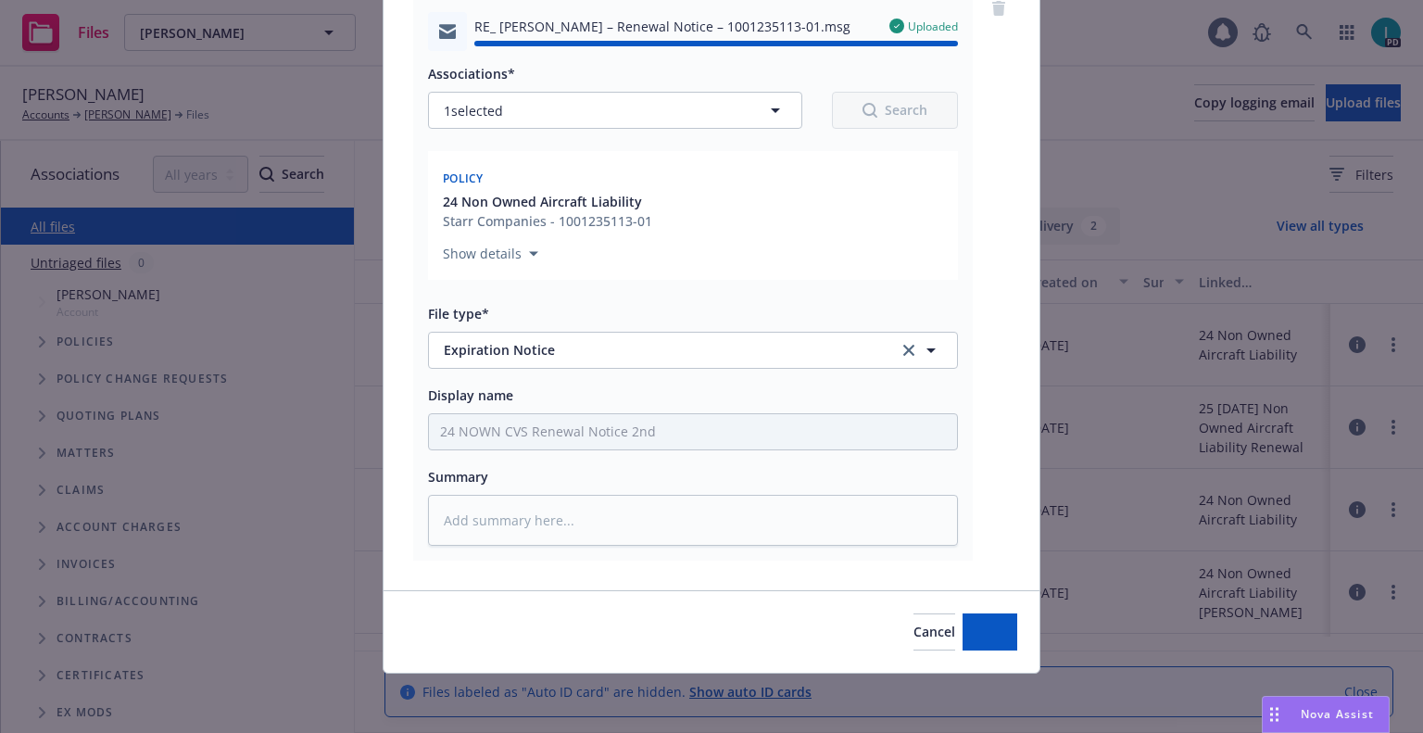
type textarea "x"
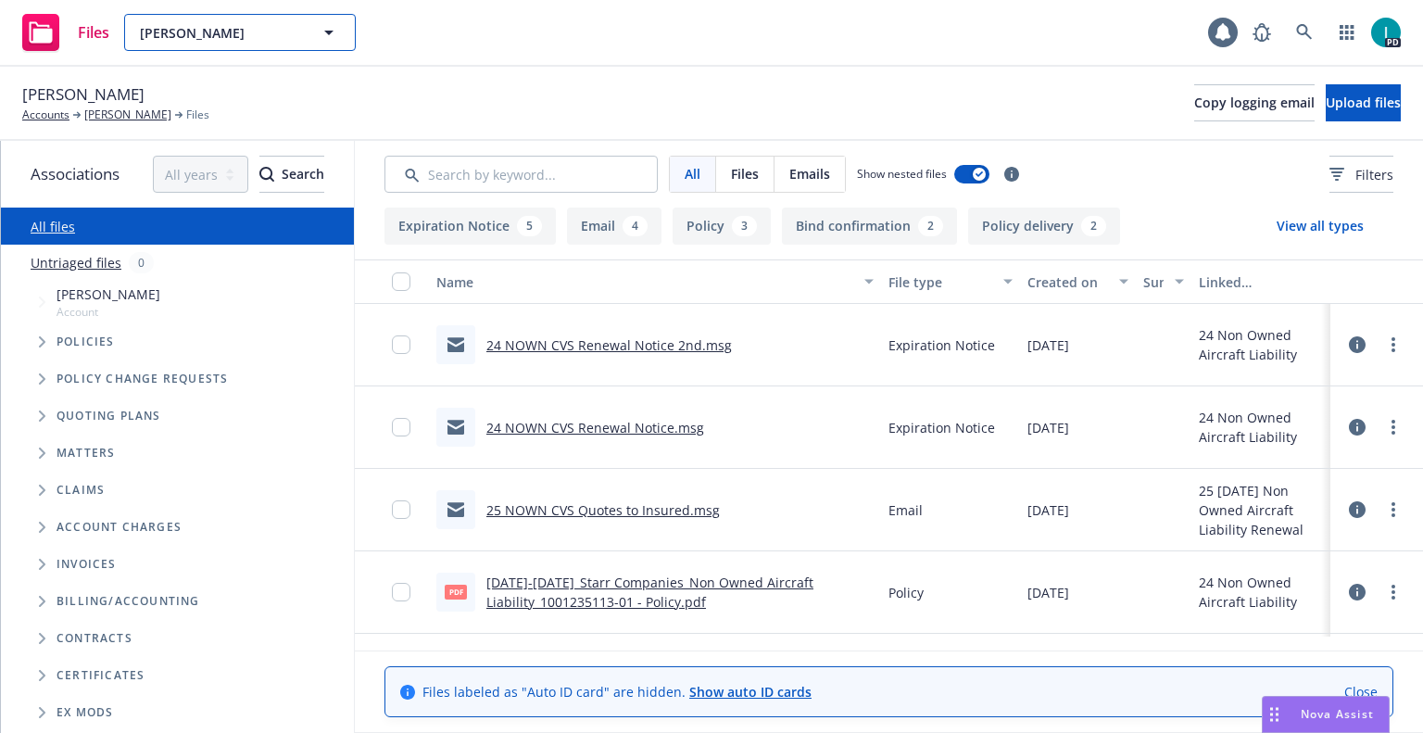
click at [238, 24] on span "Samir Jreij" at bounding box center [220, 32] width 160 height 19
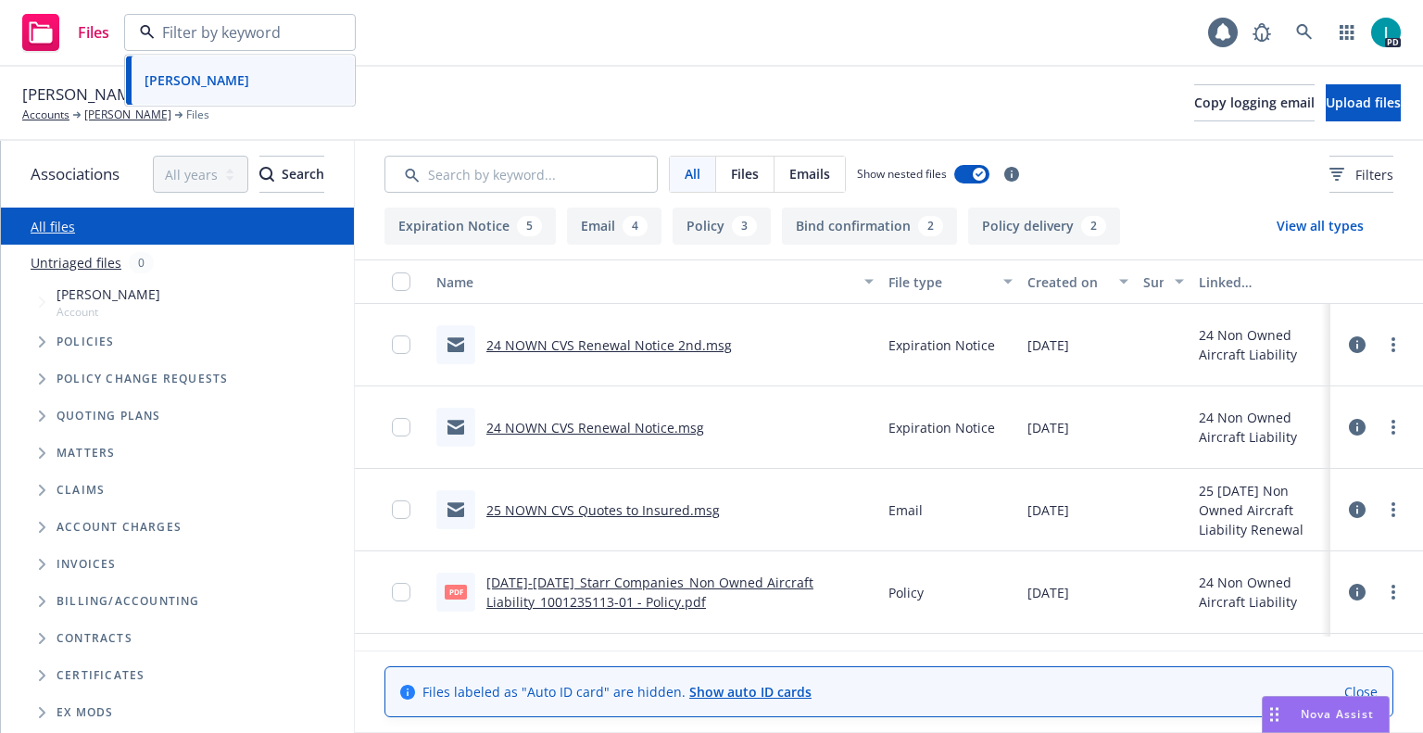
paste input "Aina Silva"
type input "Aina Silva"
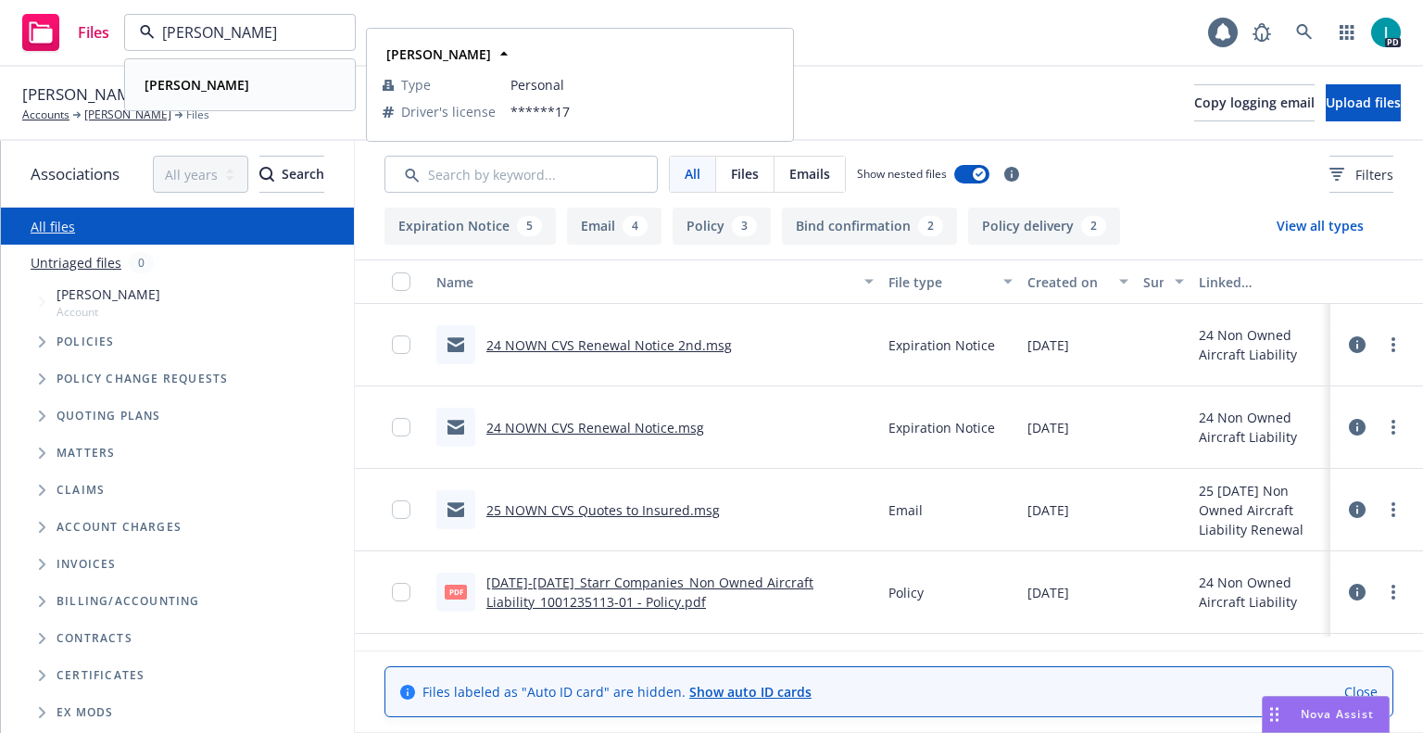
click at [272, 80] on div "Aina Silva" at bounding box center [240, 84] width 206 height 27
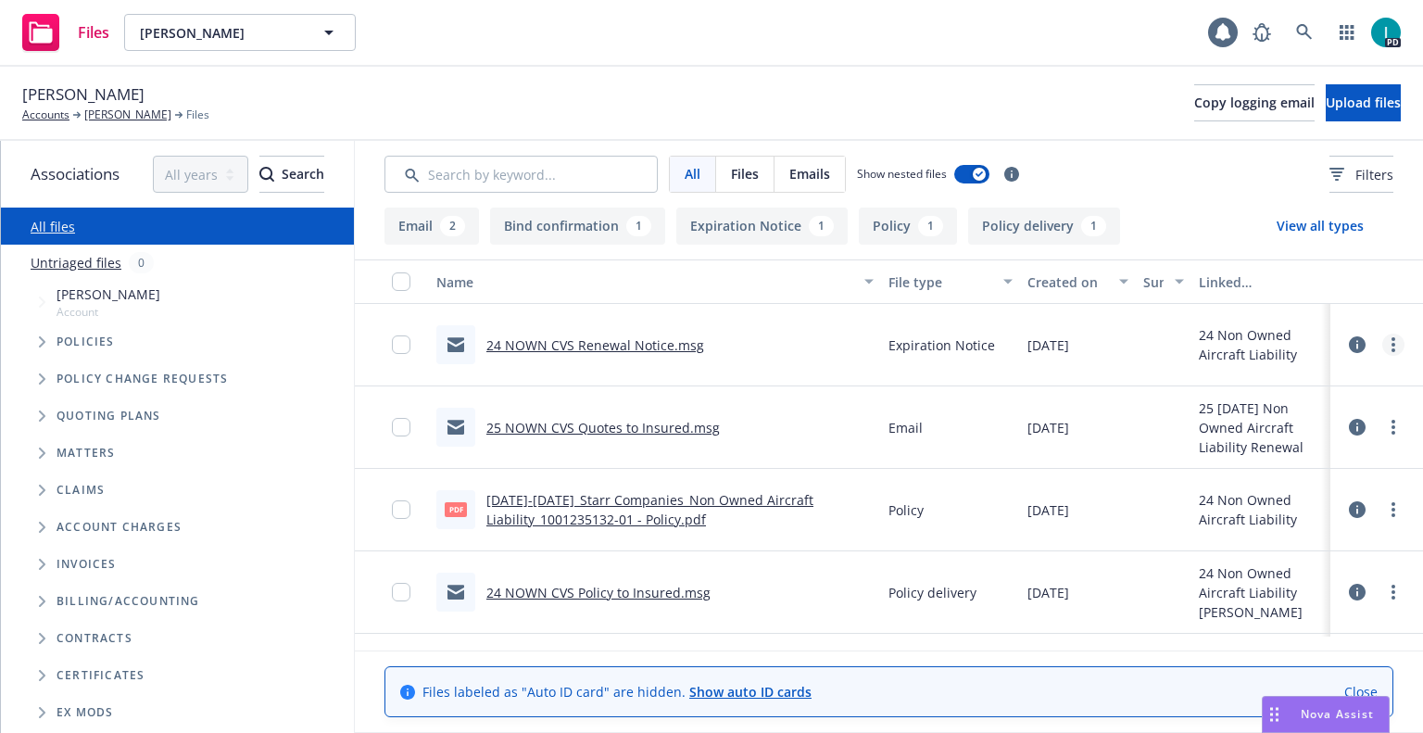
click at [1399, 340] on link "more" at bounding box center [1394, 345] width 22 height 22
click at [1325, 419] on link "Download" at bounding box center [1310, 419] width 184 height 37
click at [1326, 108] on span "Upload files" at bounding box center [1363, 103] width 75 height 18
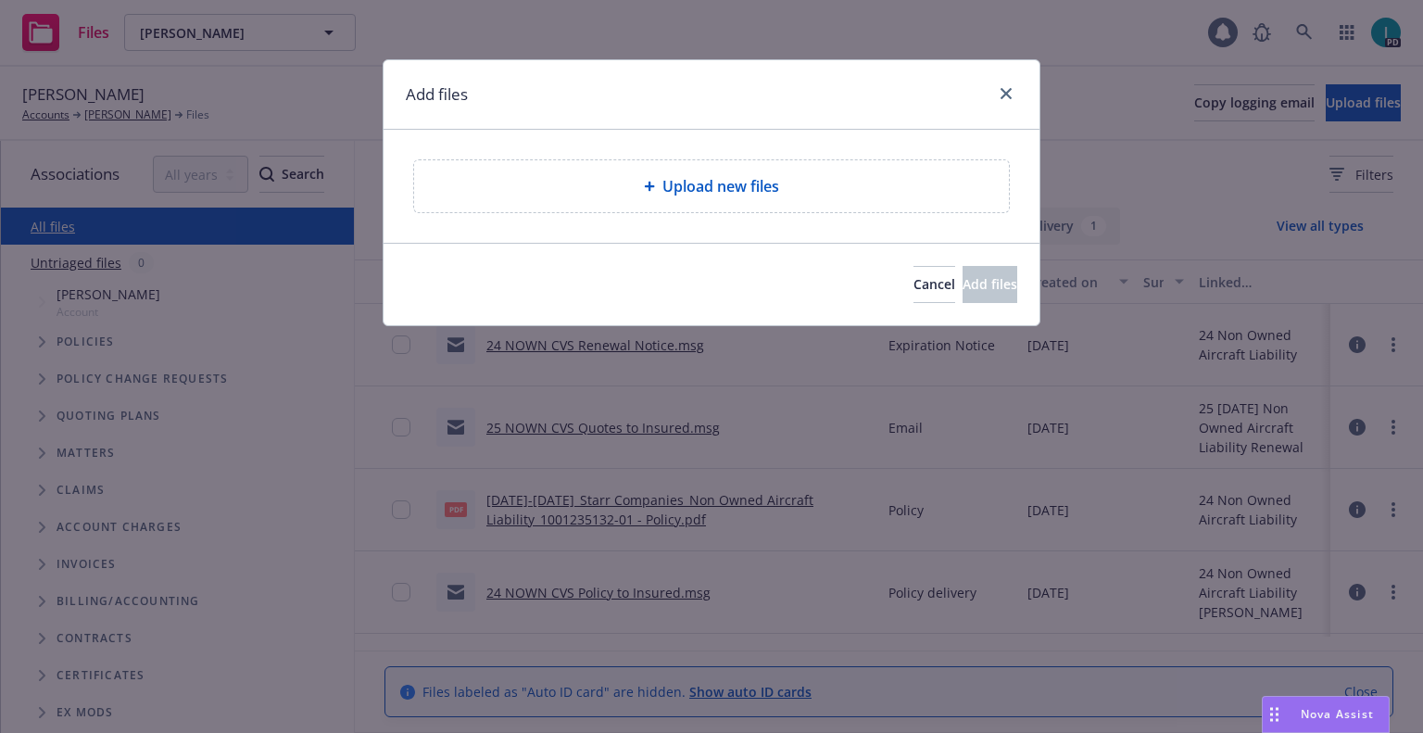
type textarea "x"
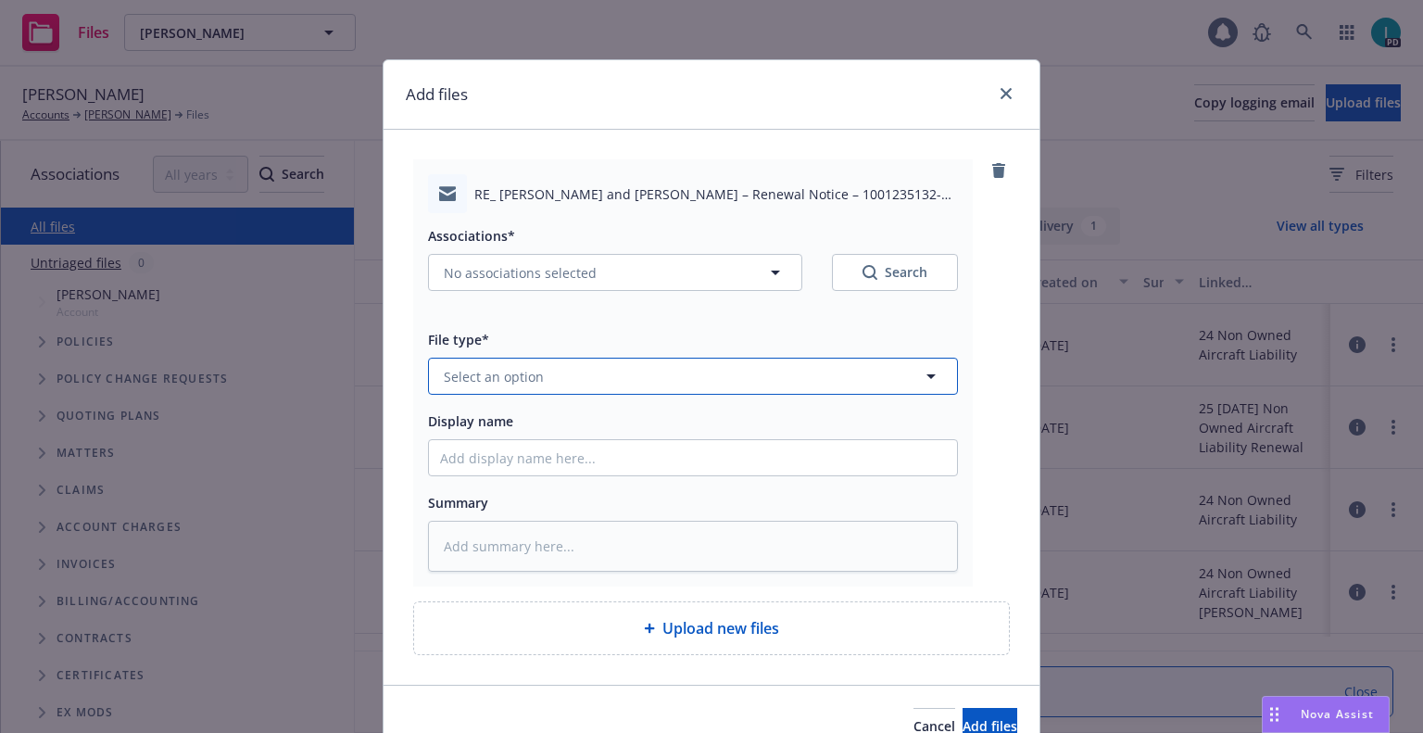
click at [596, 388] on button "Select an option" at bounding box center [693, 376] width 530 height 37
type input "ex"
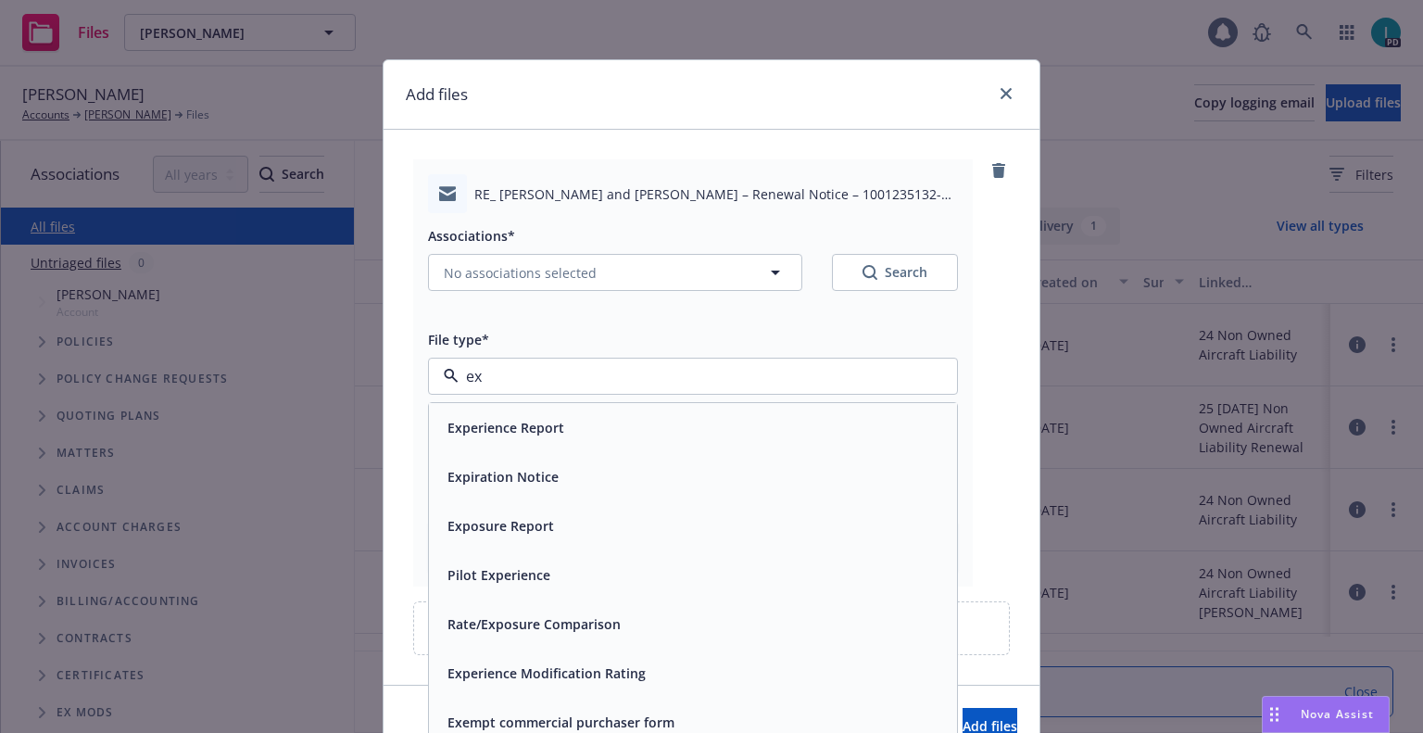
click at [536, 473] on span "Expiration Notice" at bounding box center [503, 476] width 111 height 19
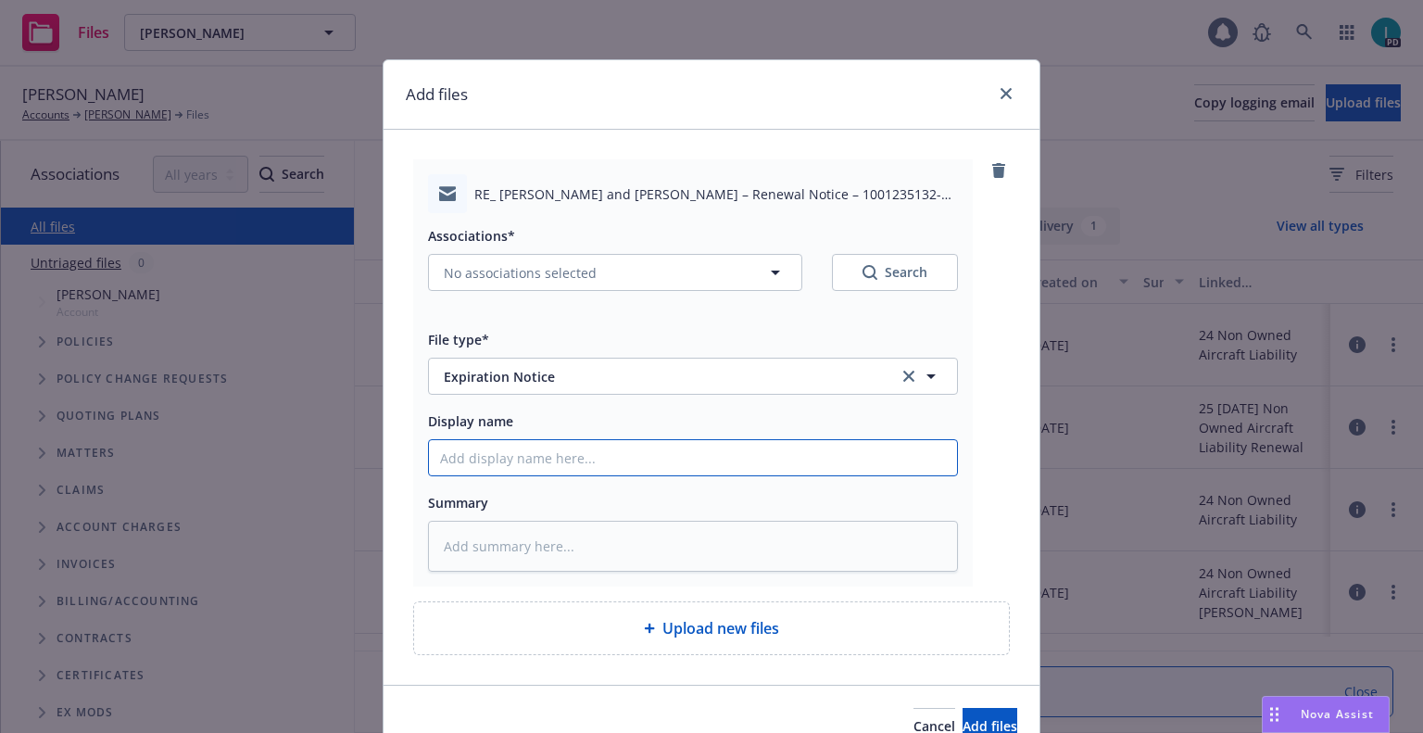
click at [541, 470] on input "Display name" at bounding box center [693, 457] width 528 height 35
type textarea "x"
type input "2"
type textarea "x"
type input "24"
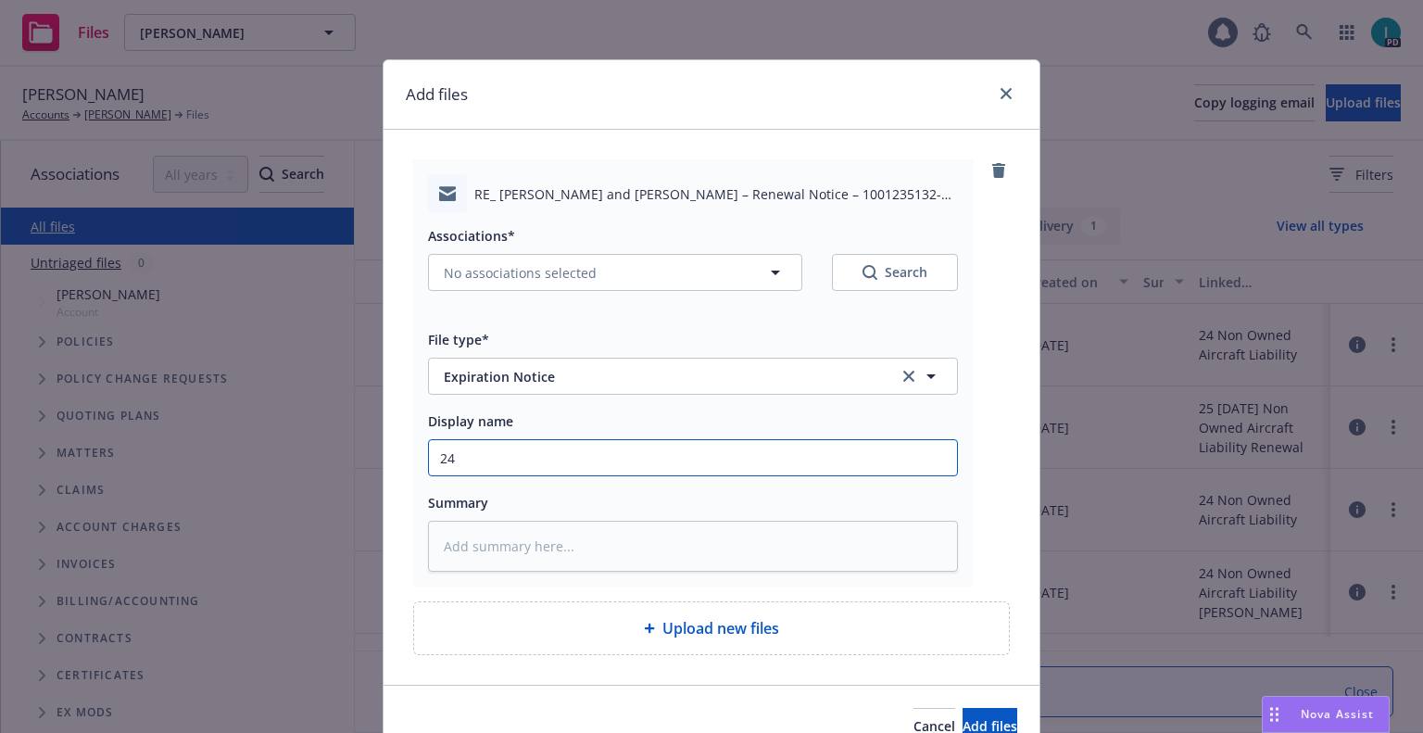
type textarea "x"
type input "24 NOWN CVS Renewal Notice 2nd"
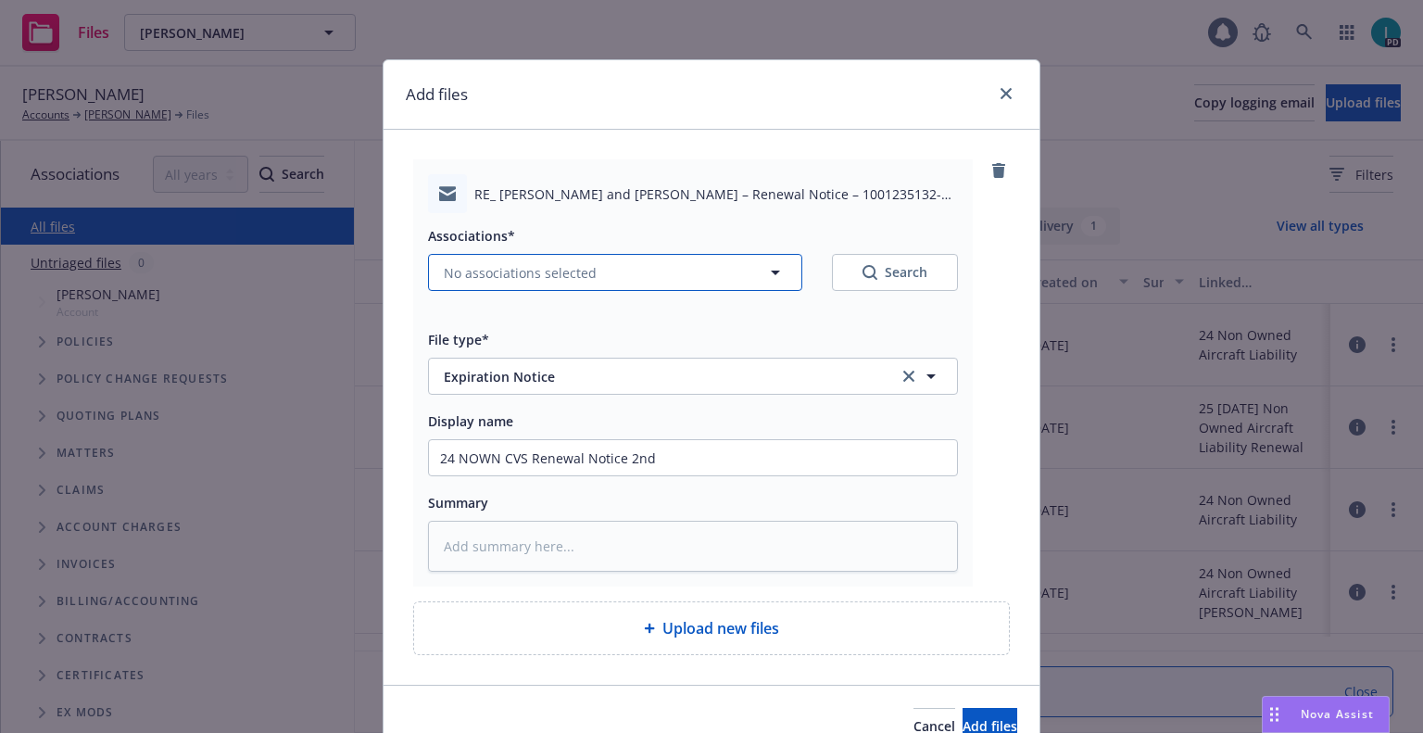
click at [539, 269] on span "No associations selected" at bounding box center [520, 272] width 153 height 19
type textarea "x"
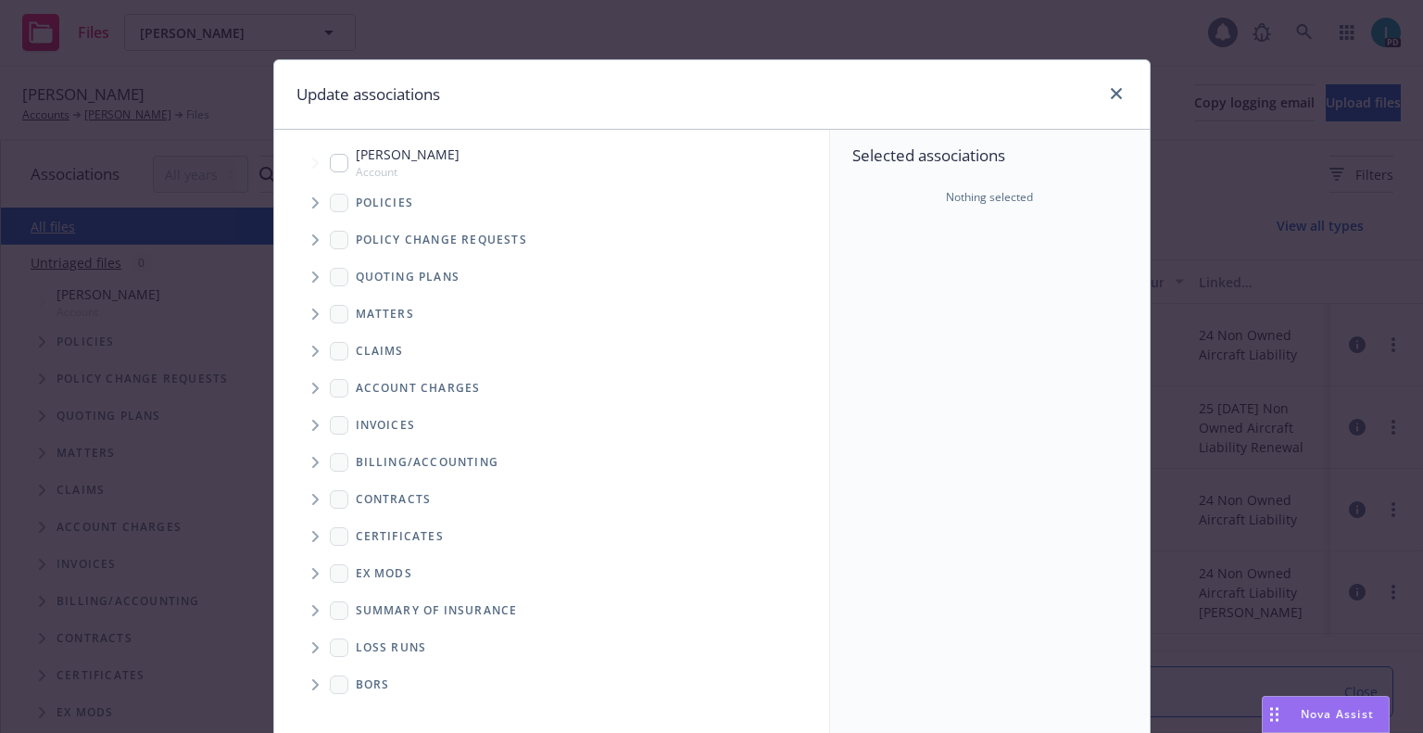
click at [313, 206] on span "Tree Example" at bounding box center [315, 203] width 30 height 30
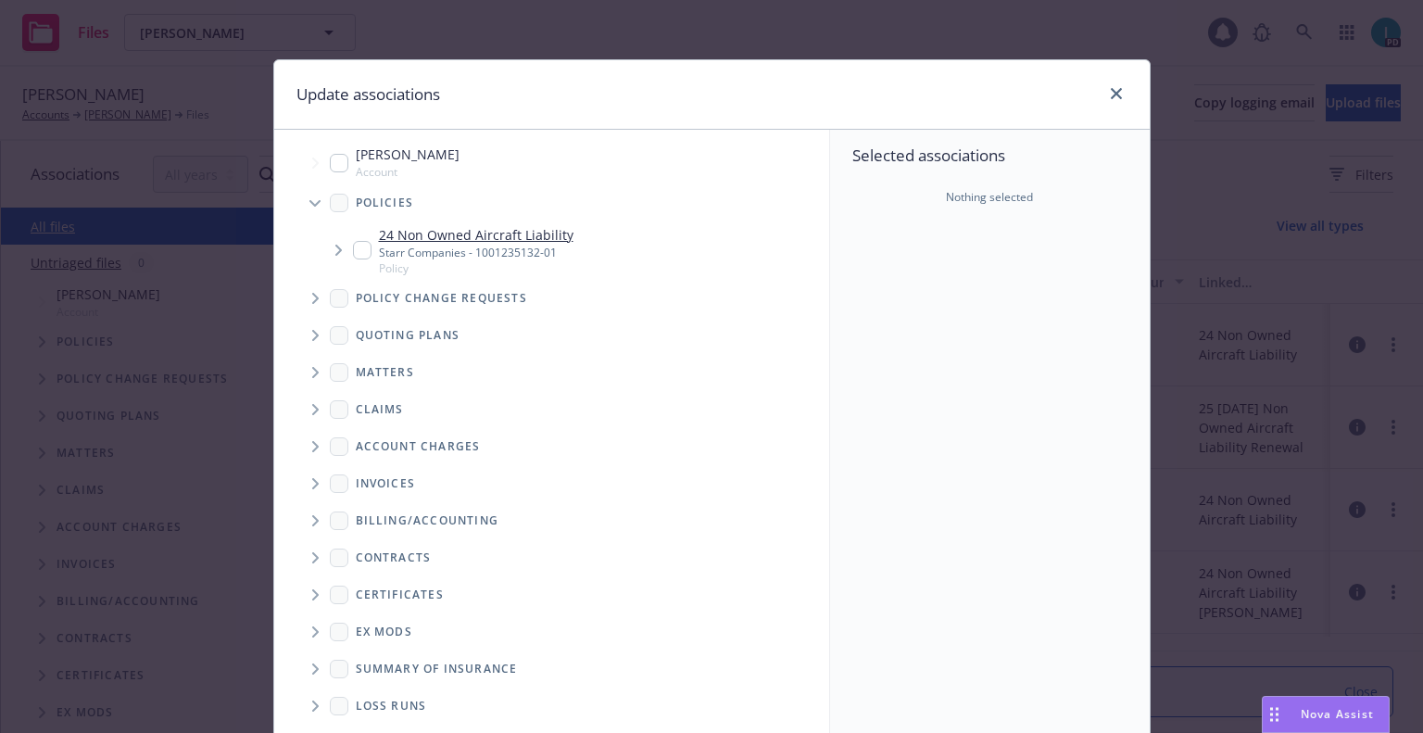
click at [353, 244] on input "Tree Example" at bounding box center [362, 250] width 19 height 19
checkbox input "true"
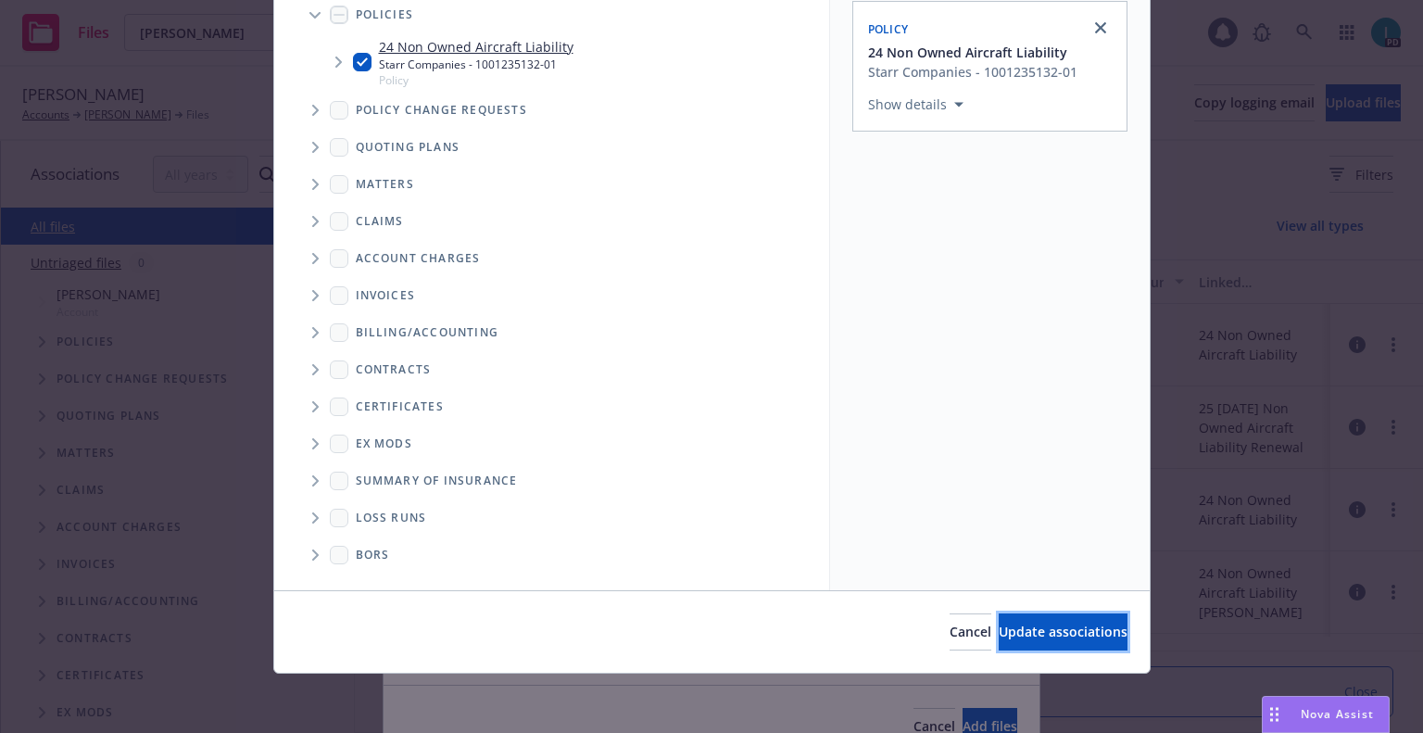
click at [1000, 631] on span "Update associations" at bounding box center [1063, 632] width 129 height 18
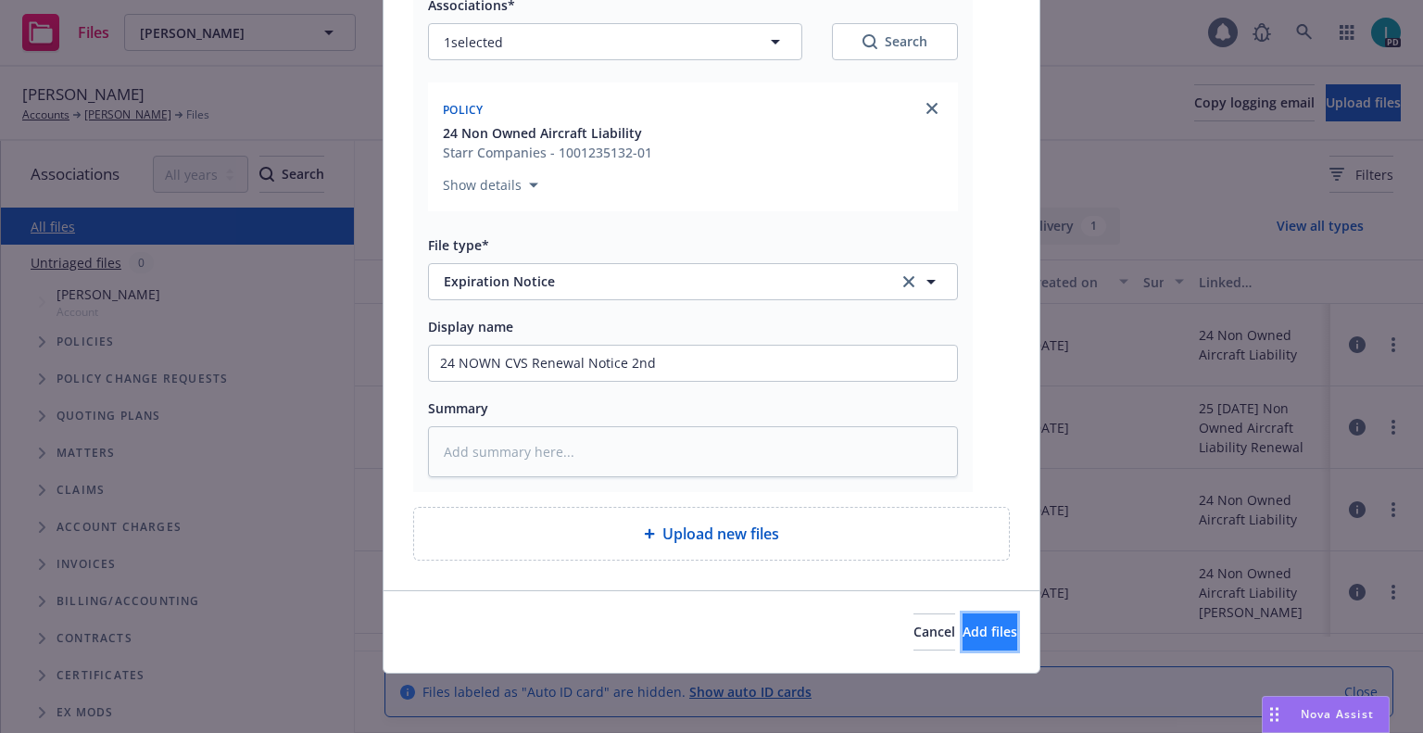
click at [963, 633] on span "Add files" at bounding box center [990, 632] width 55 height 18
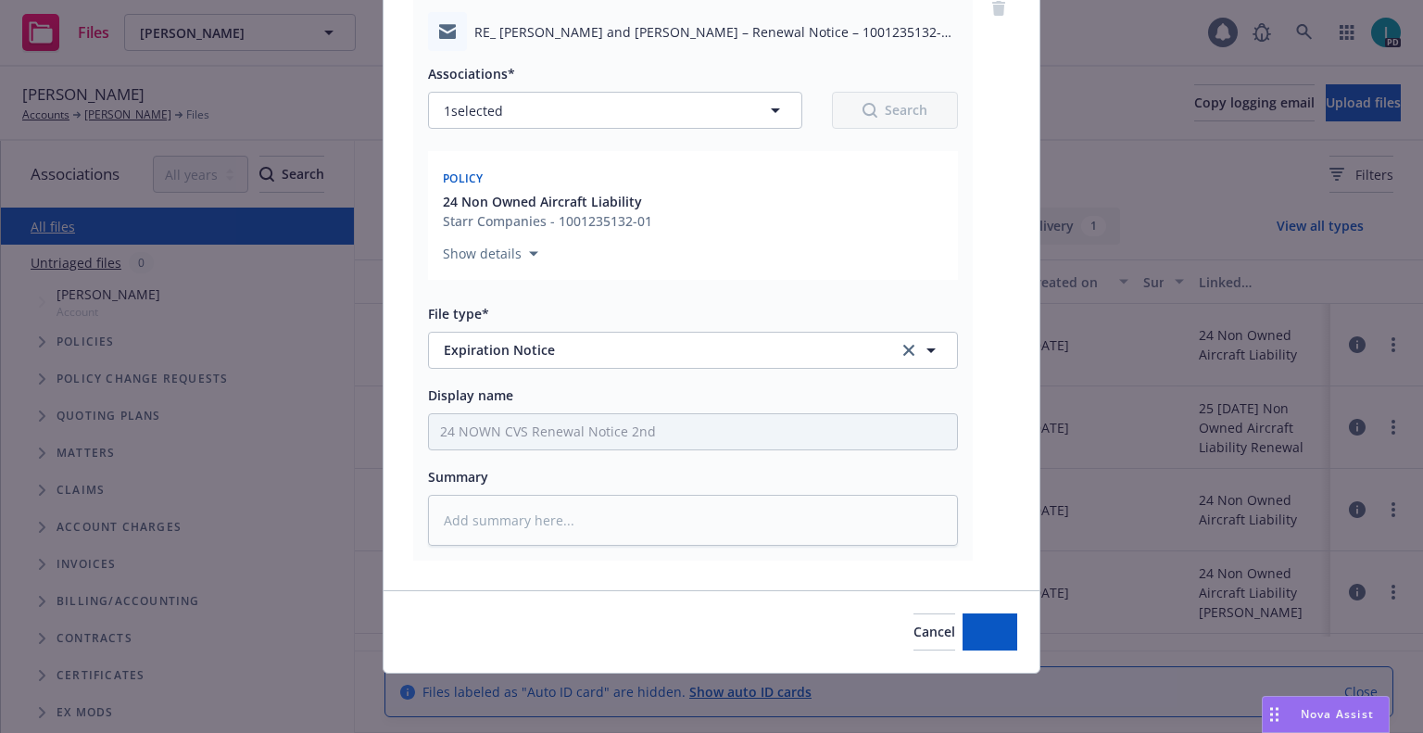
scroll to position [162, 0]
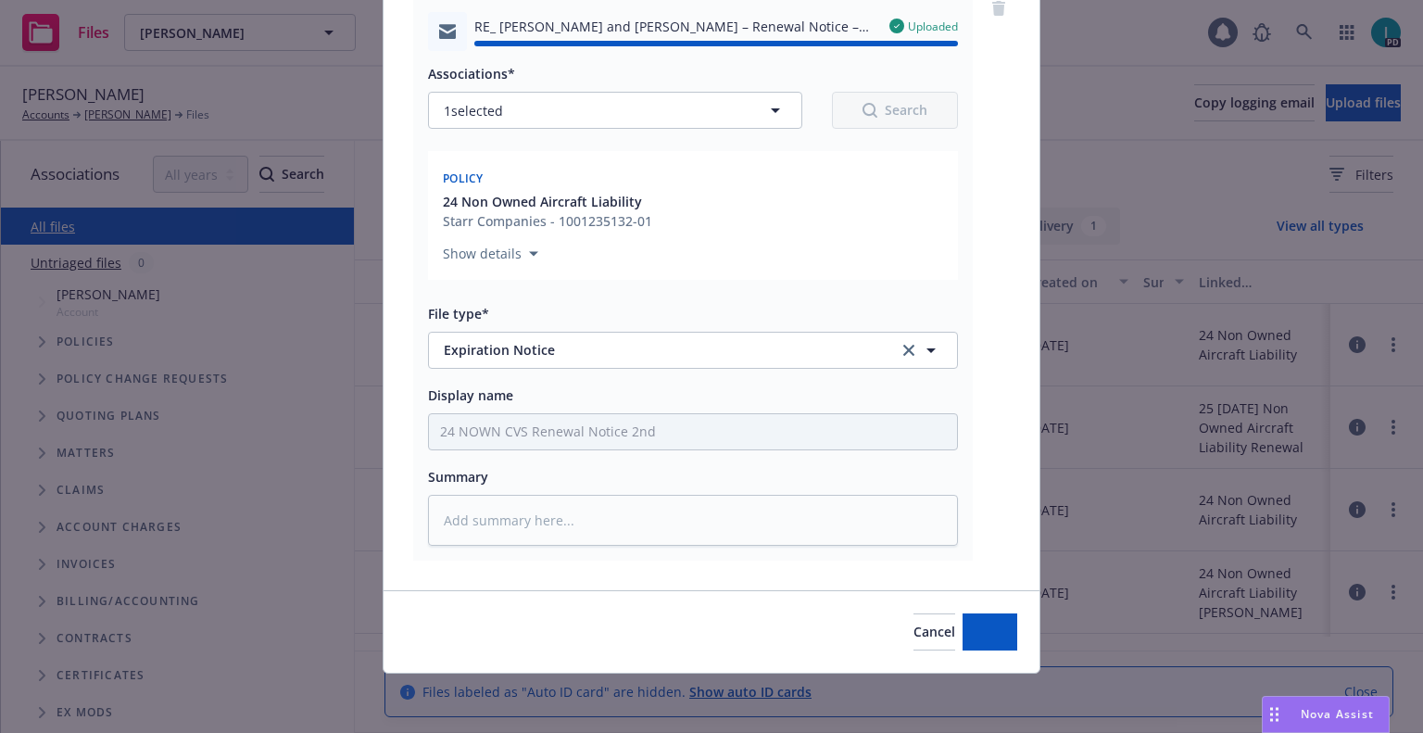
type textarea "x"
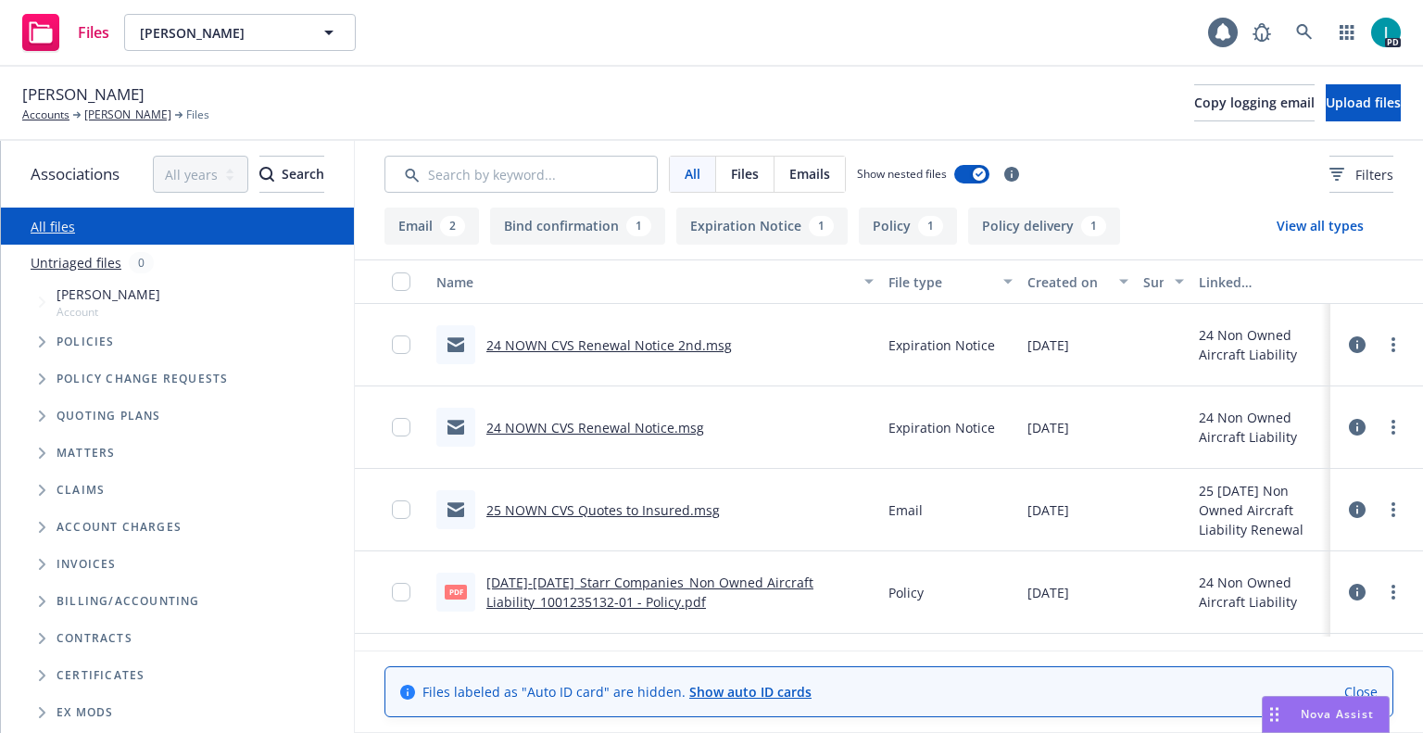
click at [633, 50] on div "Files Aina Silva Aina Silva 1 PD" at bounding box center [711, 33] width 1423 height 67
click at [598, 56] on div "Files Aina Silva Aina Silva 1 PD" at bounding box center [711, 33] width 1423 height 67
click at [222, 42] on span "Aina Silva" at bounding box center [220, 32] width 160 height 19
paste input "Vinay Shiva"
type input "Vinay Shiva"
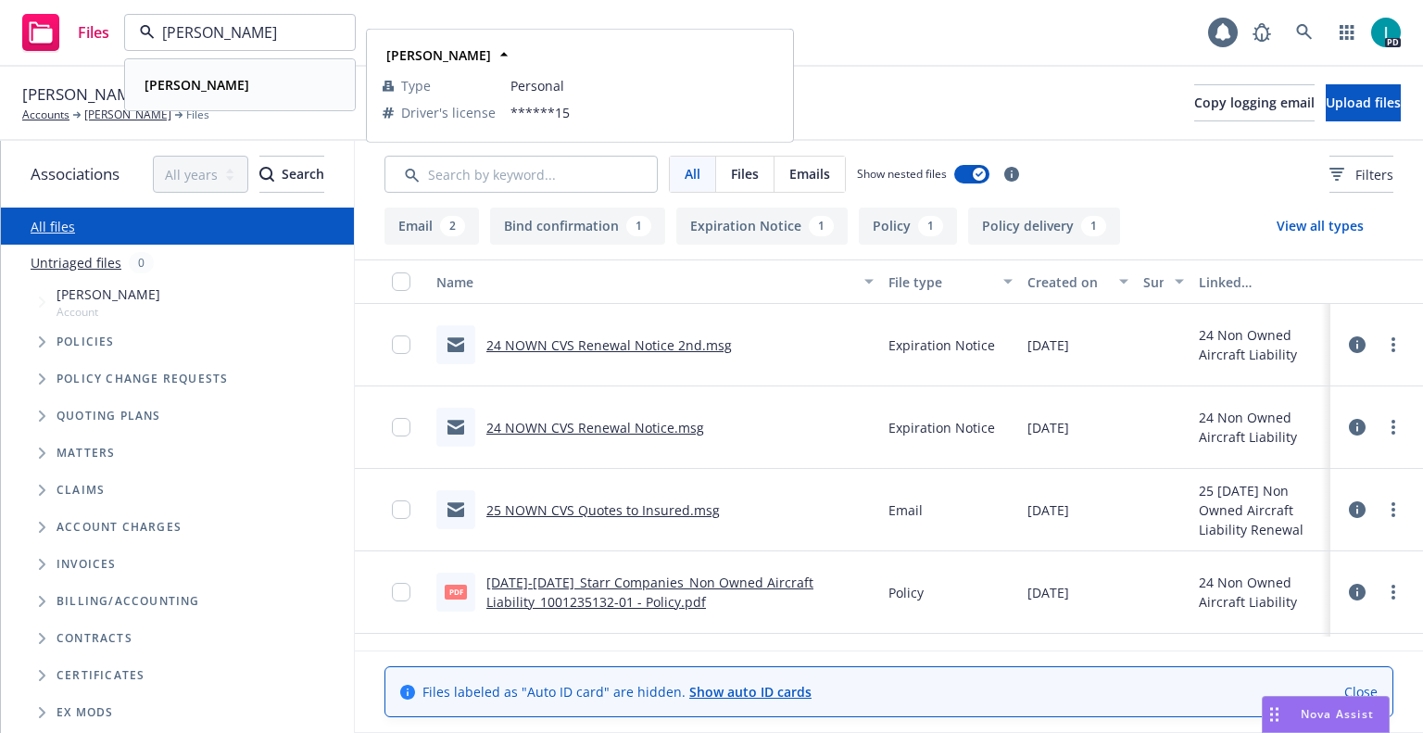
click at [256, 89] on div "Vinay Shiva" at bounding box center [240, 84] width 206 height 27
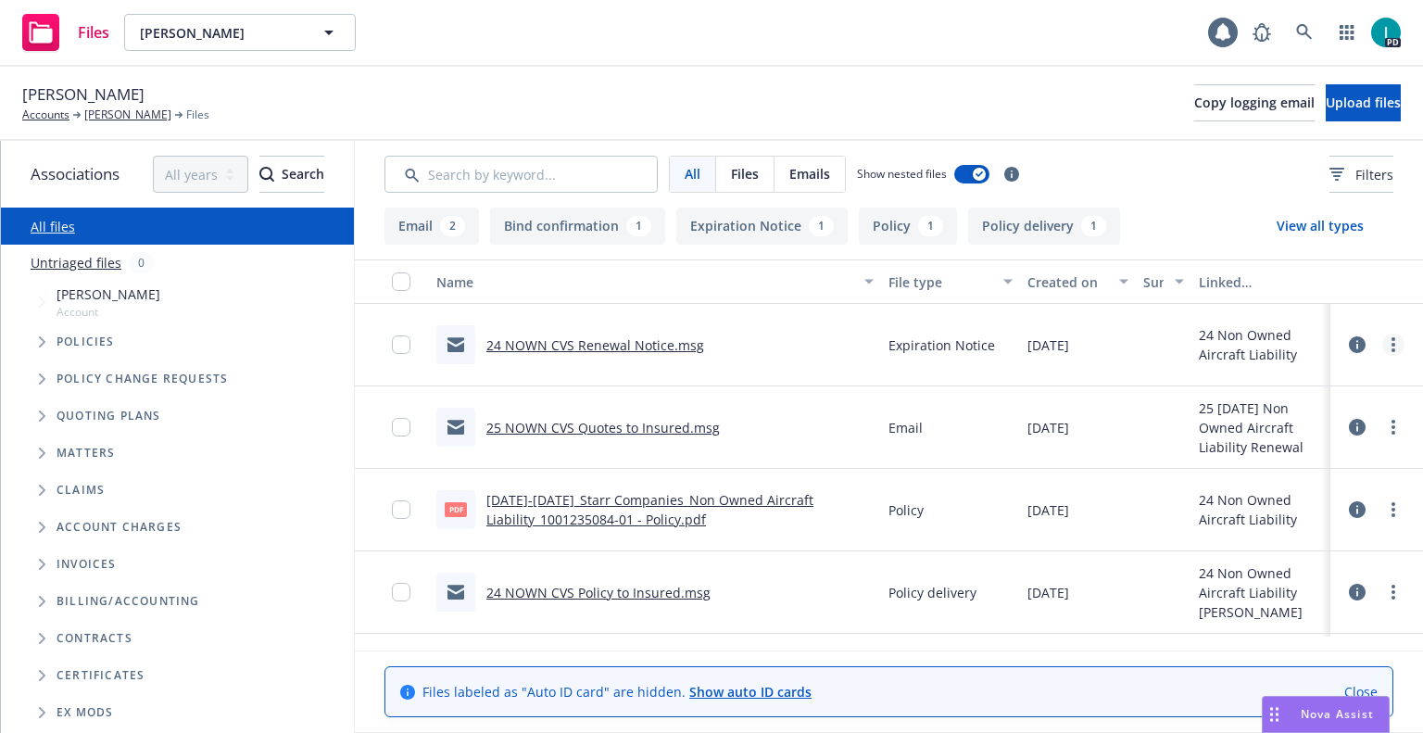
click at [1390, 347] on link "more" at bounding box center [1394, 345] width 22 height 22
click at [1300, 425] on link "Download" at bounding box center [1310, 419] width 184 height 37
click at [1326, 103] on span "Upload files" at bounding box center [1363, 103] width 75 height 18
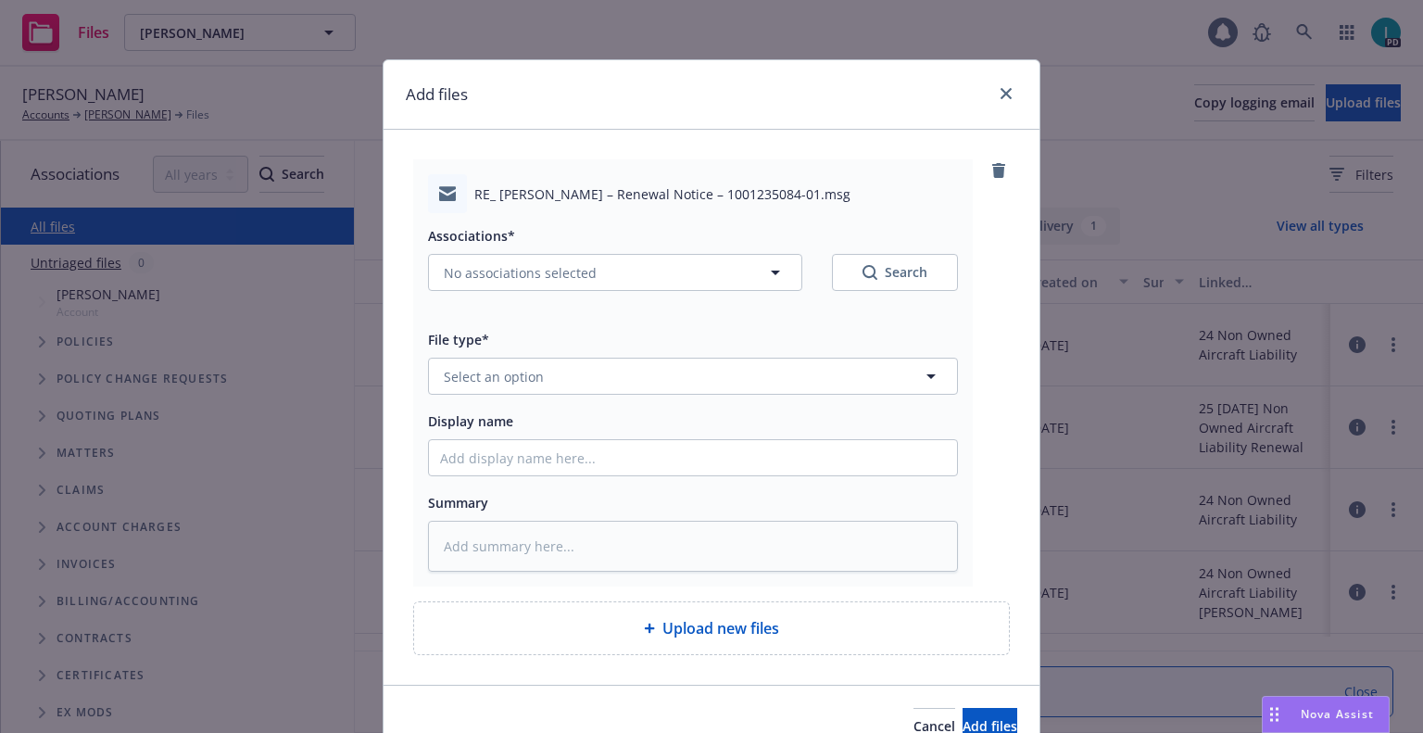
type textarea "x"
click at [546, 384] on button "Select an option" at bounding box center [693, 376] width 530 height 37
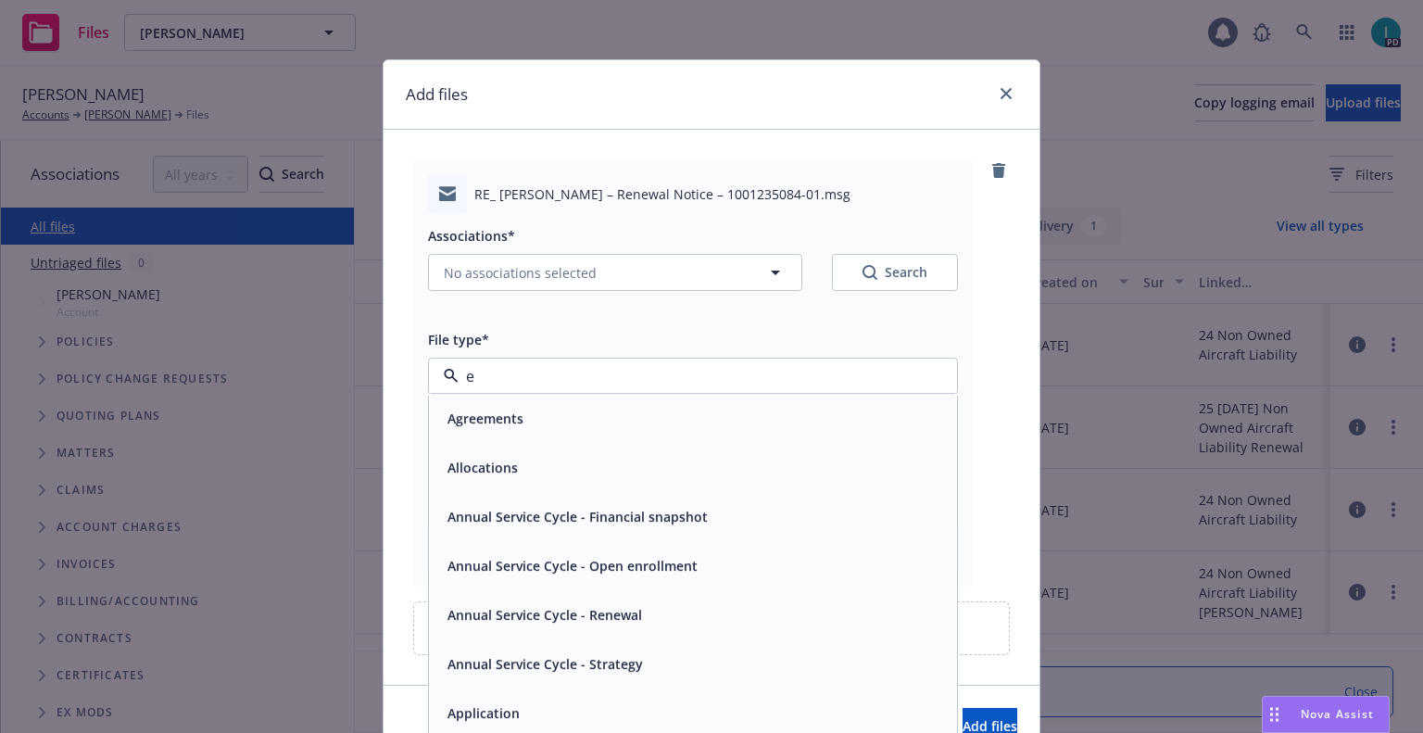
type input "ex"
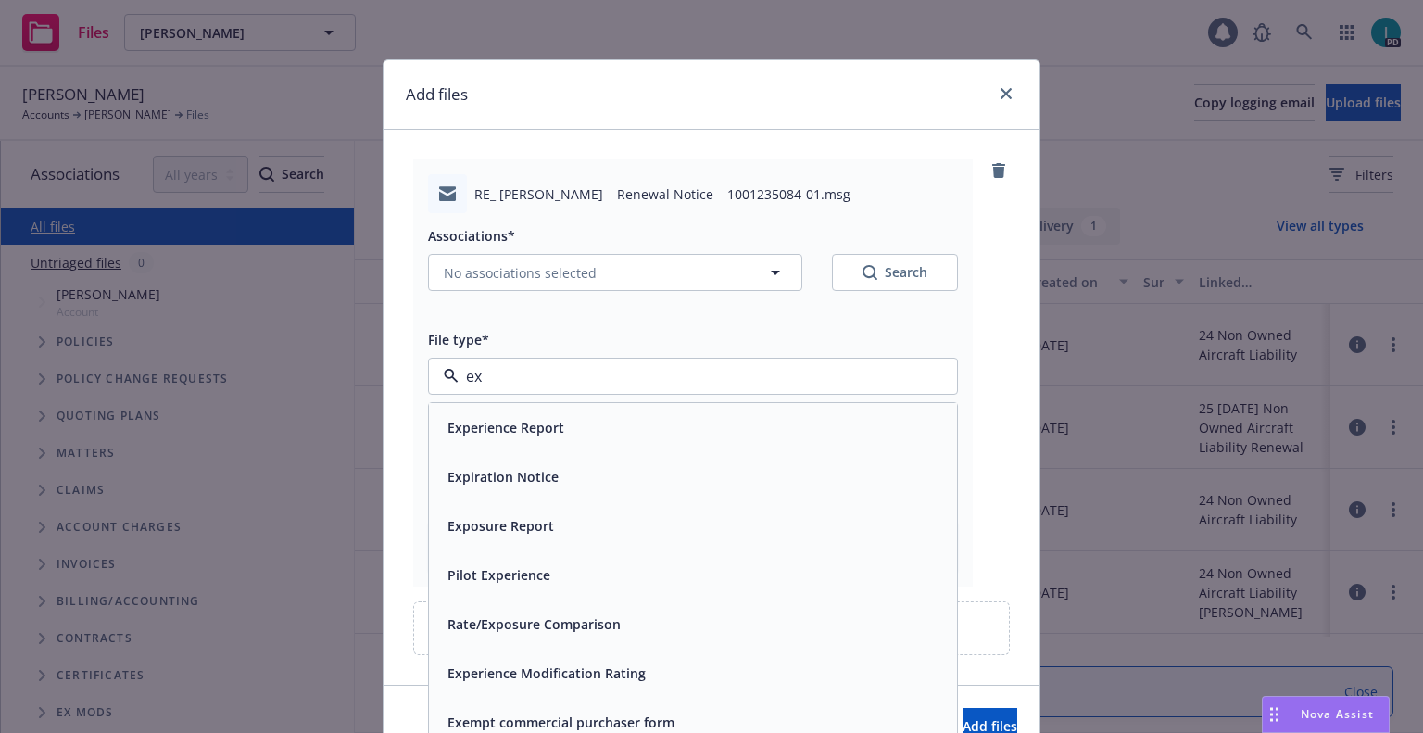
click at [549, 462] on div "Expiration Notice" at bounding box center [693, 476] width 528 height 49
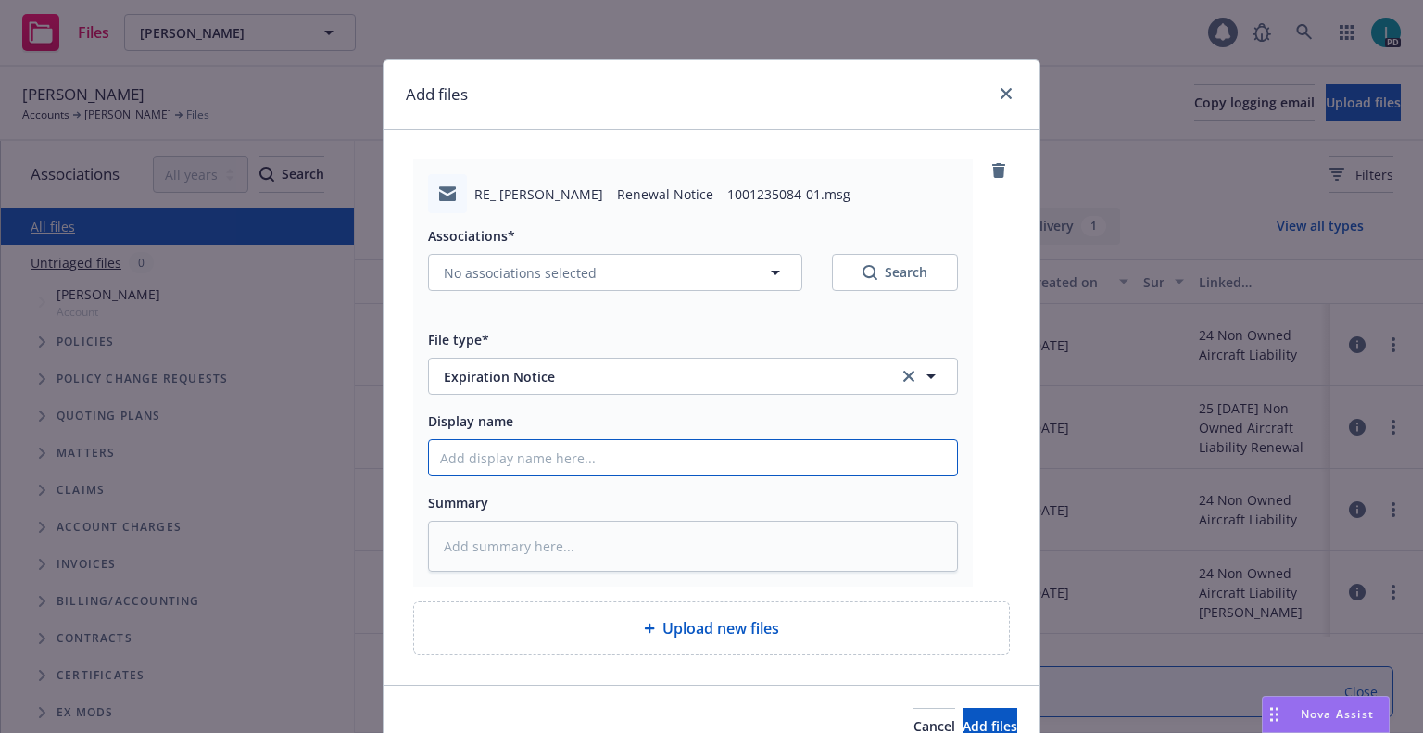
click at [550, 455] on input "Display name" at bounding box center [693, 457] width 528 height 35
type textarea "x"
type input "2"
type textarea "x"
type input "24"
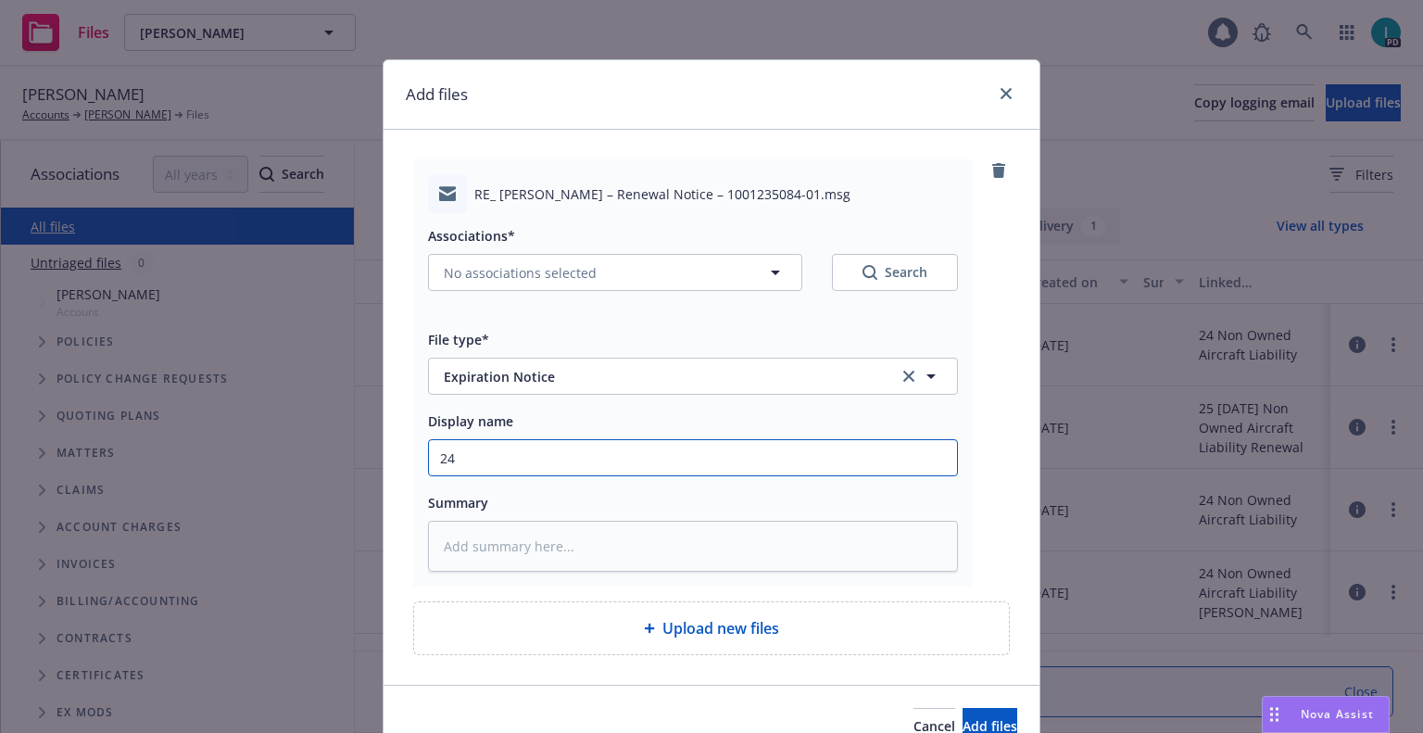
type textarea "x"
type input "24 NOWN CVS Renewal Notice 2nd"
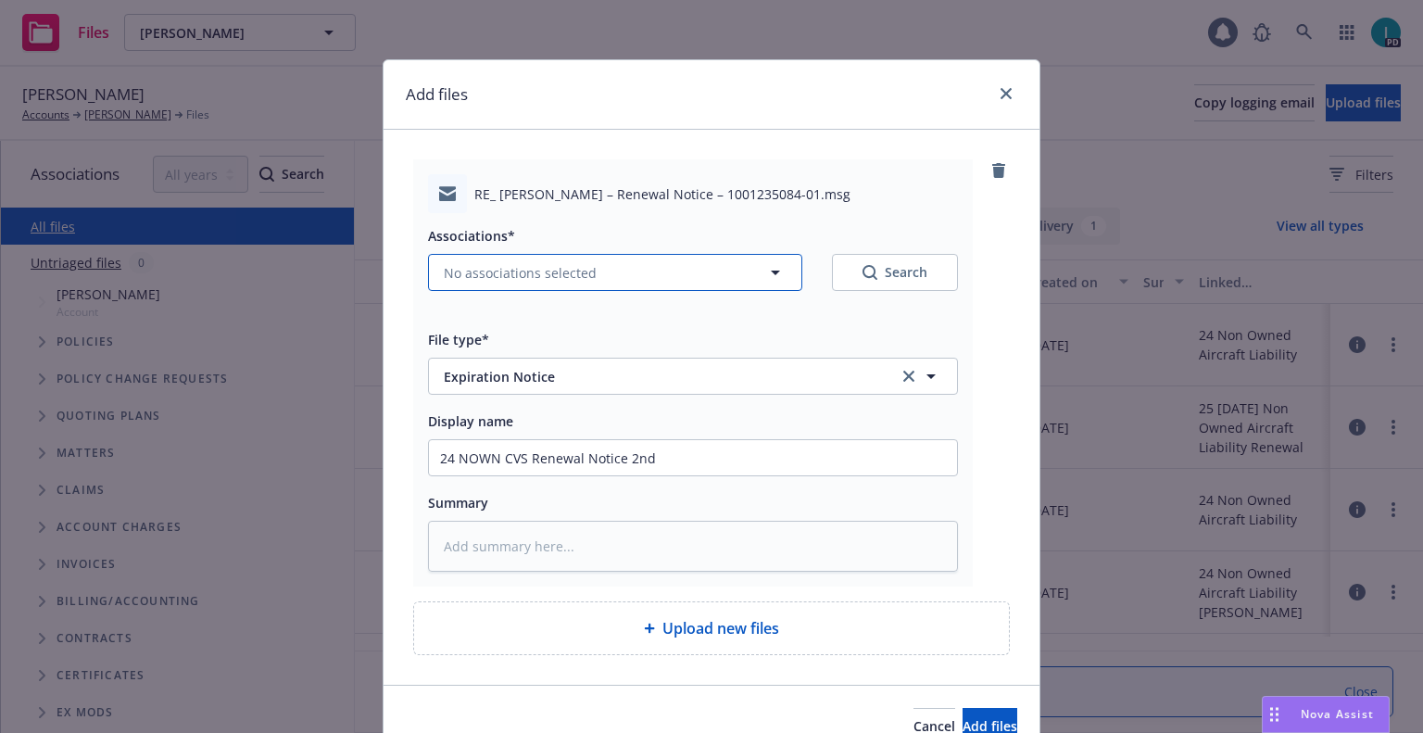
click at [510, 272] on span "No associations selected" at bounding box center [520, 272] width 153 height 19
type textarea "x"
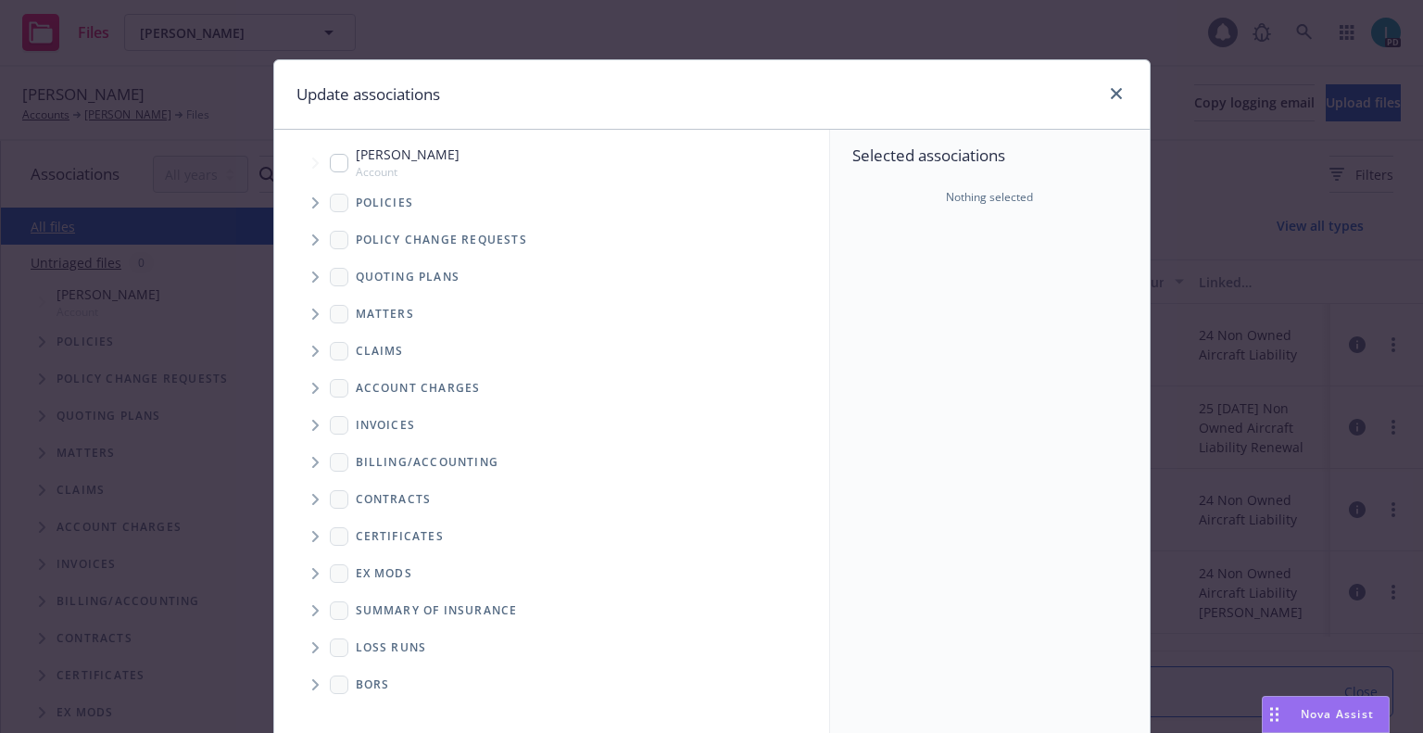
click at [313, 199] on span "Tree Example" at bounding box center [315, 203] width 30 height 30
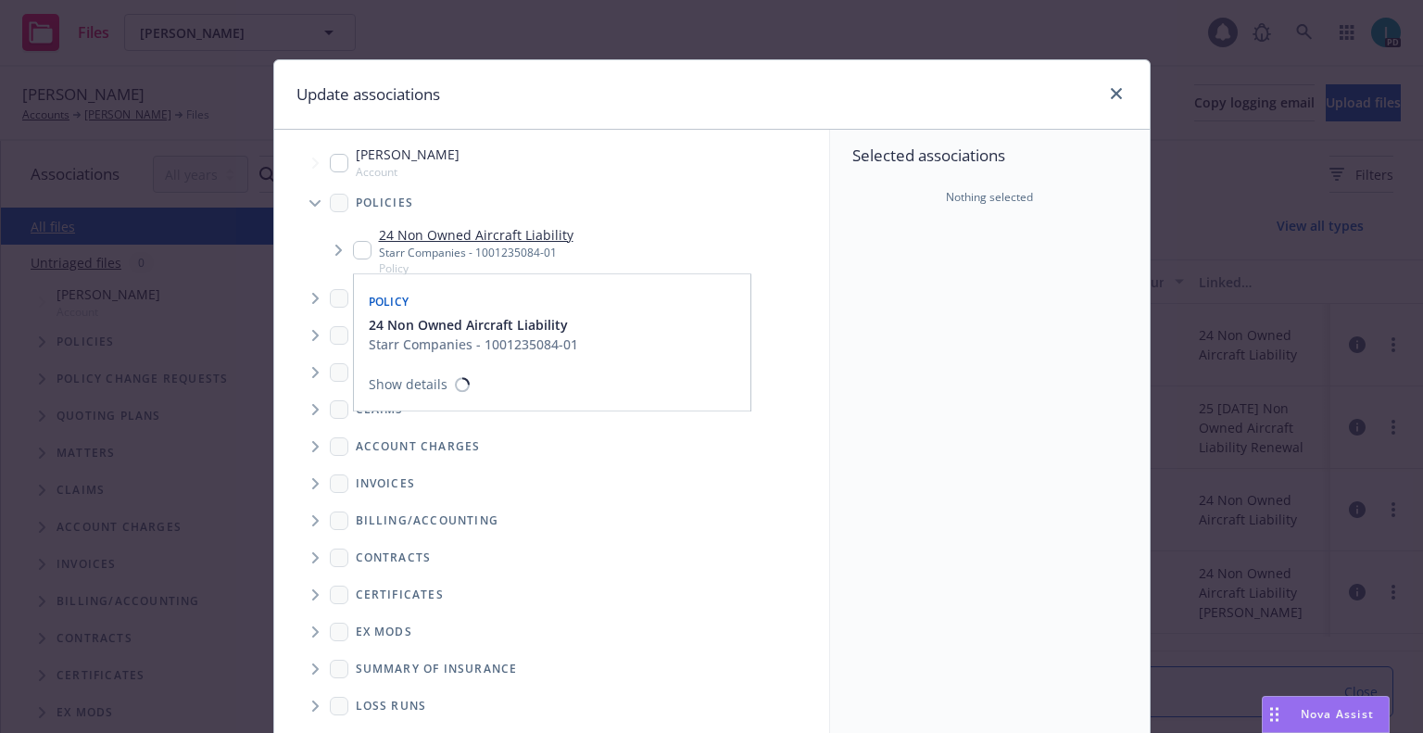
click at [355, 254] on input "Tree Example" at bounding box center [362, 250] width 19 height 19
checkbox input "true"
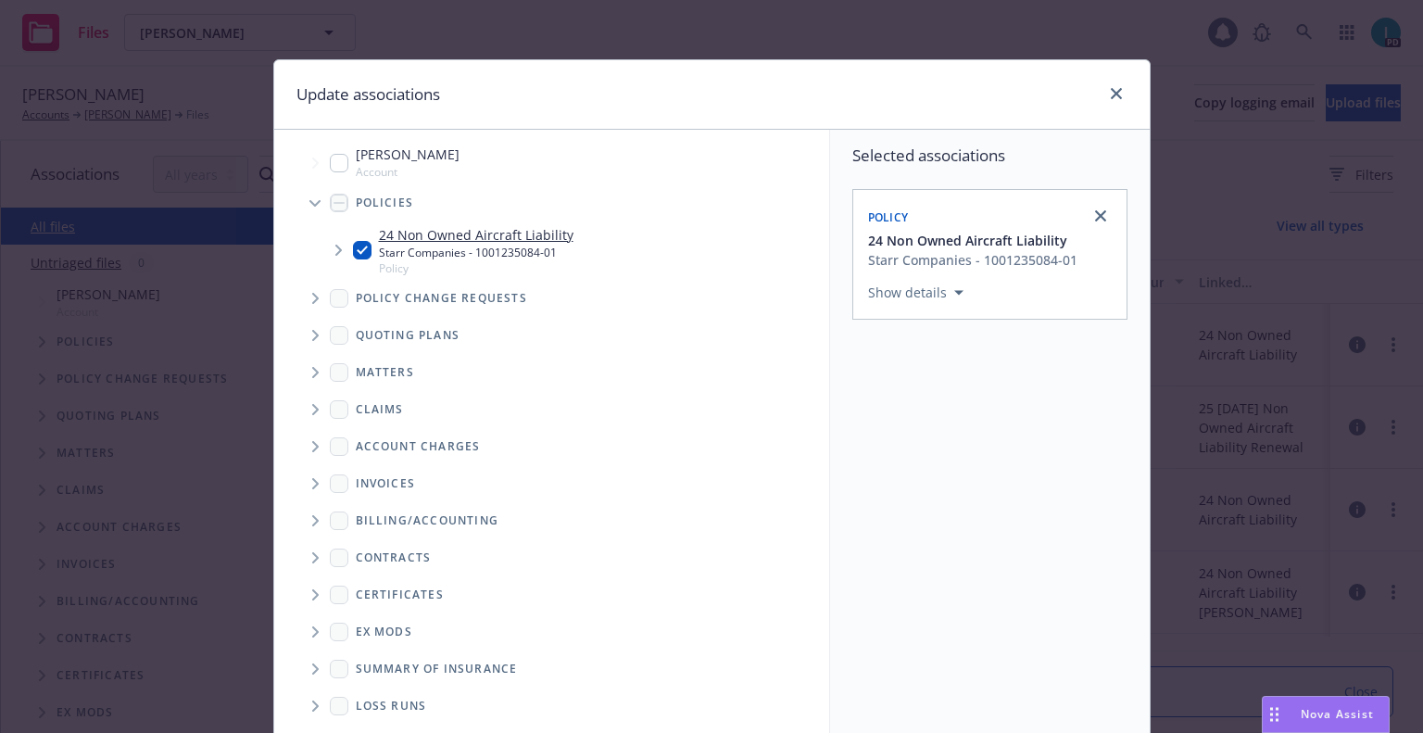
scroll to position [188, 0]
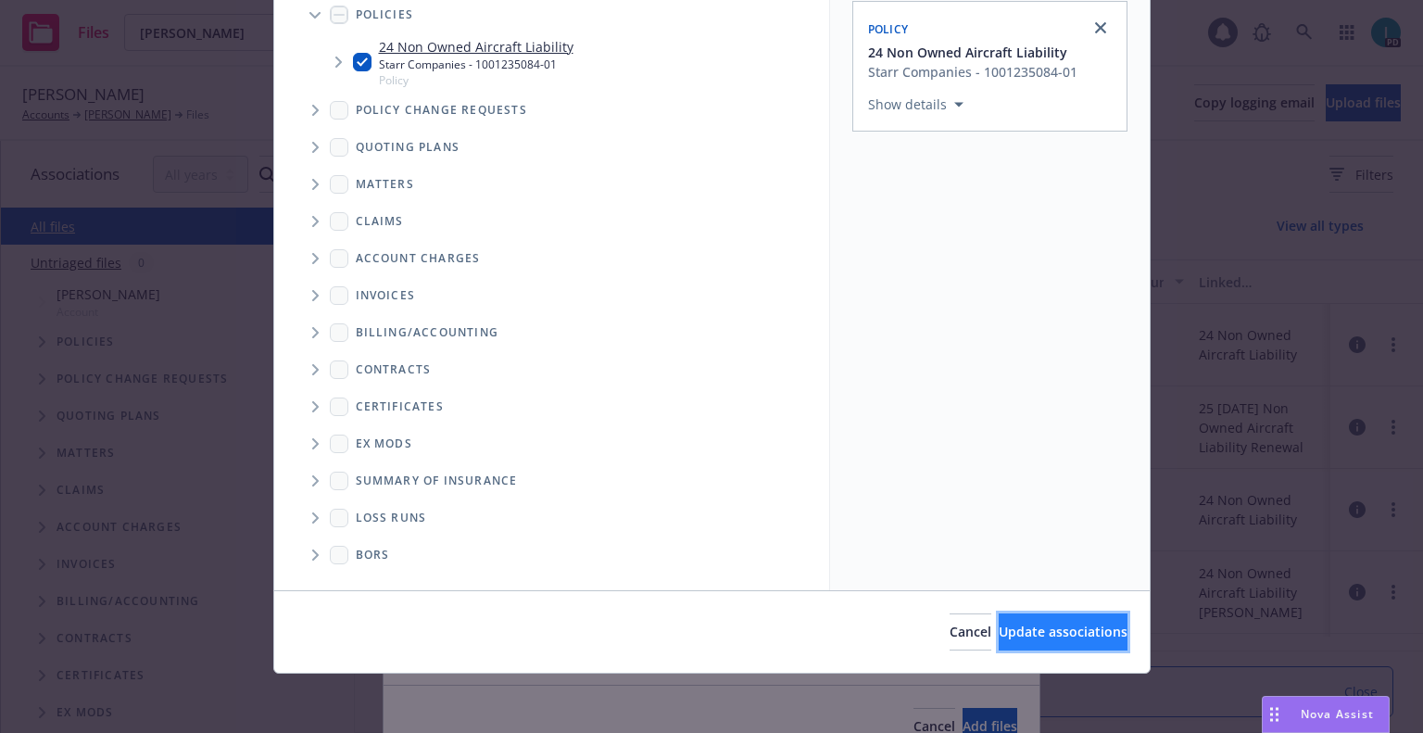
click at [1018, 630] on span "Update associations" at bounding box center [1063, 632] width 129 height 18
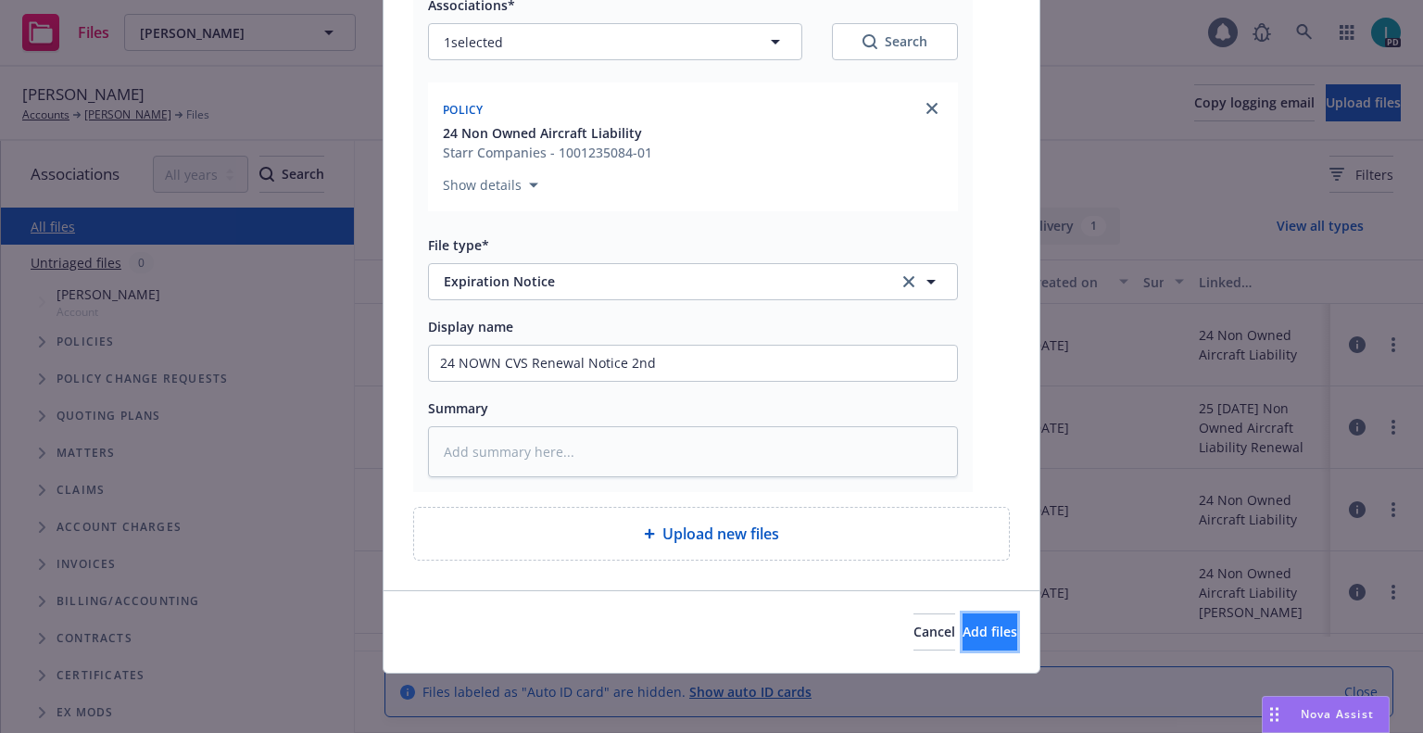
click at [967, 637] on span "Add files" at bounding box center [990, 632] width 55 height 18
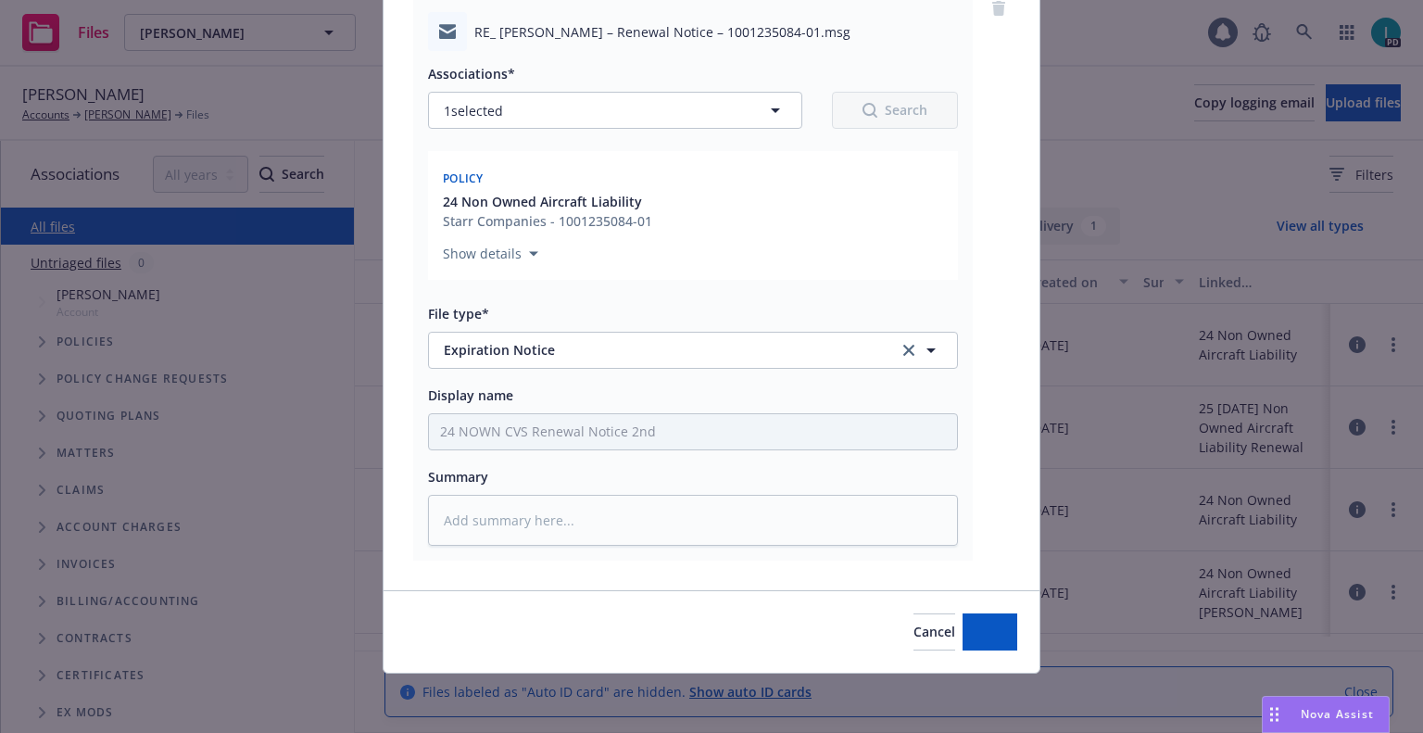
type textarea "x"
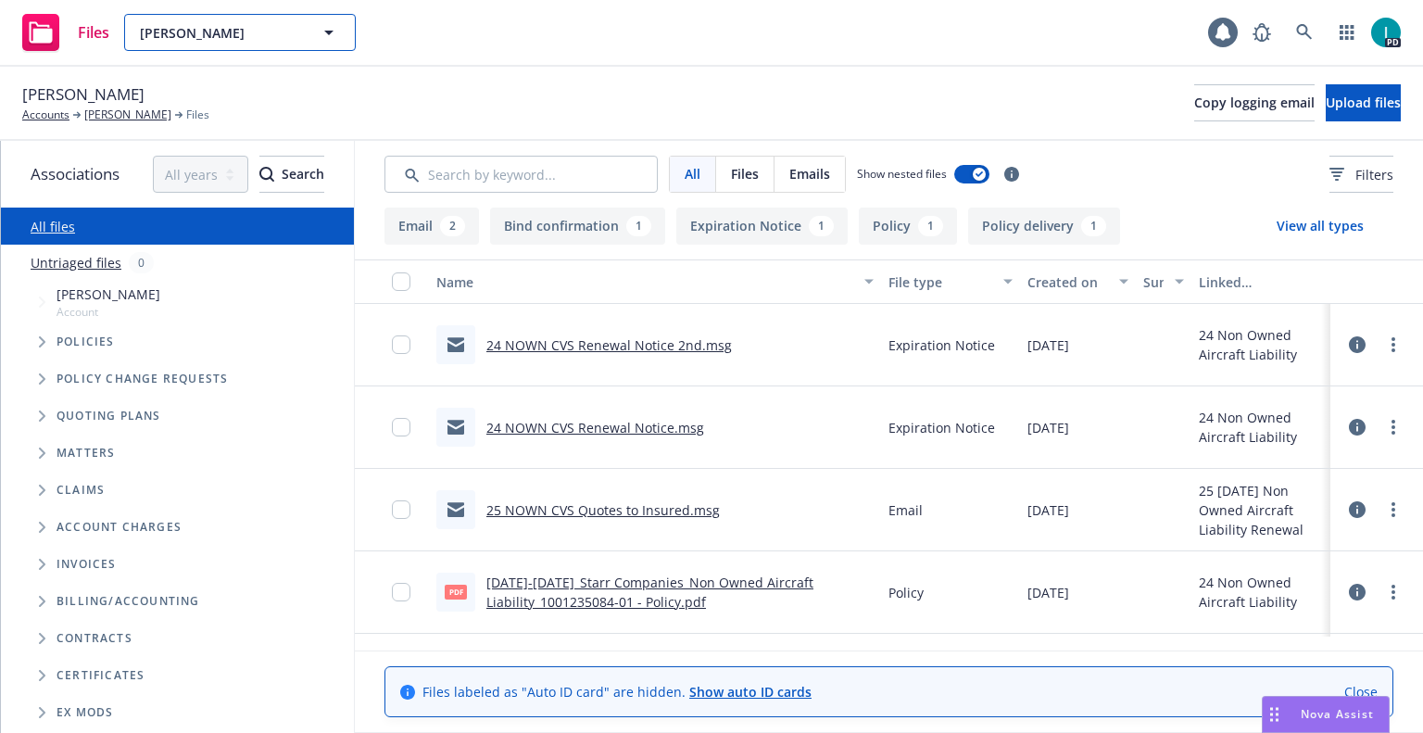
click at [220, 42] on span "Vinay Shiva" at bounding box center [220, 32] width 160 height 19
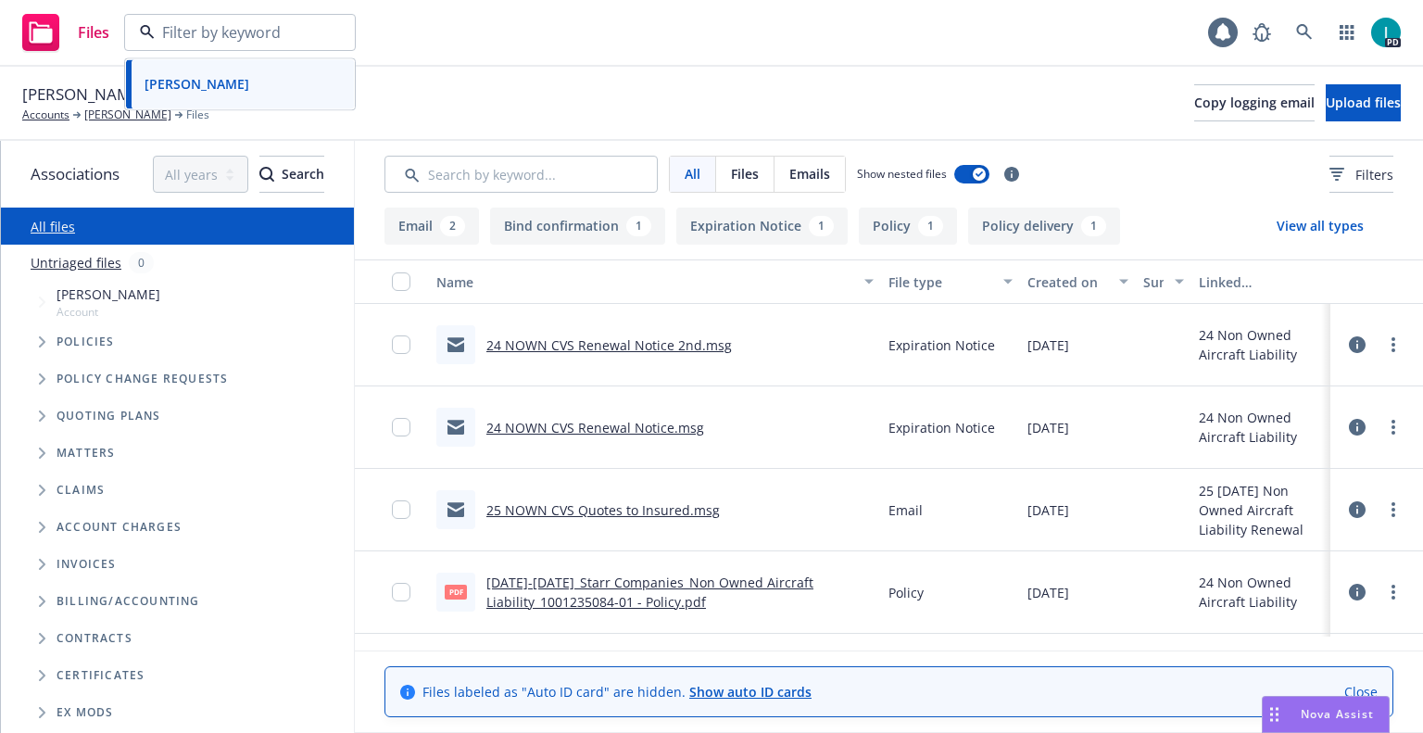
paste input "Mark Stone"
type input "Mark Stone"
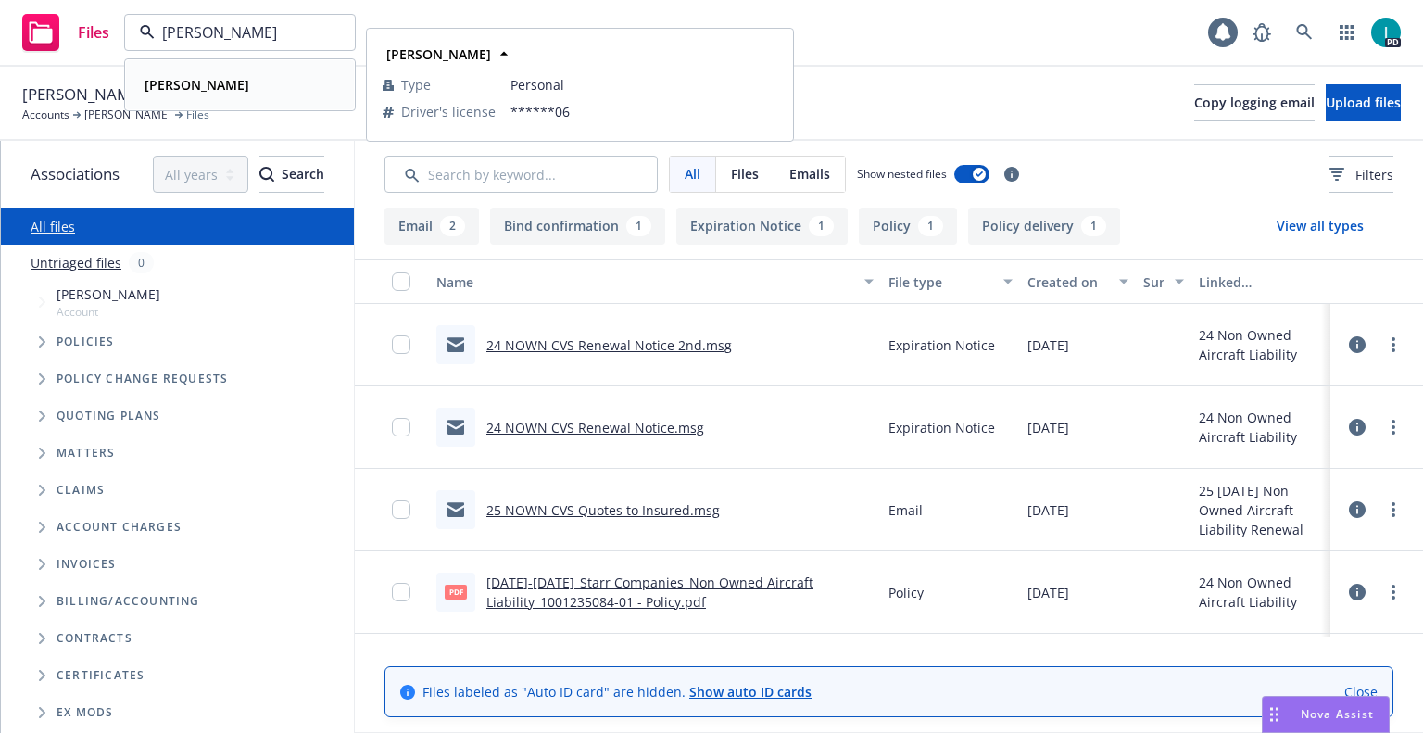
click at [236, 73] on div "Mark Stone" at bounding box center [240, 84] width 206 height 27
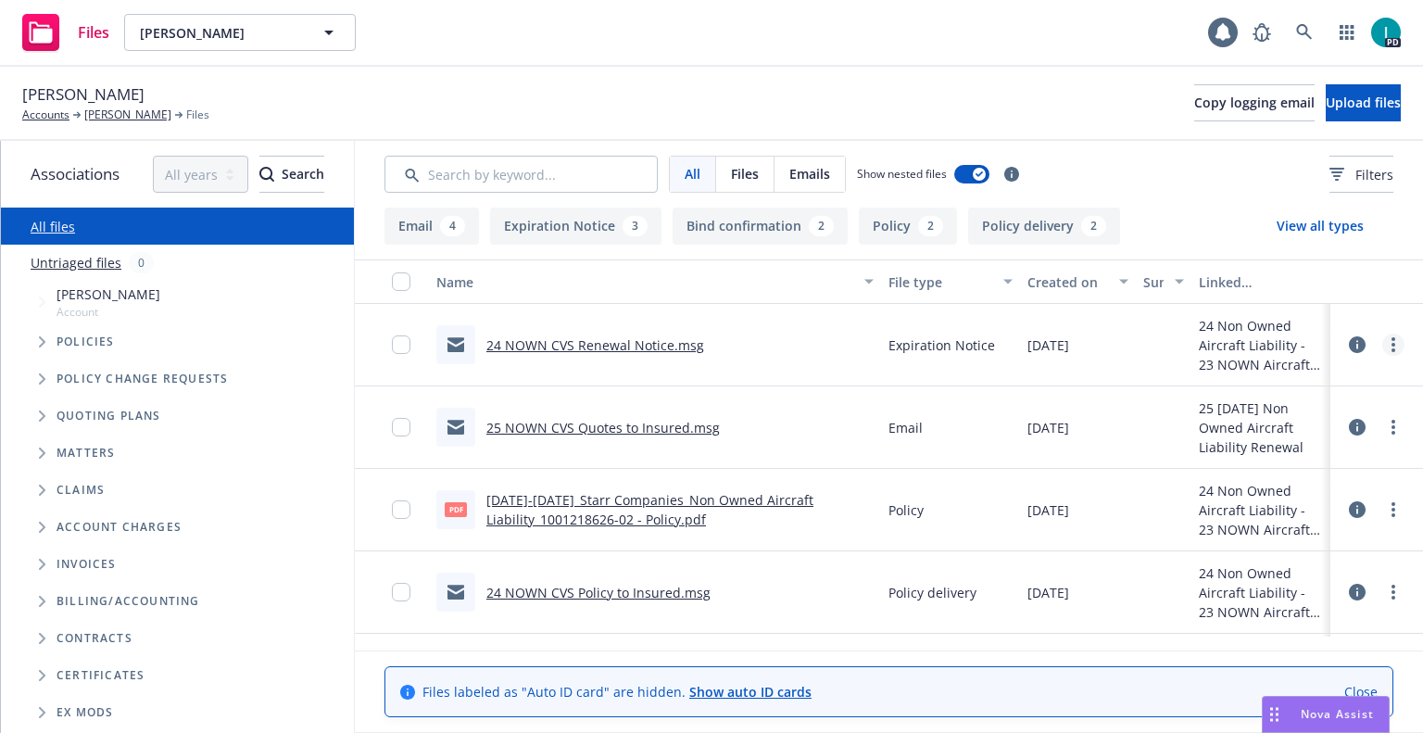
click at [1384, 344] on link "more" at bounding box center [1394, 345] width 22 height 22
click at [1288, 411] on link "Download" at bounding box center [1310, 419] width 184 height 37
click at [1334, 108] on span "Upload files" at bounding box center [1363, 103] width 75 height 18
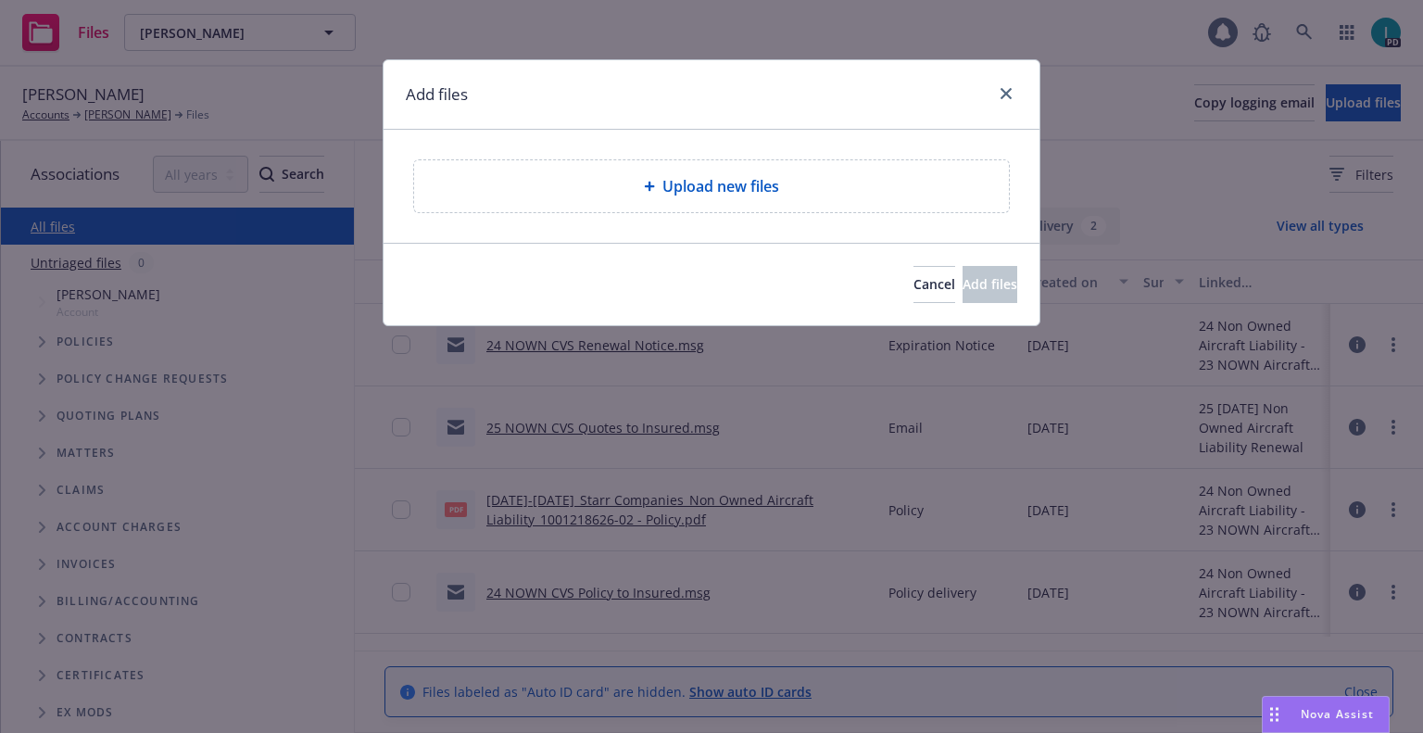
type textarea "x"
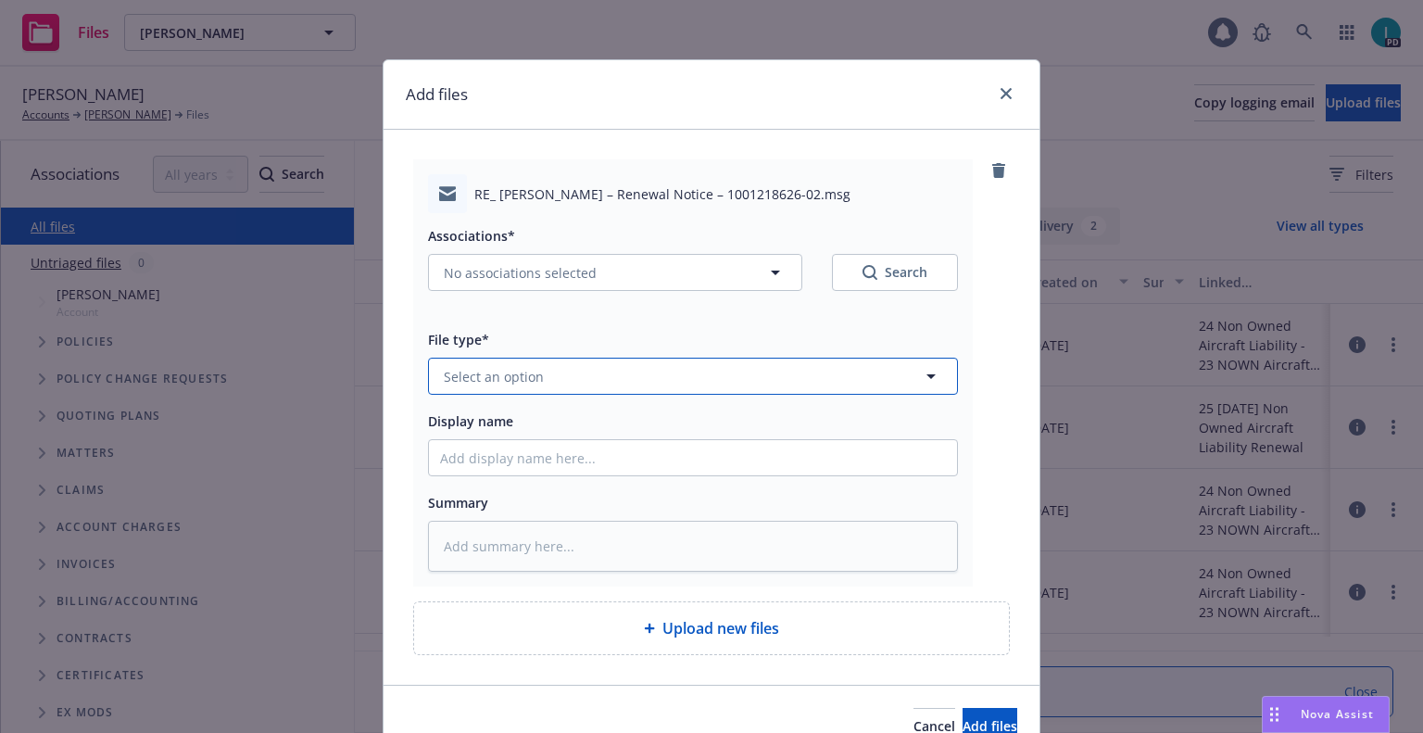
click at [570, 378] on button "Select an option" at bounding box center [693, 376] width 530 height 37
type input "ex"
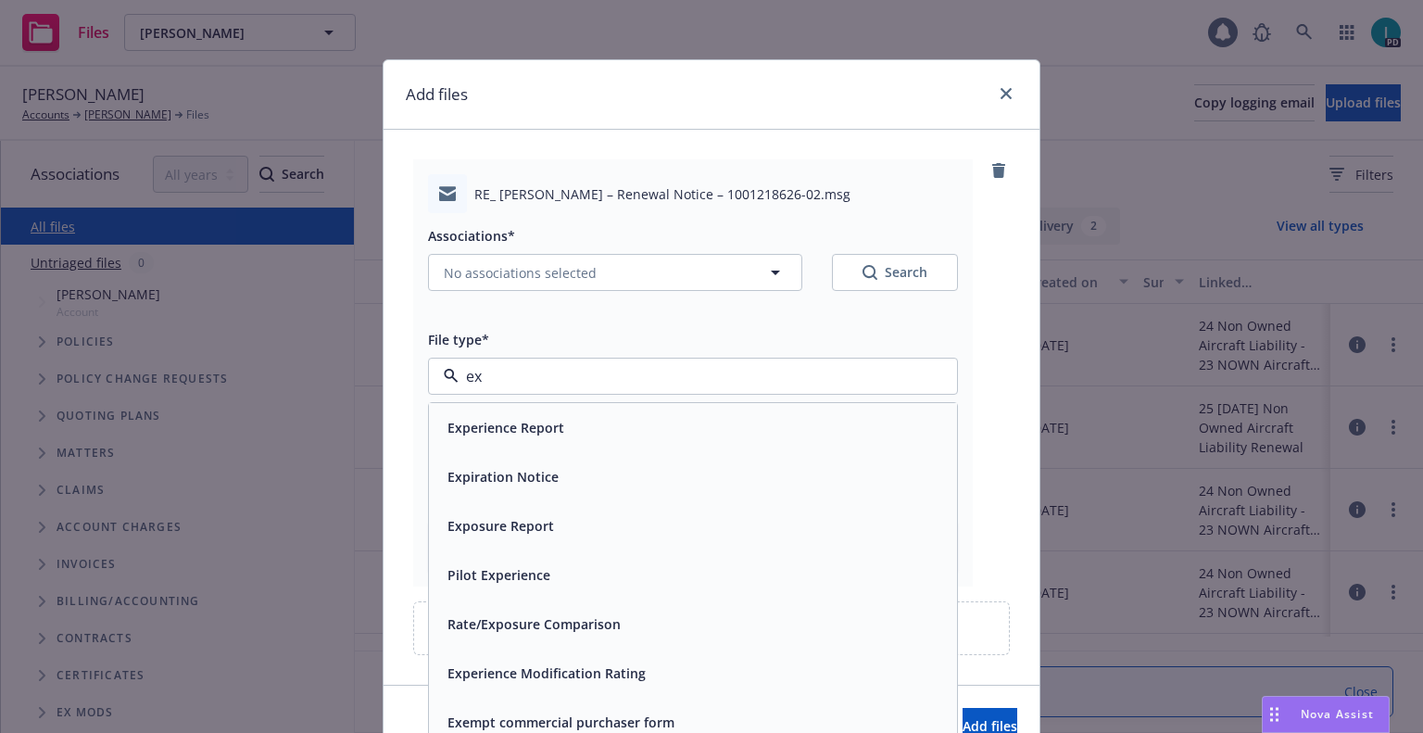
click at [549, 477] on span "Expiration Notice" at bounding box center [503, 476] width 111 height 19
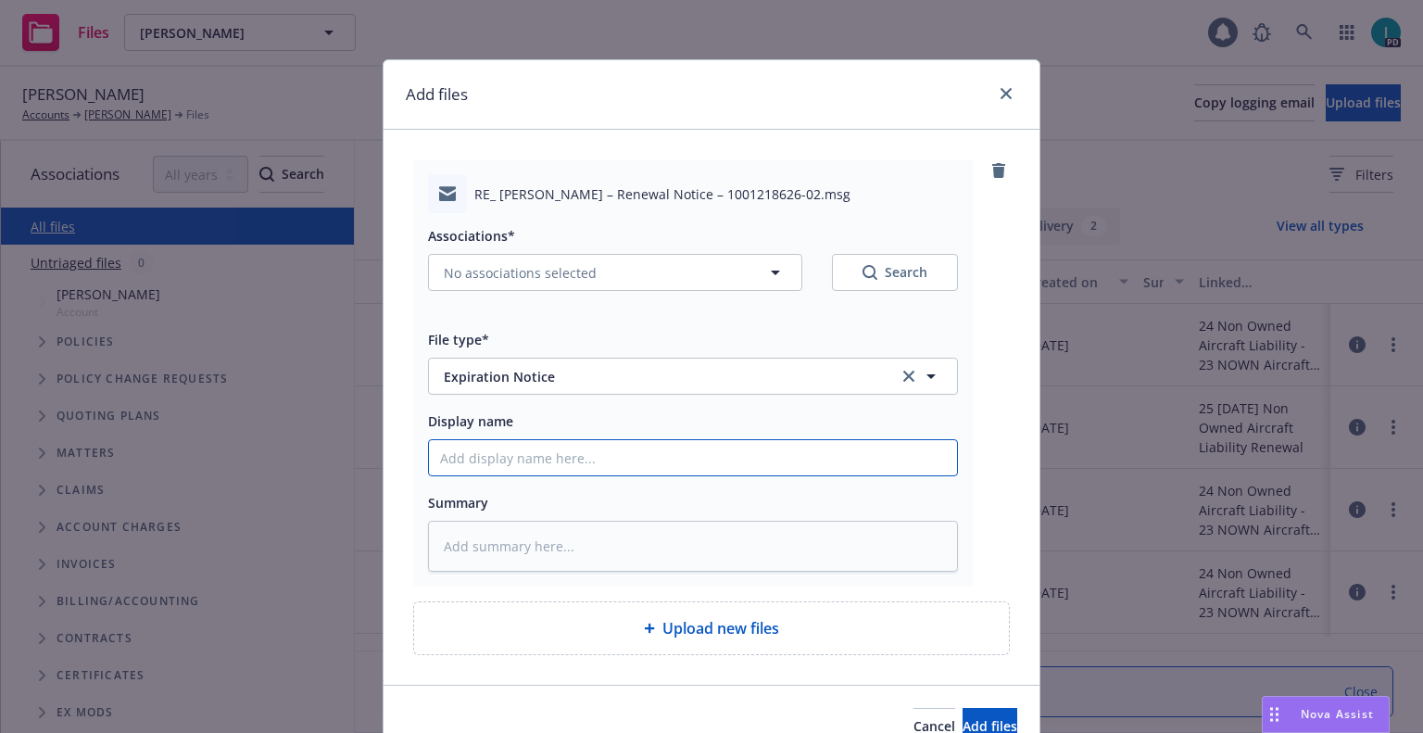
click at [560, 448] on input "Display name" at bounding box center [693, 457] width 528 height 35
type textarea "x"
type input "2"
type textarea "x"
type input "24"
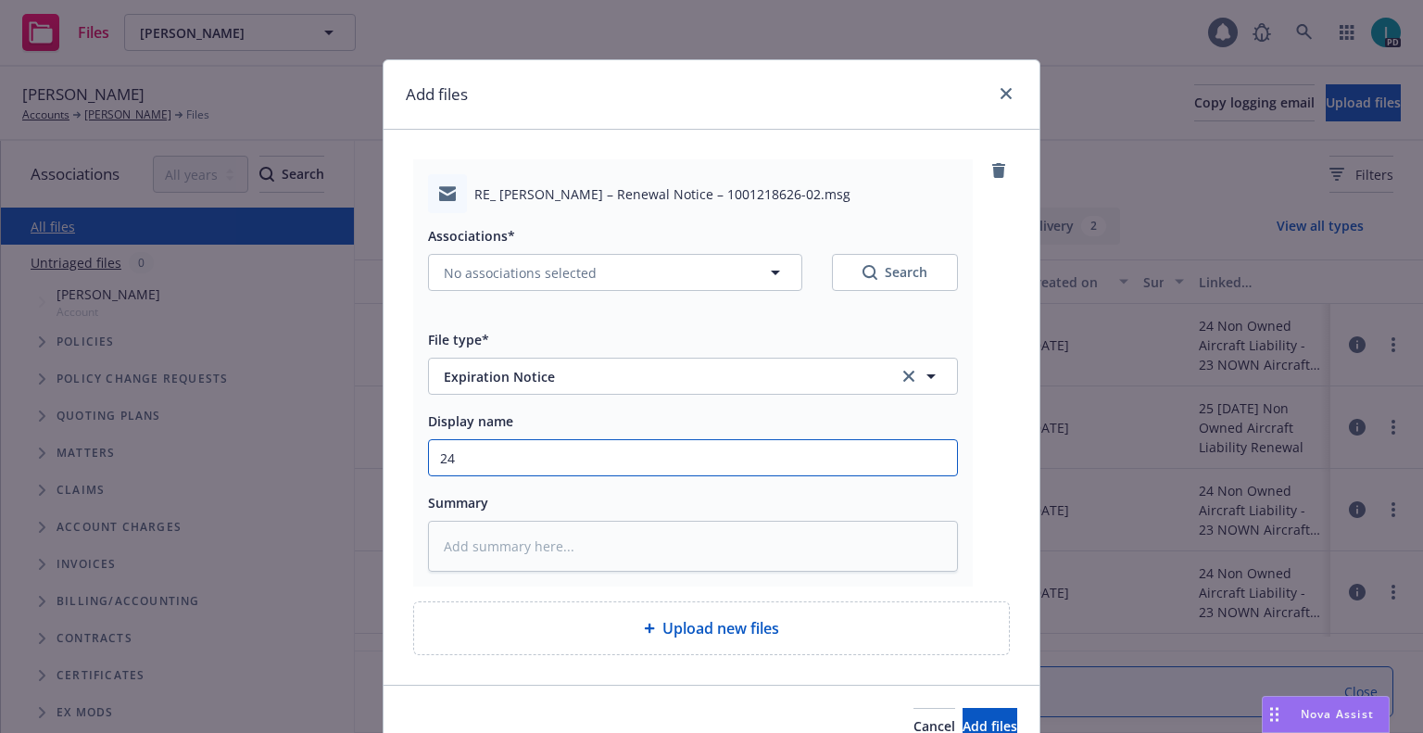
type textarea "x"
type input "24 NOWN CVS Renewal Notice 2nd"
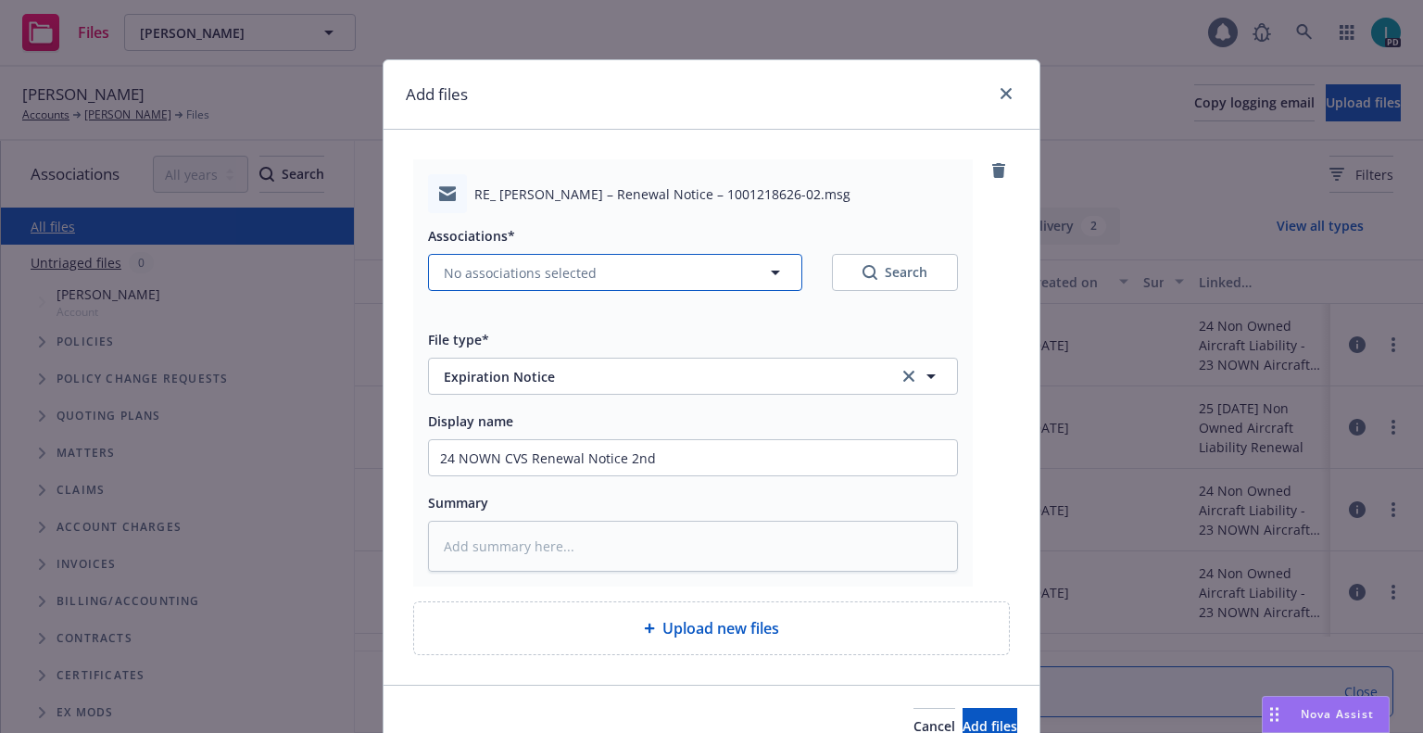
click at [611, 274] on button "No associations selected" at bounding box center [615, 272] width 374 height 37
type textarea "x"
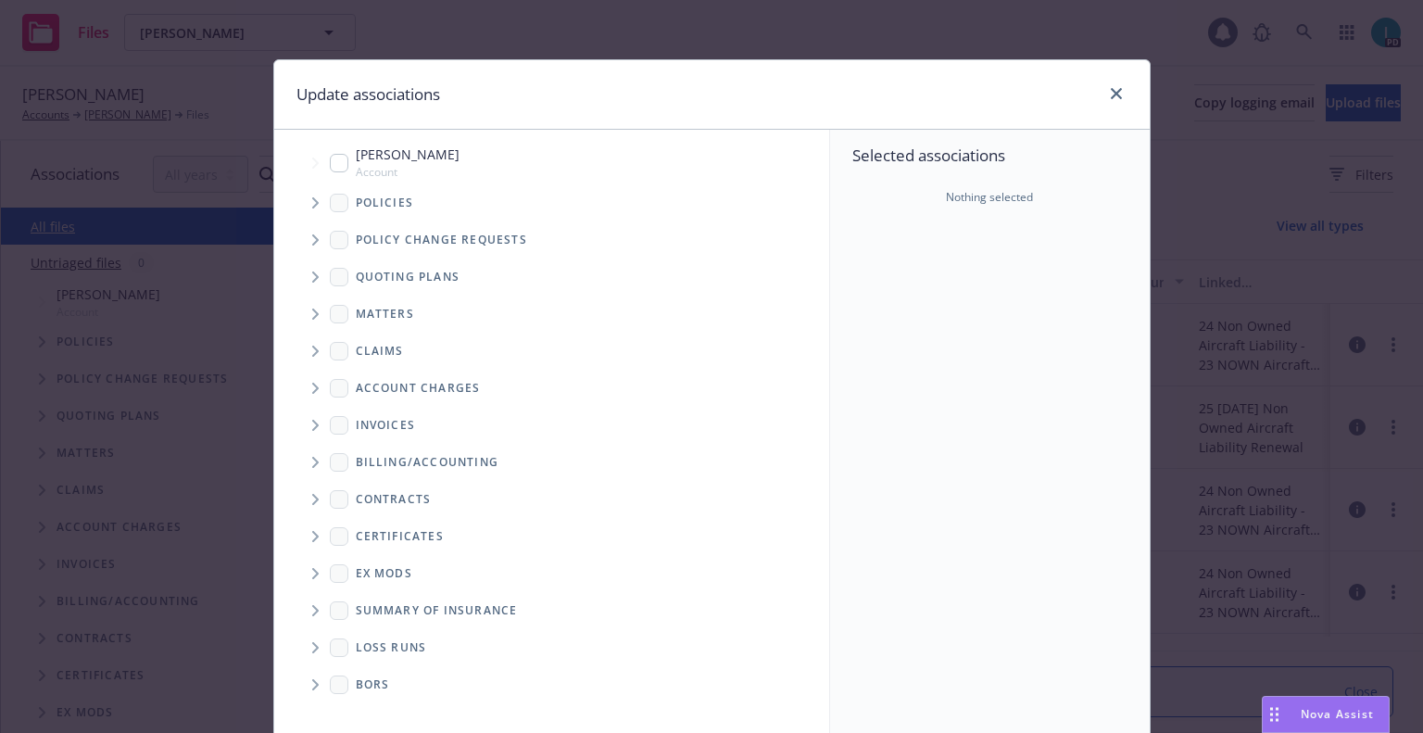
click at [300, 202] on span "Tree Example" at bounding box center [315, 203] width 30 height 30
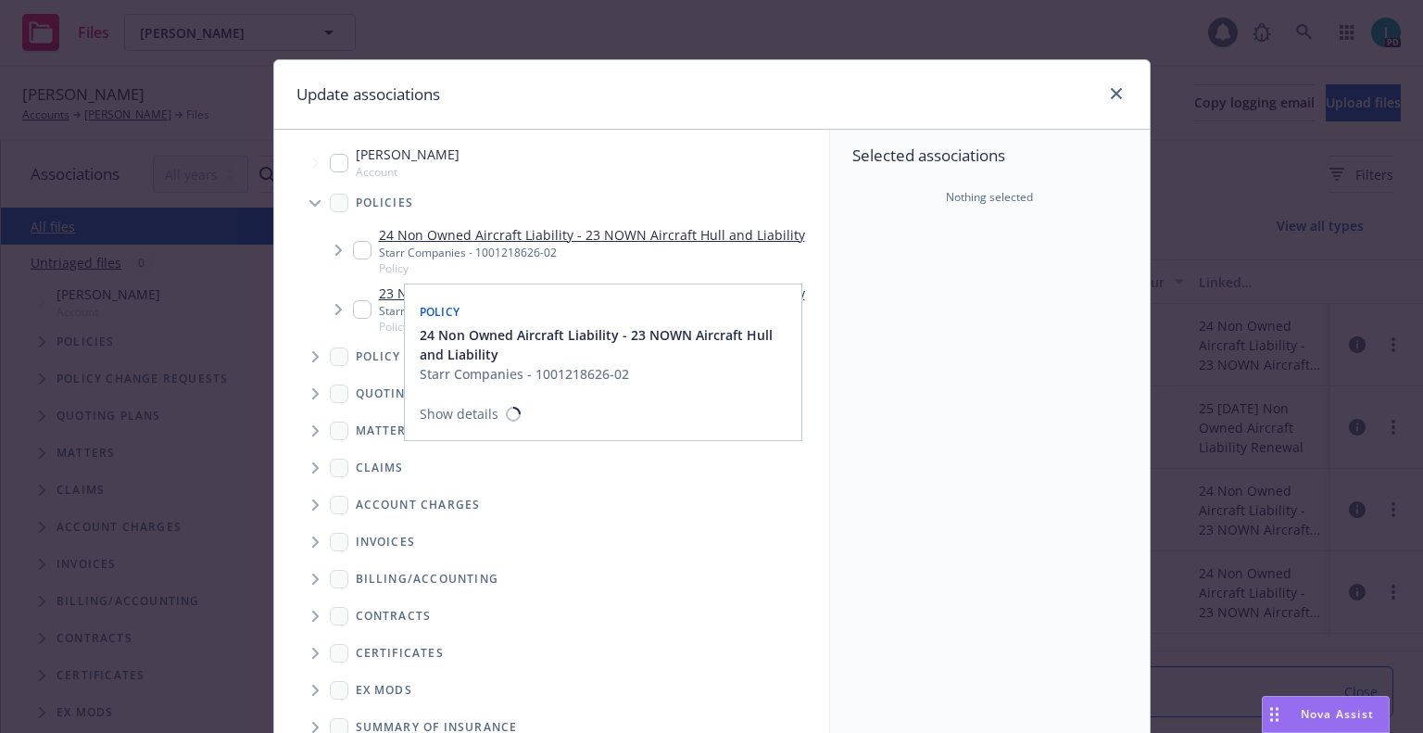
click at [353, 247] on input "Tree Example" at bounding box center [362, 250] width 19 height 19
checkbox input "true"
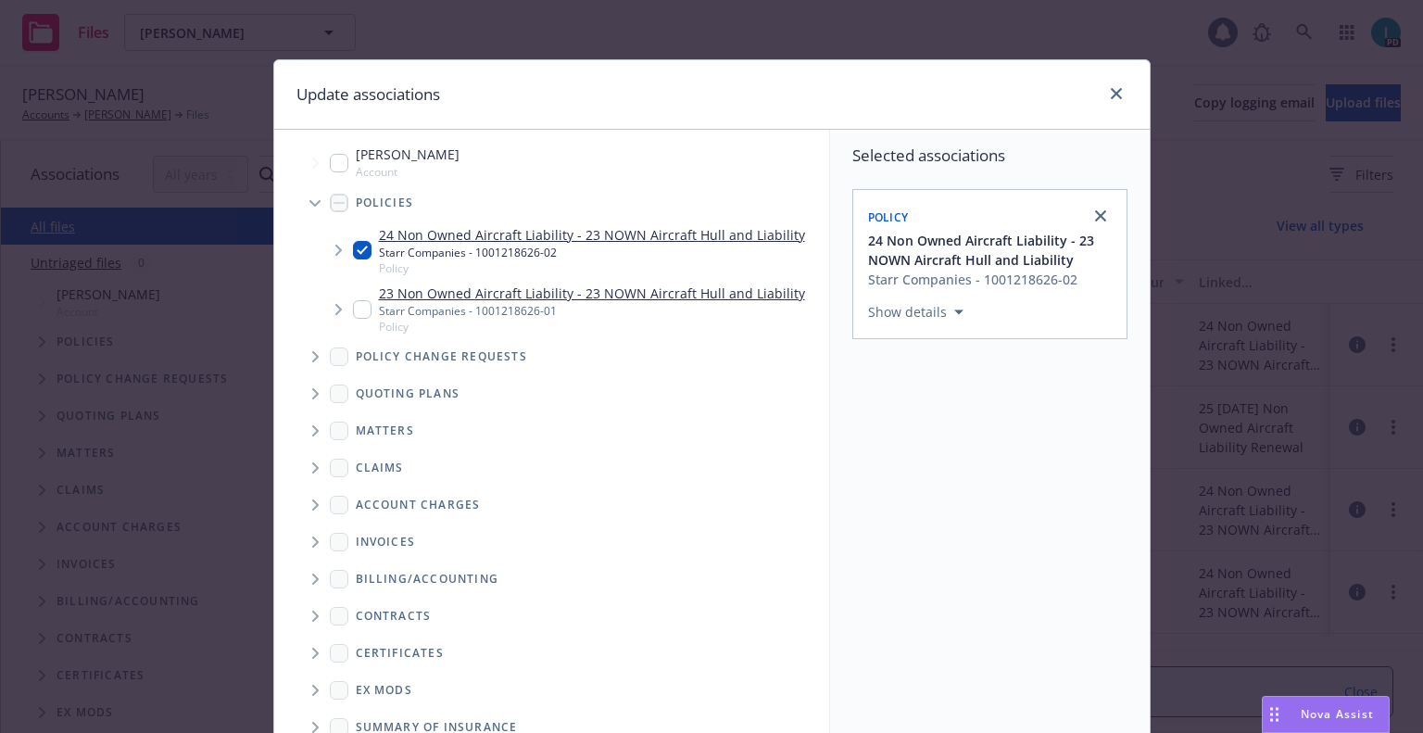
scroll to position [188, 0]
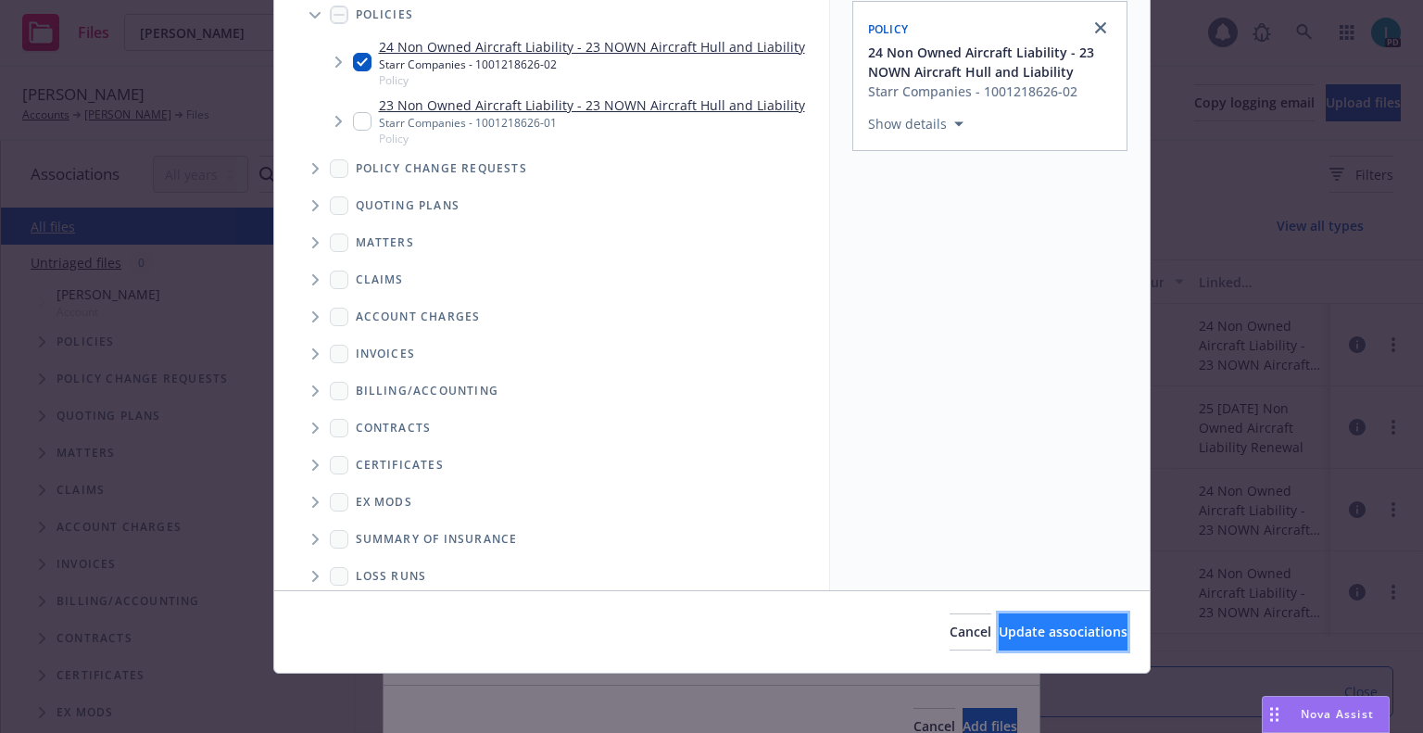
click at [1066, 635] on span "Update associations" at bounding box center [1063, 632] width 129 height 18
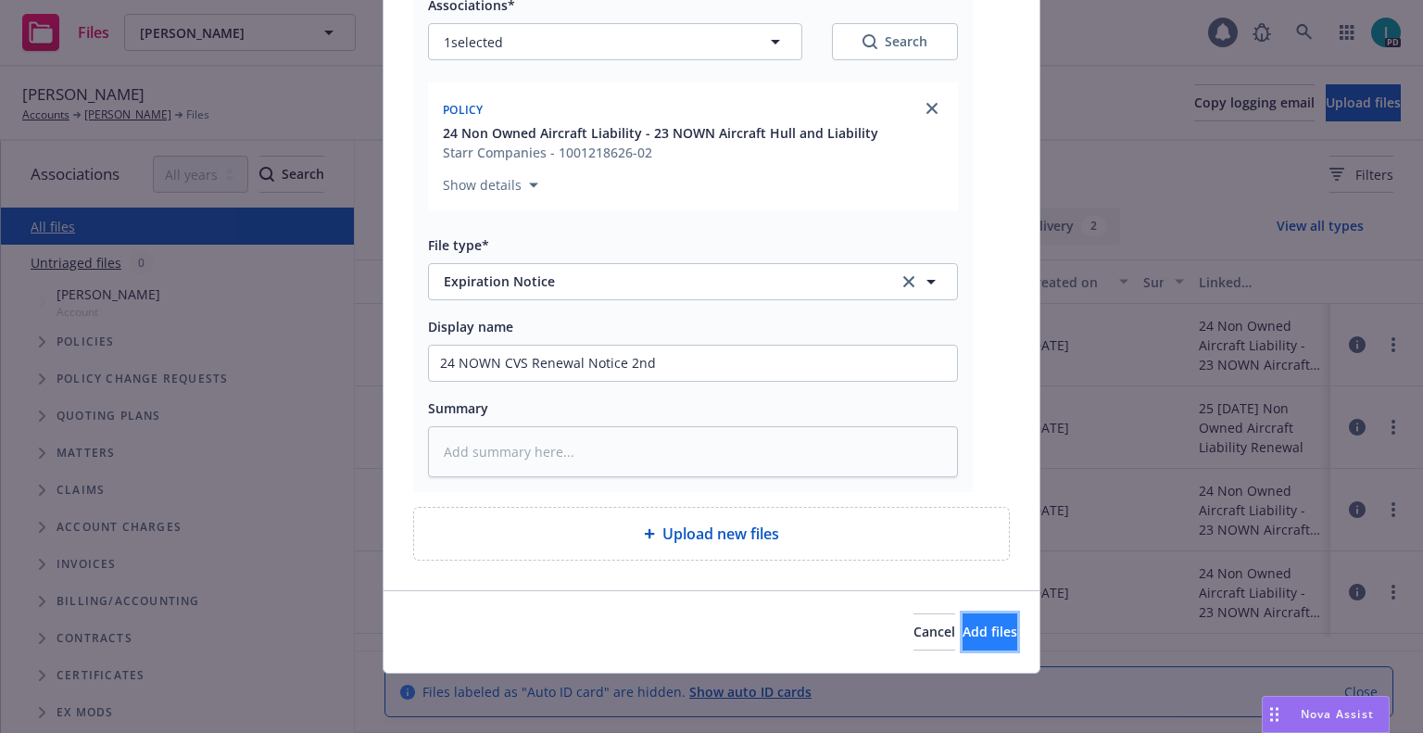
click at [992, 636] on button "Add files" at bounding box center [990, 631] width 55 height 37
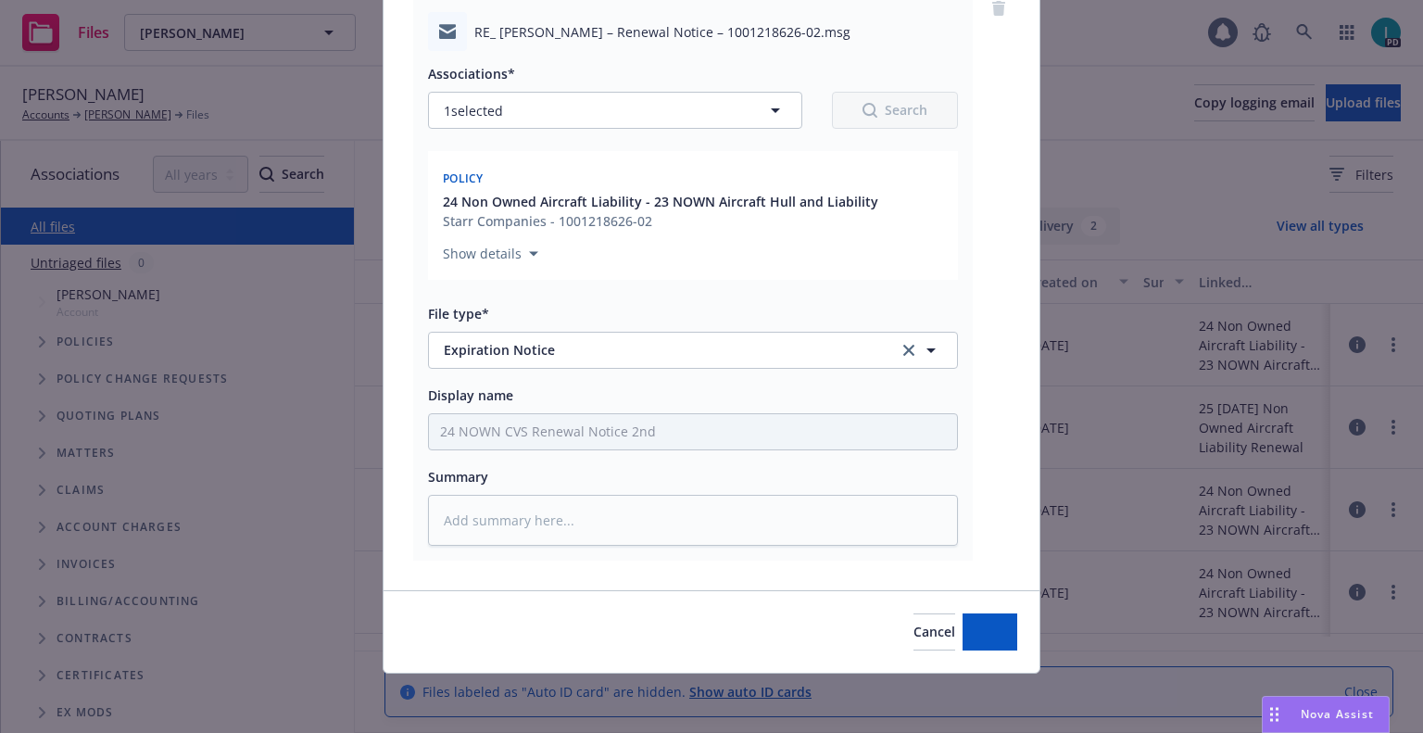
type textarea "x"
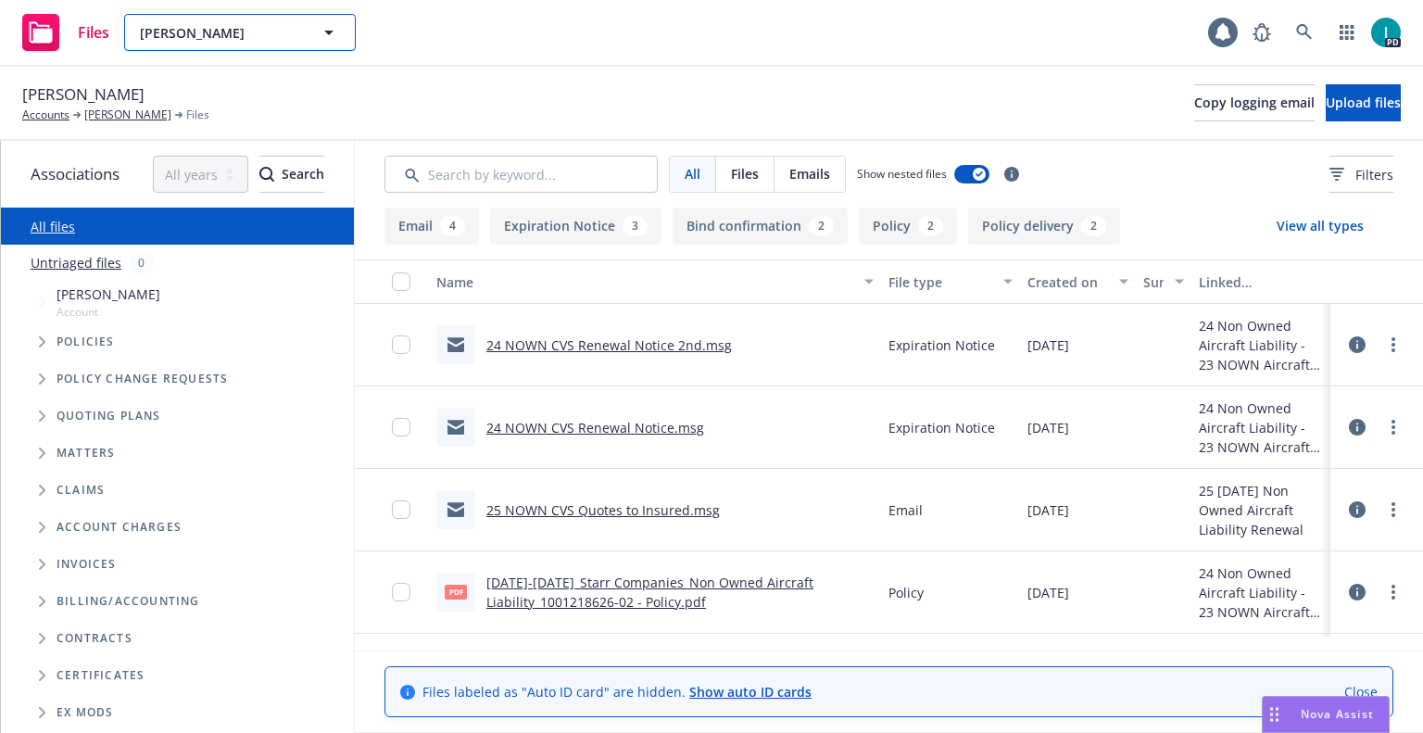
click at [202, 35] on span "Mark Stone" at bounding box center [220, 32] width 160 height 19
paste input "Arik Levinzon"
type input "Arik Levinzon"
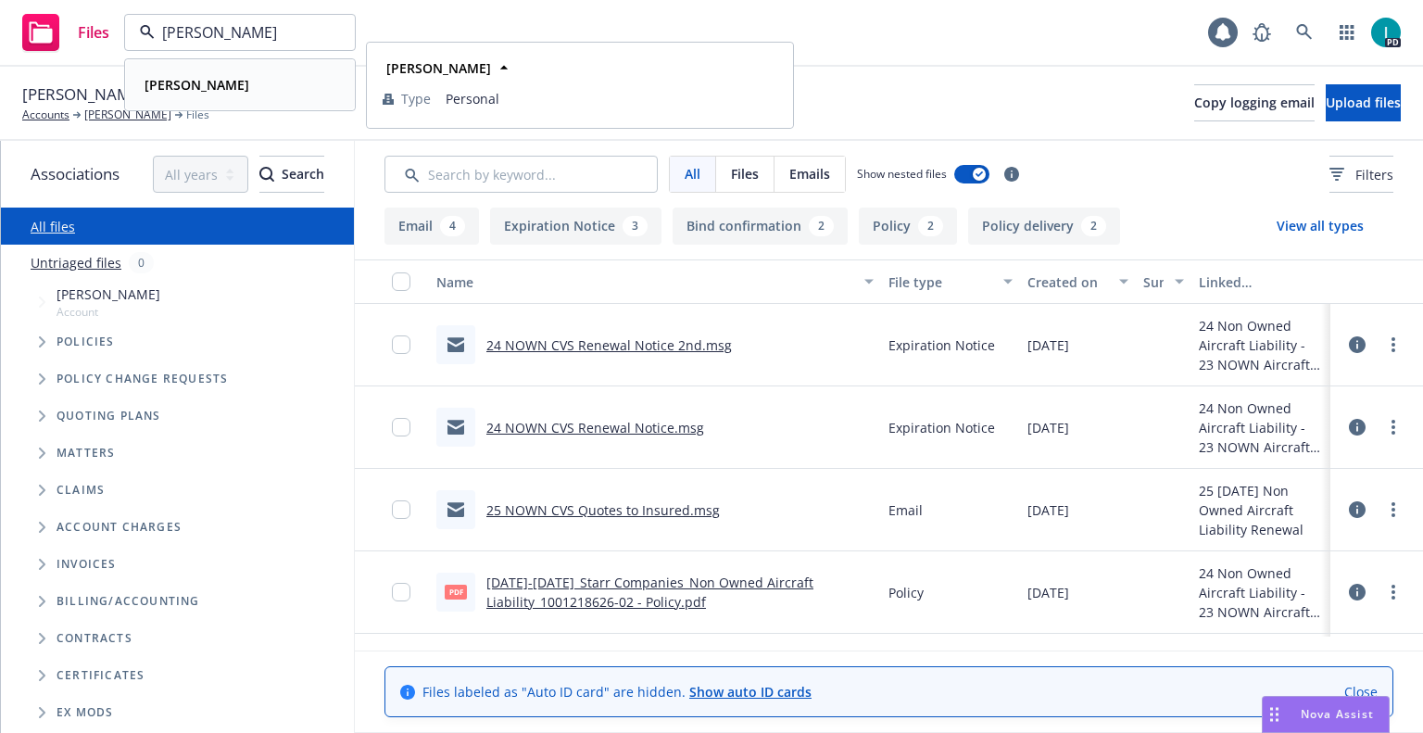
click at [287, 99] on div "Arik Levinzon Type Personal" at bounding box center [240, 84] width 228 height 49
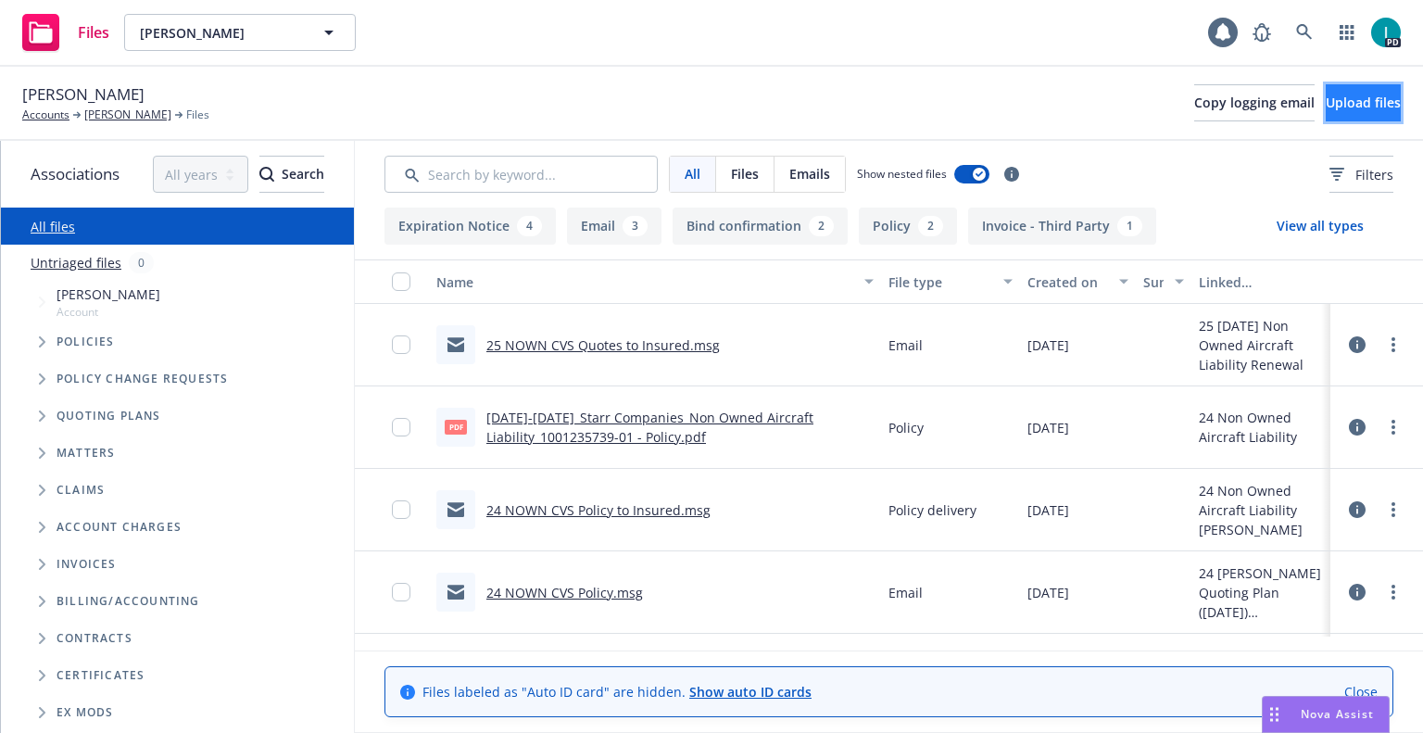
click at [1326, 115] on button "Upload files" at bounding box center [1363, 102] width 75 height 37
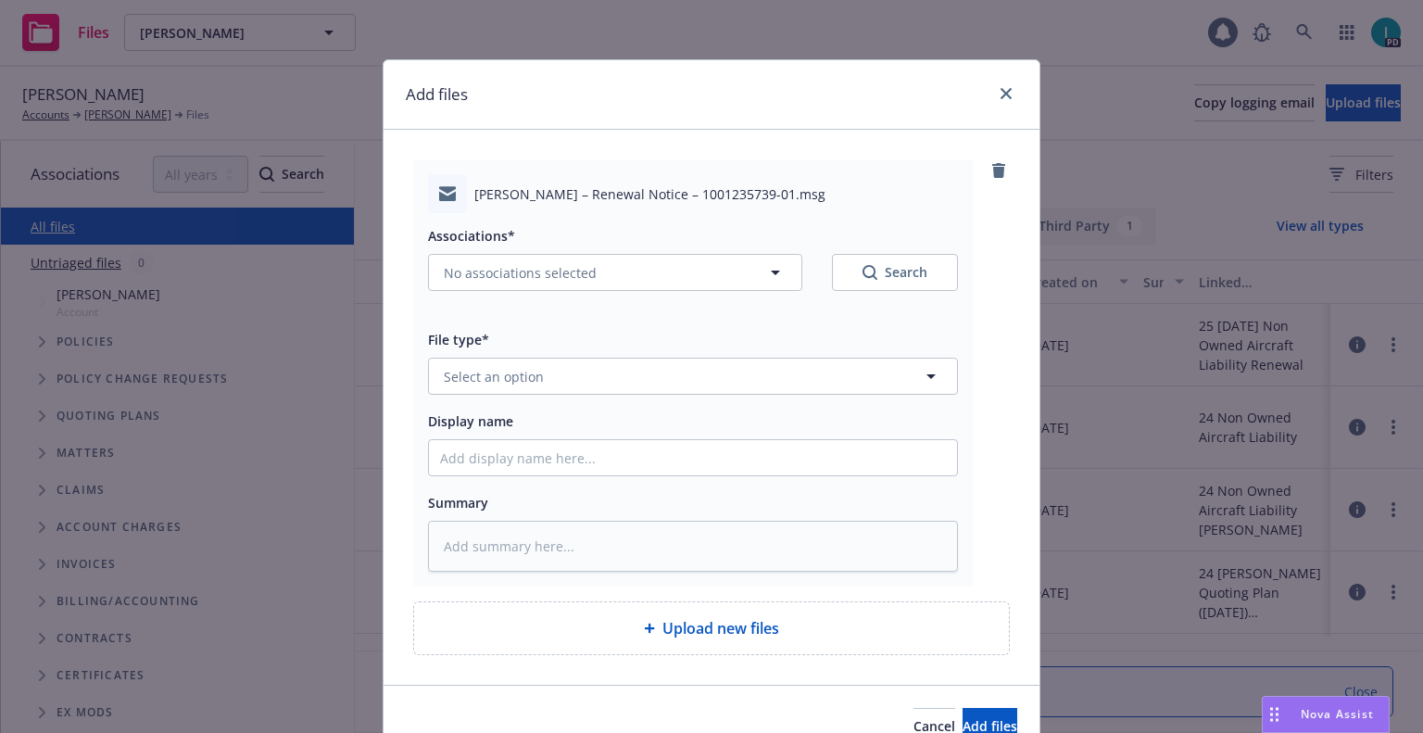
type textarea "x"
drag, startPoint x: 539, startPoint y: 353, endPoint x: 539, endPoint y: 367, distance: 13.9
click at [539, 356] on div "File type* Select an option" at bounding box center [693, 361] width 530 height 67
click at [575, 372] on button "Select an option" at bounding box center [693, 376] width 530 height 37
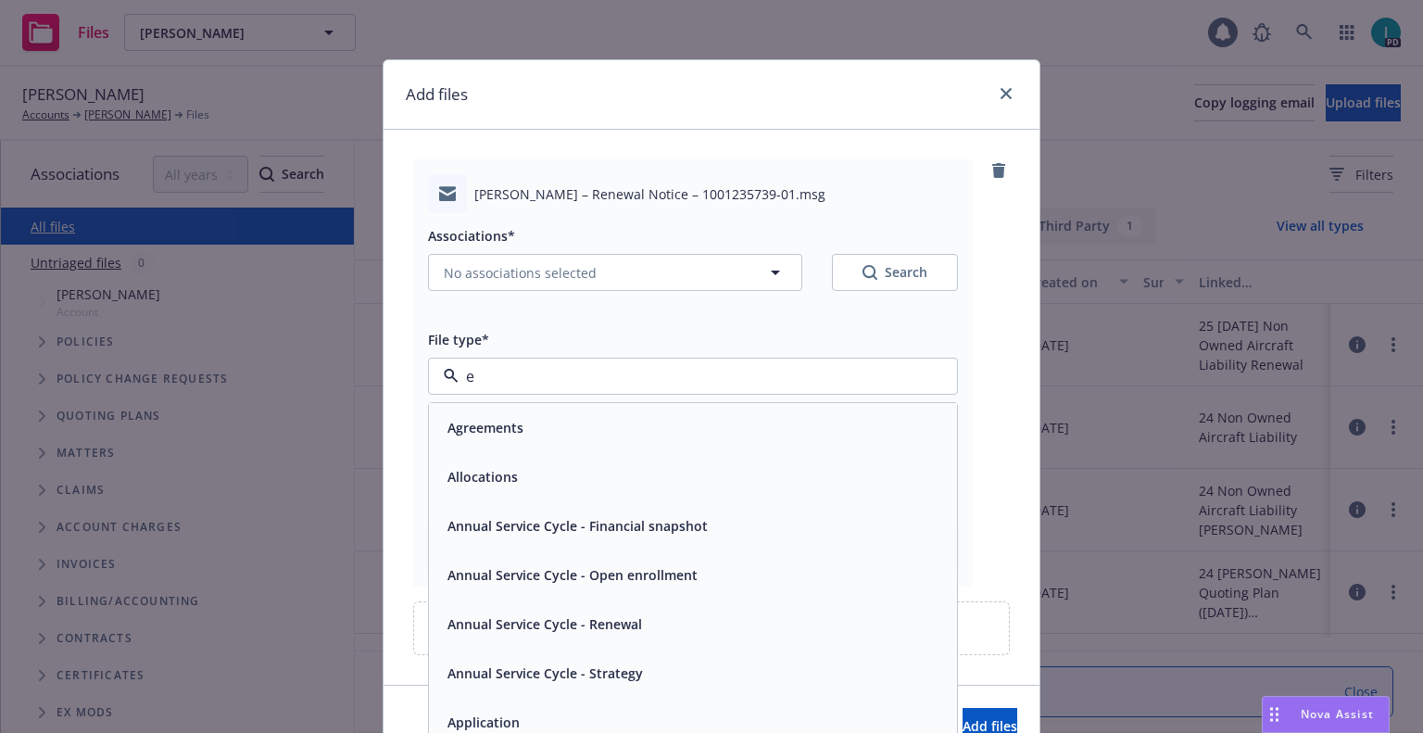
type input "ex"
click at [533, 477] on span "Expiration Notice" at bounding box center [503, 476] width 111 height 19
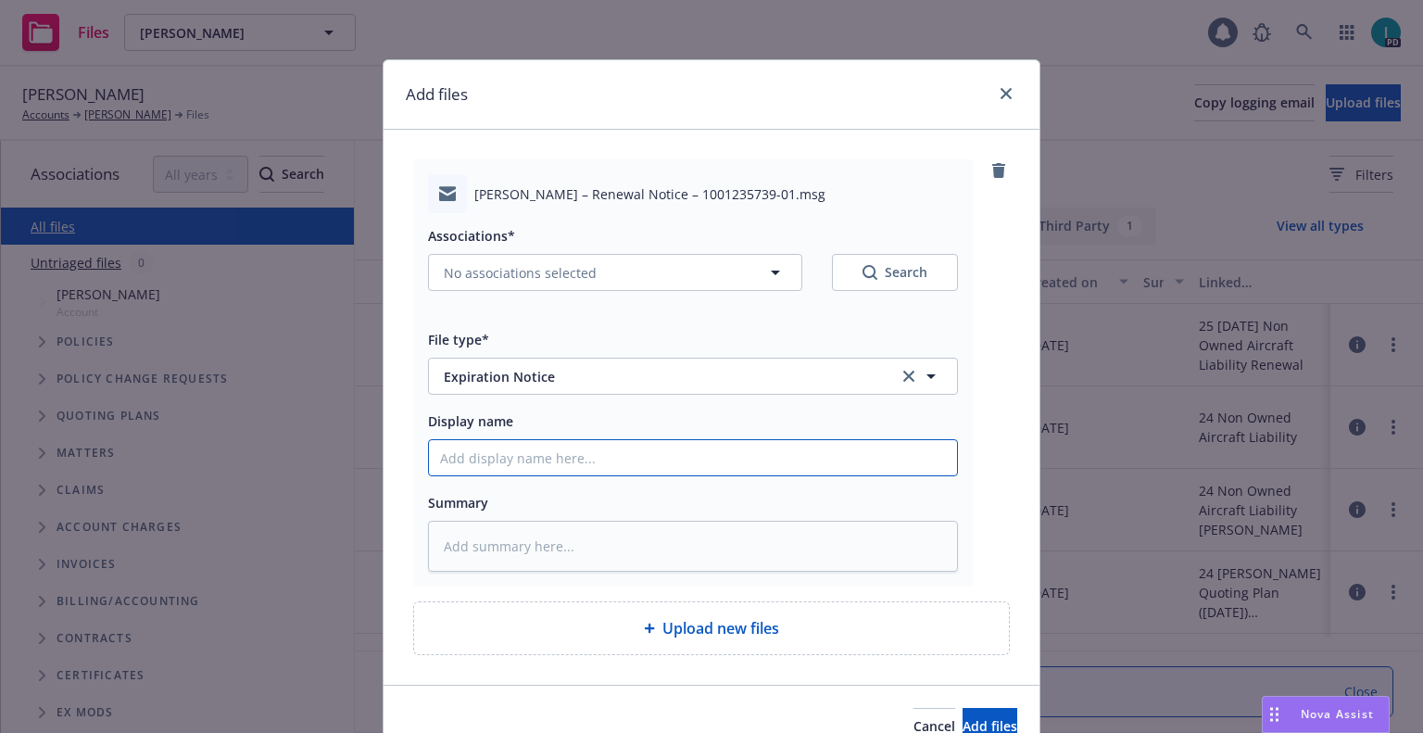
click at [535, 463] on input "Display name" at bounding box center [693, 457] width 528 height 35
type textarea "x"
type input "2"
type textarea "x"
type input "24"
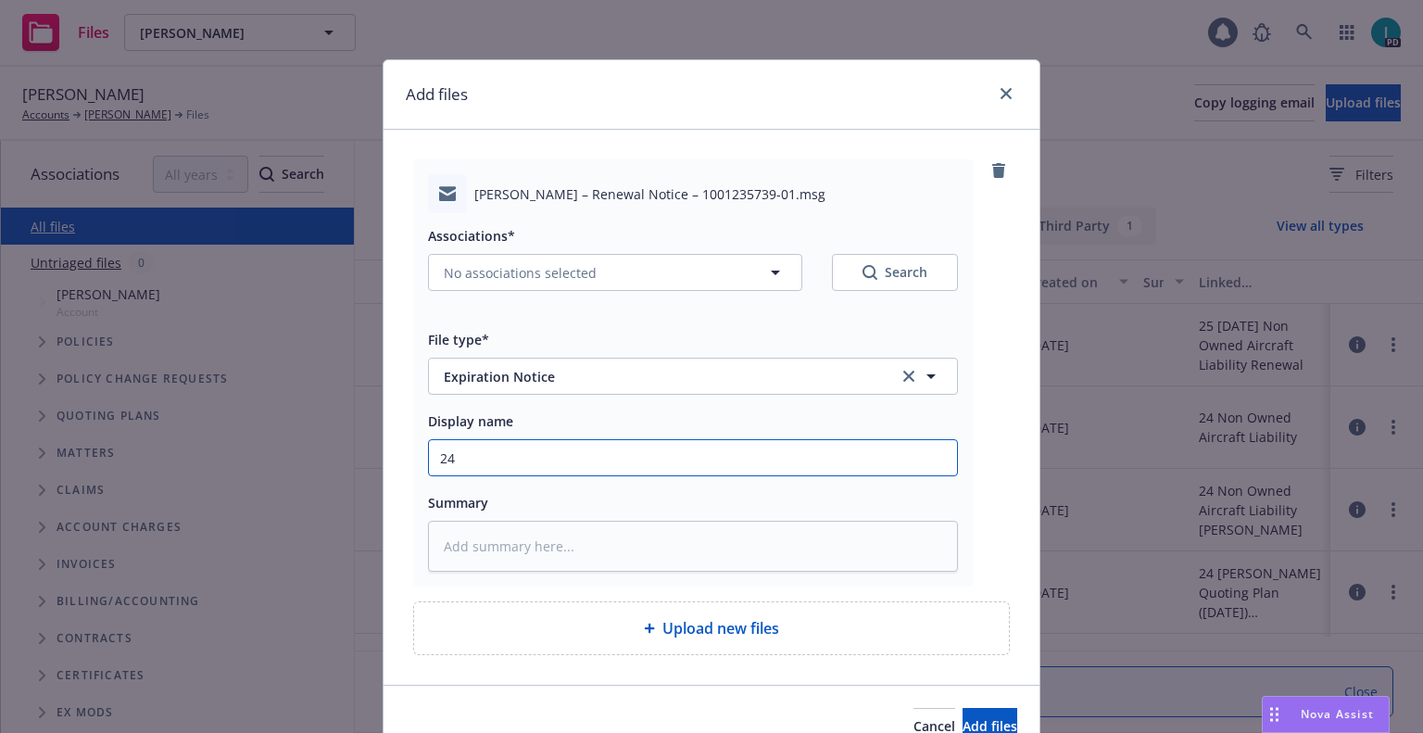
type textarea "x"
type input "24 NOWN CVS Renewal Notice"
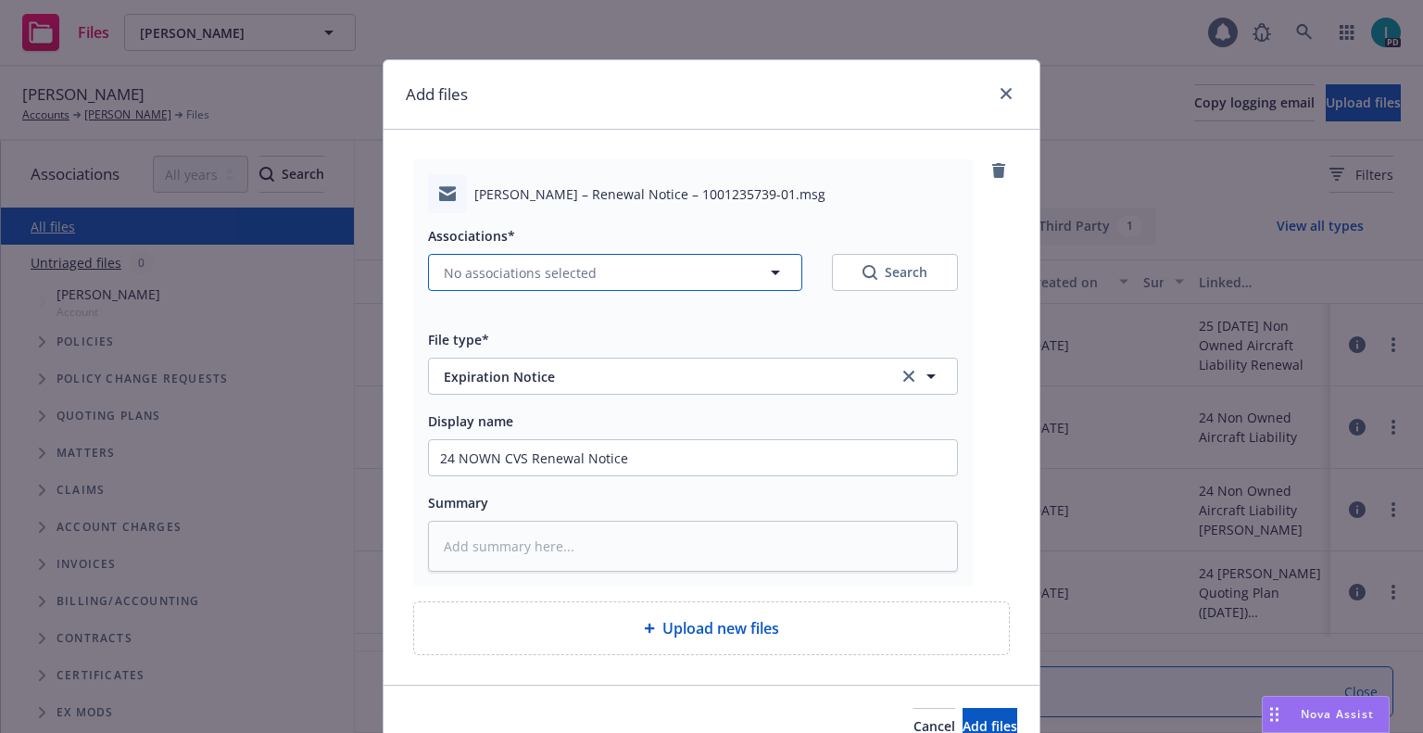
click at [547, 285] on button "No associations selected" at bounding box center [615, 272] width 374 height 37
type textarea "x"
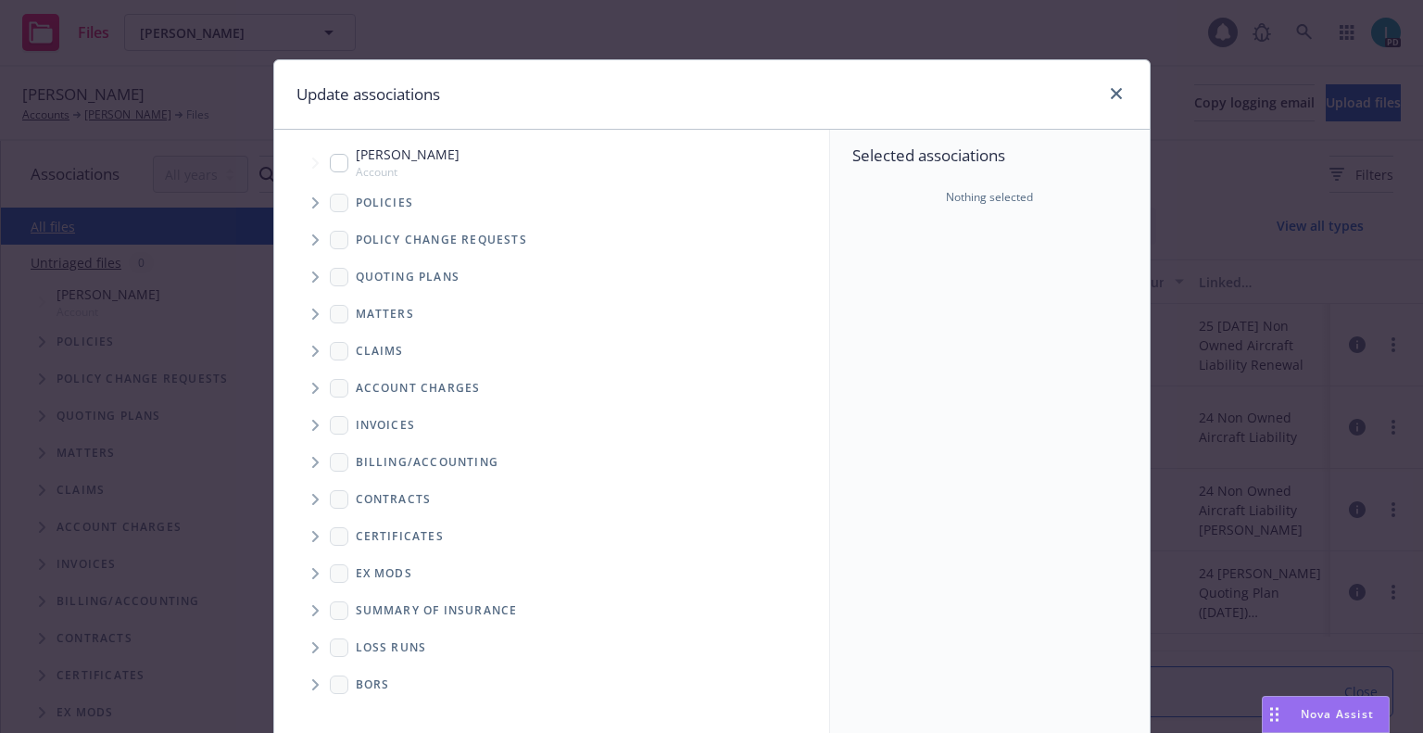
click at [308, 209] on span "Tree Example" at bounding box center [315, 203] width 30 height 30
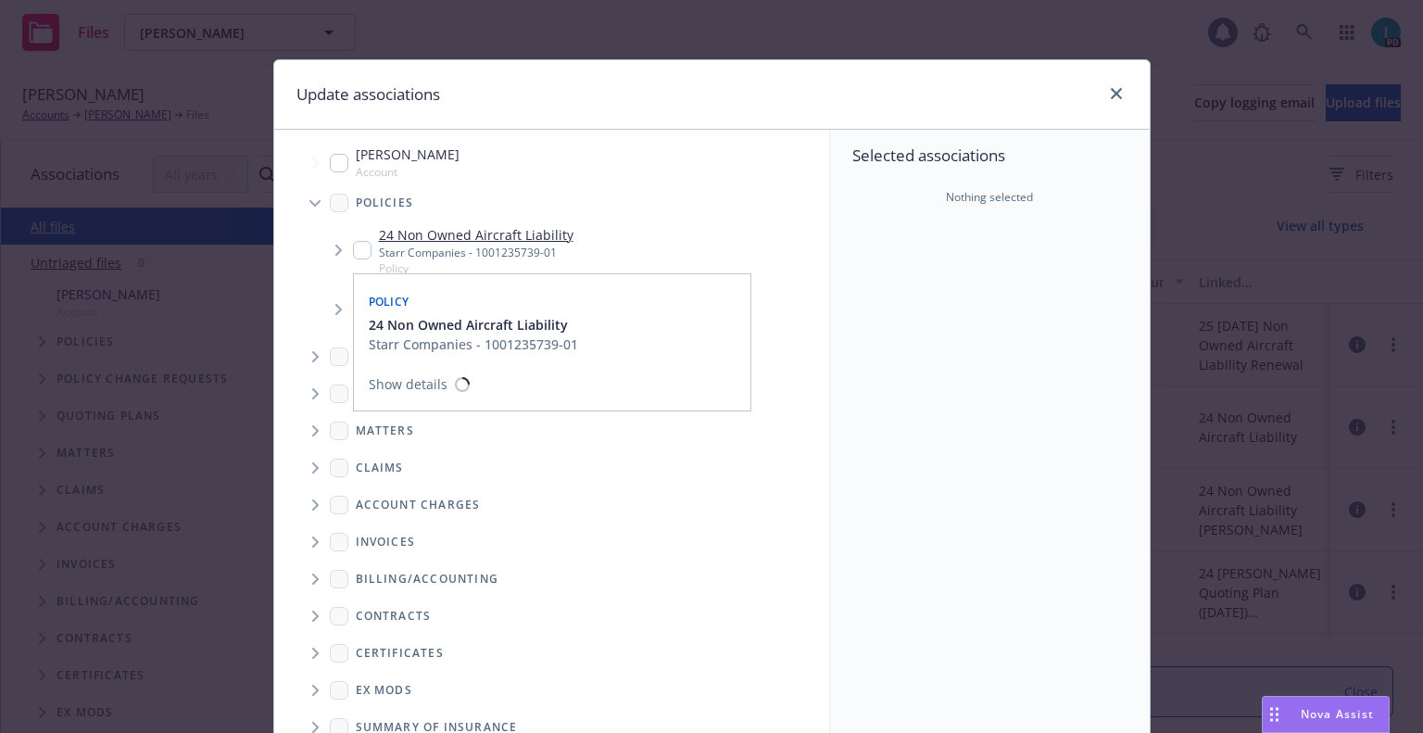
click at [356, 243] on input "Tree Example" at bounding box center [362, 250] width 19 height 19
checkbox input "true"
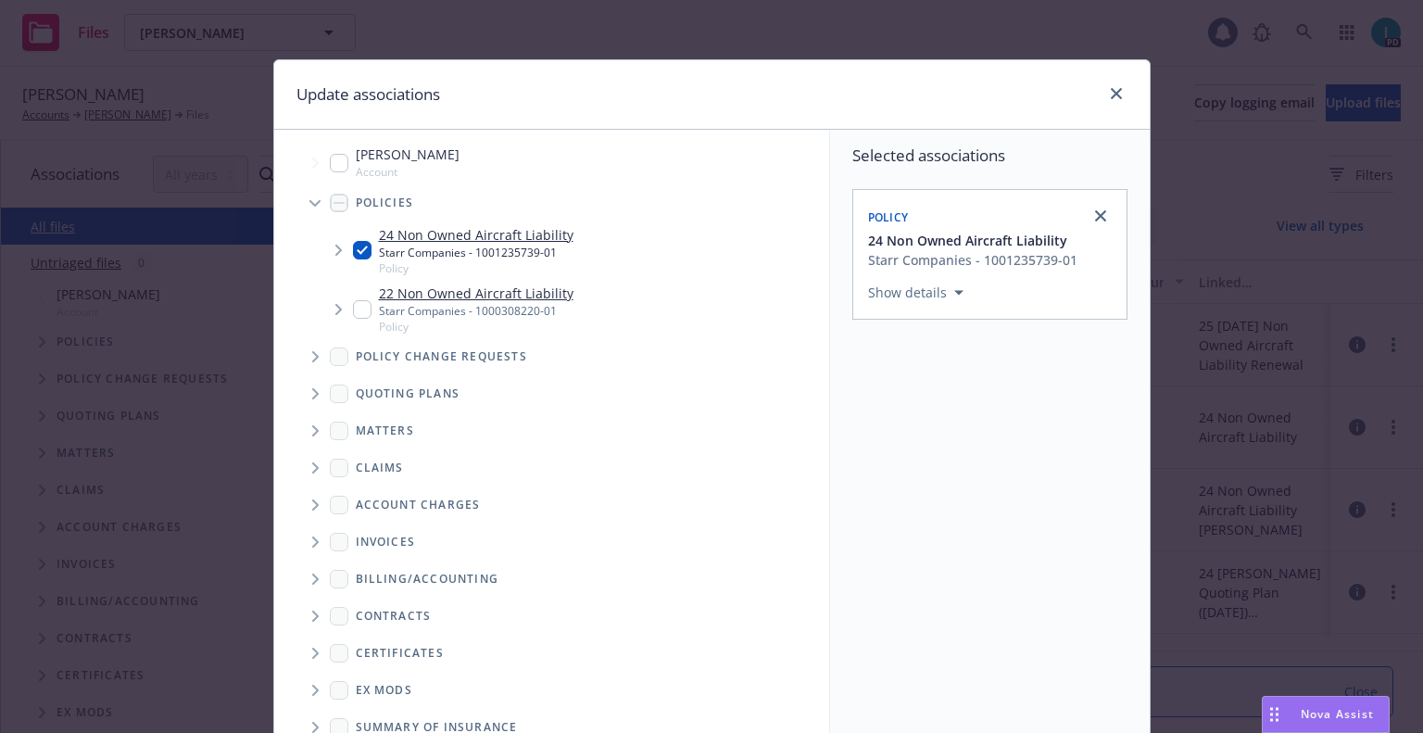
scroll to position [188, 0]
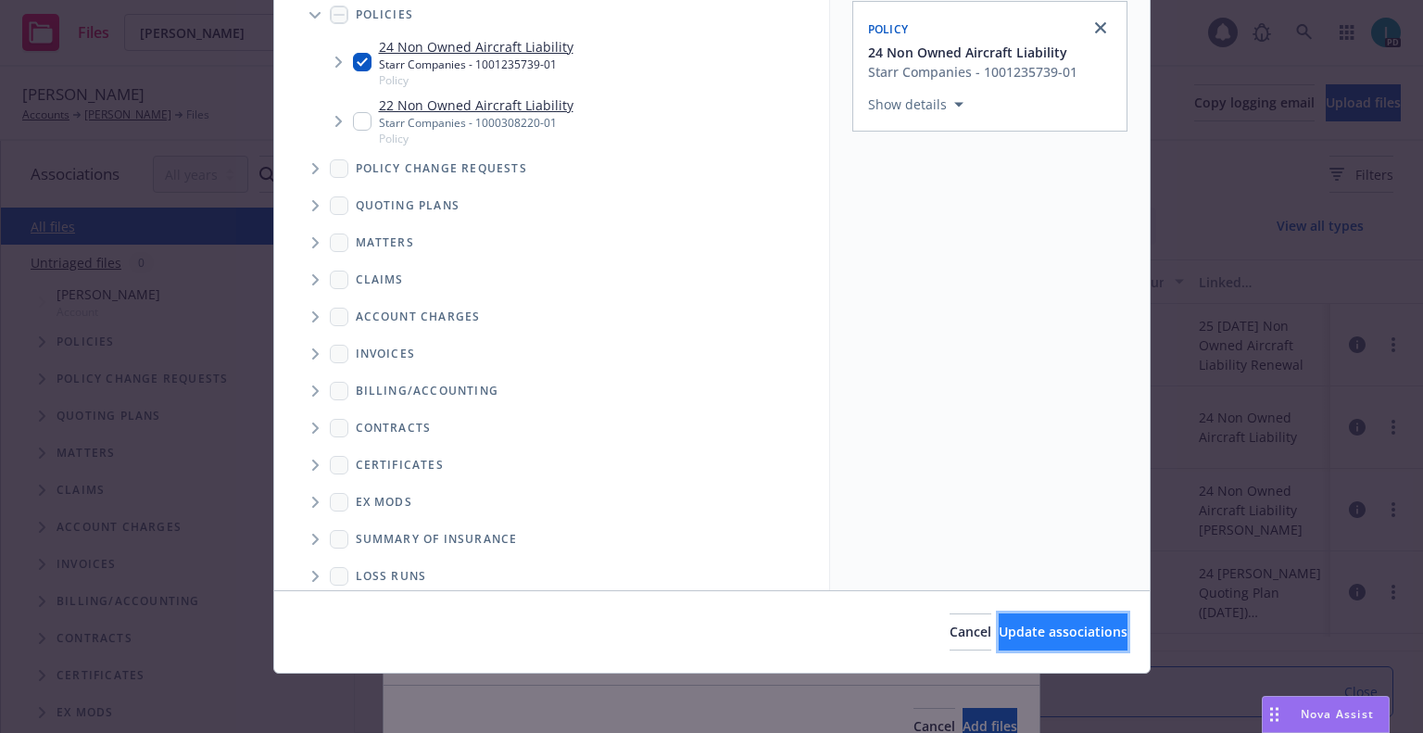
click at [999, 621] on button "Update associations" at bounding box center [1063, 631] width 129 height 37
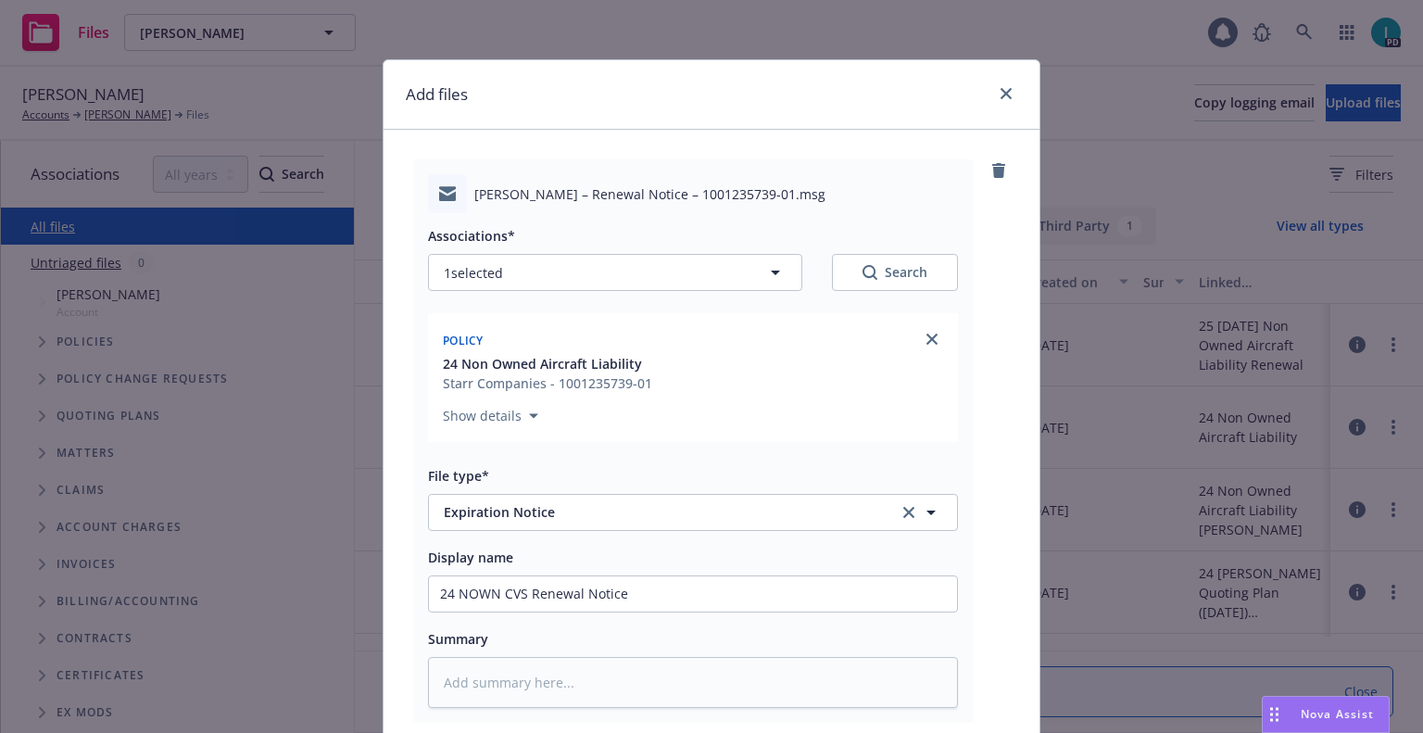
scroll to position [231, 0]
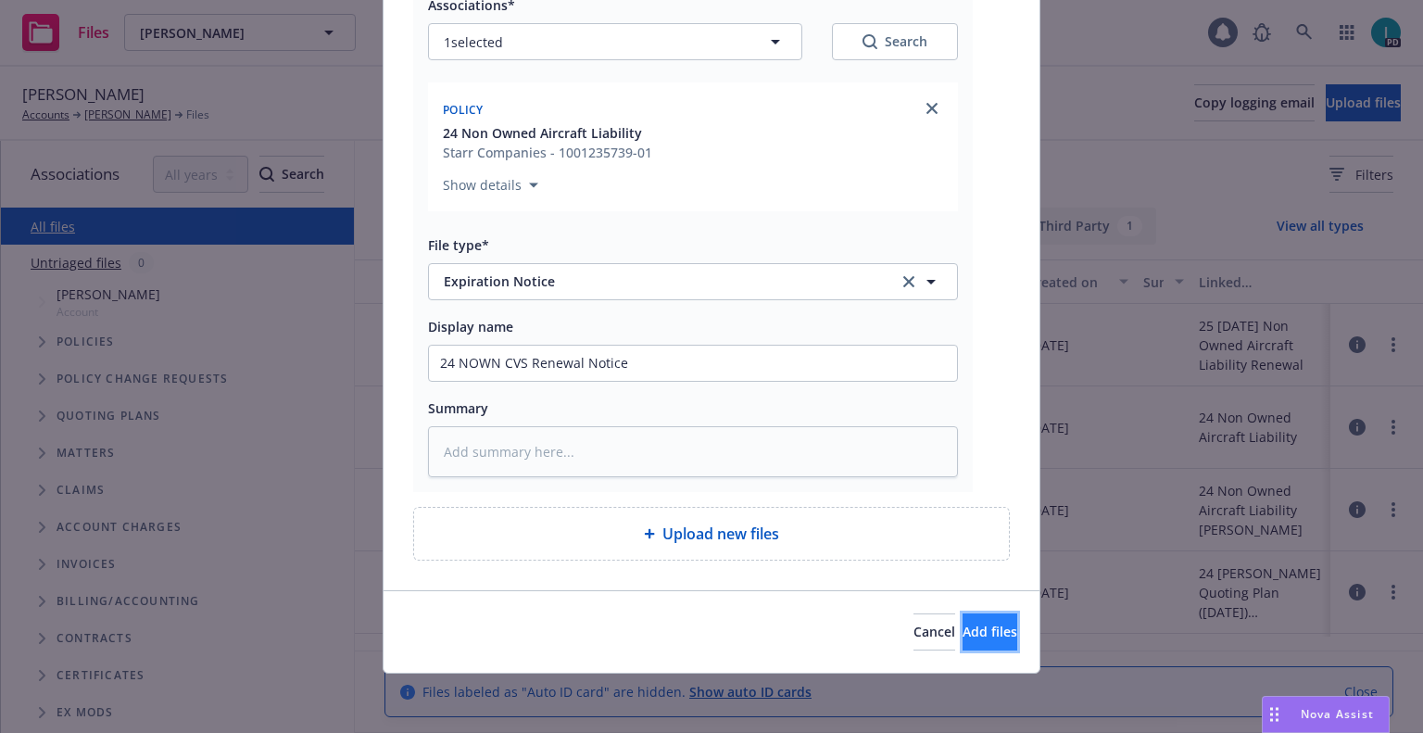
click at [963, 634] on span "Add files" at bounding box center [990, 632] width 55 height 18
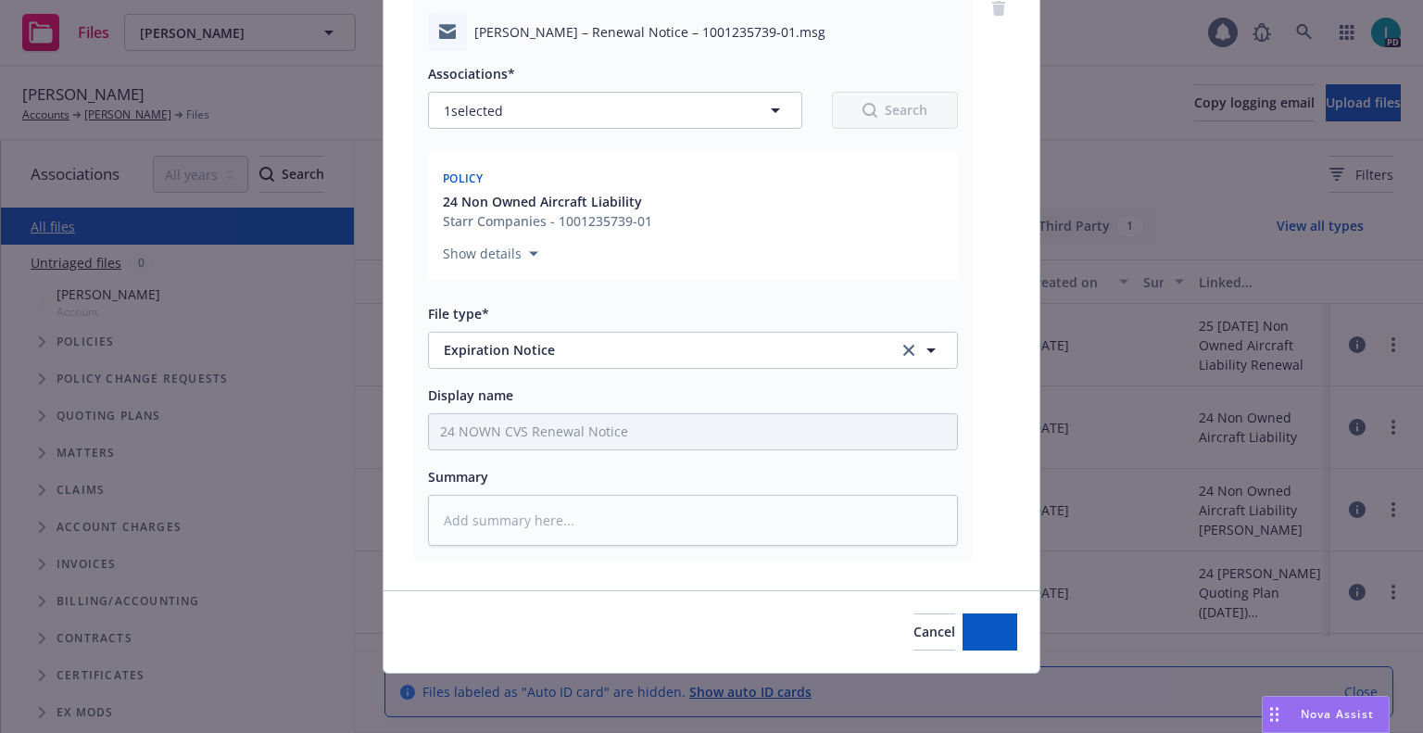
scroll to position [162, 0]
type textarea "x"
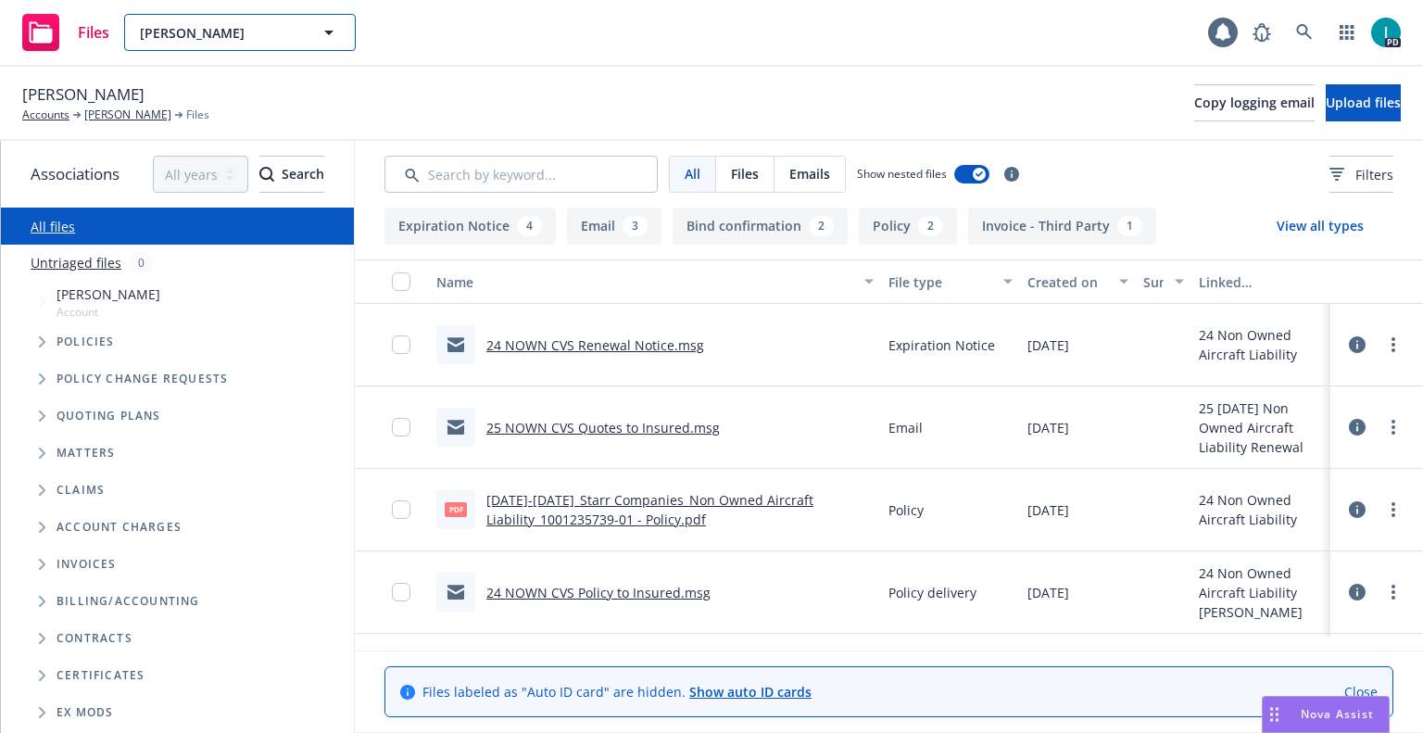
click at [189, 41] on span "Arik Levinzon" at bounding box center [220, 32] width 160 height 19
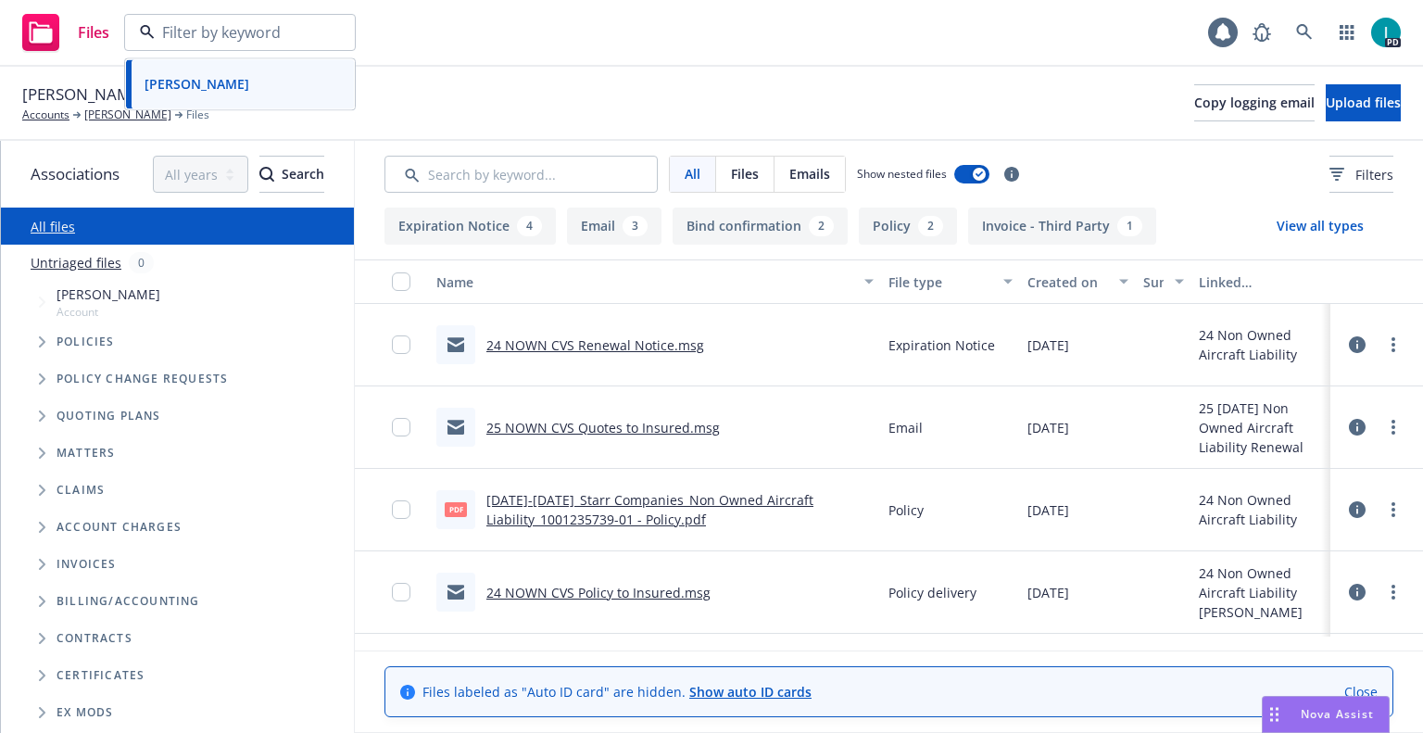
paste input "Jason Joss"
type input "Jason Joss"
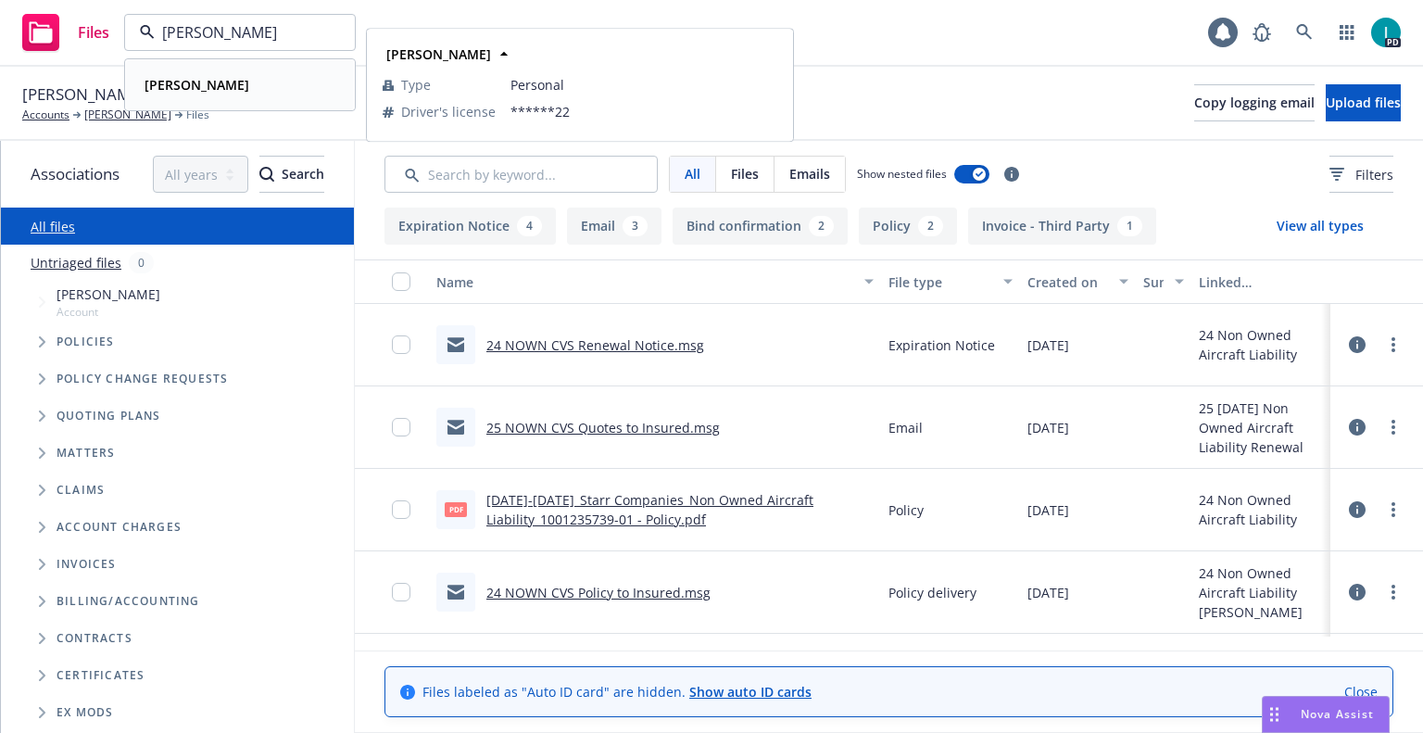
click at [204, 74] on div "Jason Joss" at bounding box center [195, 84] width 116 height 27
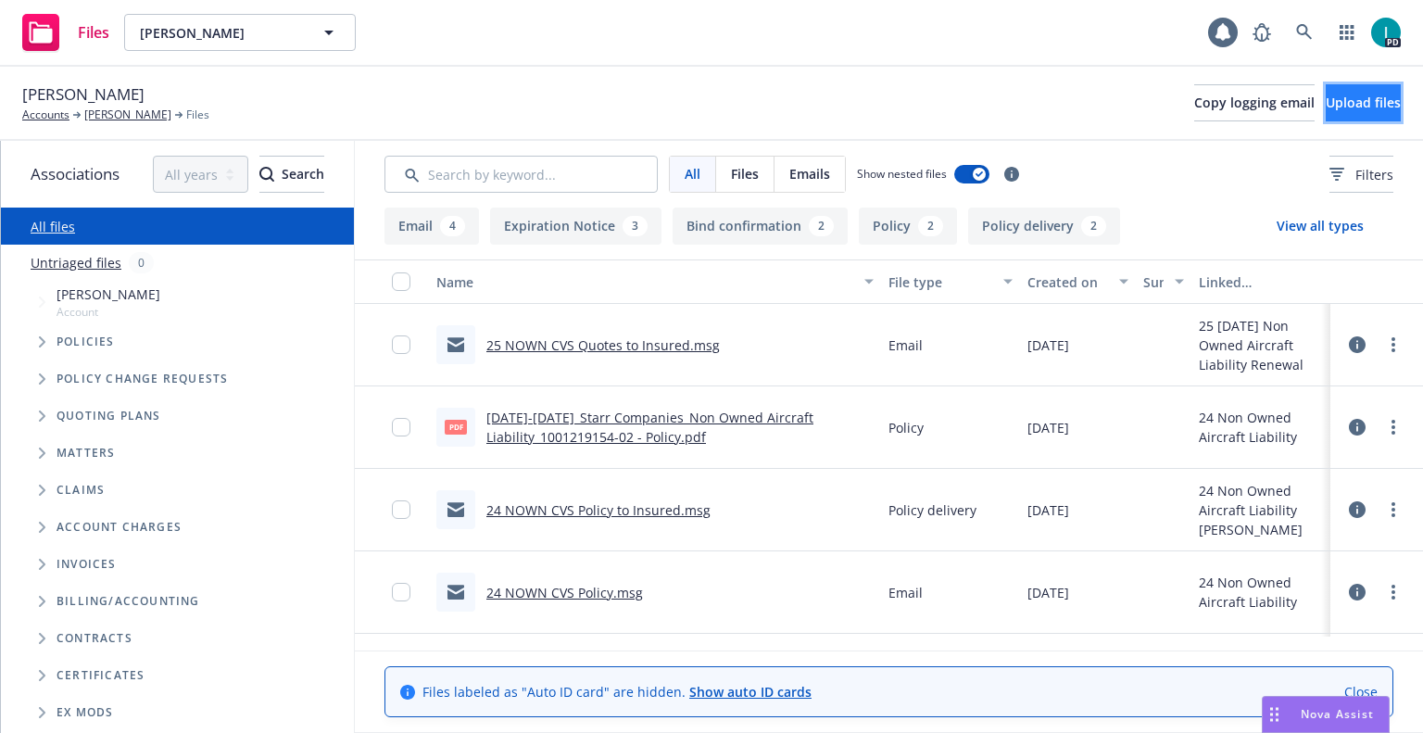
click at [1326, 106] on span "Upload files" at bounding box center [1363, 103] width 75 height 18
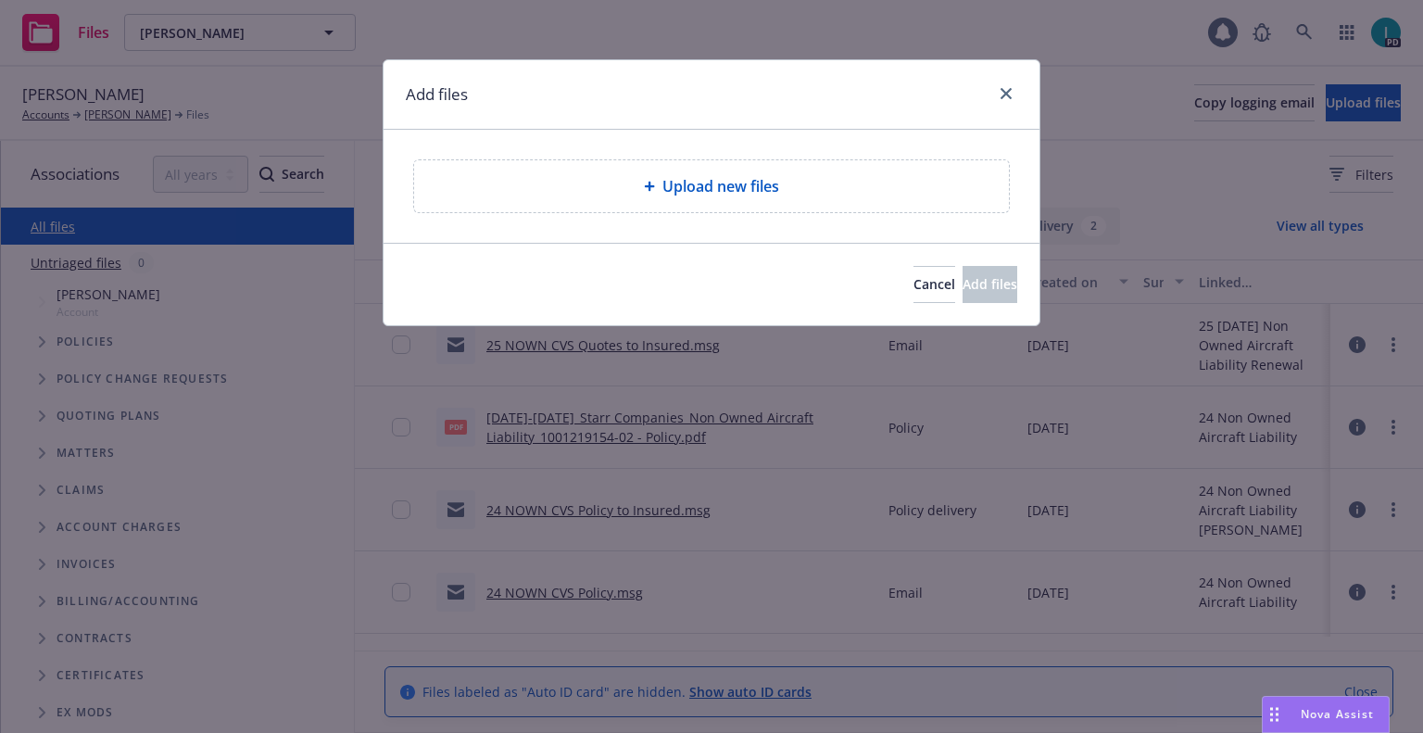
type textarea "x"
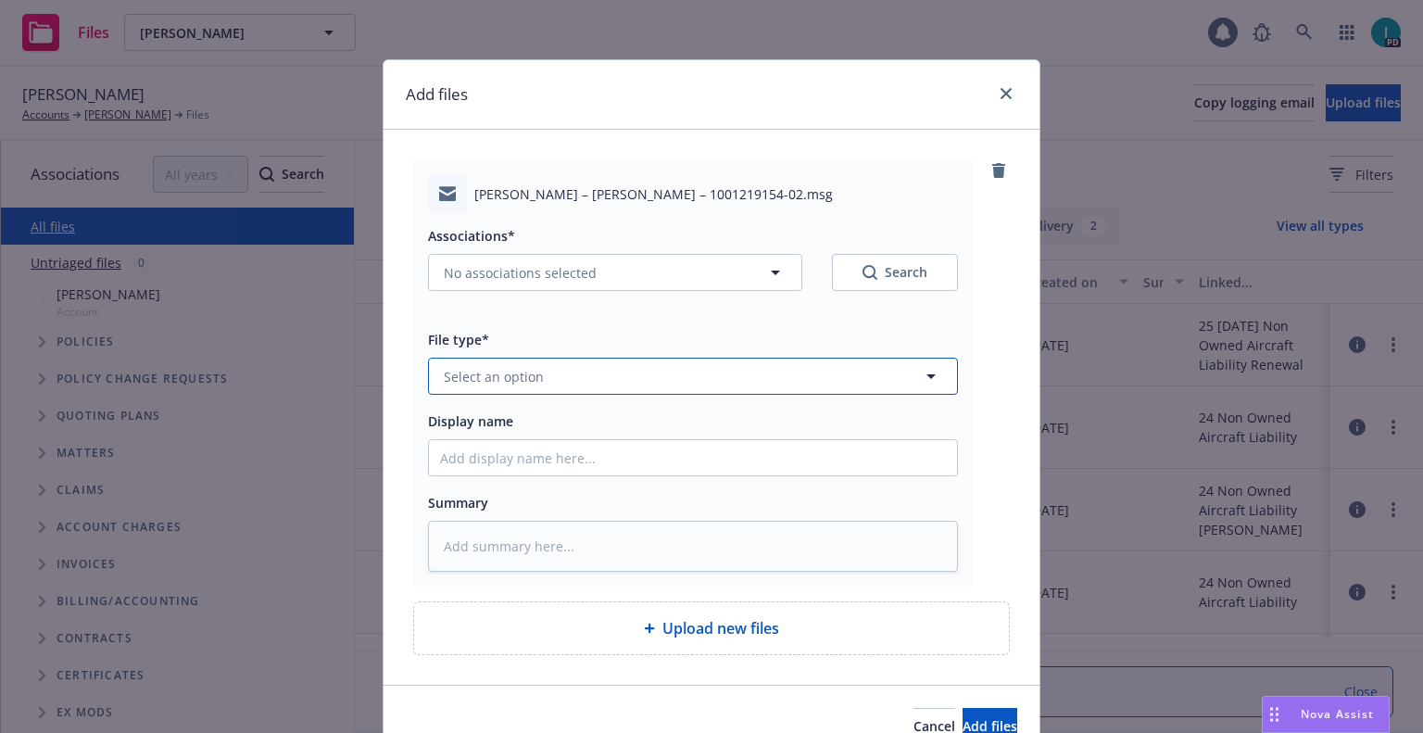
click at [506, 372] on span "Select an option" at bounding box center [494, 376] width 100 height 19
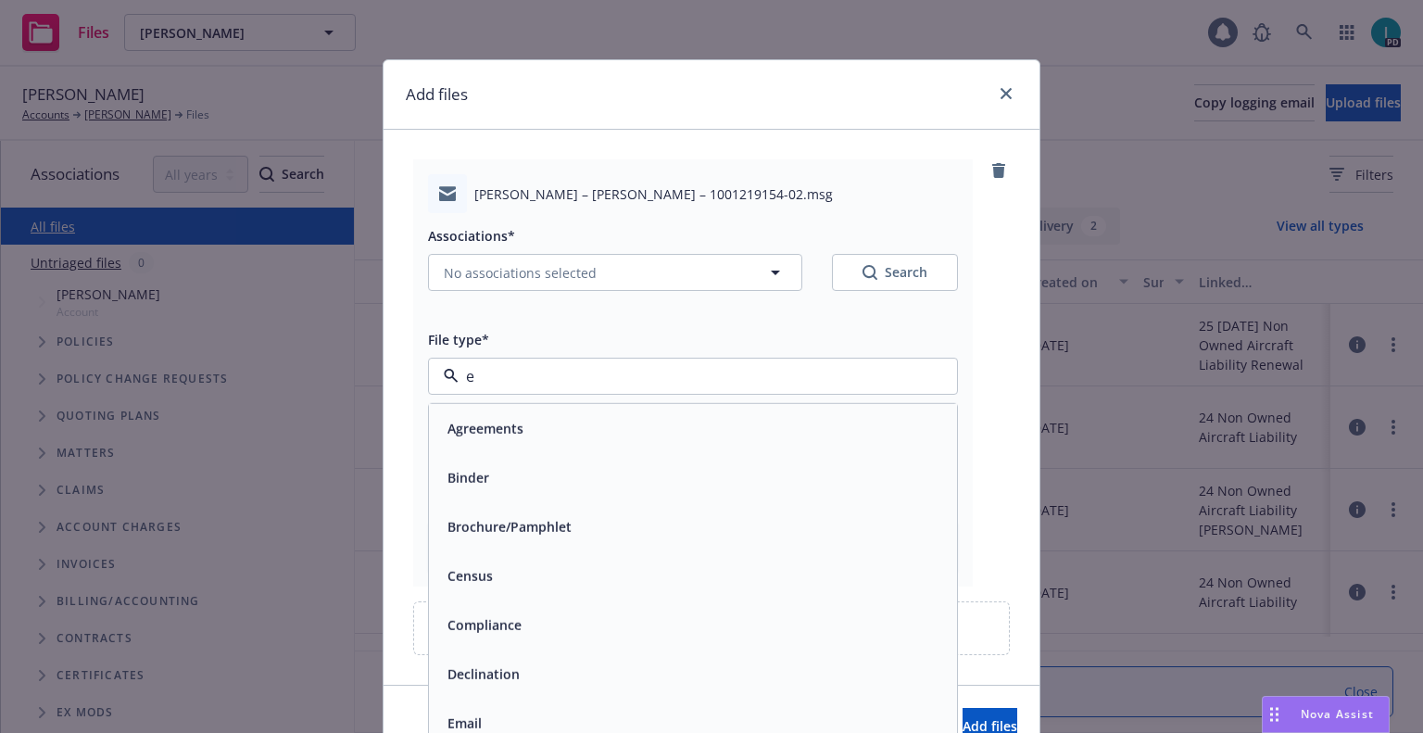
type input "ex"
click at [531, 472] on span "Expiration Notice" at bounding box center [503, 476] width 111 height 19
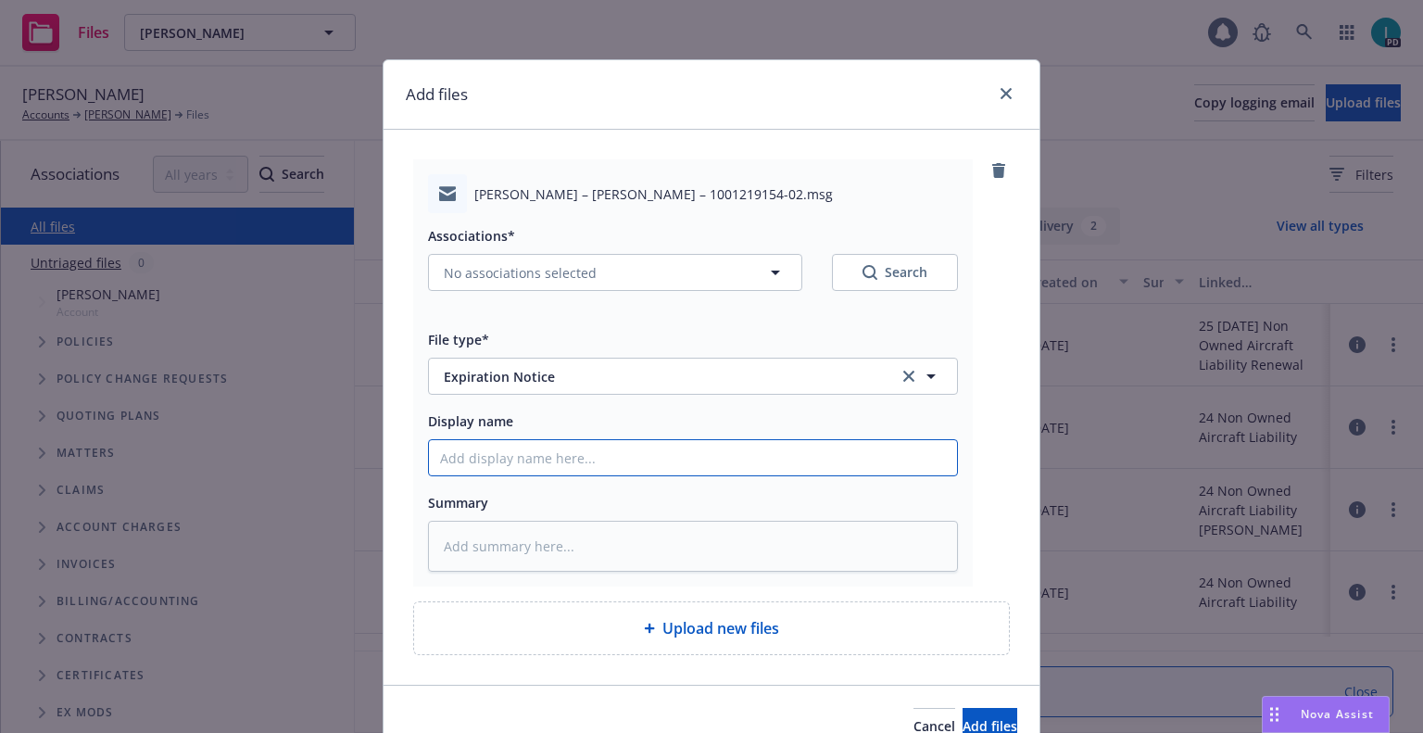
click at [550, 463] on input "Display name" at bounding box center [693, 457] width 528 height 35
type textarea "x"
type input "2"
type textarea "x"
type input "24"
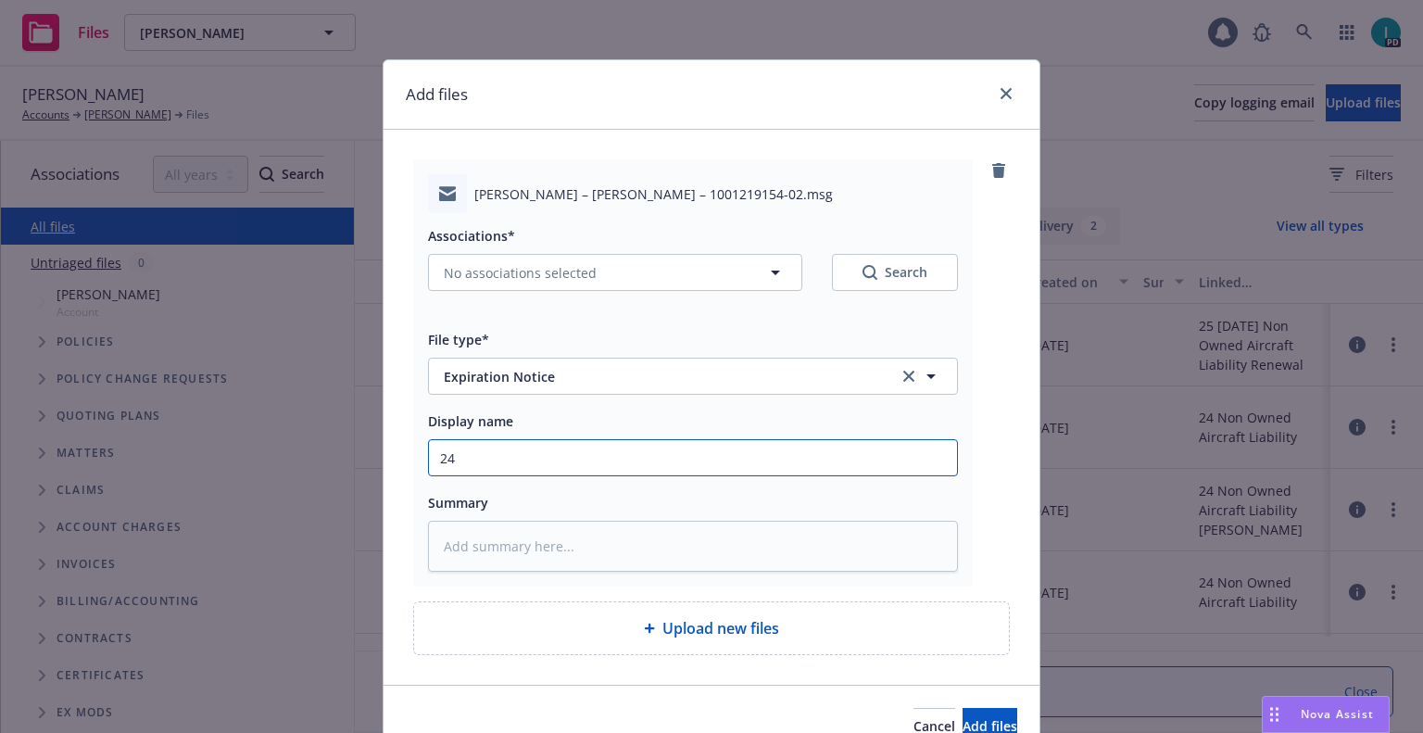
type textarea "x"
type input "24 NOWN CVS Renewal Notice"
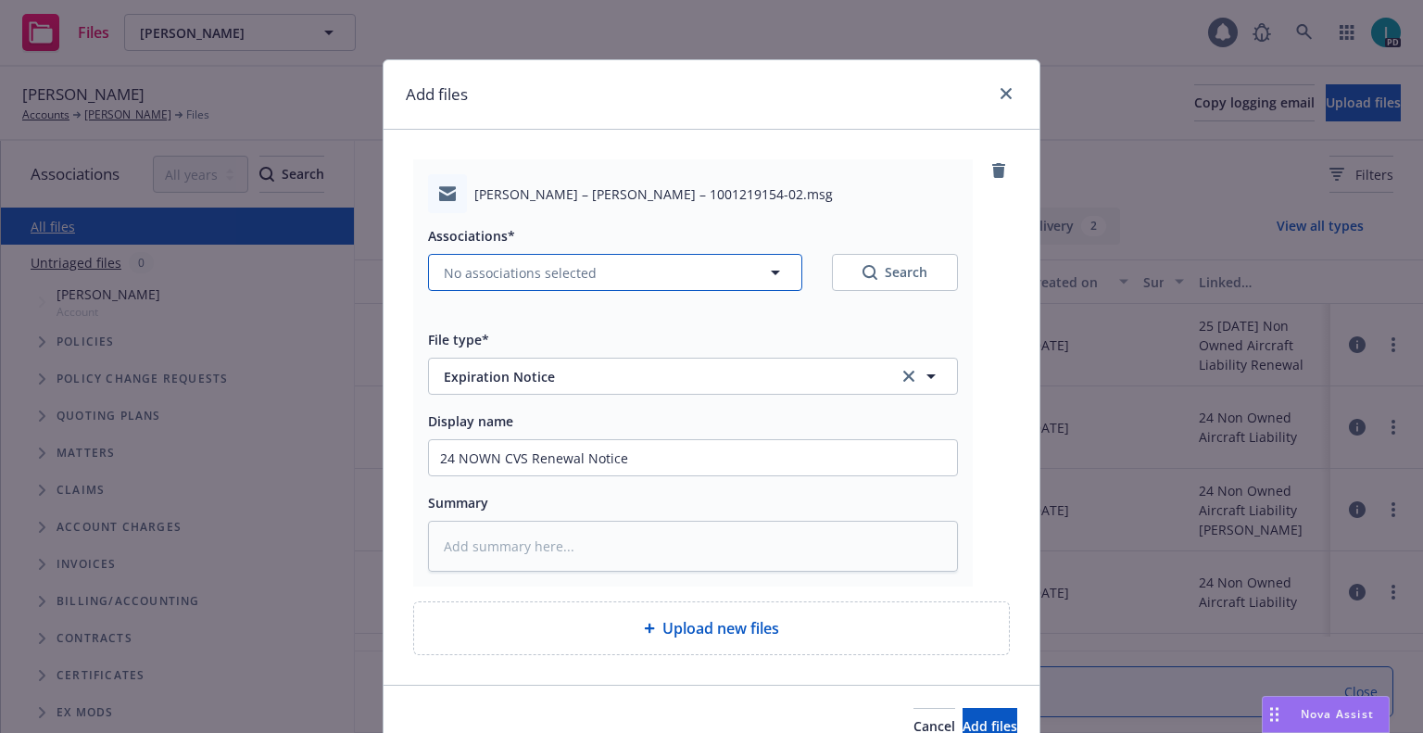
click at [568, 270] on span "No associations selected" at bounding box center [520, 272] width 153 height 19
type textarea "x"
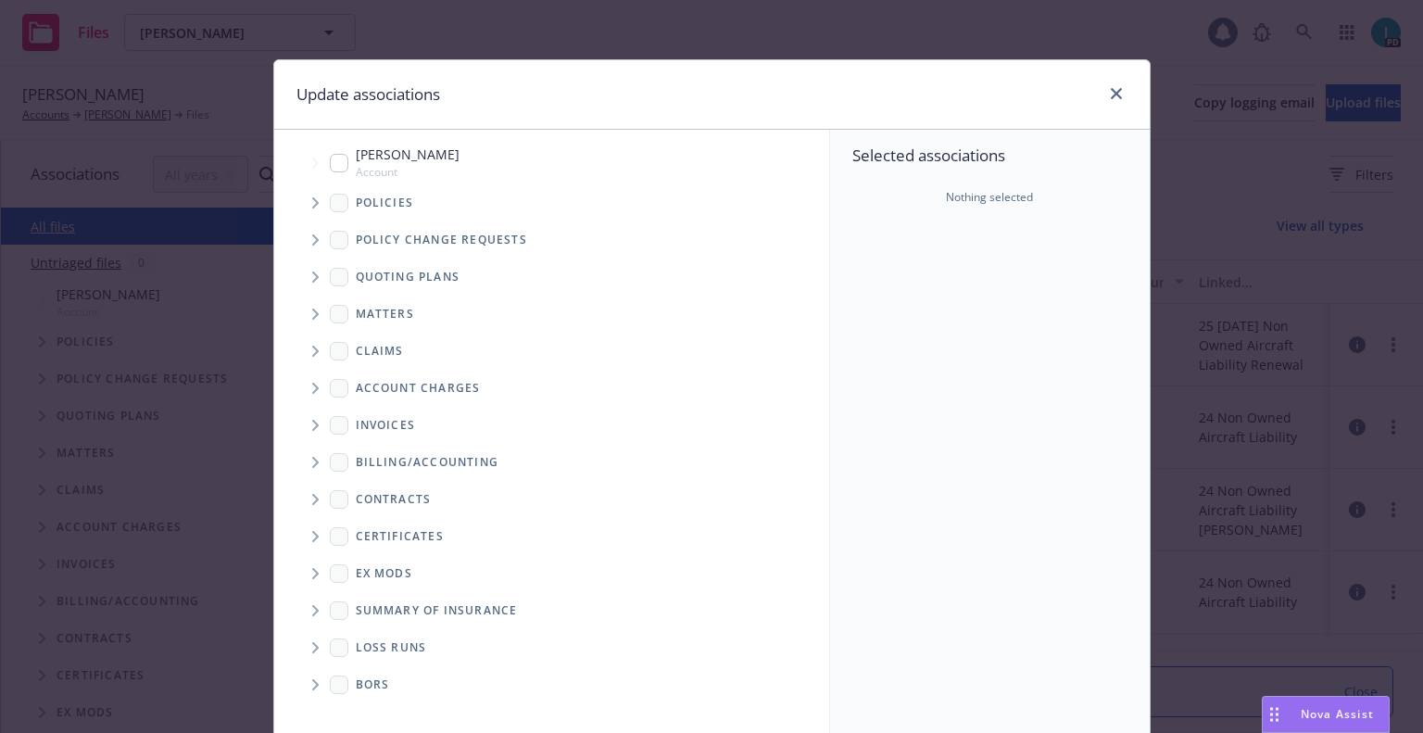
click at [302, 201] on span "Tree Example" at bounding box center [315, 203] width 30 height 30
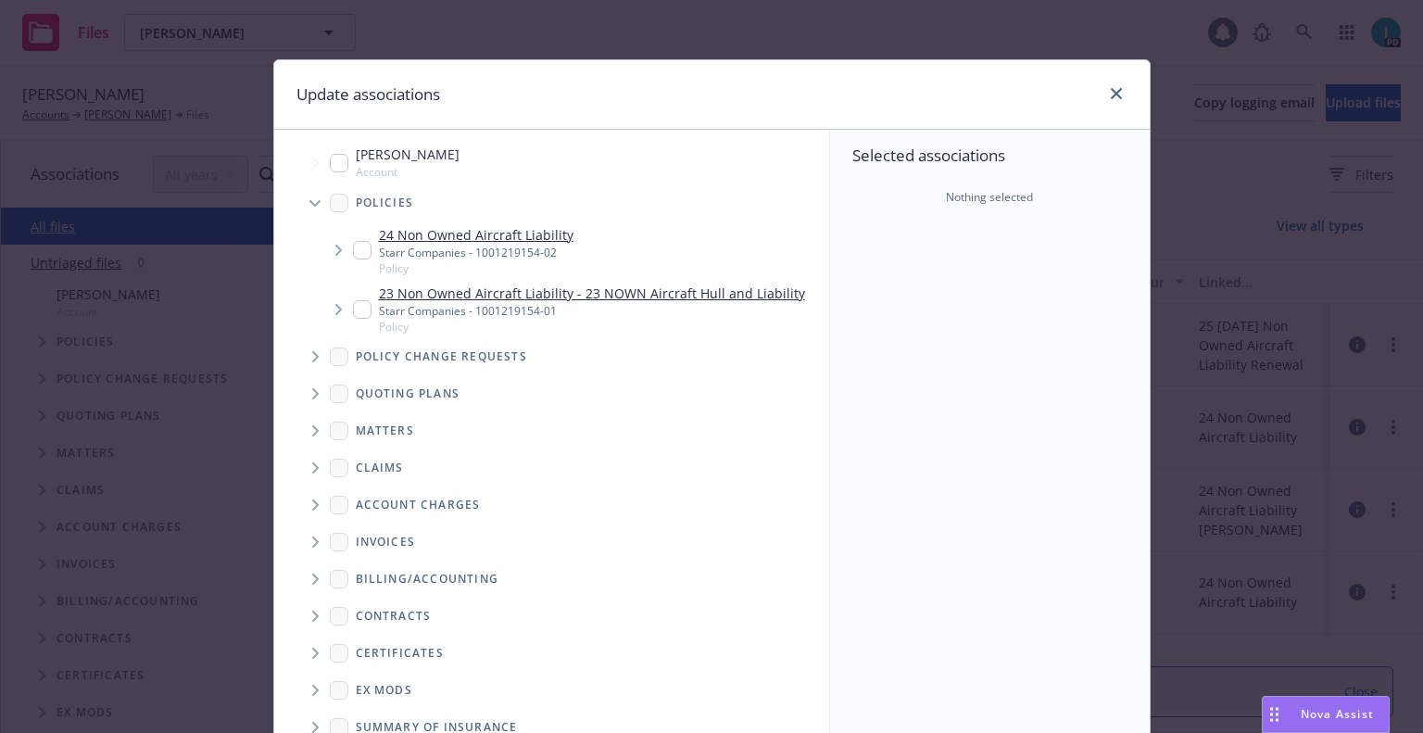
click at [360, 247] on input "Tree Example" at bounding box center [362, 250] width 19 height 19
checkbox input "true"
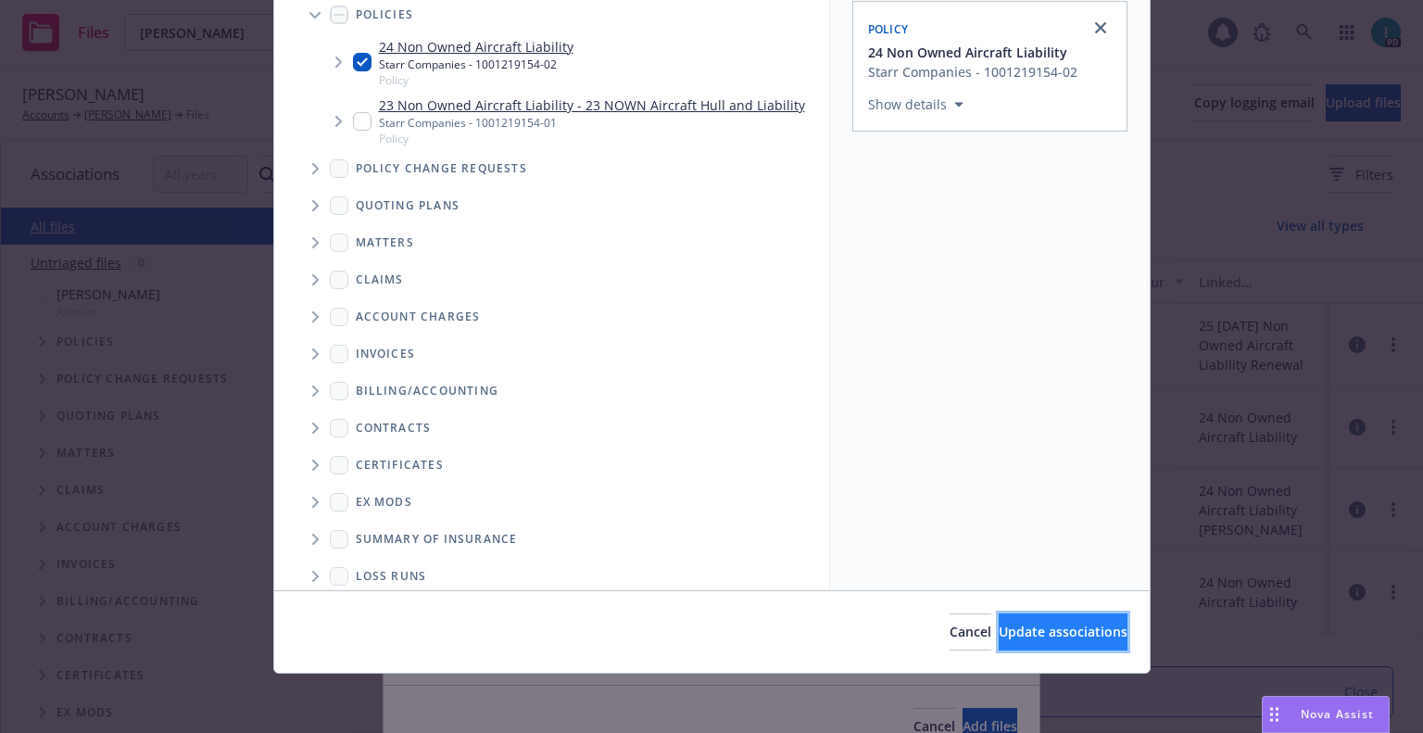
click at [999, 627] on span "Update associations" at bounding box center [1063, 632] width 129 height 18
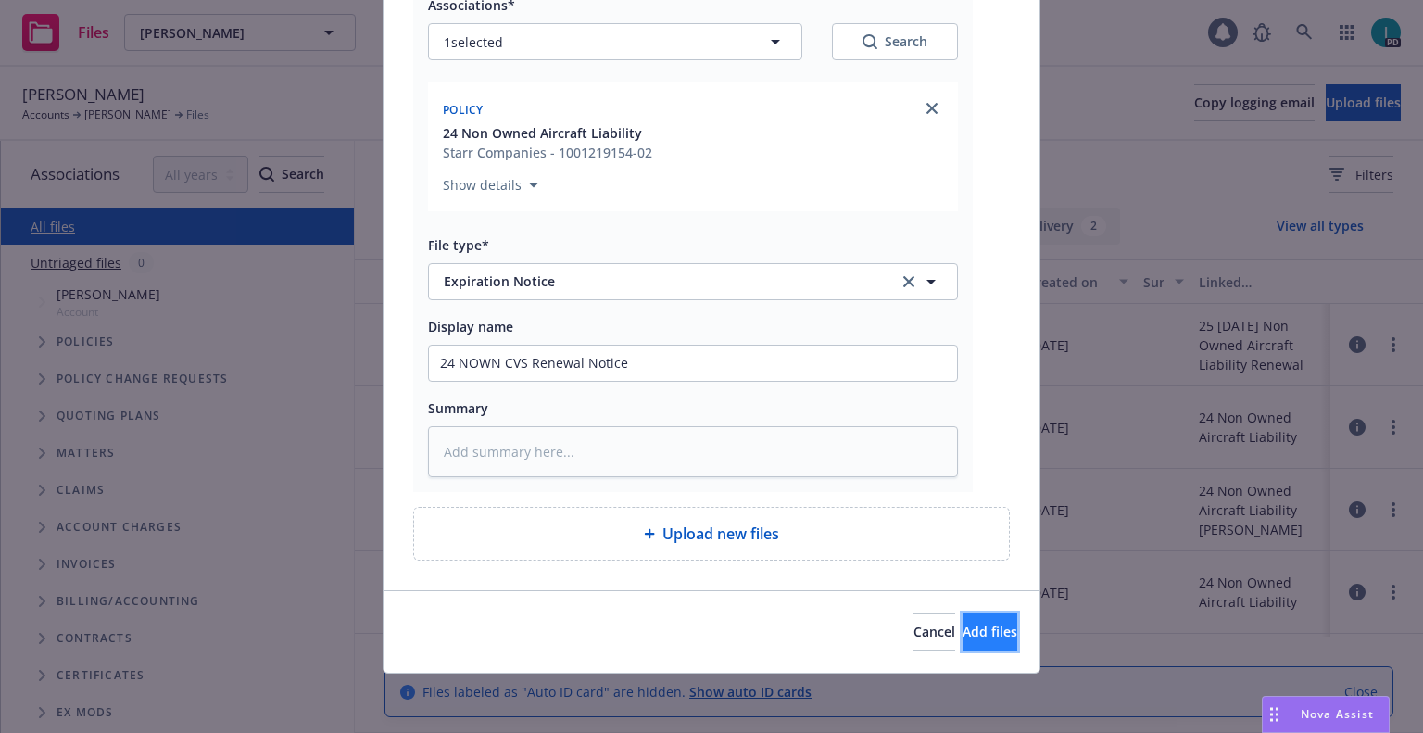
click at [963, 618] on button "Add files" at bounding box center [990, 631] width 55 height 37
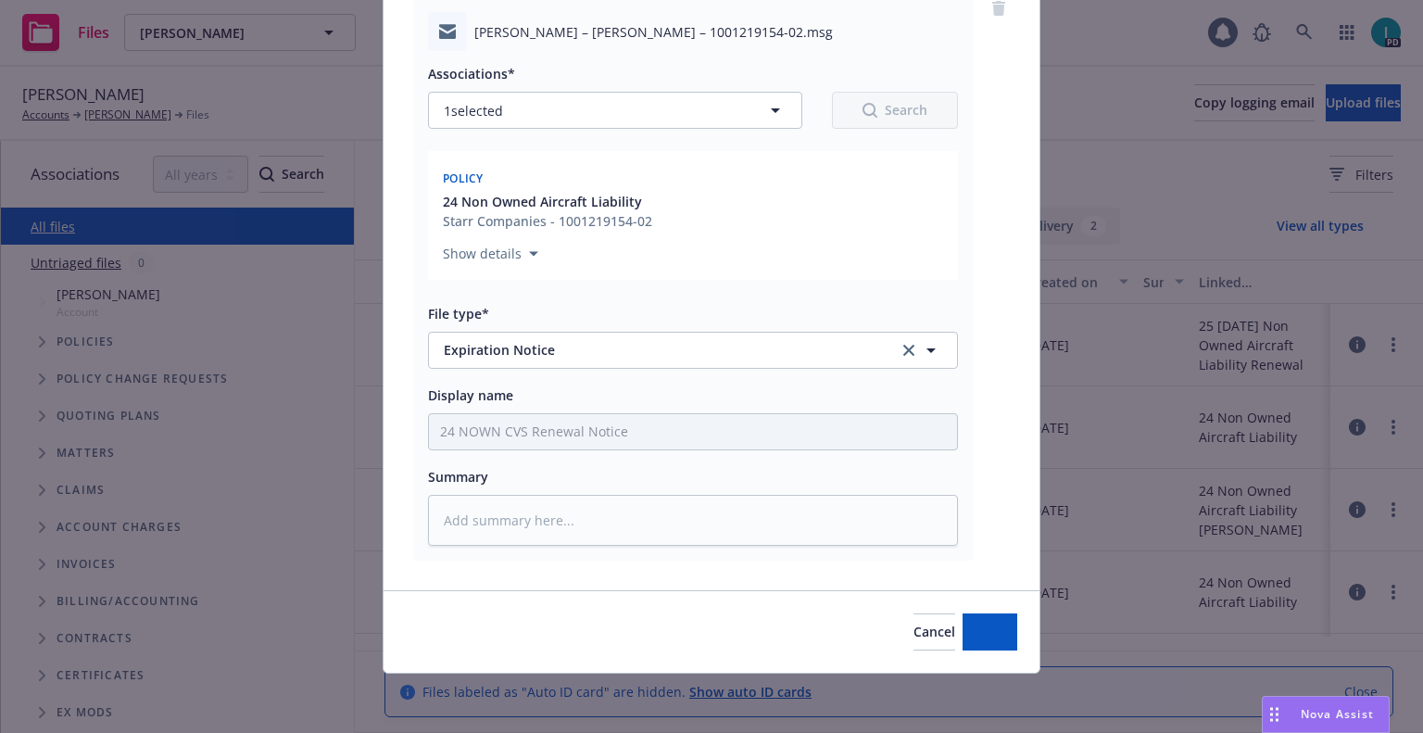
scroll to position [162, 0]
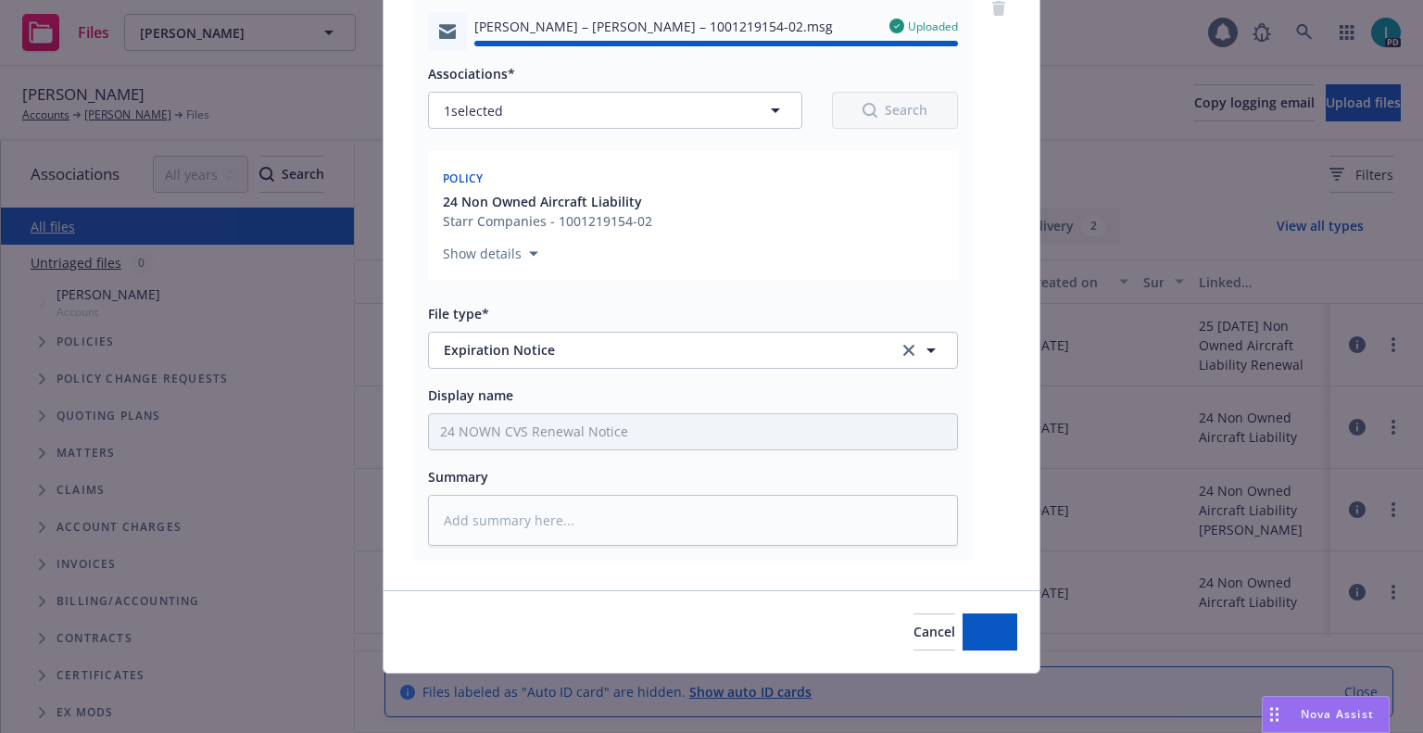
type textarea "x"
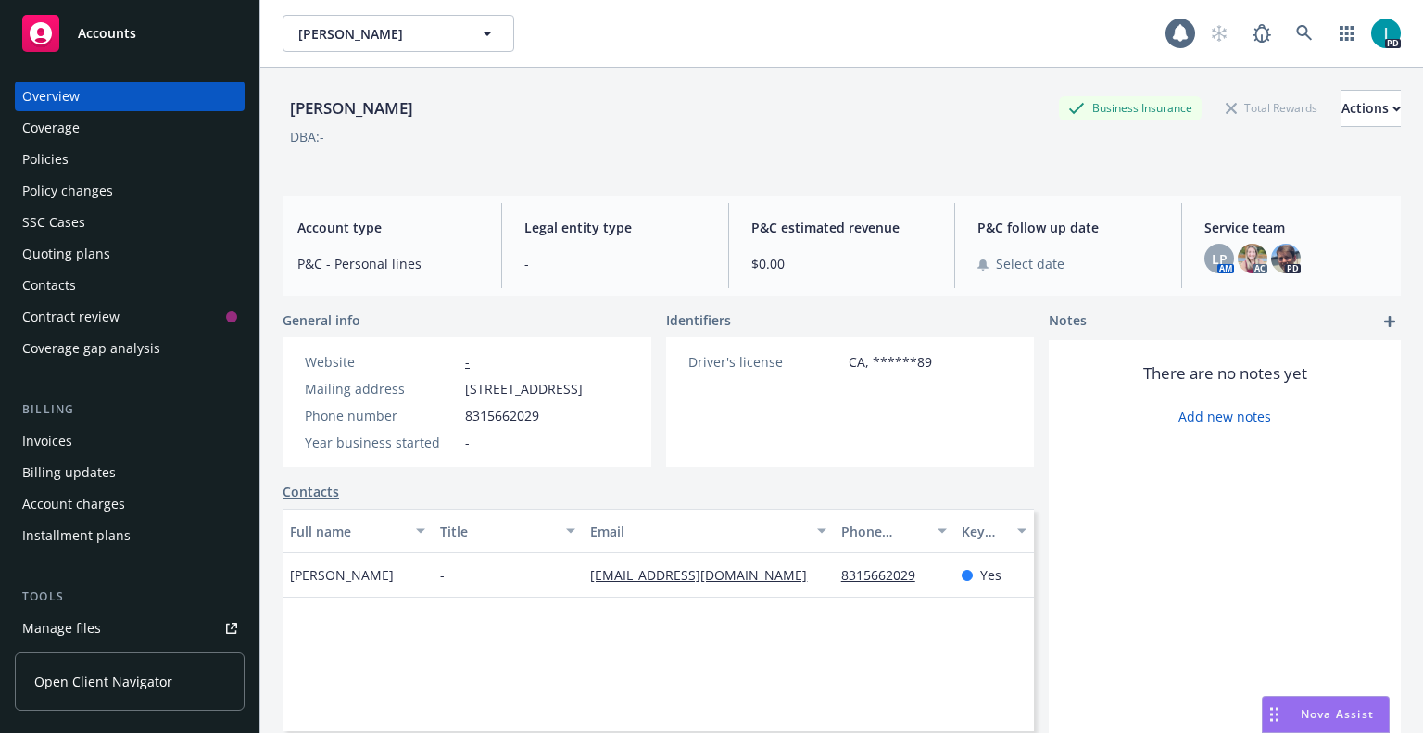
click at [76, 245] on div "Quoting plans" at bounding box center [66, 254] width 88 height 30
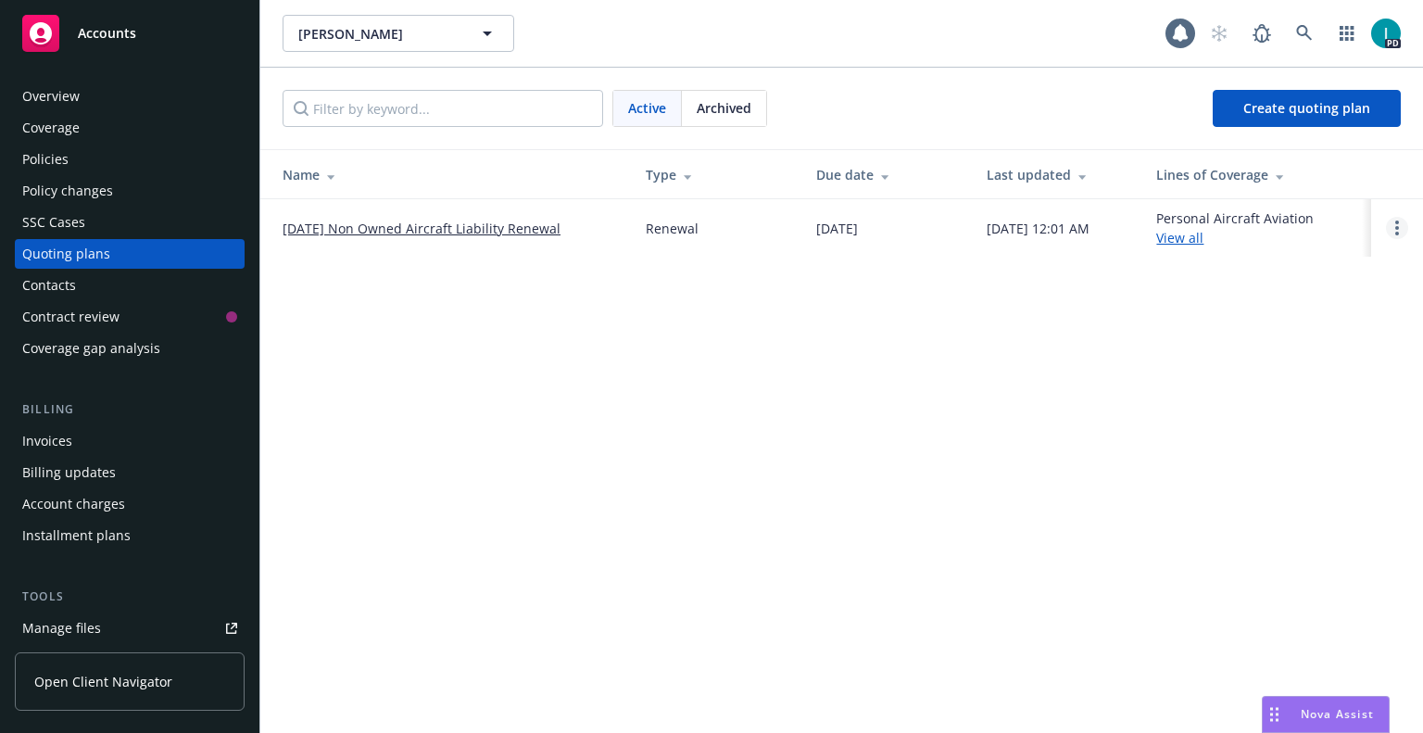
click at [1393, 225] on link "Open options" at bounding box center [1397, 228] width 22 height 22
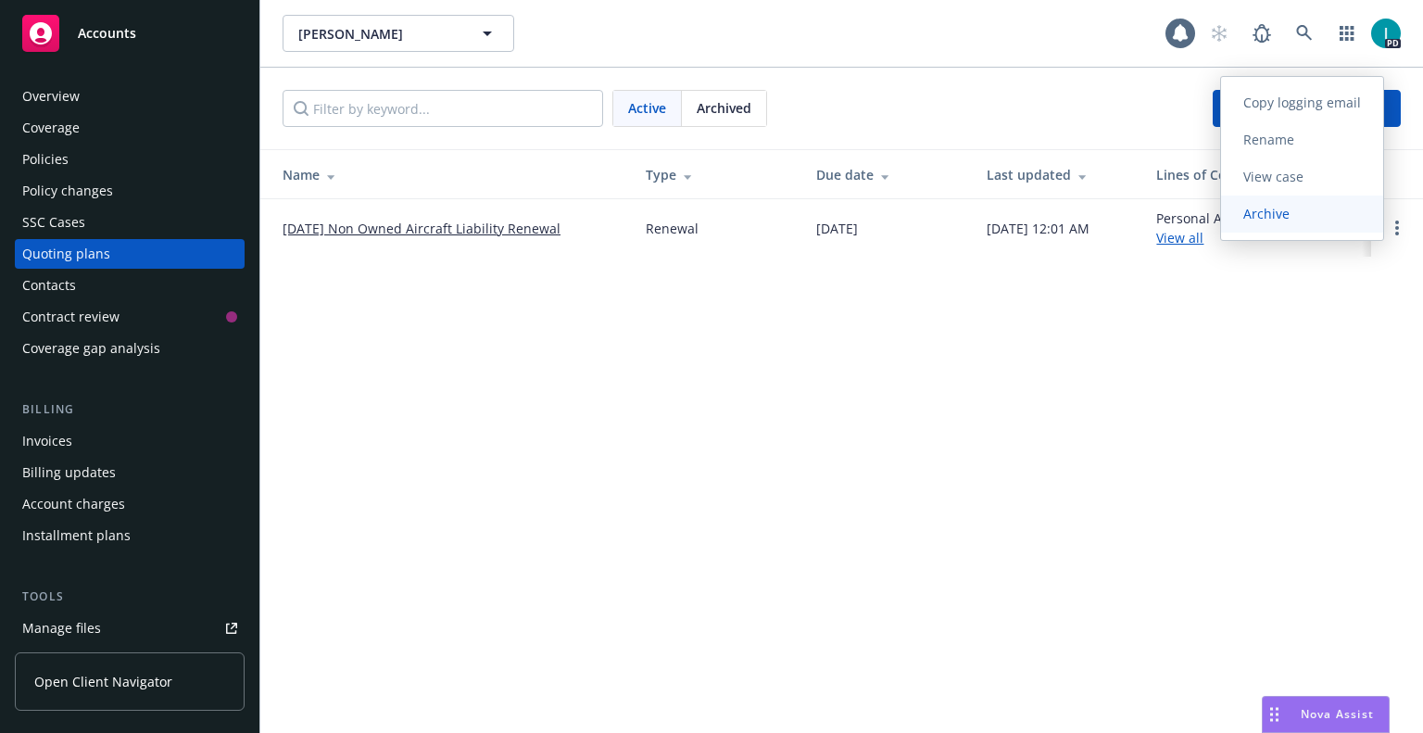
click at [1262, 224] on link "Archive" at bounding box center [1302, 214] width 162 height 37
